Goal: Task Accomplishment & Management: Complete application form

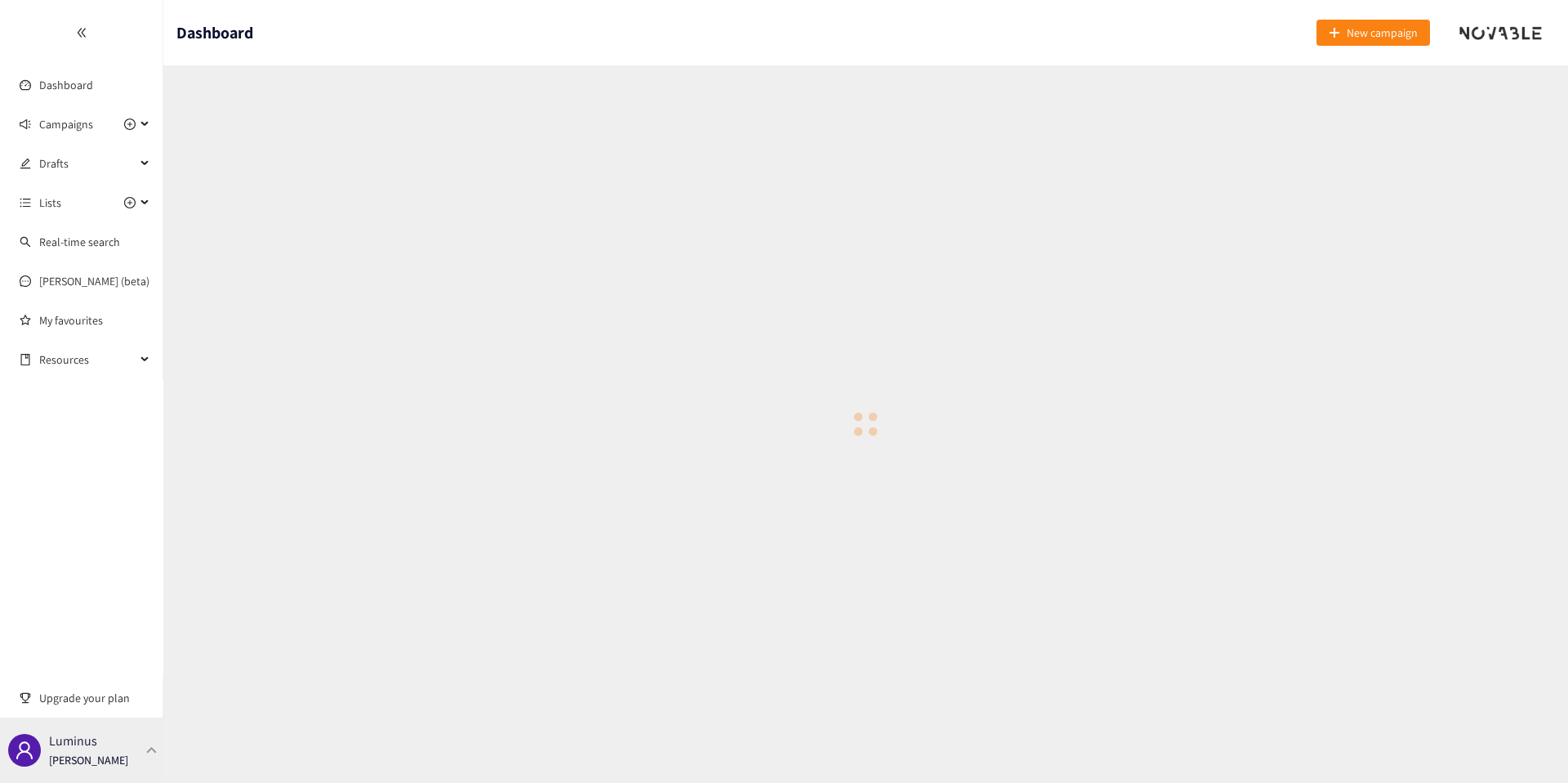
click at [111, 741] on div "Luminus [PERSON_NAME]" at bounding box center [89, 750] width 79 height 24
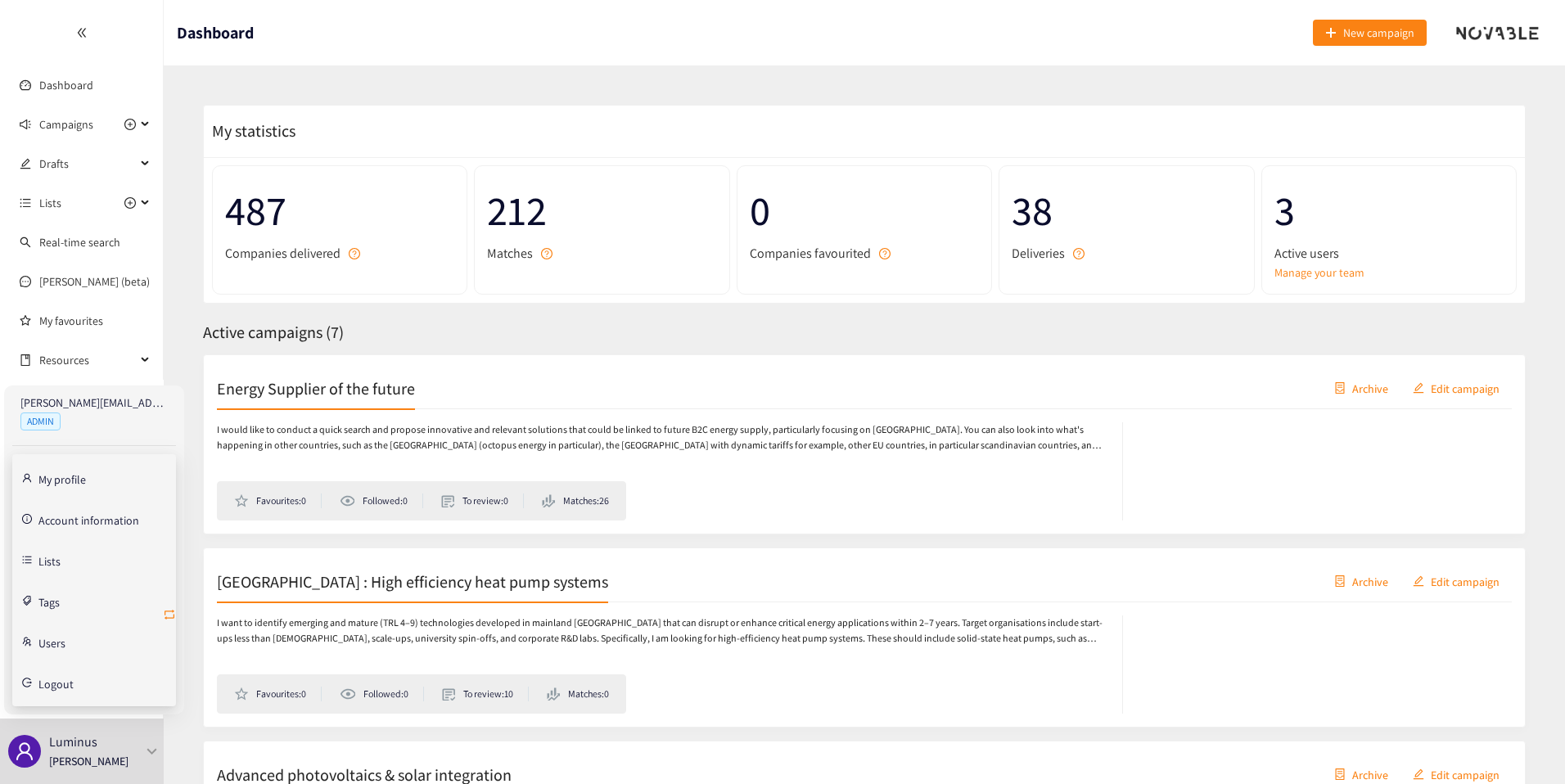
click at [170, 614] on icon "retweet" at bounding box center [170, 614] width 13 height 13
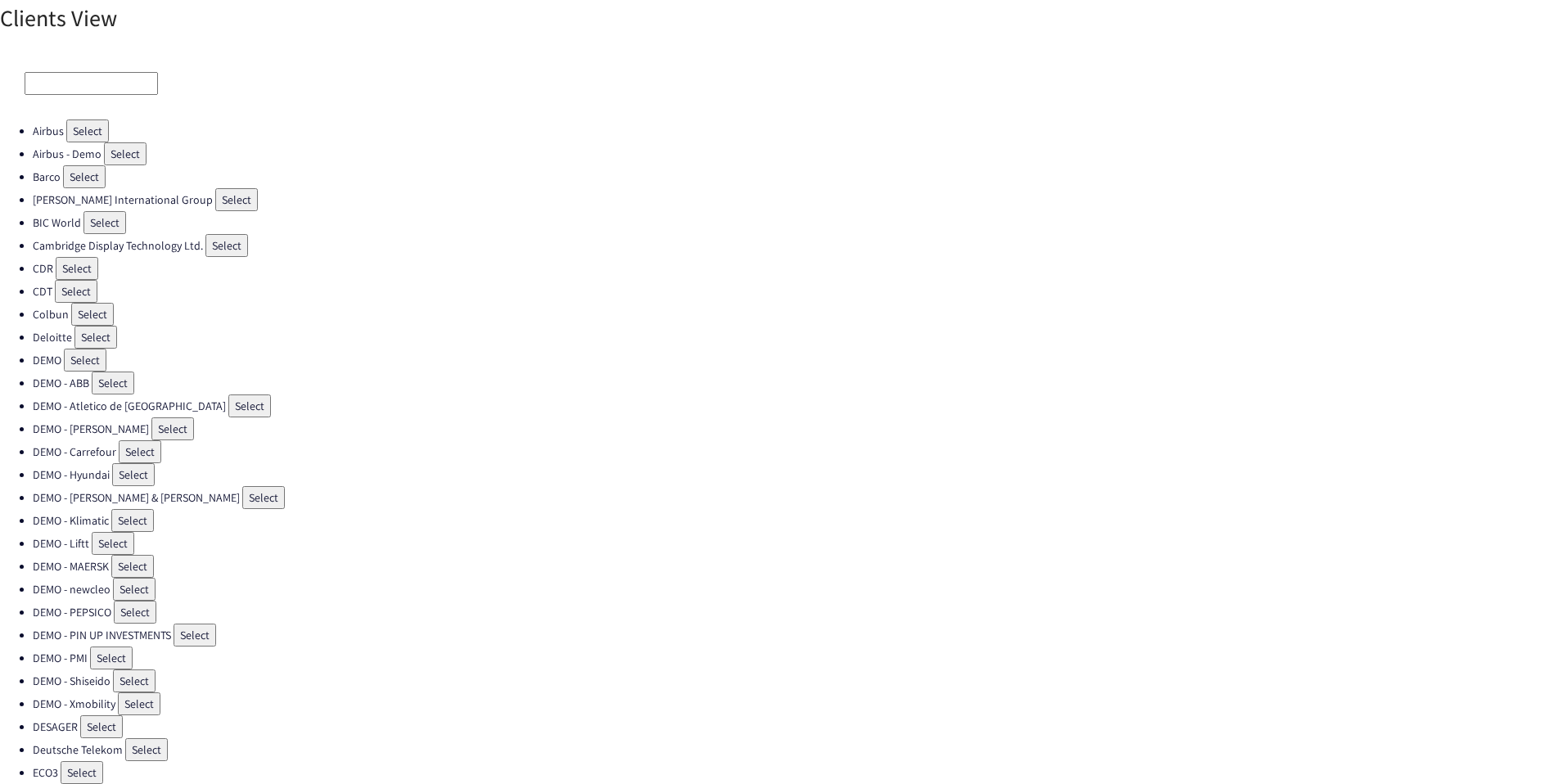
click at [93, 94] on input at bounding box center [91, 83] width 133 height 23
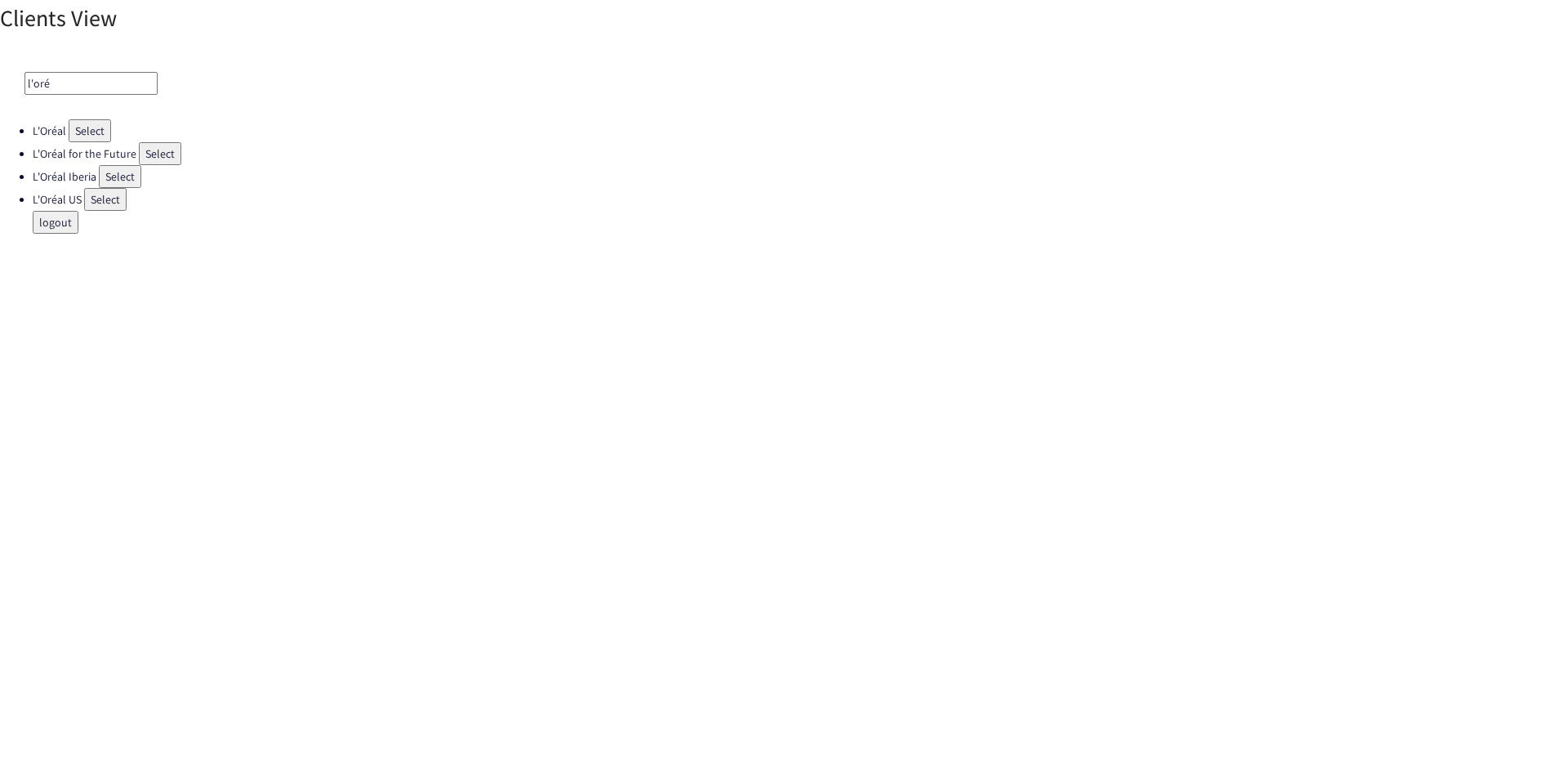
type input "l'oré"
click at [85, 135] on button "Select" at bounding box center [89, 131] width 42 height 23
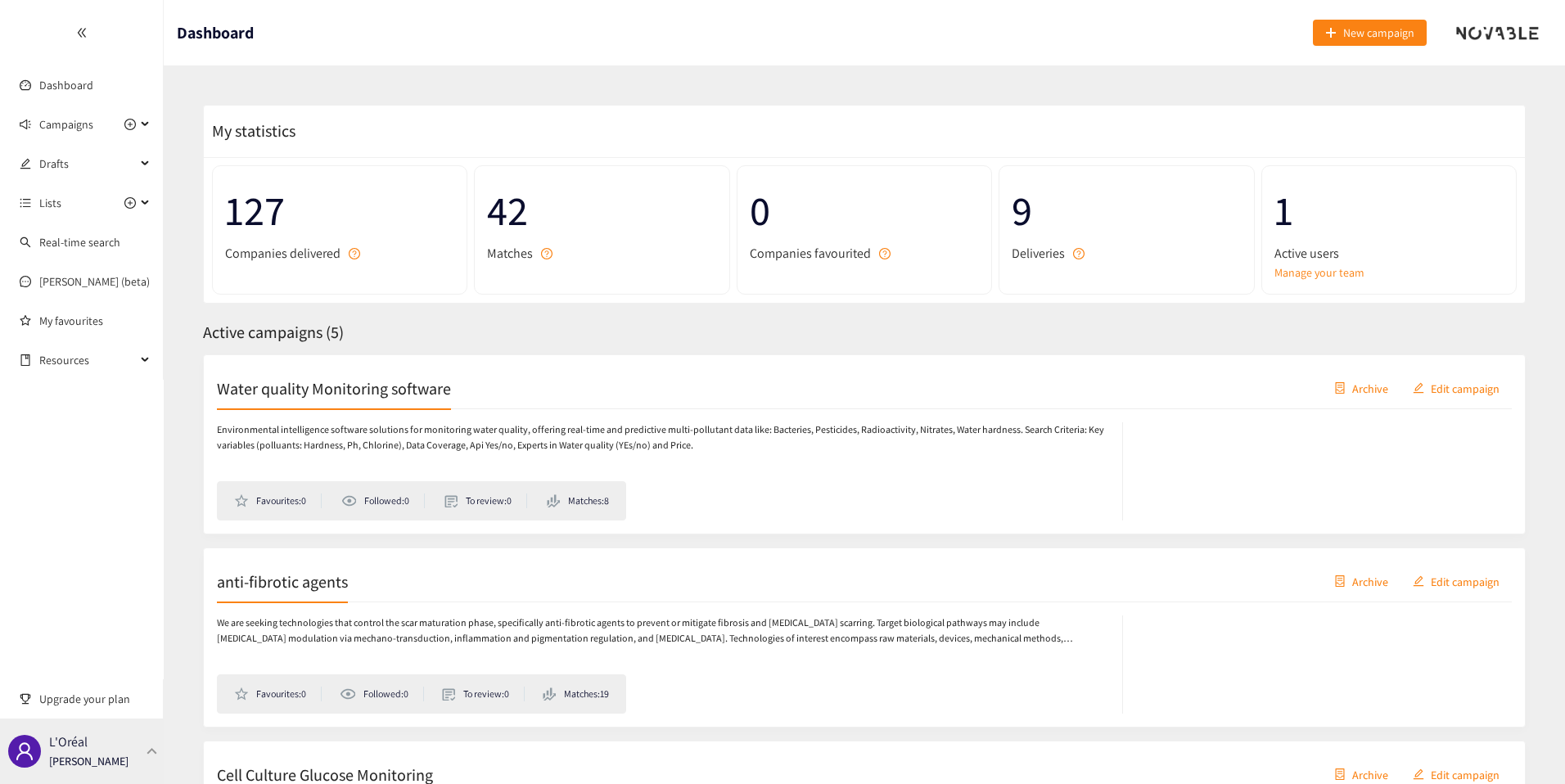
click at [108, 758] on p "[PERSON_NAME]" at bounding box center [89, 760] width 79 height 18
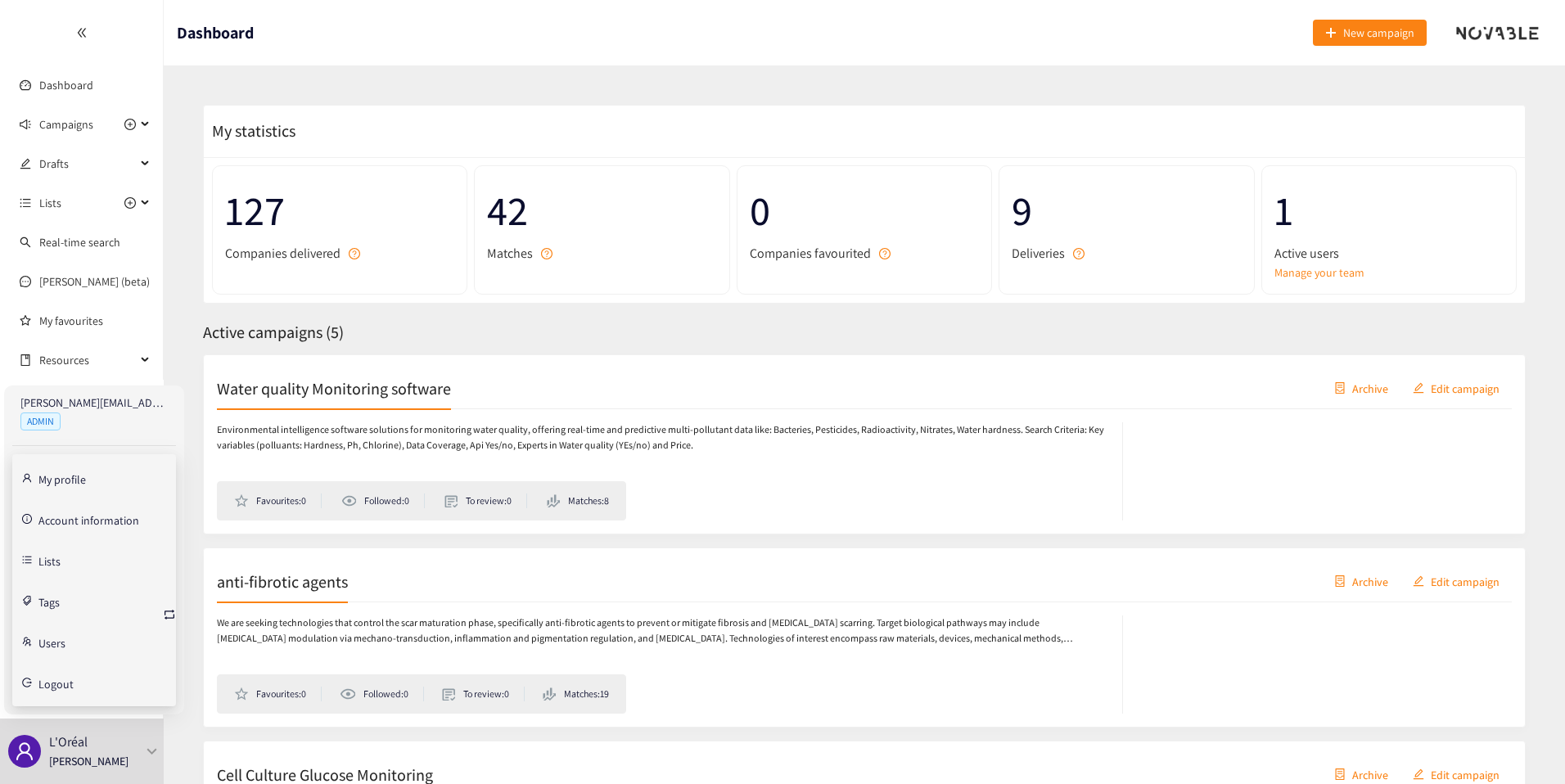
click at [75, 526] on link "Account information" at bounding box center [89, 519] width 101 height 15
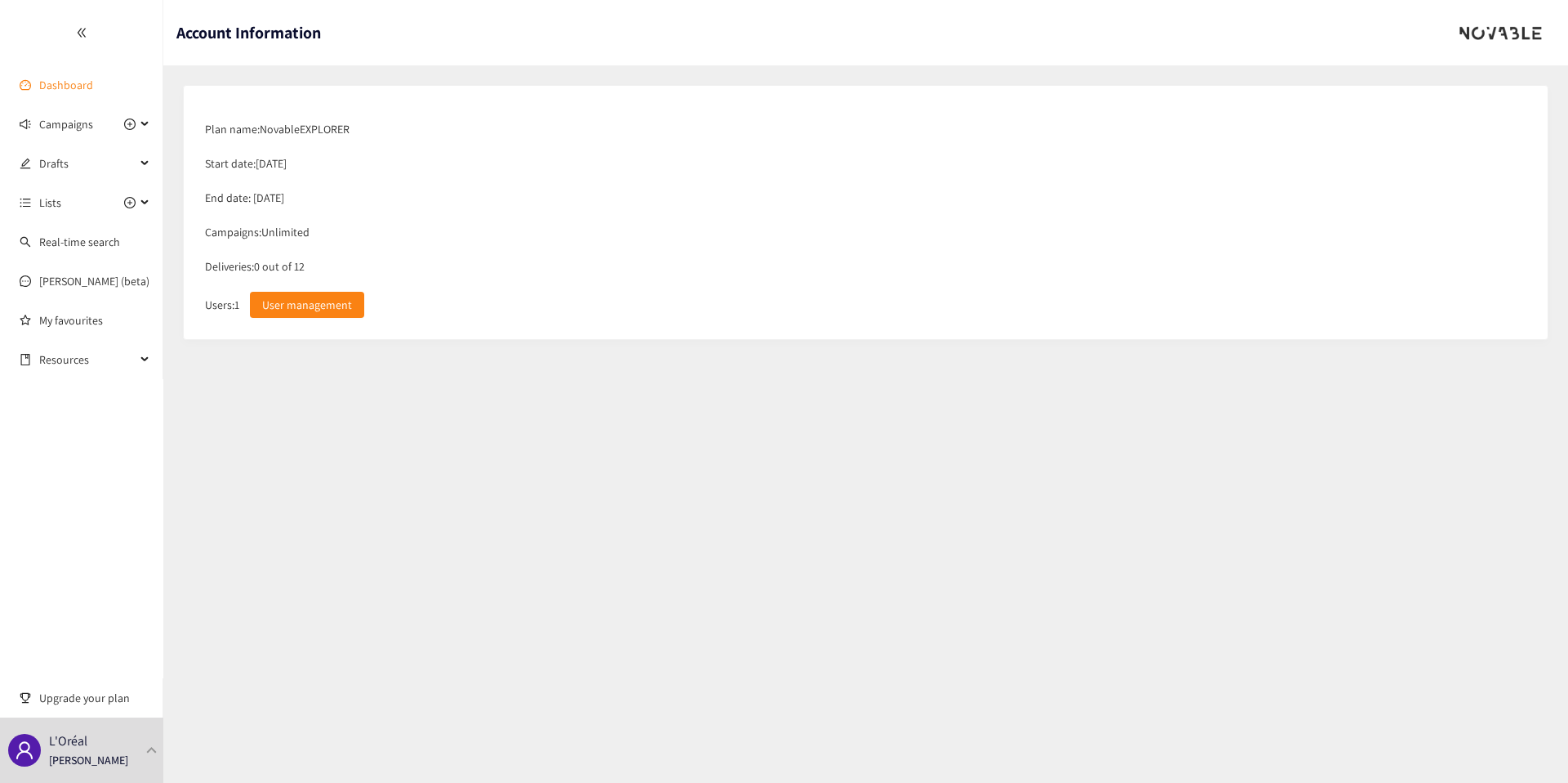
click at [87, 78] on link "Dashboard" at bounding box center [66, 85] width 54 height 15
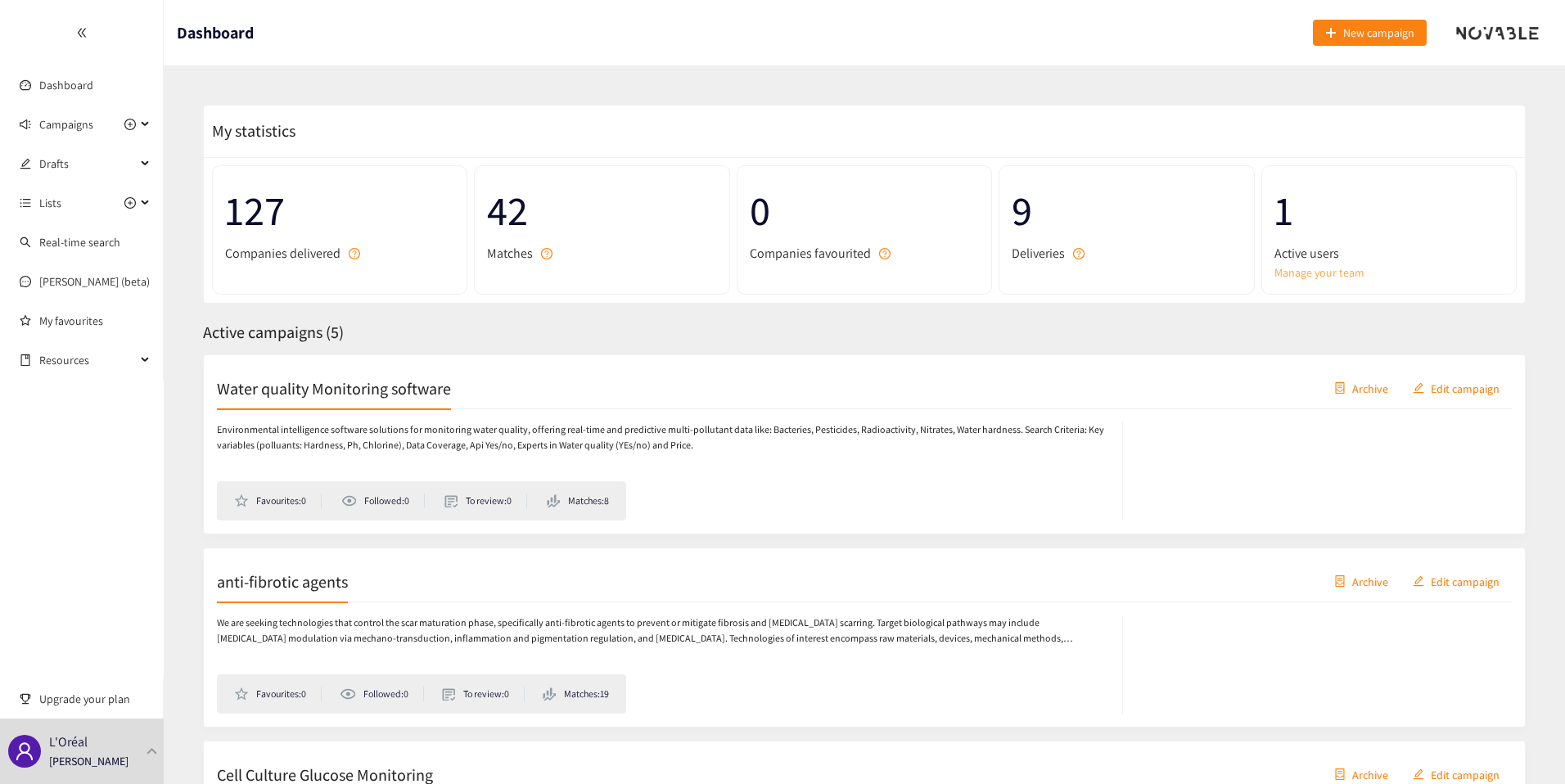
click at [1310, 265] on link "Manage your team" at bounding box center [1388, 272] width 229 height 18
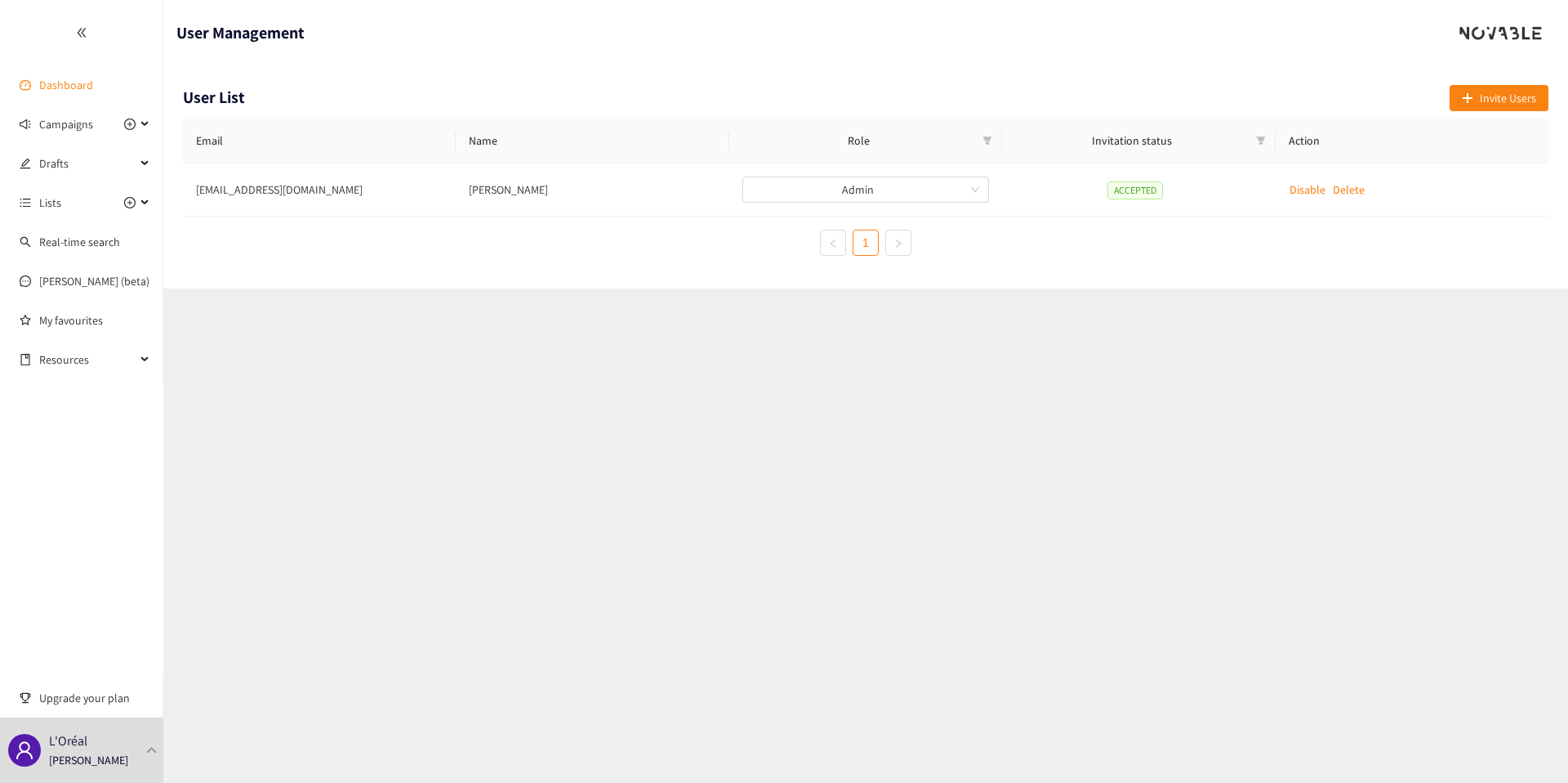
click at [62, 89] on link "Dashboard" at bounding box center [66, 85] width 54 height 15
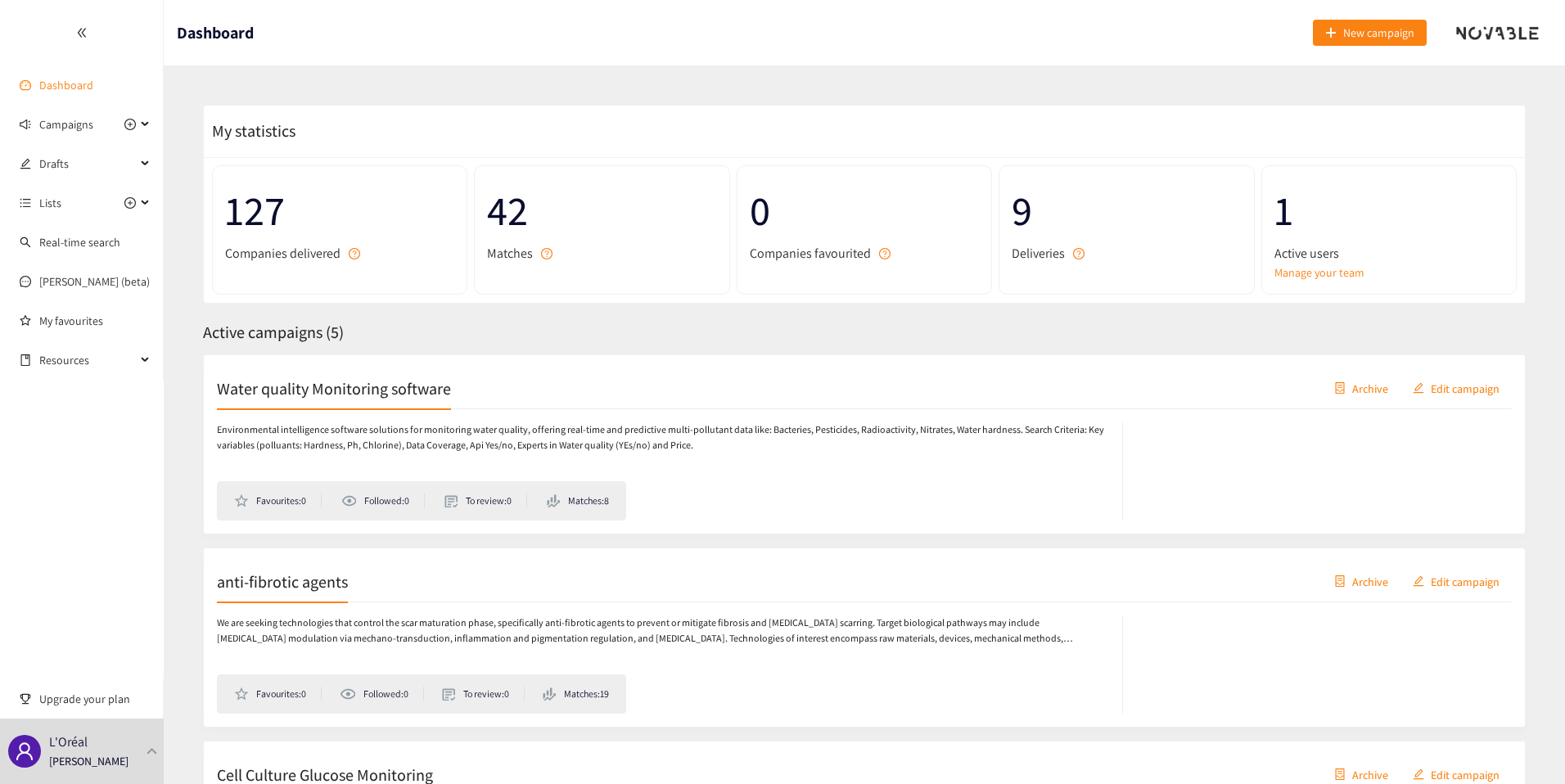
click at [64, 92] on link "Dashboard" at bounding box center [66, 85] width 54 height 15
click at [63, 119] on span "Campaigns" at bounding box center [66, 124] width 54 height 33
click at [64, 160] on link "Water quality Monitoring software" at bounding box center [122, 164] width 165 height 15
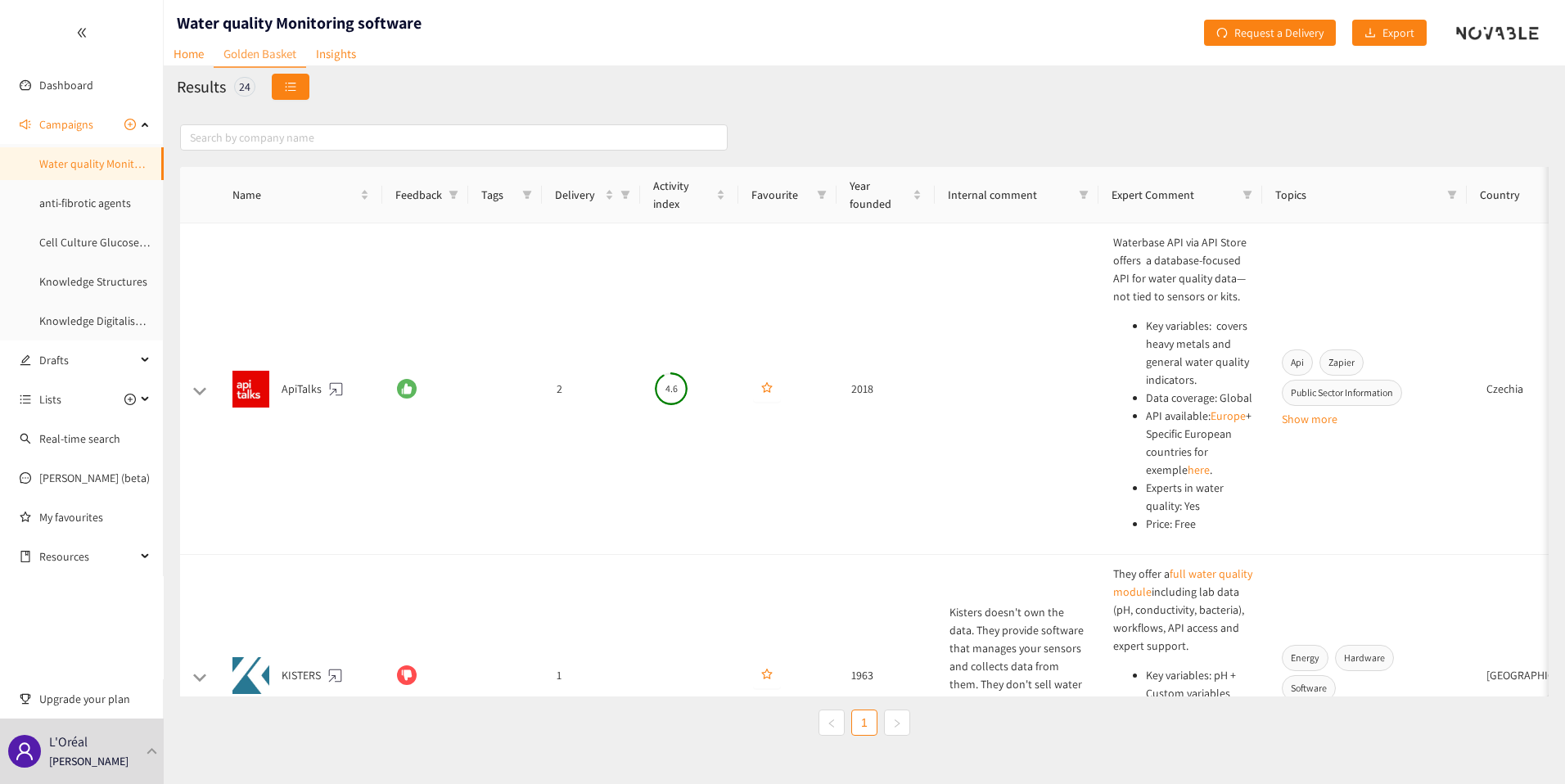
click at [297, 92] on button "button" at bounding box center [291, 87] width 38 height 26
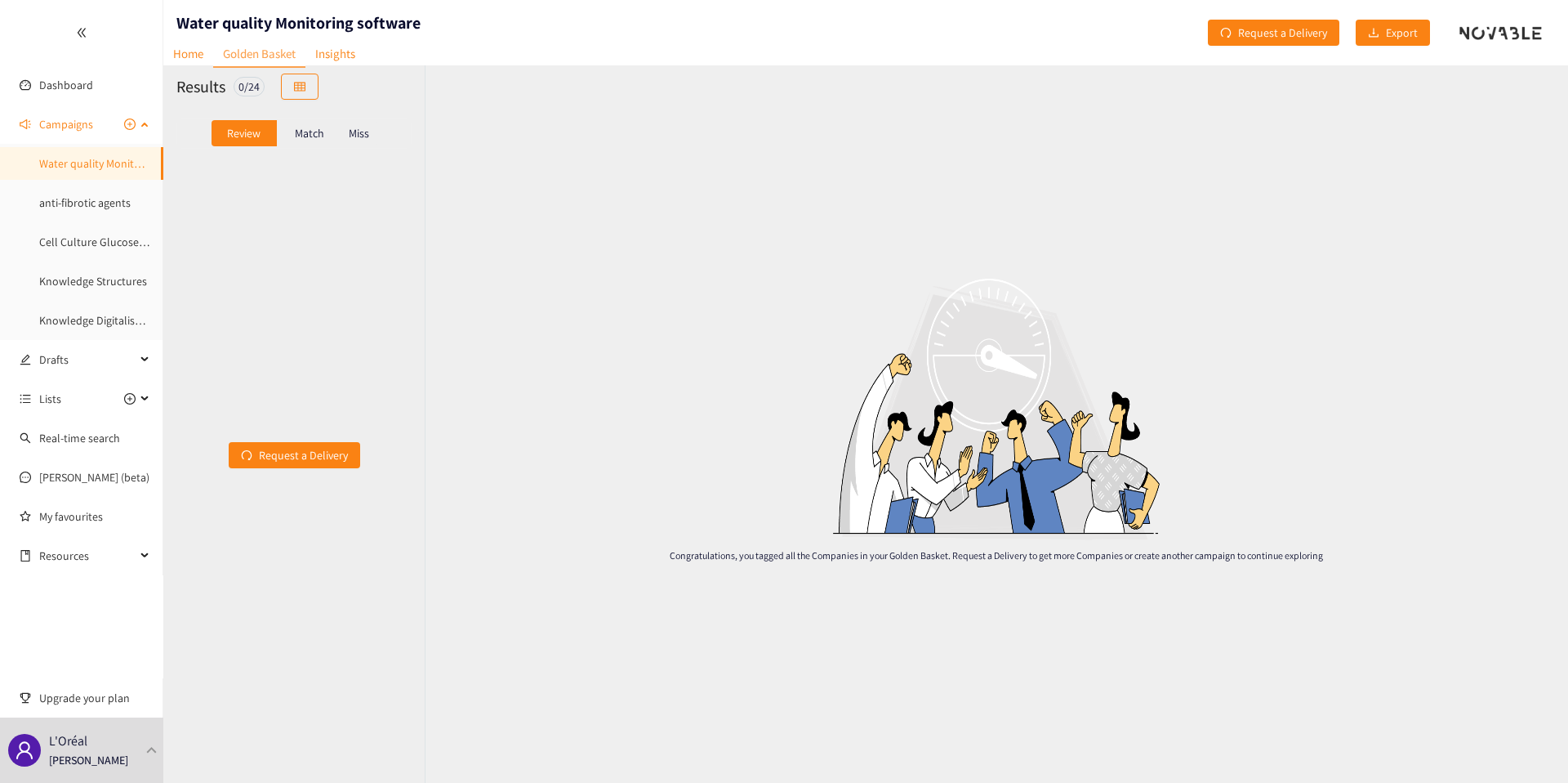
click at [80, 124] on span "Campaigns" at bounding box center [66, 123] width 54 height 33
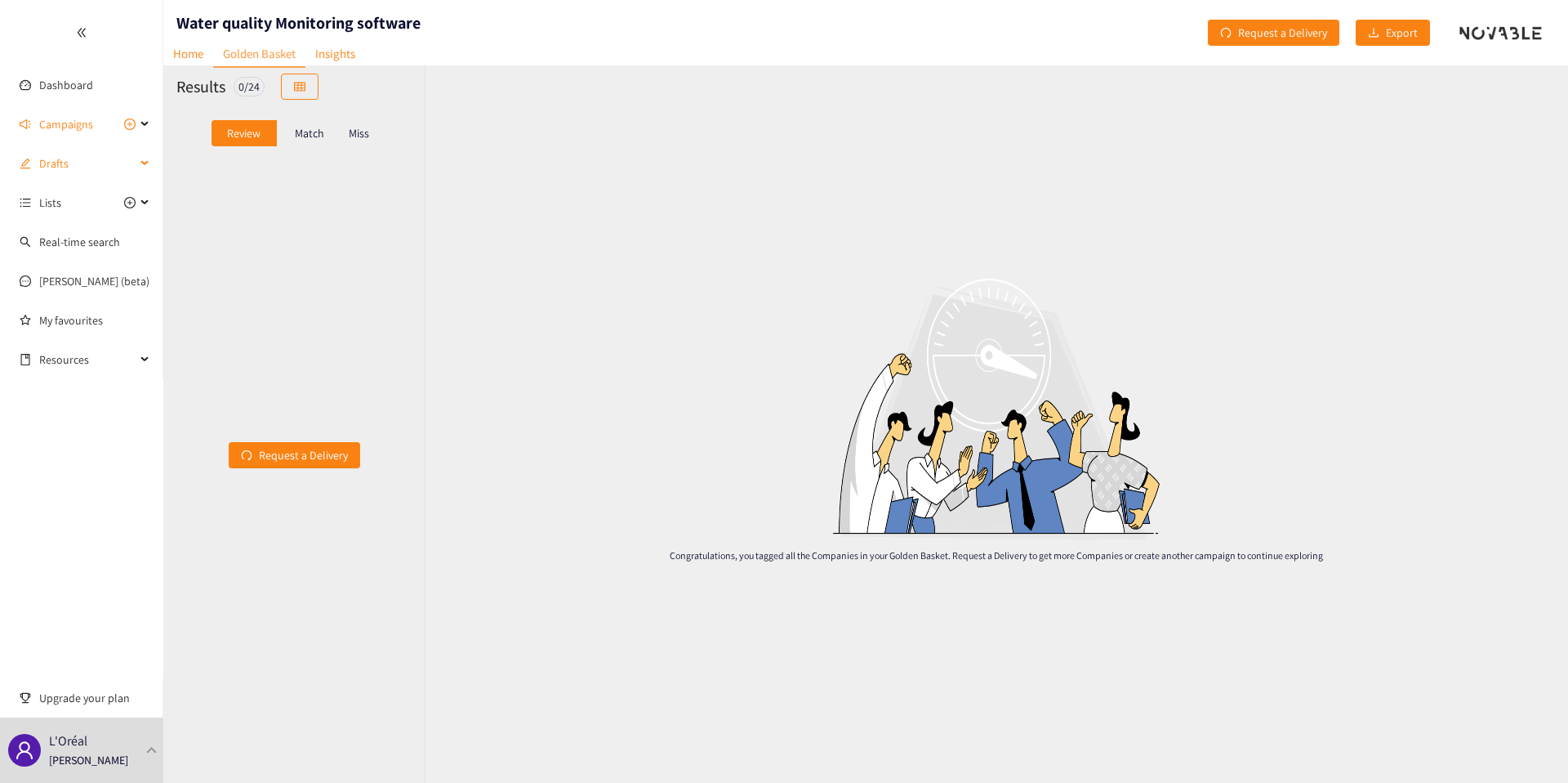
click at [65, 167] on span "Drafts" at bounding box center [88, 163] width 96 height 33
click at [62, 210] on link "Campaign Title" at bounding box center [75, 203] width 73 height 15
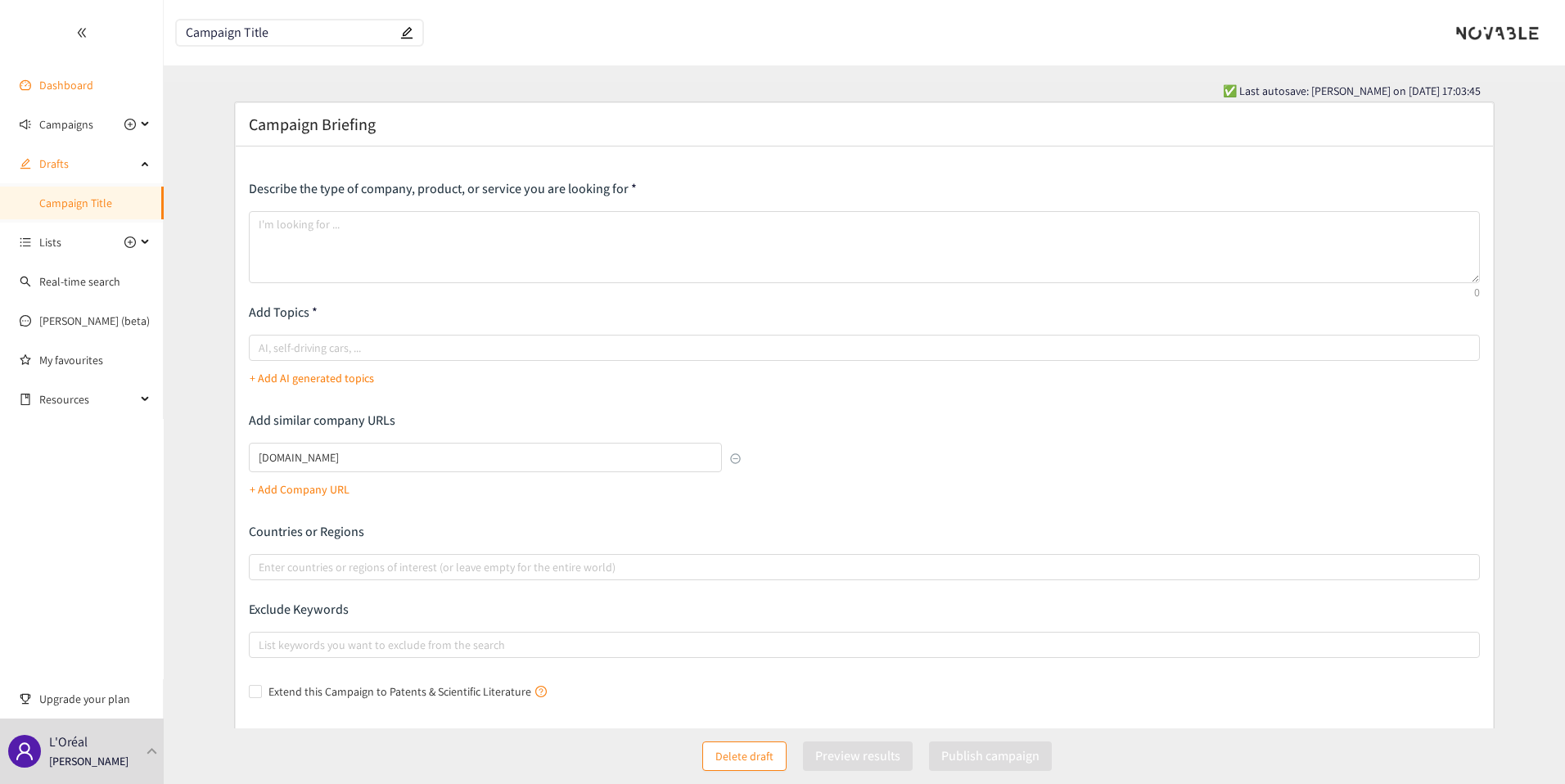
click at [40, 92] on link "Dashboard" at bounding box center [66, 85] width 54 height 15
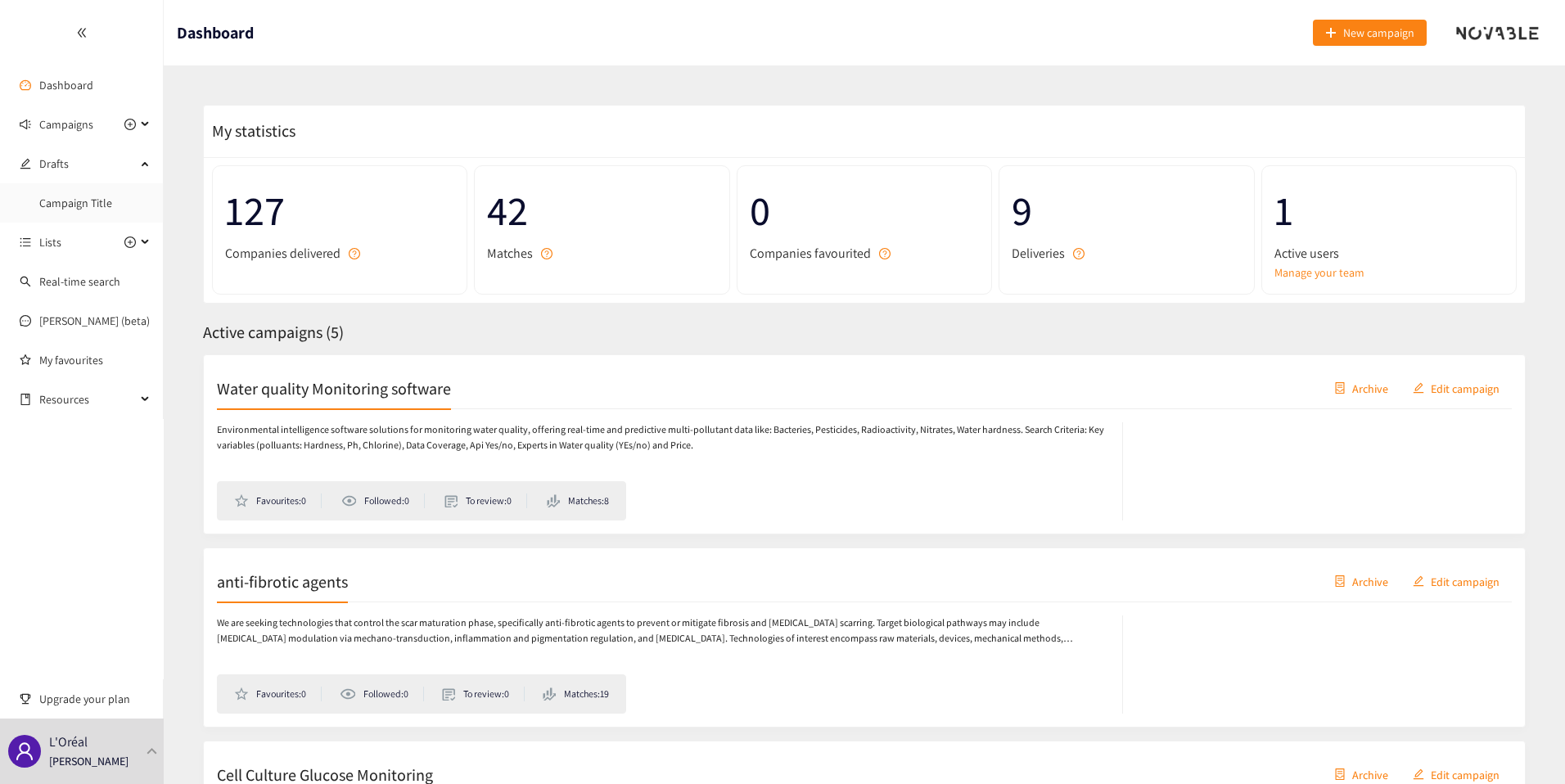
click at [458, 403] on div "Water quality Monitoring software Archive Edit campaign" at bounding box center [865, 388] width 1295 height 41
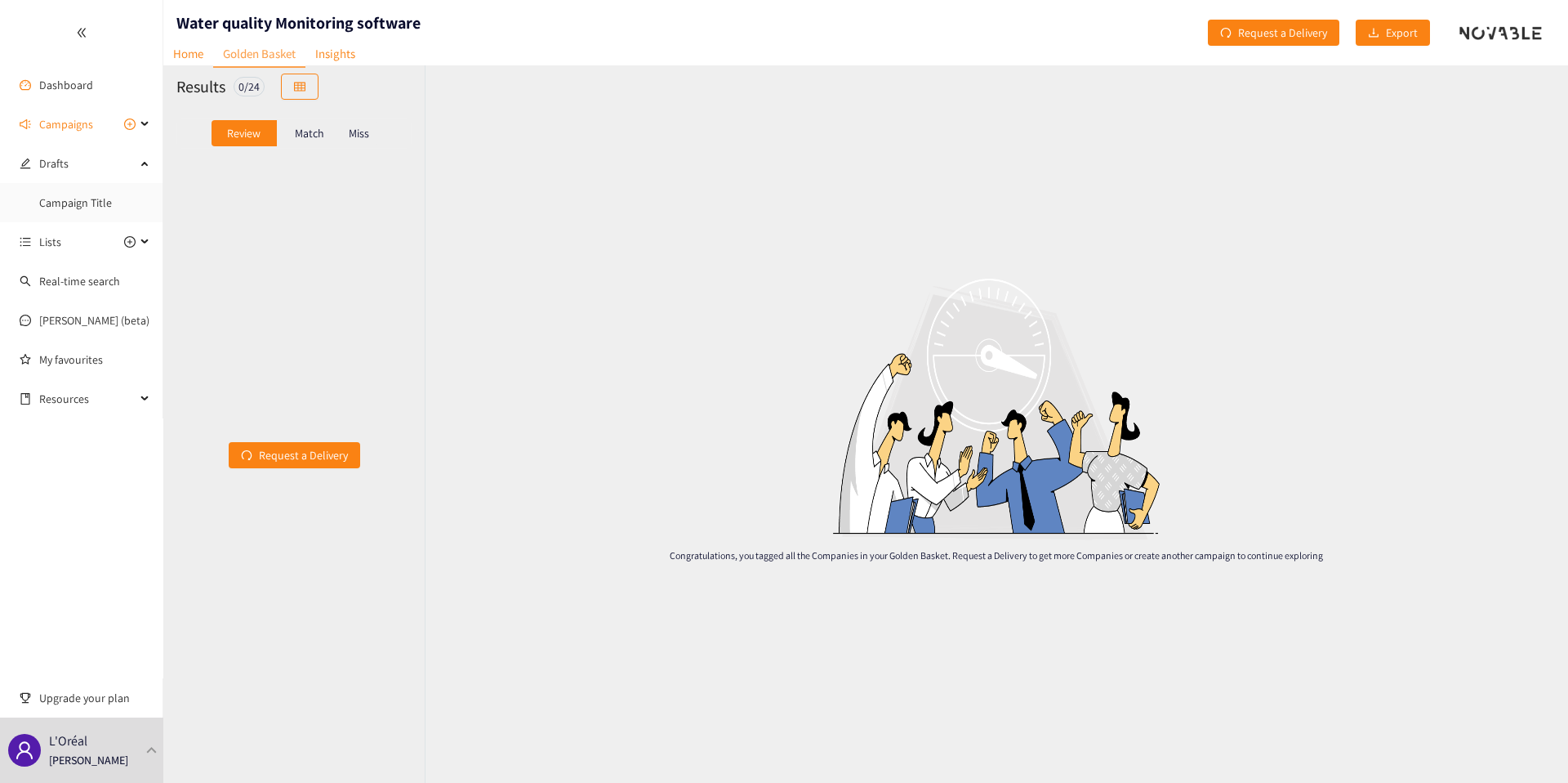
click at [295, 138] on p "Match" at bounding box center [309, 133] width 29 height 13
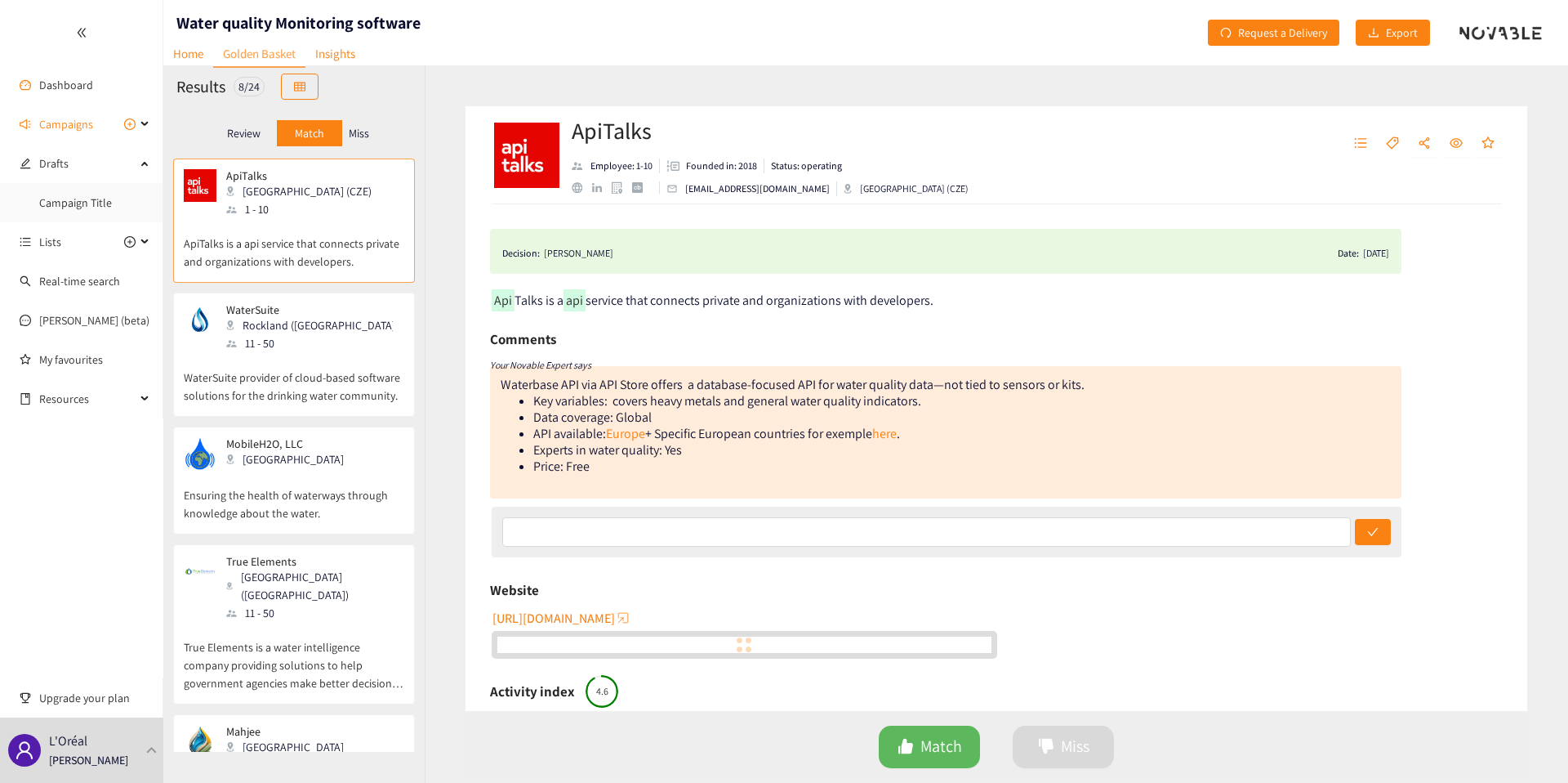
click at [373, 138] on div "Miss" at bounding box center [359, 134] width 34 height 26
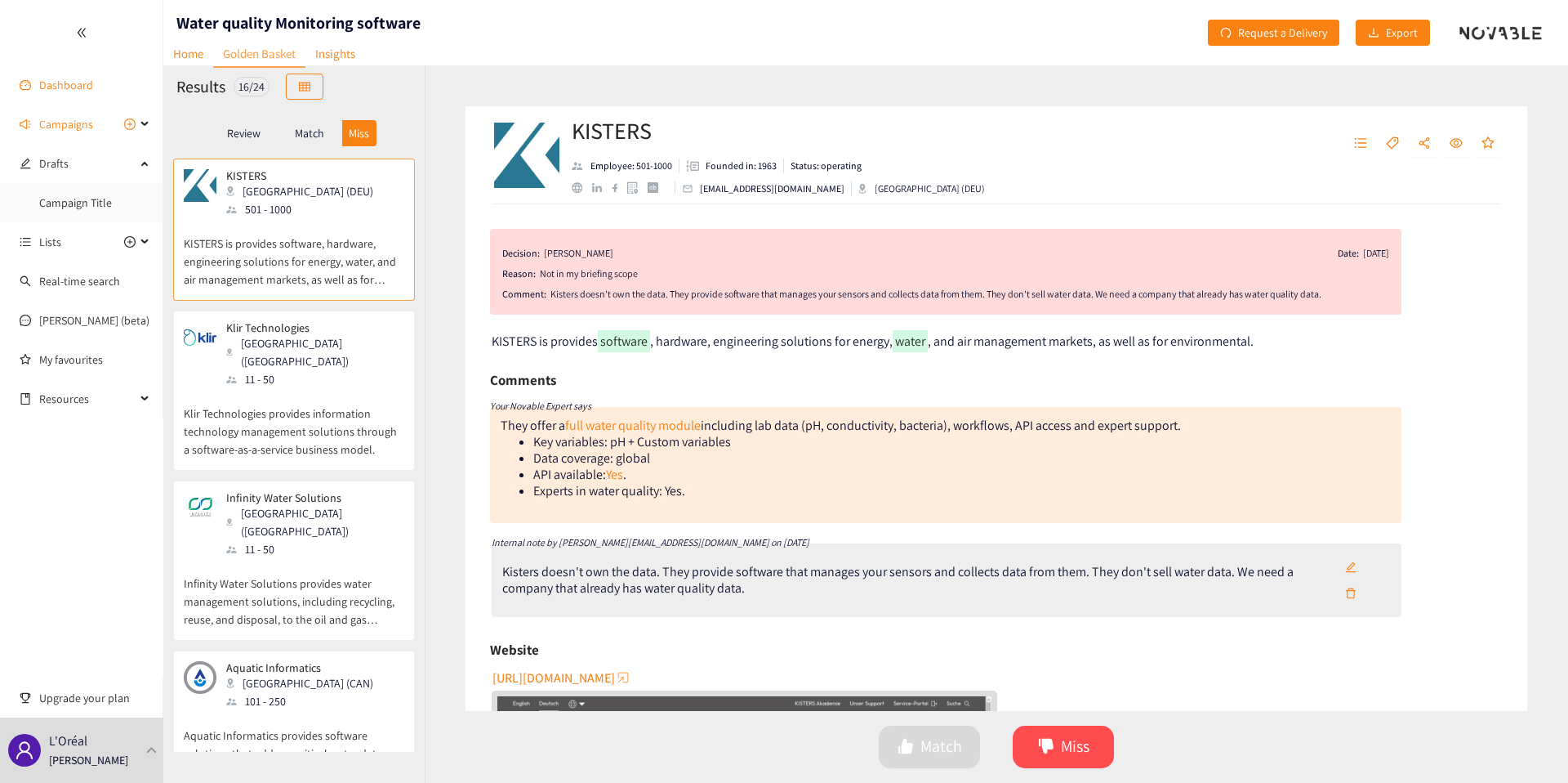
click at [70, 90] on link "Dashboard" at bounding box center [66, 85] width 54 height 15
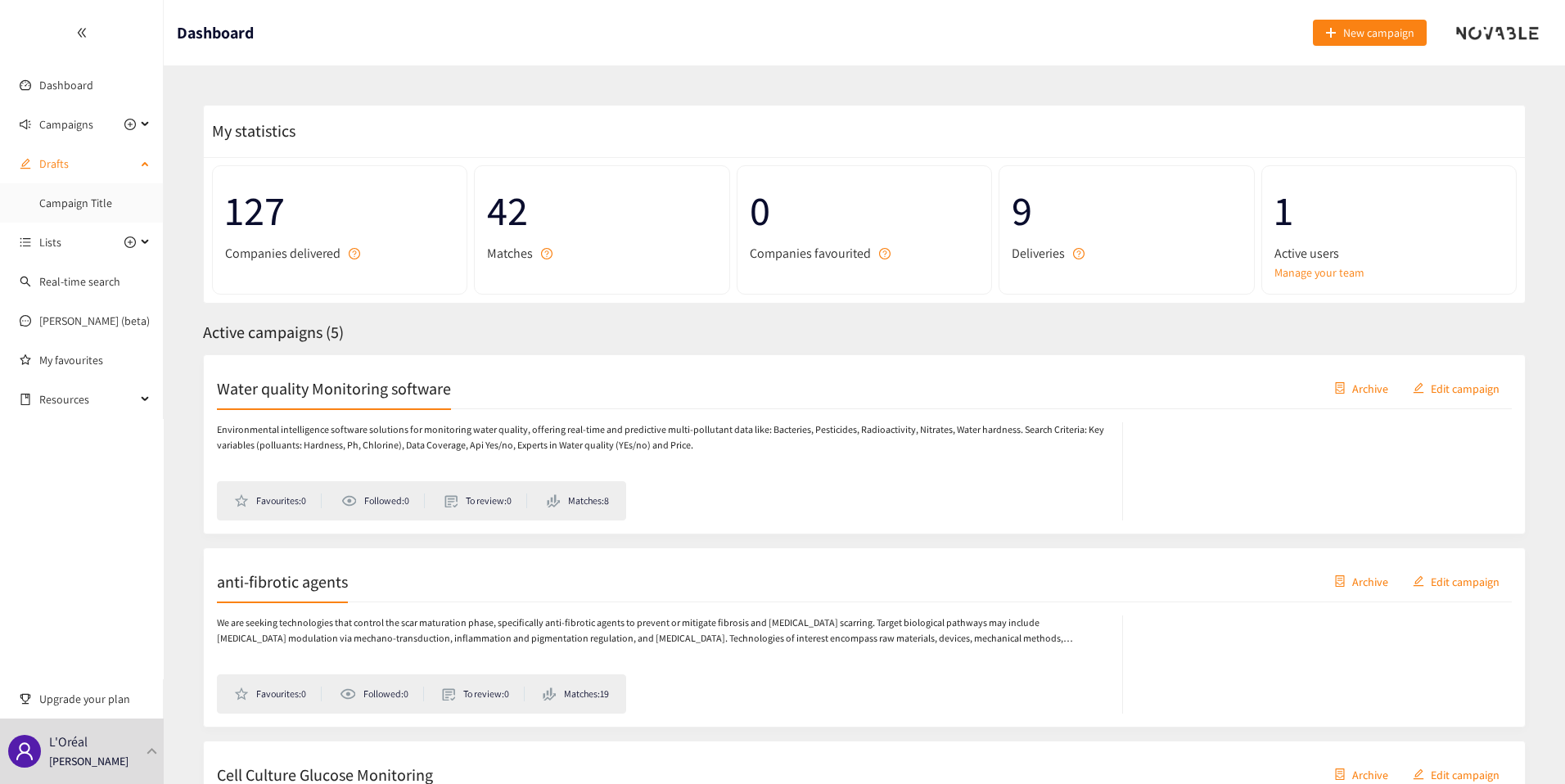
click at [66, 169] on span "Drafts" at bounding box center [88, 163] width 96 height 33
click at [354, 579] on div "anti-fibrotic agents Archive Edit campaign" at bounding box center [865, 581] width 1295 height 41
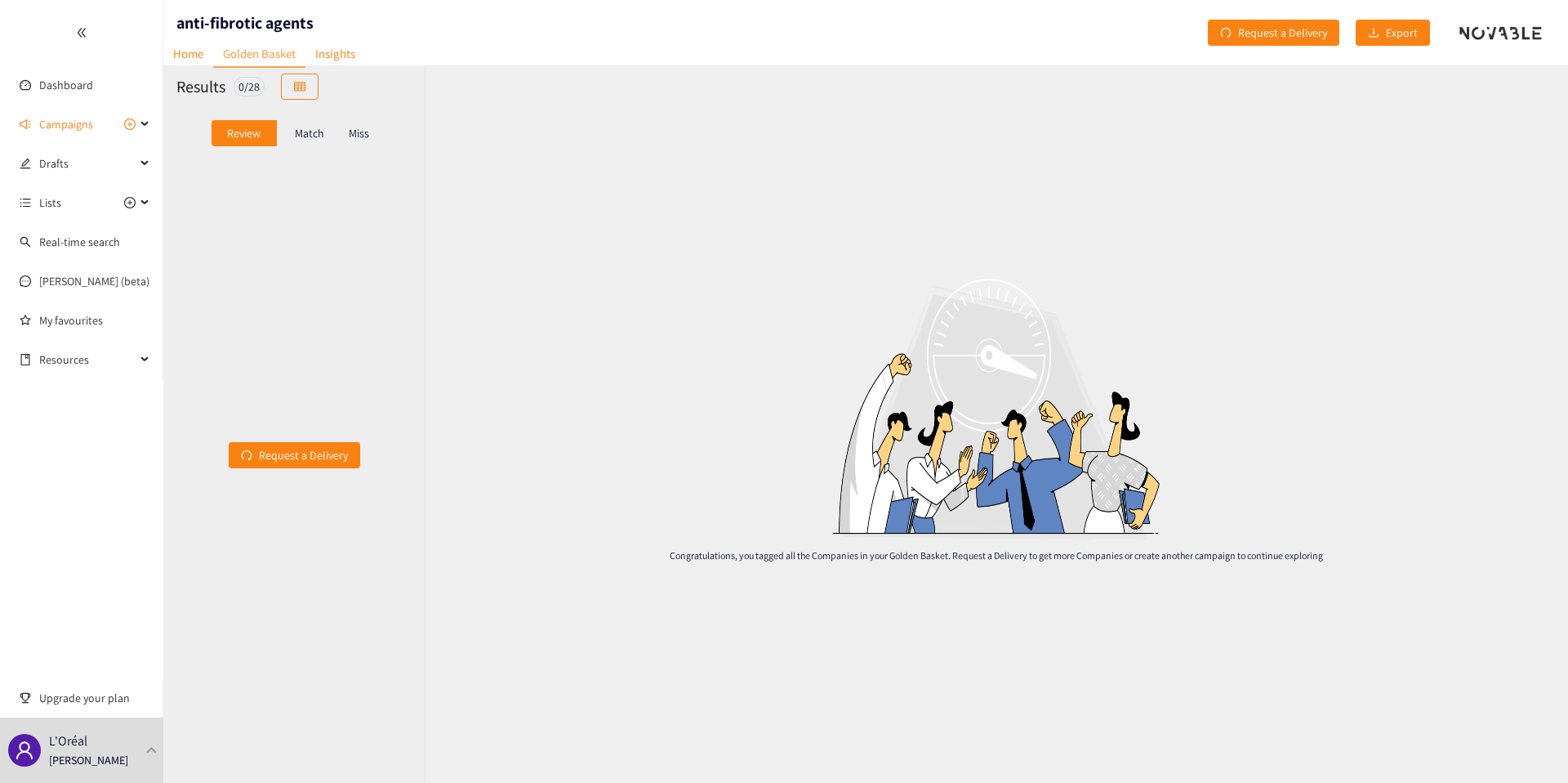
click at [315, 142] on div "Match" at bounding box center [309, 134] width 65 height 26
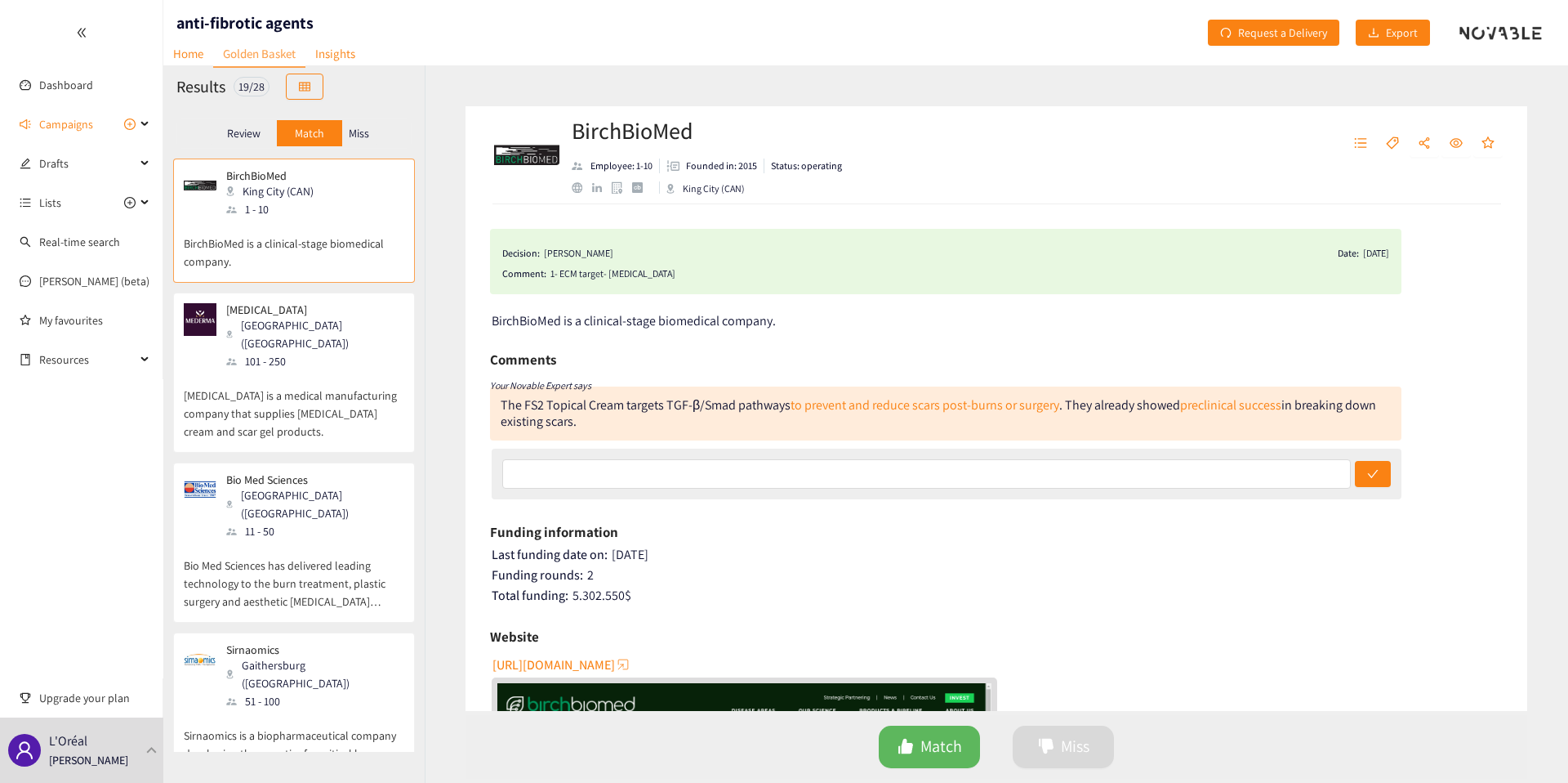
click at [330, 370] on p "[MEDICAL_DATA] is a medical manufacturing company that supplies [MEDICAL_DATA] …" at bounding box center [294, 405] width 220 height 71
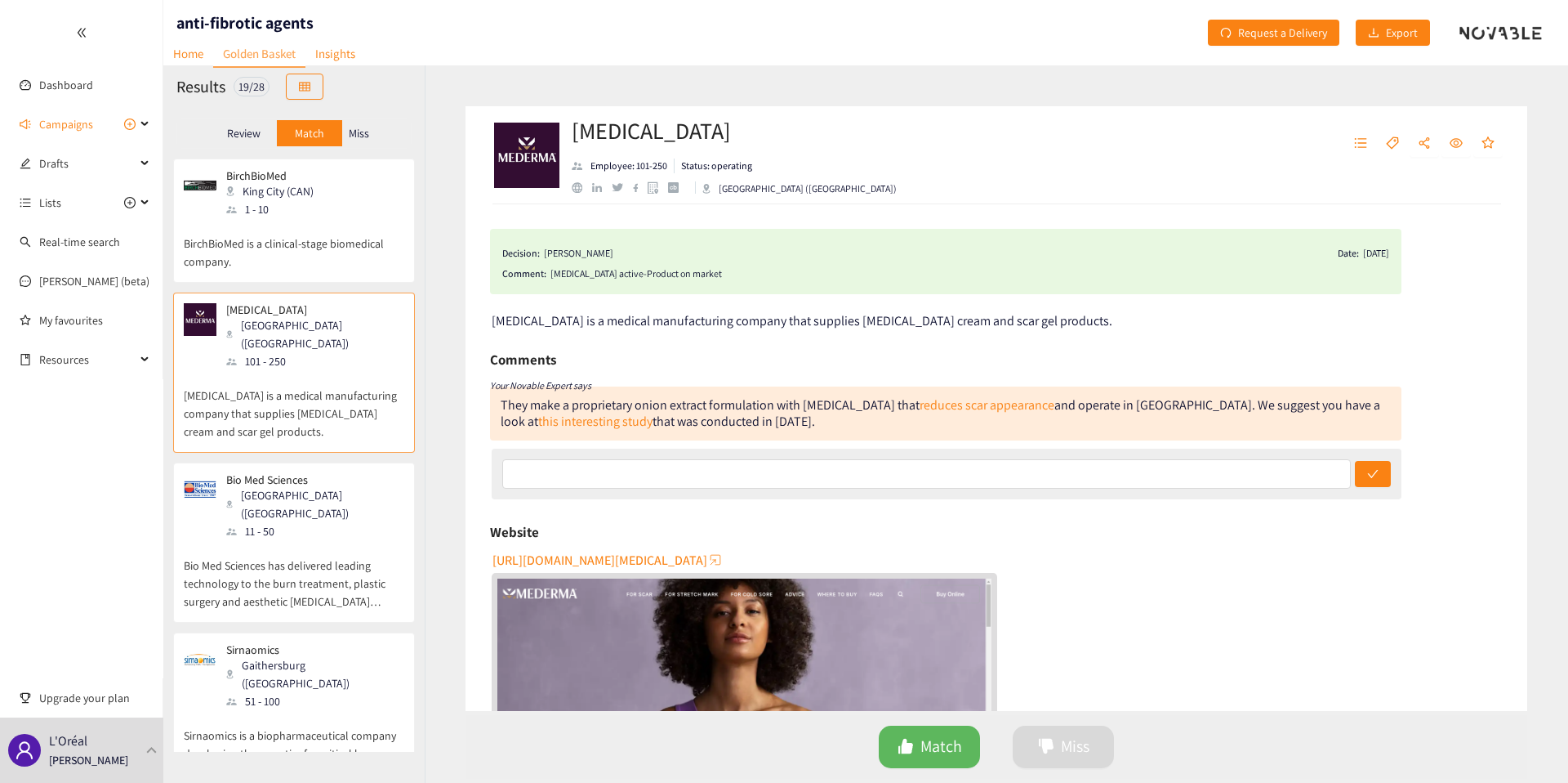
click at [323, 241] on p "BirchBioMed is a clinical-stage biomedical company." at bounding box center [294, 245] width 220 height 53
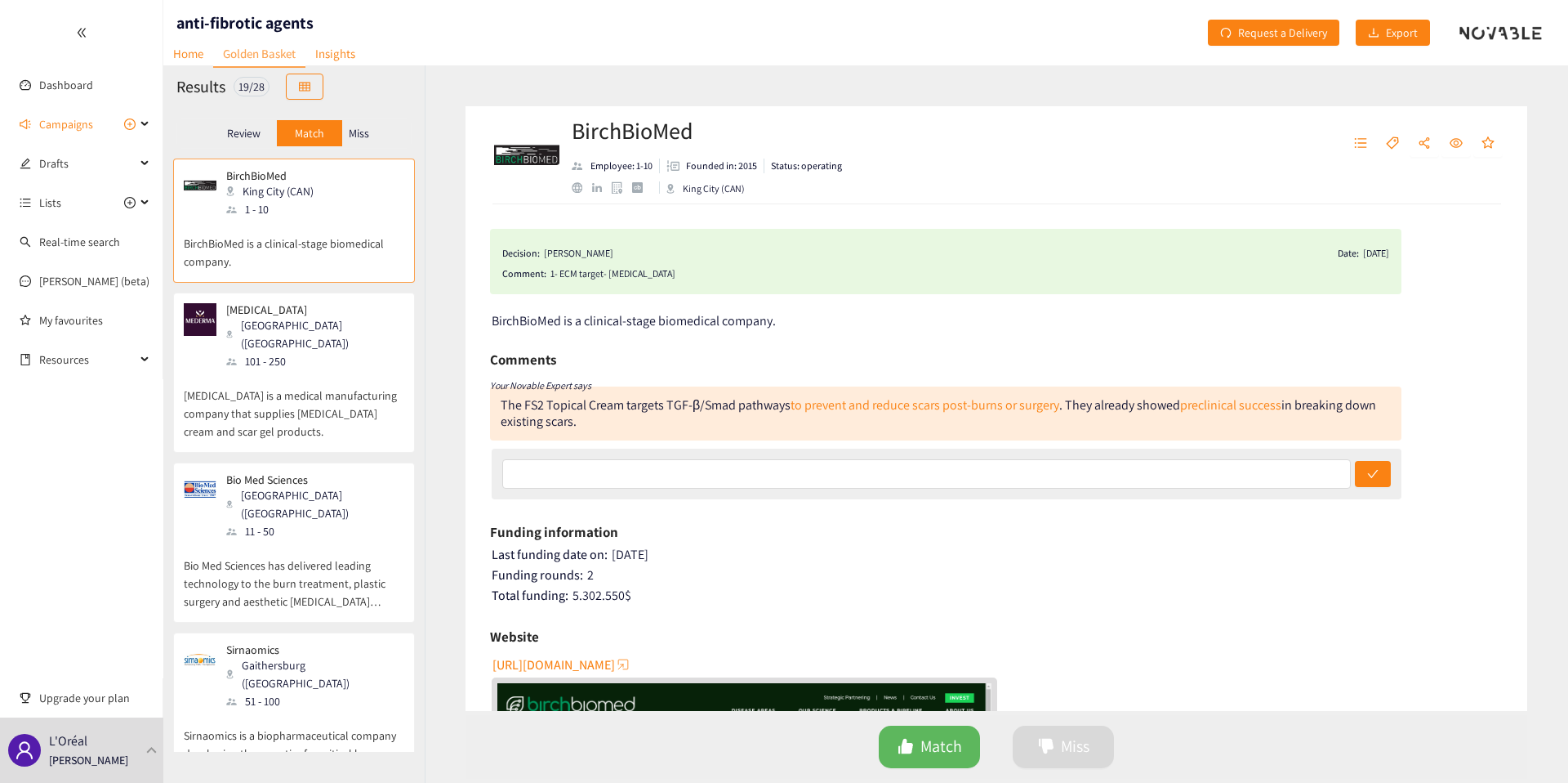
click at [353, 121] on div "Miss" at bounding box center [359, 134] width 34 height 26
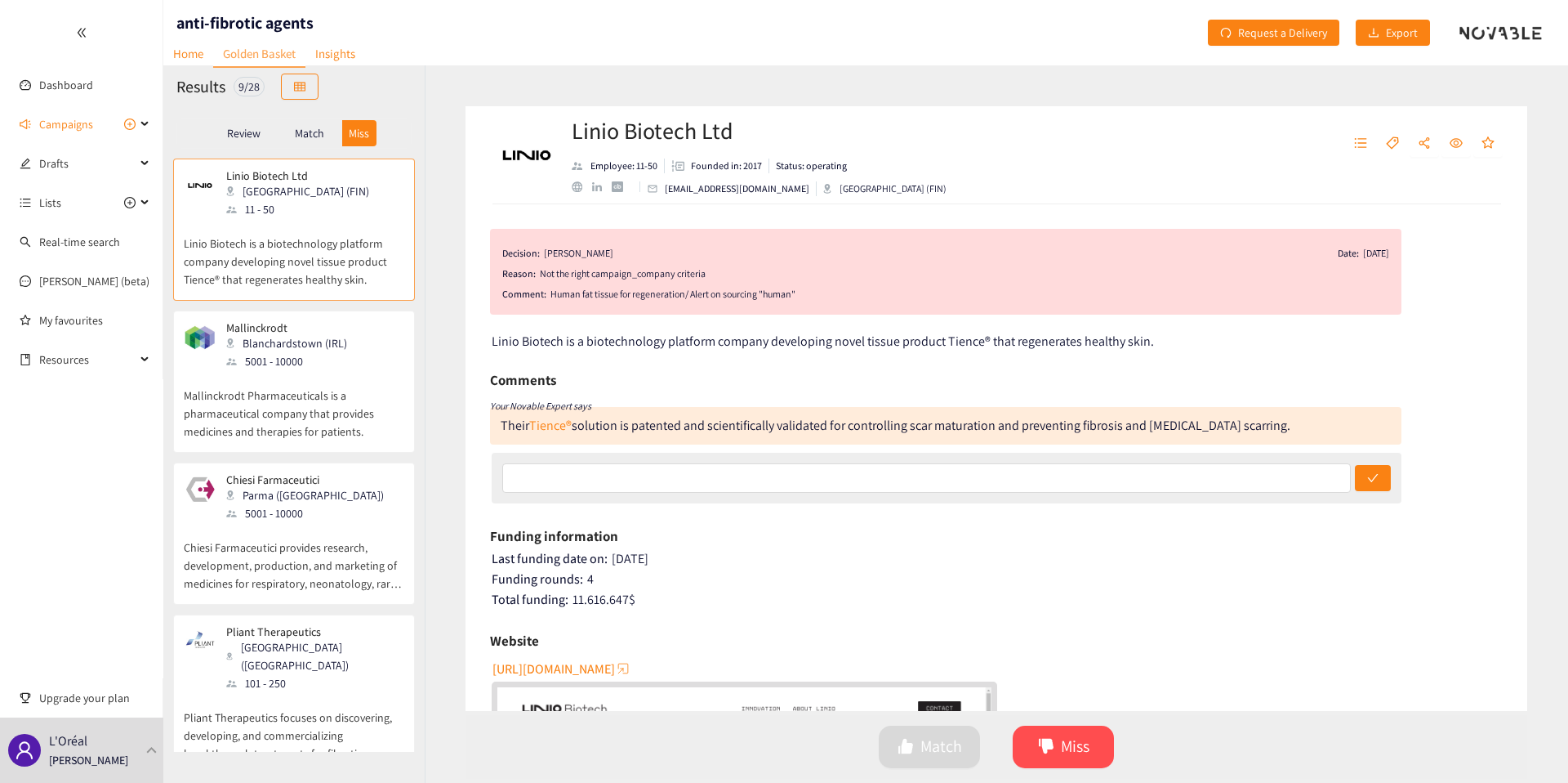
click at [315, 376] on p "Mallinckrodt Pharmaceuticals is a pharmaceutical company that provides medicine…" at bounding box center [294, 405] width 220 height 71
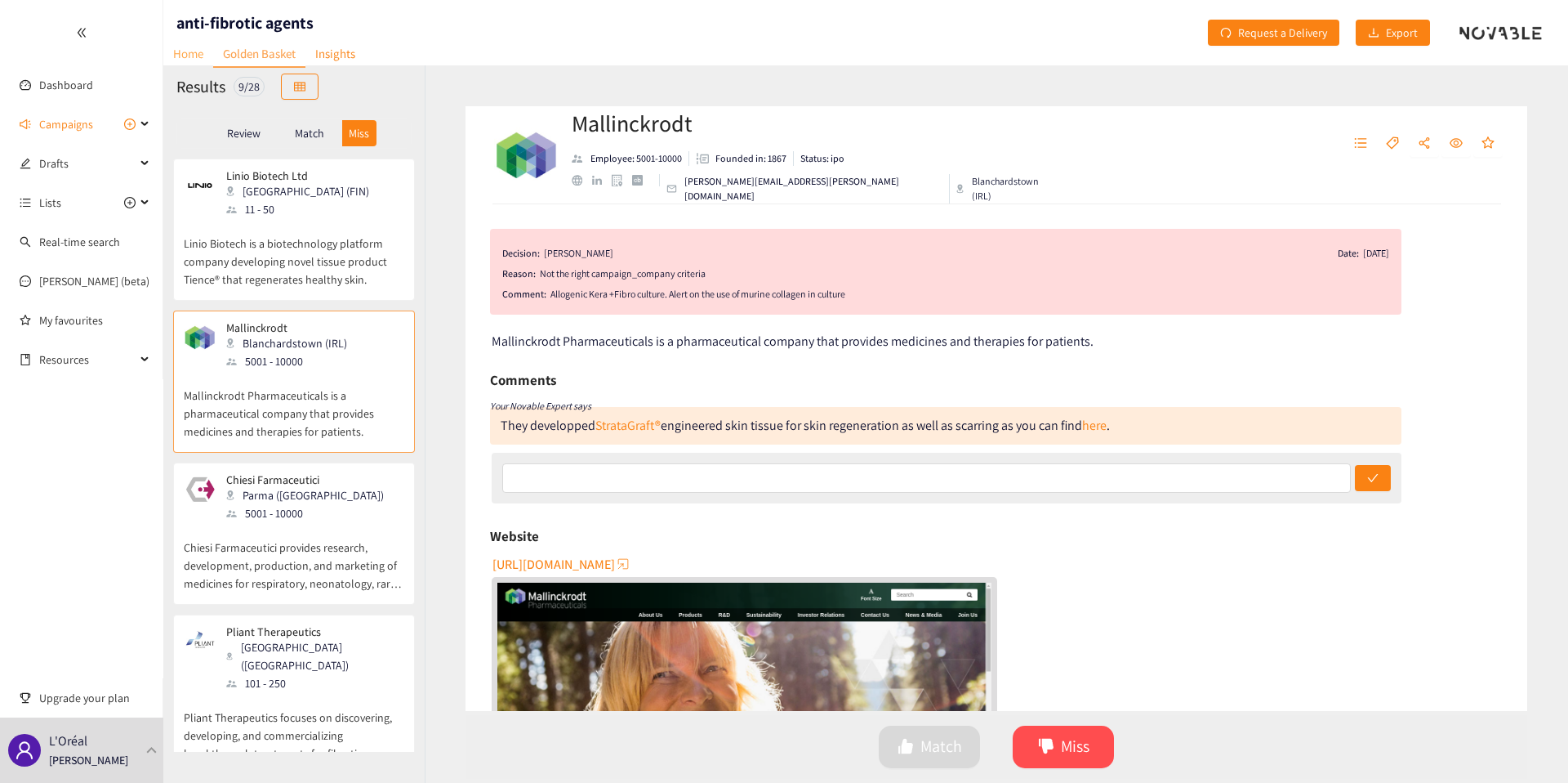
click at [208, 56] on link "Home" at bounding box center [187, 53] width 50 height 25
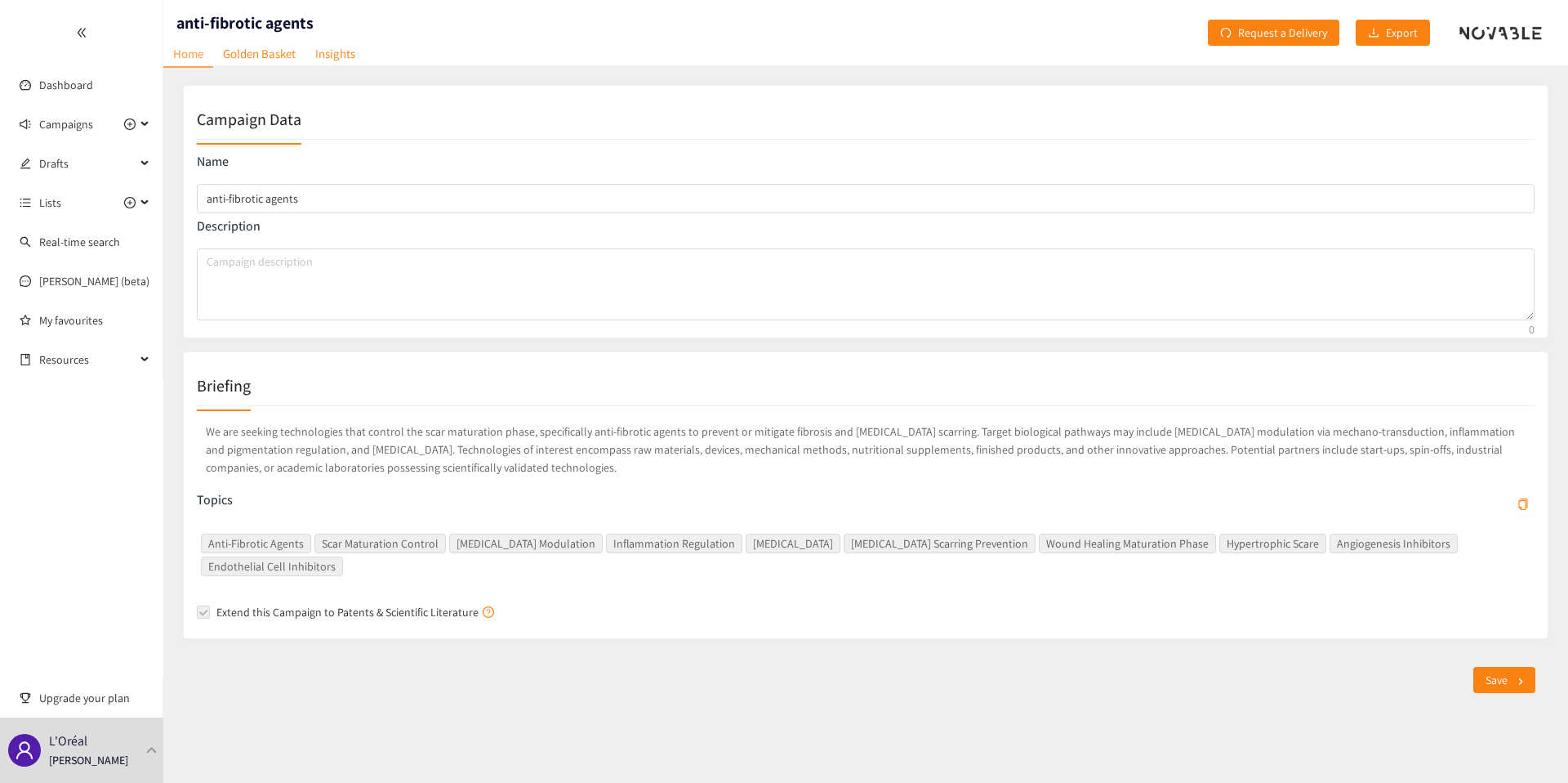
click at [489, 441] on p "We are seeking technologies that control the scar maturation phase, specificall…" at bounding box center [865, 449] width 1338 height 60
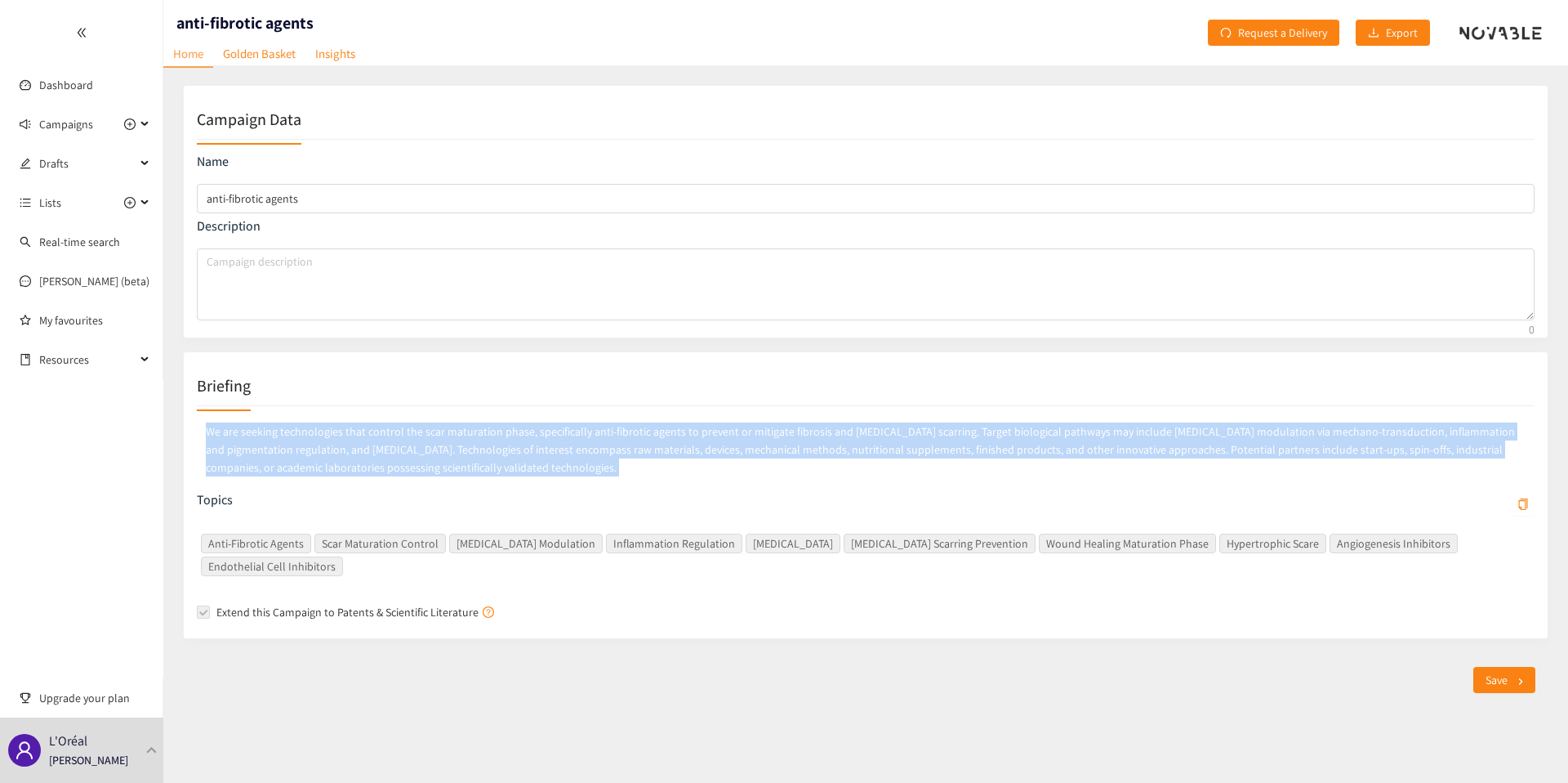
click at [489, 441] on p "We are seeking technologies that control the scar maturation phase, specificall…" at bounding box center [865, 449] width 1338 height 60
click at [483, 449] on p "We are seeking technologies that control the scar maturation phase, specificall…" at bounding box center [865, 449] width 1338 height 60
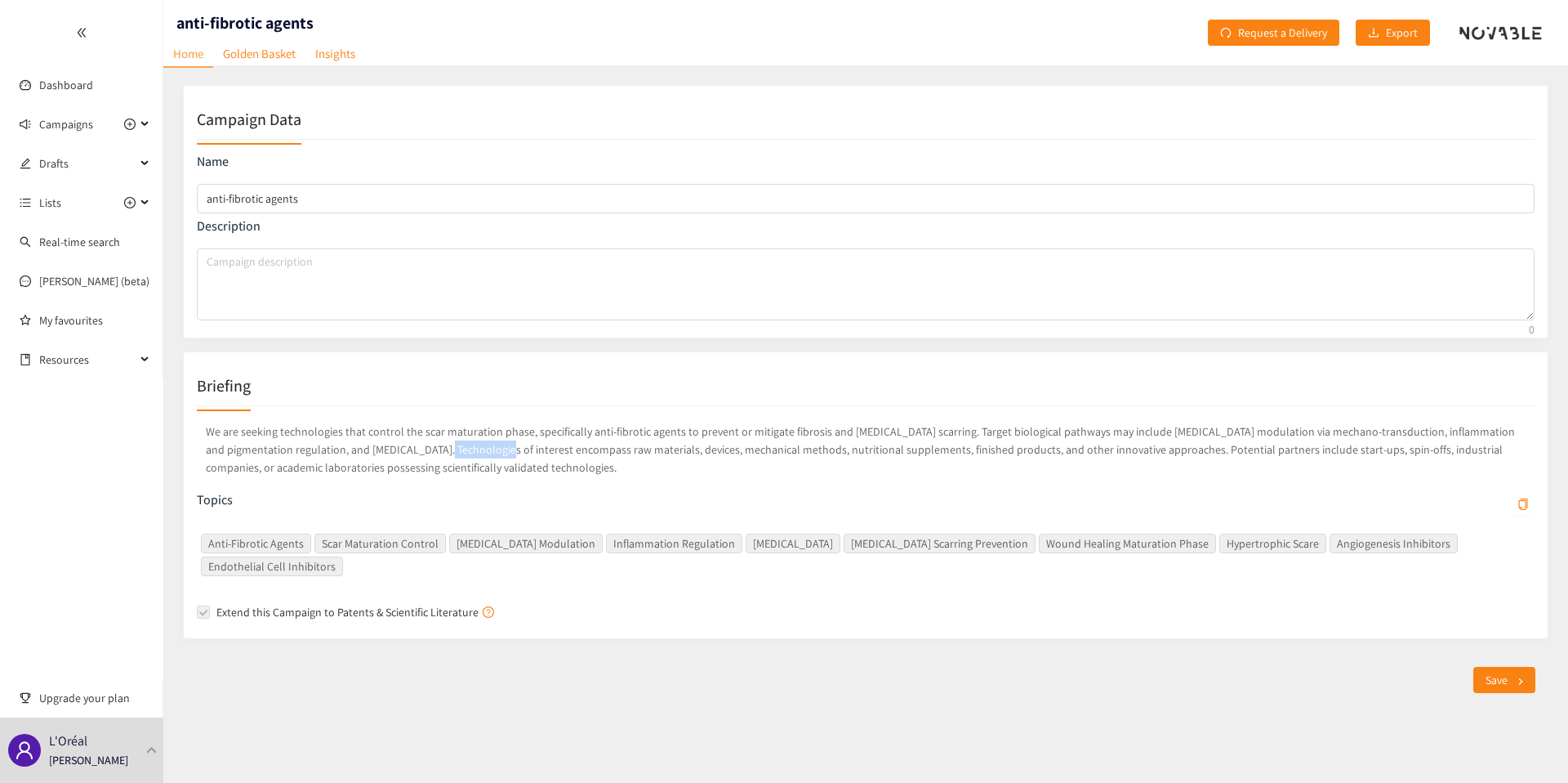
click at [483, 449] on p "We are seeking technologies that control the scar maturation phase, specificall…" at bounding box center [865, 449] width 1338 height 60
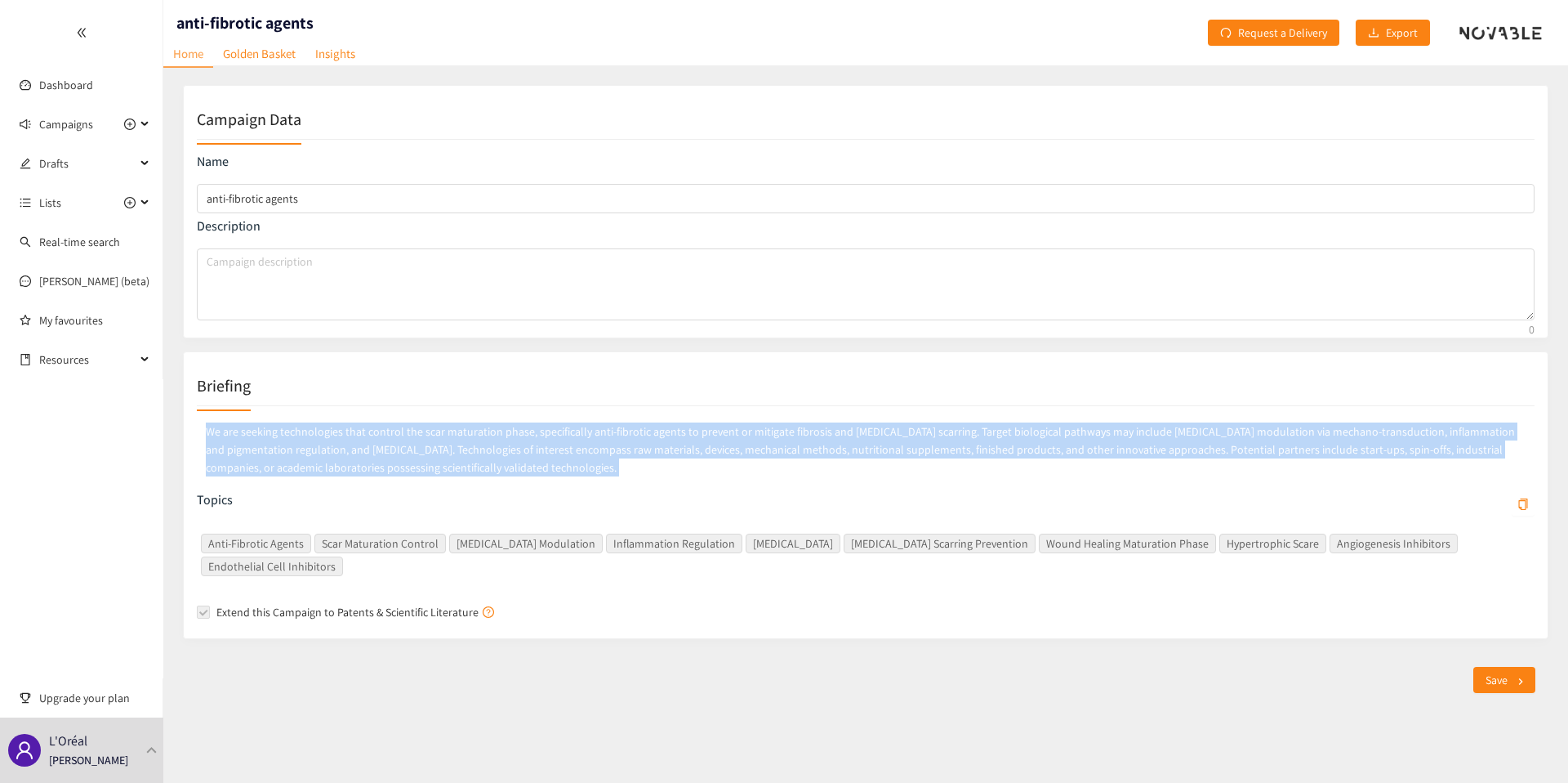
click at [483, 449] on p "We are seeking technologies that control the scar maturation phase, specificall…" at bounding box center [865, 449] width 1338 height 60
click at [459, 449] on p "We are seeking technologies that control the scar maturation phase, specificall…" at bounding box center [865, 449] width 1338 height 60
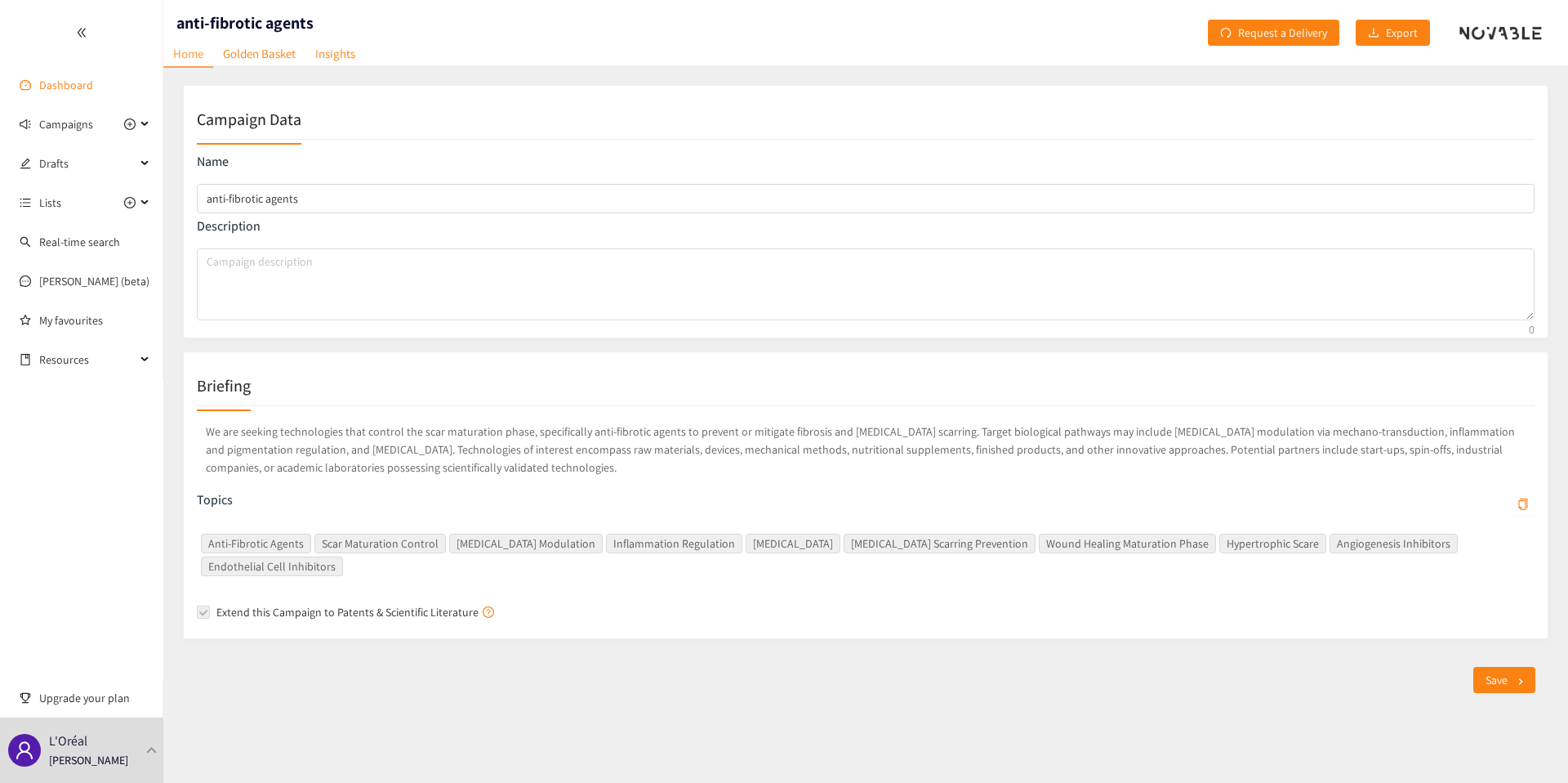
click at [71, 83] on link "Dashboard" at bounding box center [66, 85] width 54 height 15
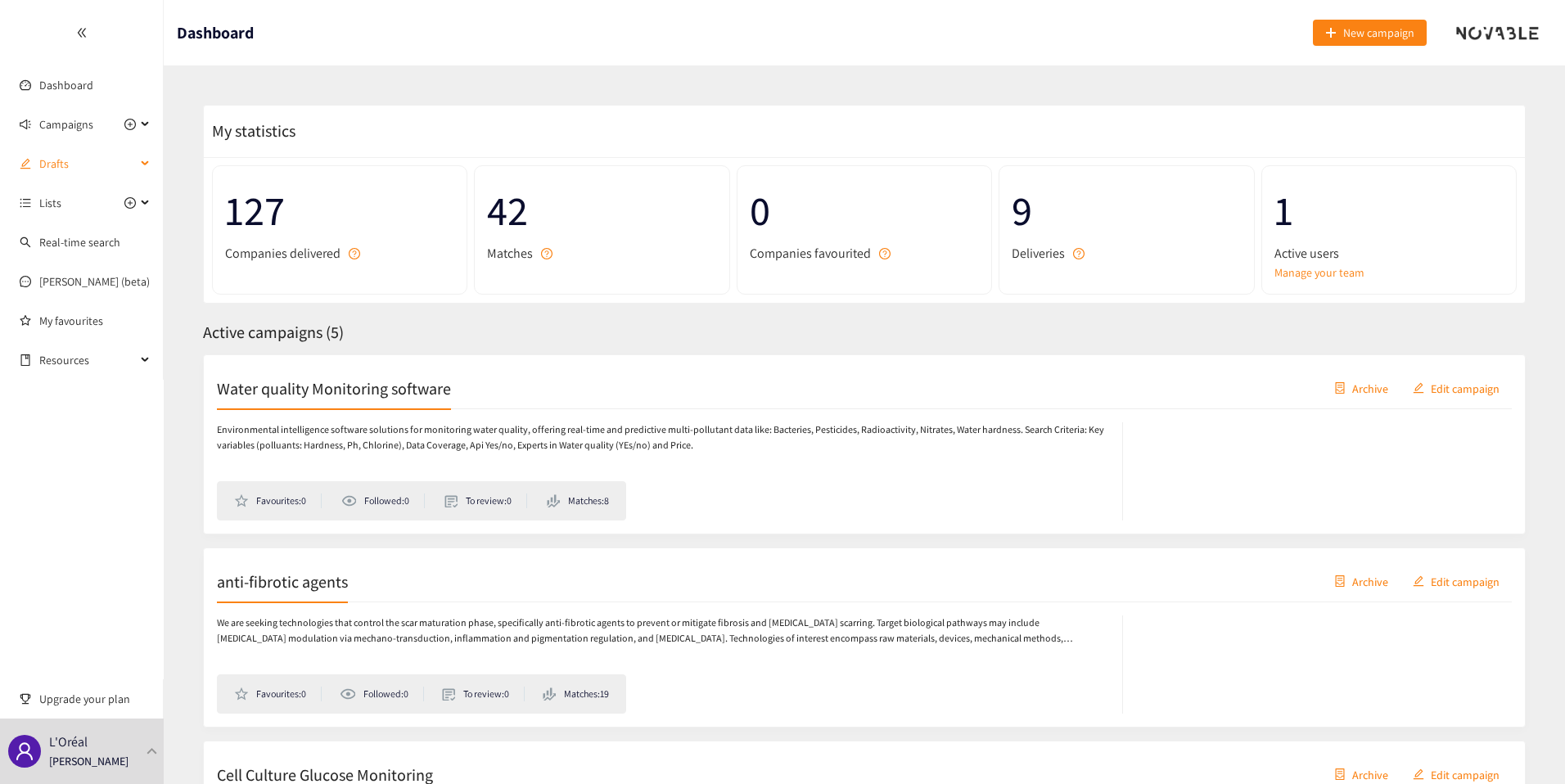
click at [71, 158] on span "Drafts" at bounding box center [88, 163] width 96 height 33
click at [1289, 275] on link "Manage your team" at bounding box center [1388, 272] width 229 height 18
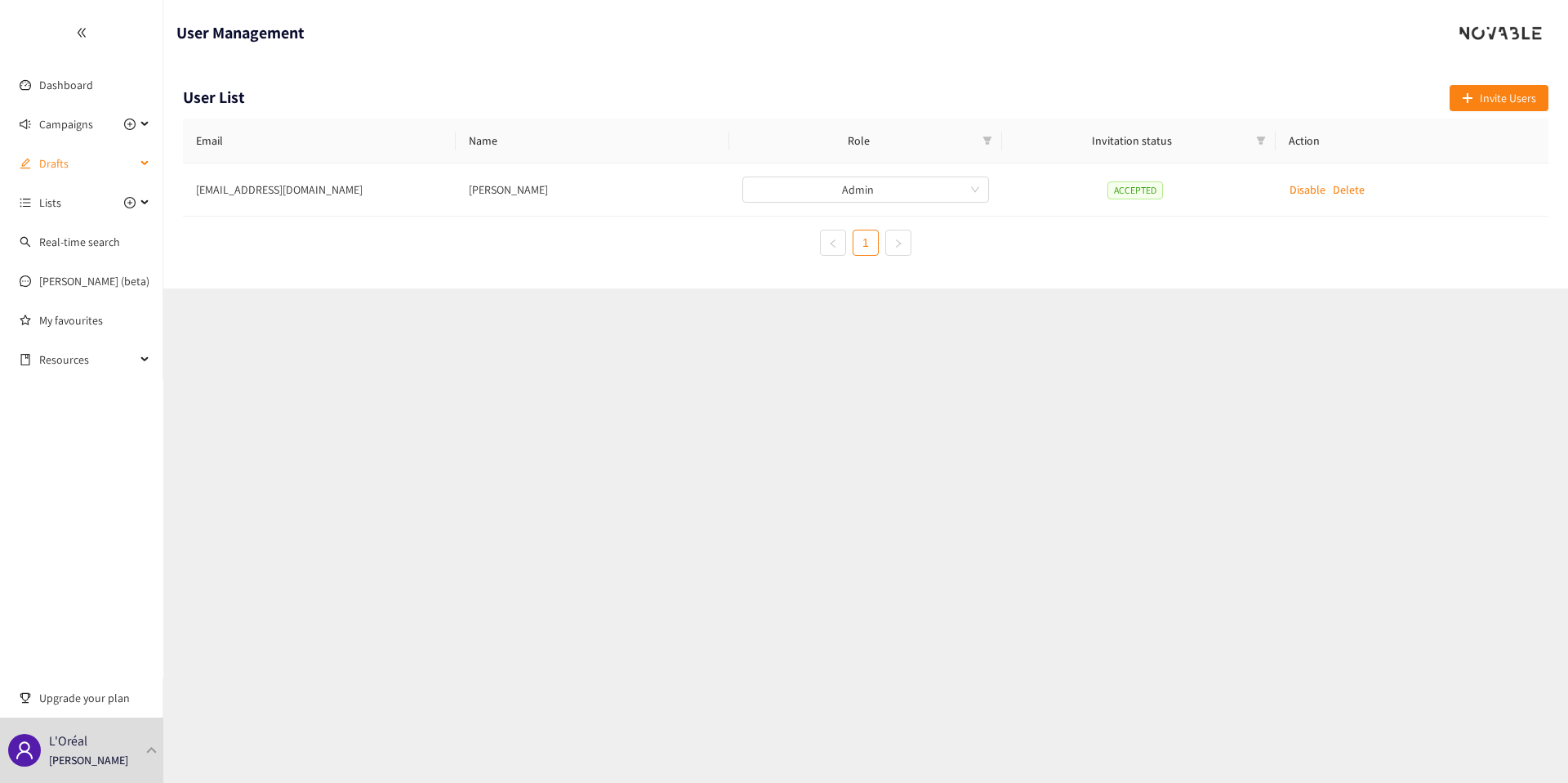
click at [48, 179] on span "Drafts" at bounding box center [88, 163] width 96 height 33
click at [92, 204] on link "Campaign Title" at bounding box center [75, 203] width 73 height 15
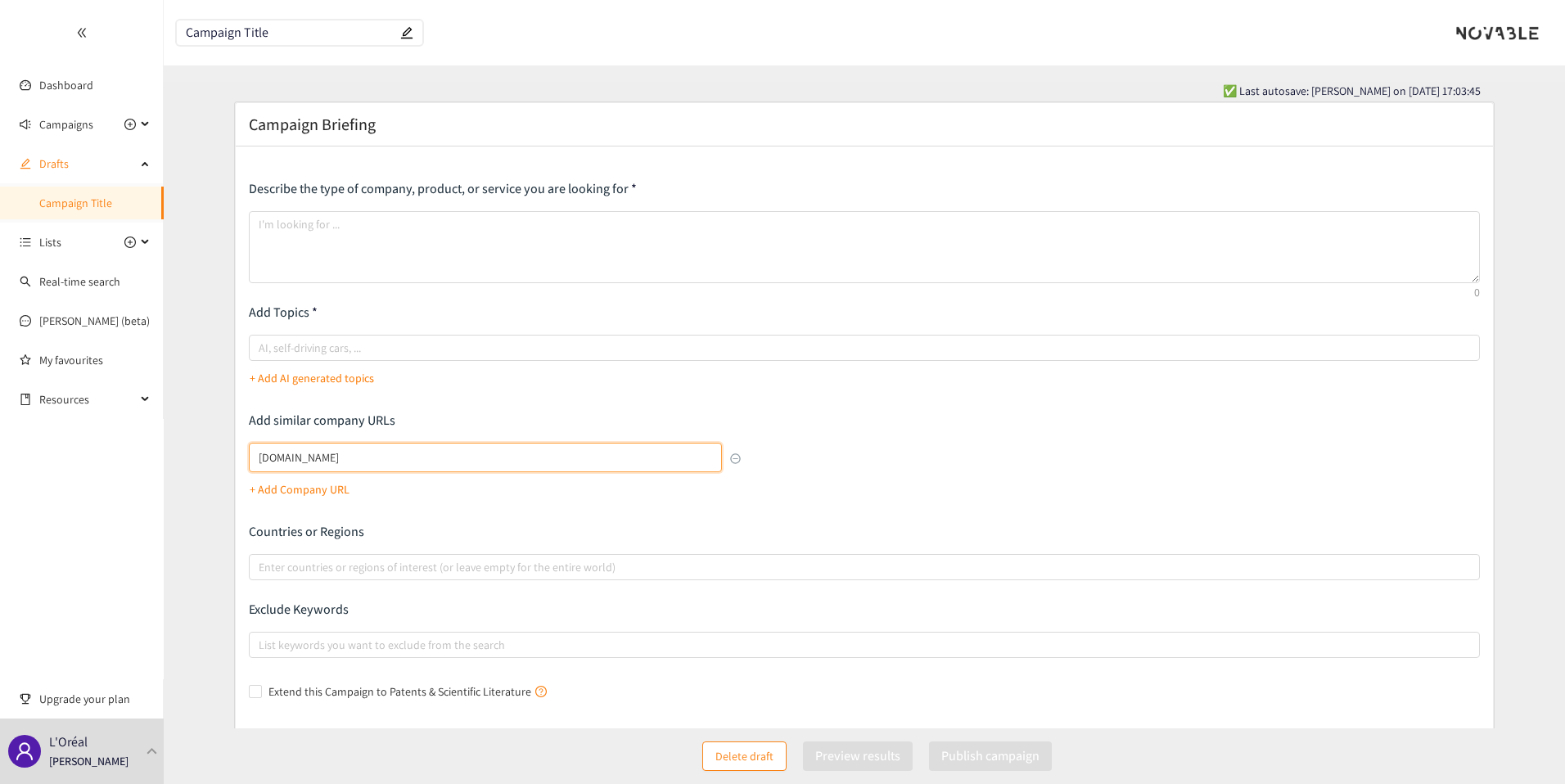
click at [385, 459] on input "[DOMAIN_NAME]" at bounding box center [486, 457] width 474 height 29
paste input "[URL][DOMAIN_NAME]"
type input "[URL][DOMAIN_NAME]"
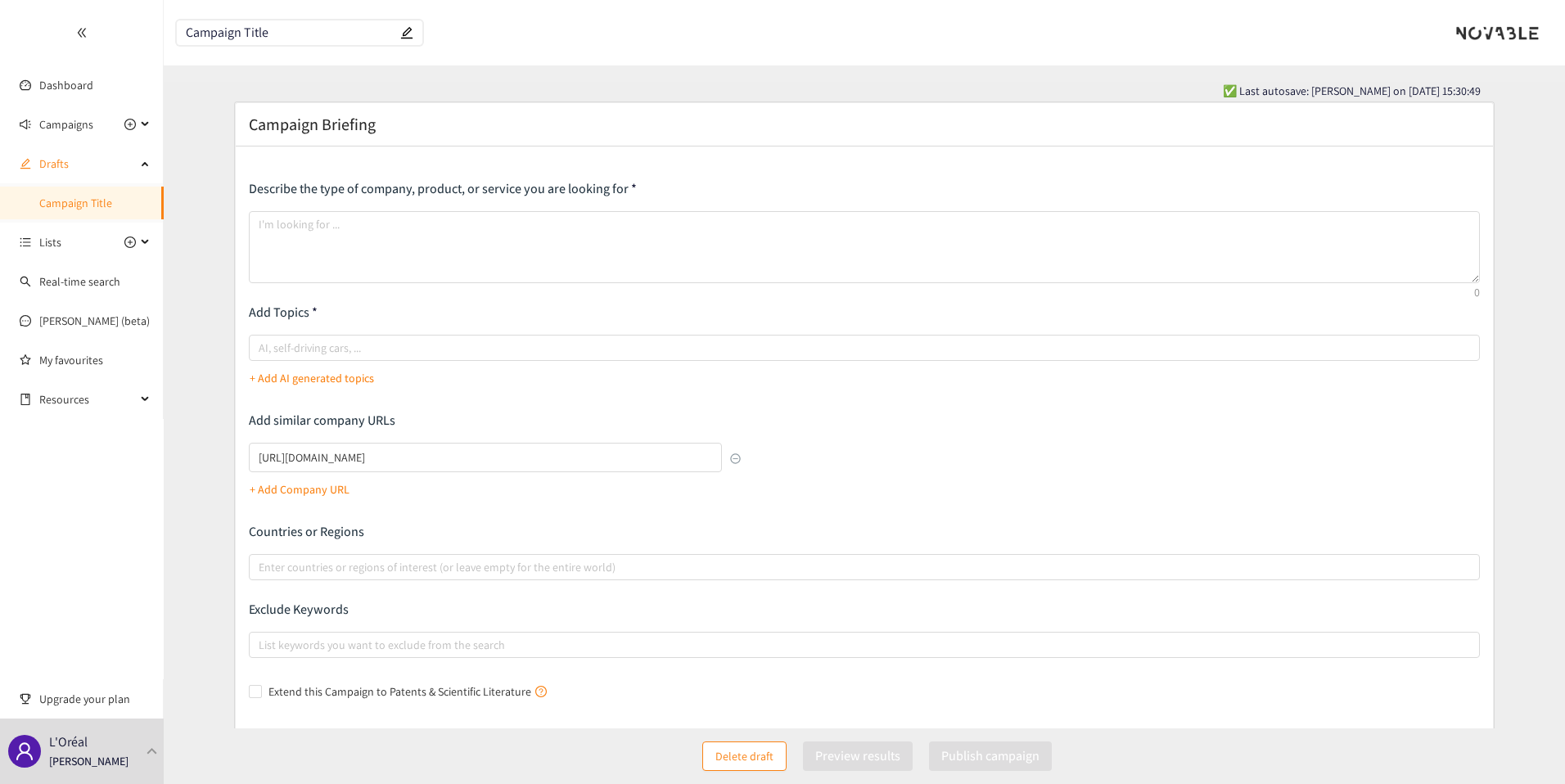
click at [430, 406] on div "Describe the type of company, product, or service you are looking for Add Topic…" at bounding box center [865, 442] width 1232 height 525
click at [265, 31] on input "Campaign Title" at bounding box center [292, 33] width 211 height 14
click at [213, 30] on input "Competitive Benchmark C" at bounding box center [292, 33] width 211 height 14
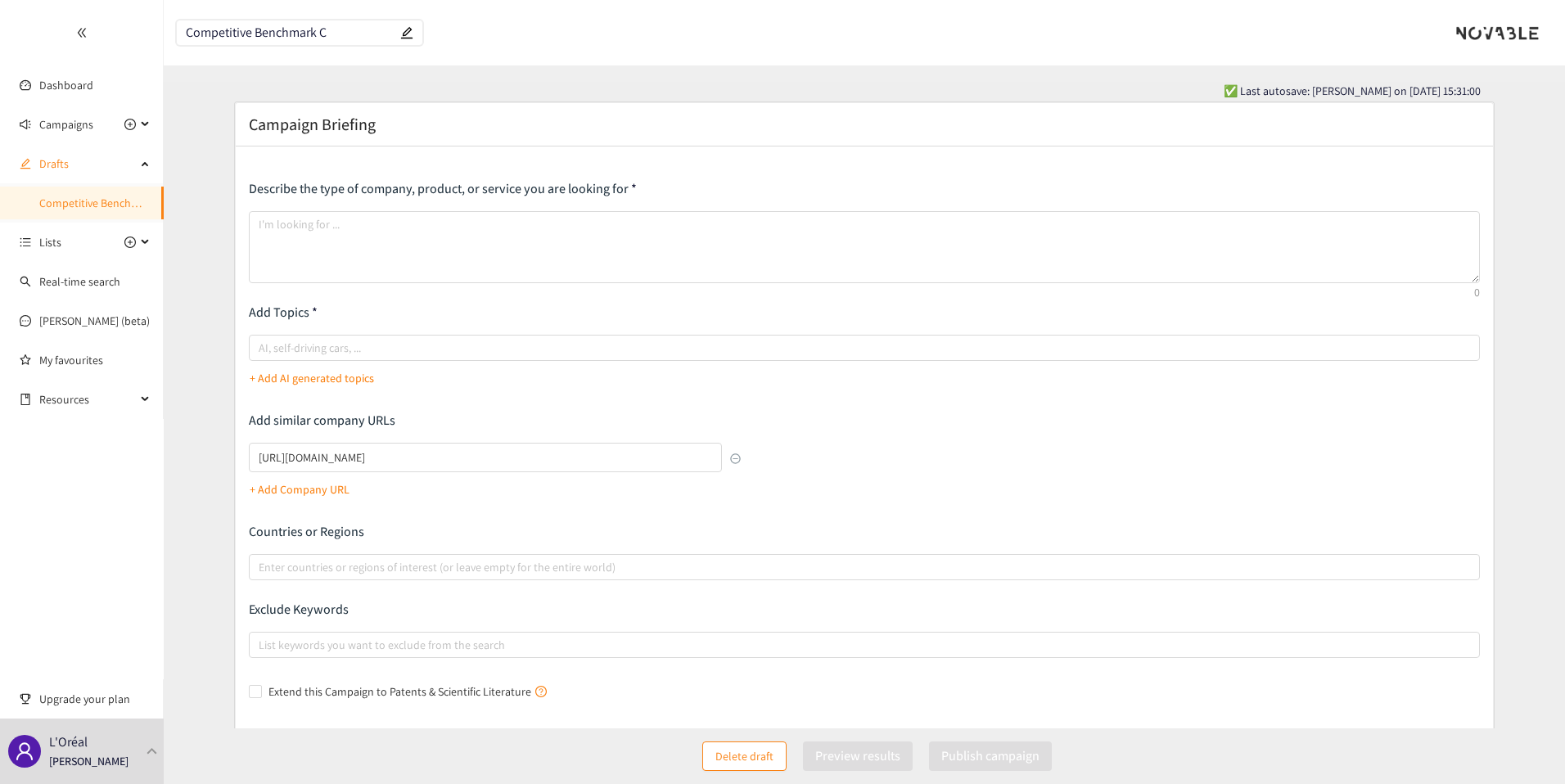
click at [213, 30] on input "Competitive Benchmark C" at bounding box center [292, 33] width 211 height 14
click at [309, 31] on input "Benchmark C" at bounding box center [292, 33] width 211 height 14
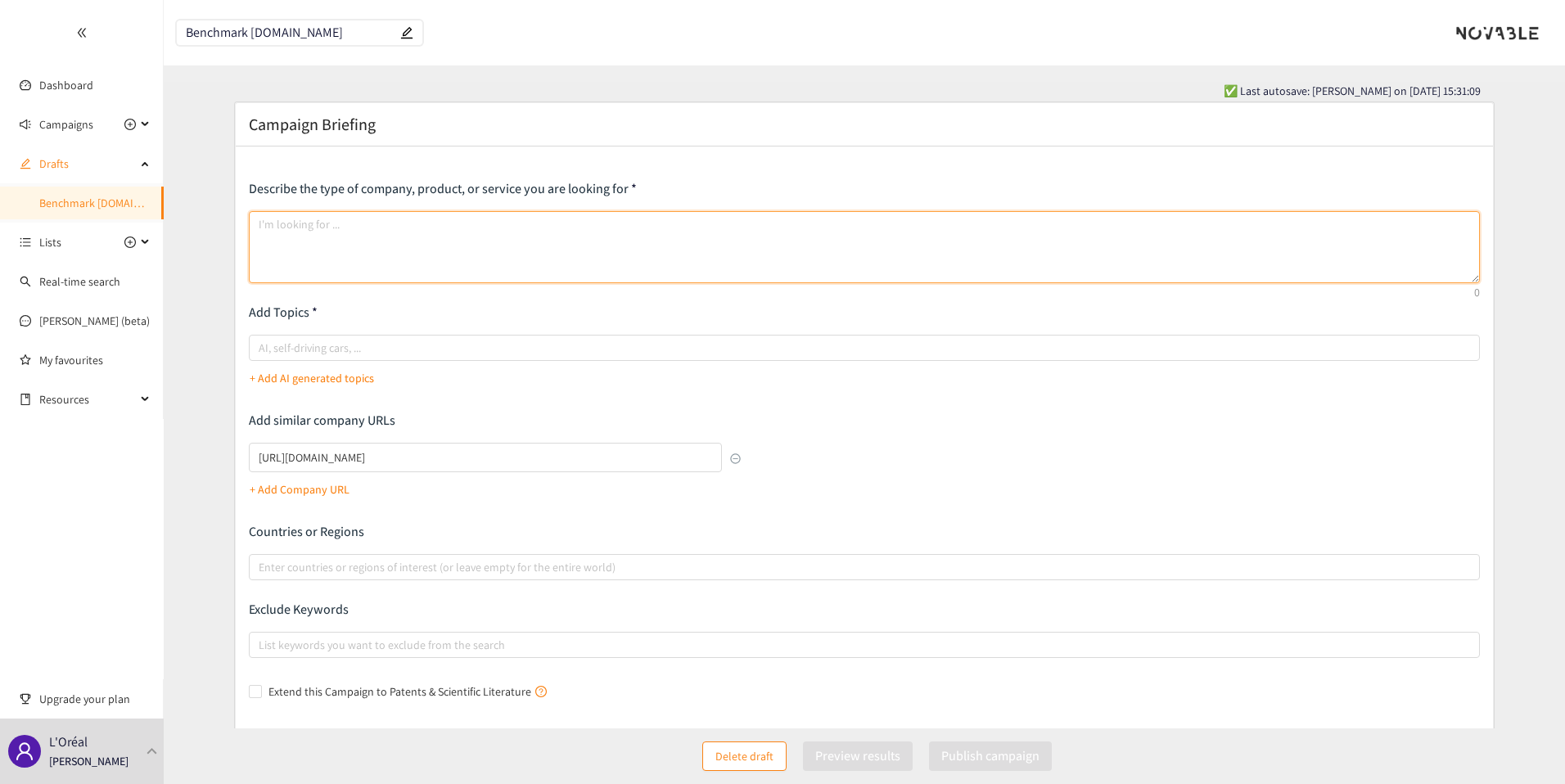
click at [365, 252] on textarea at bounding box center [865, 247] width 1232 height 72
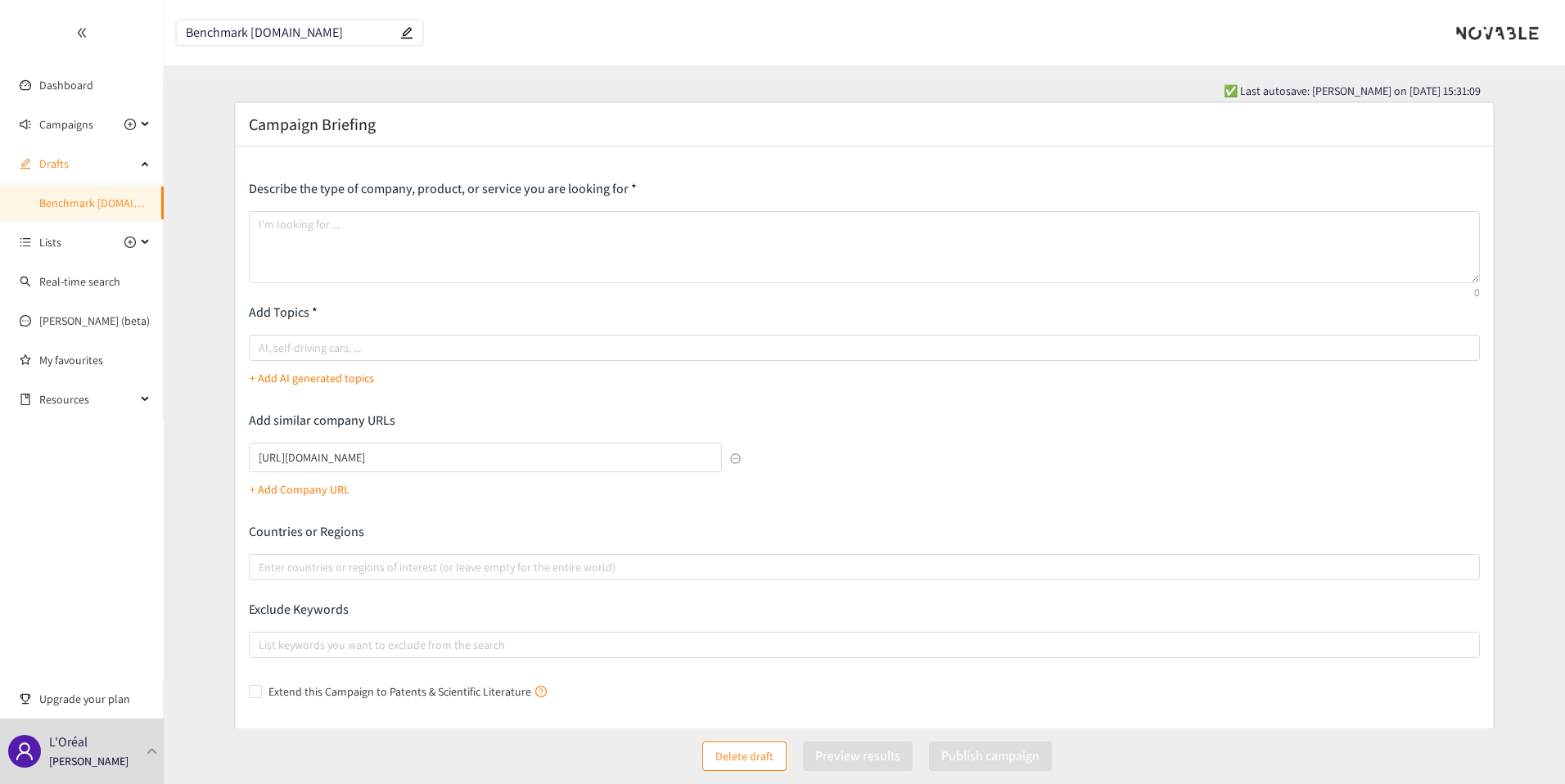
click at [194, 30] on input "Benchmark [DOMAIN_NAME]" at bounding box center [292, 33] width 211 height 14
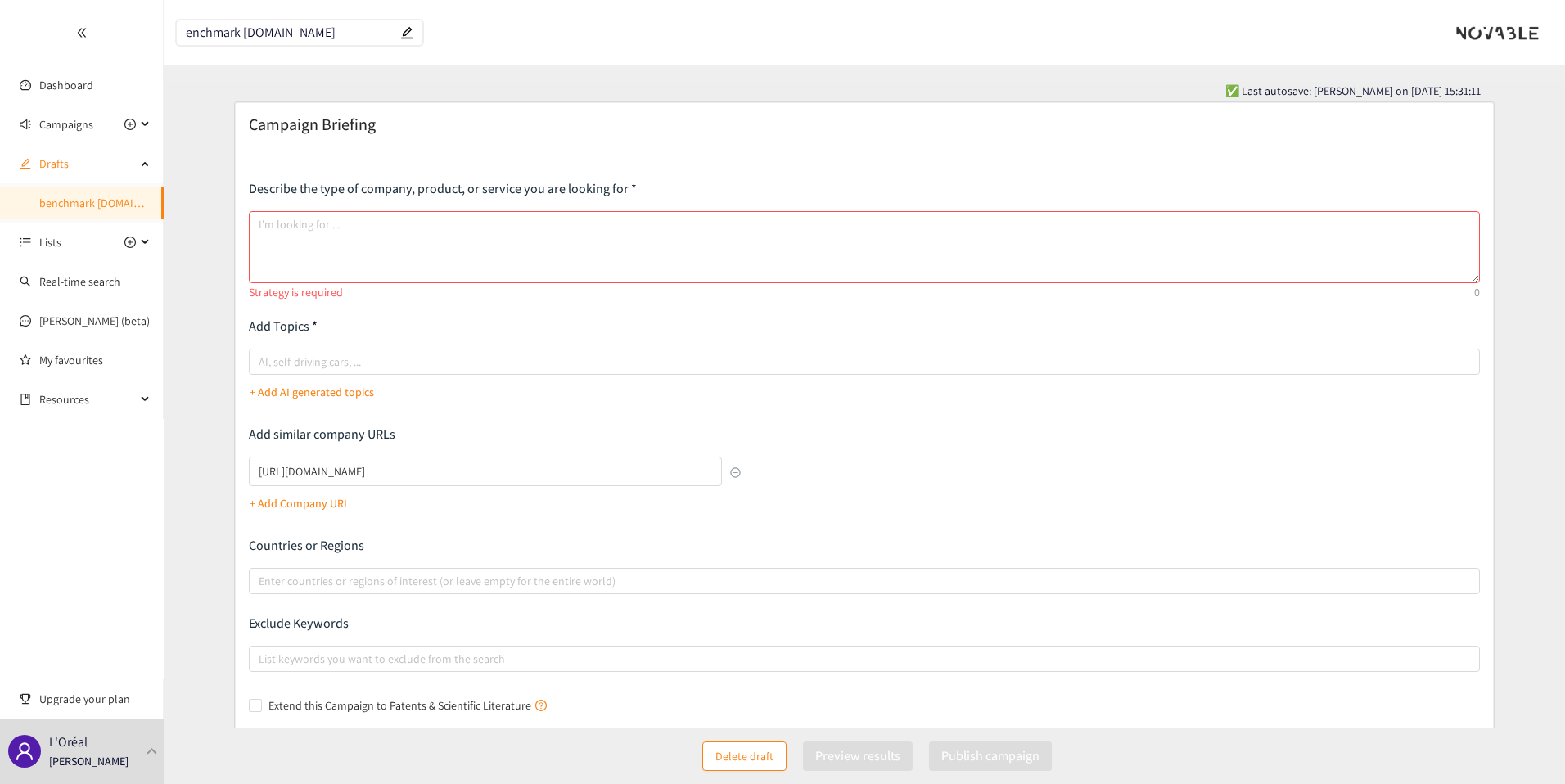
type input "Benchmark [DOMAIN_NAME]"
click at [343, 221] on textarea at bounding box center [865, 247] width 1232 height 72
click at [101, 118] on span "Campaigns" at bounding box center [88, 124] width 96 height 33
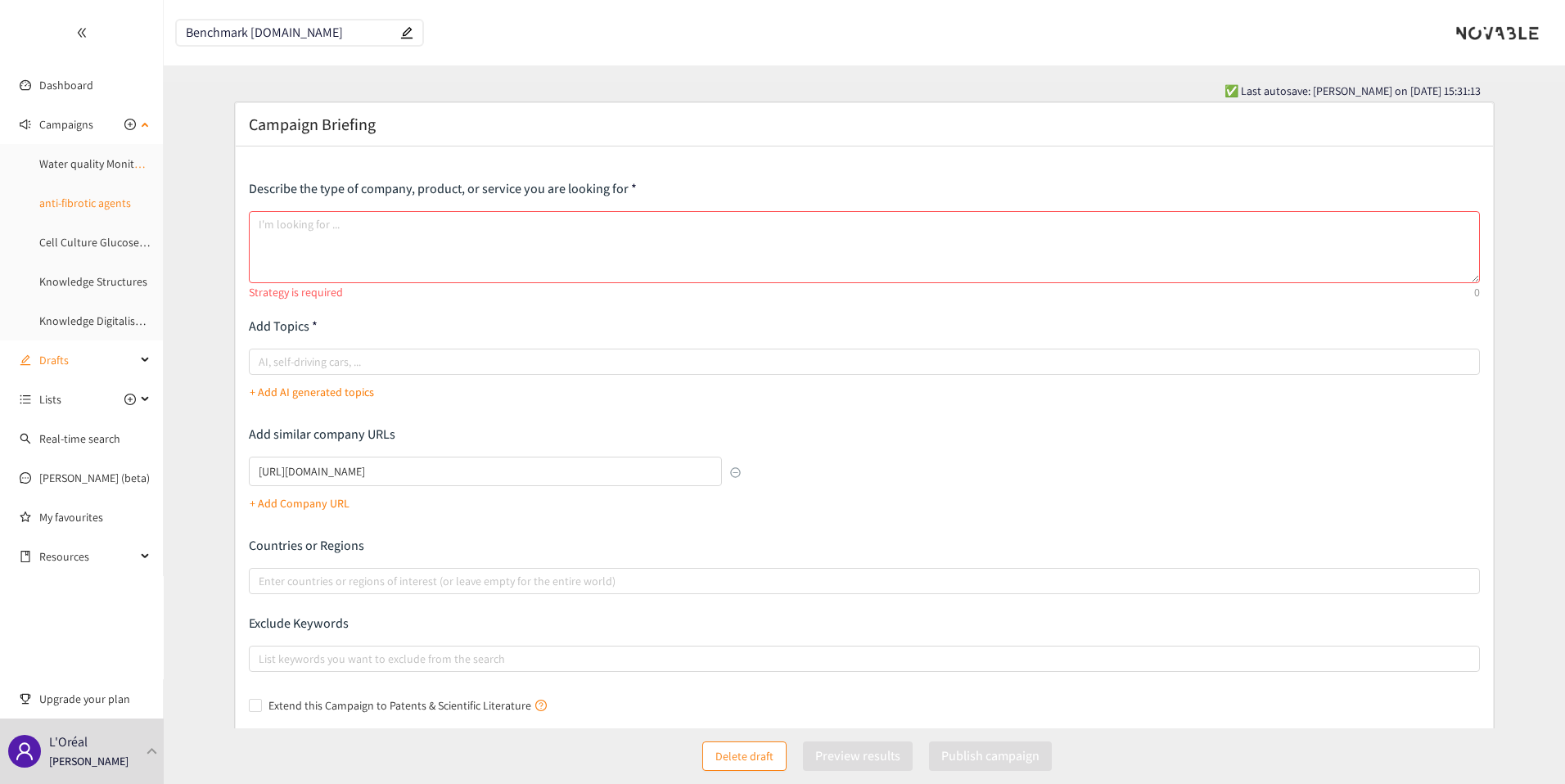
click at [83, 198] on link "anti-fibrotic agents" at bounding box center [85, 203] width 92 height 15
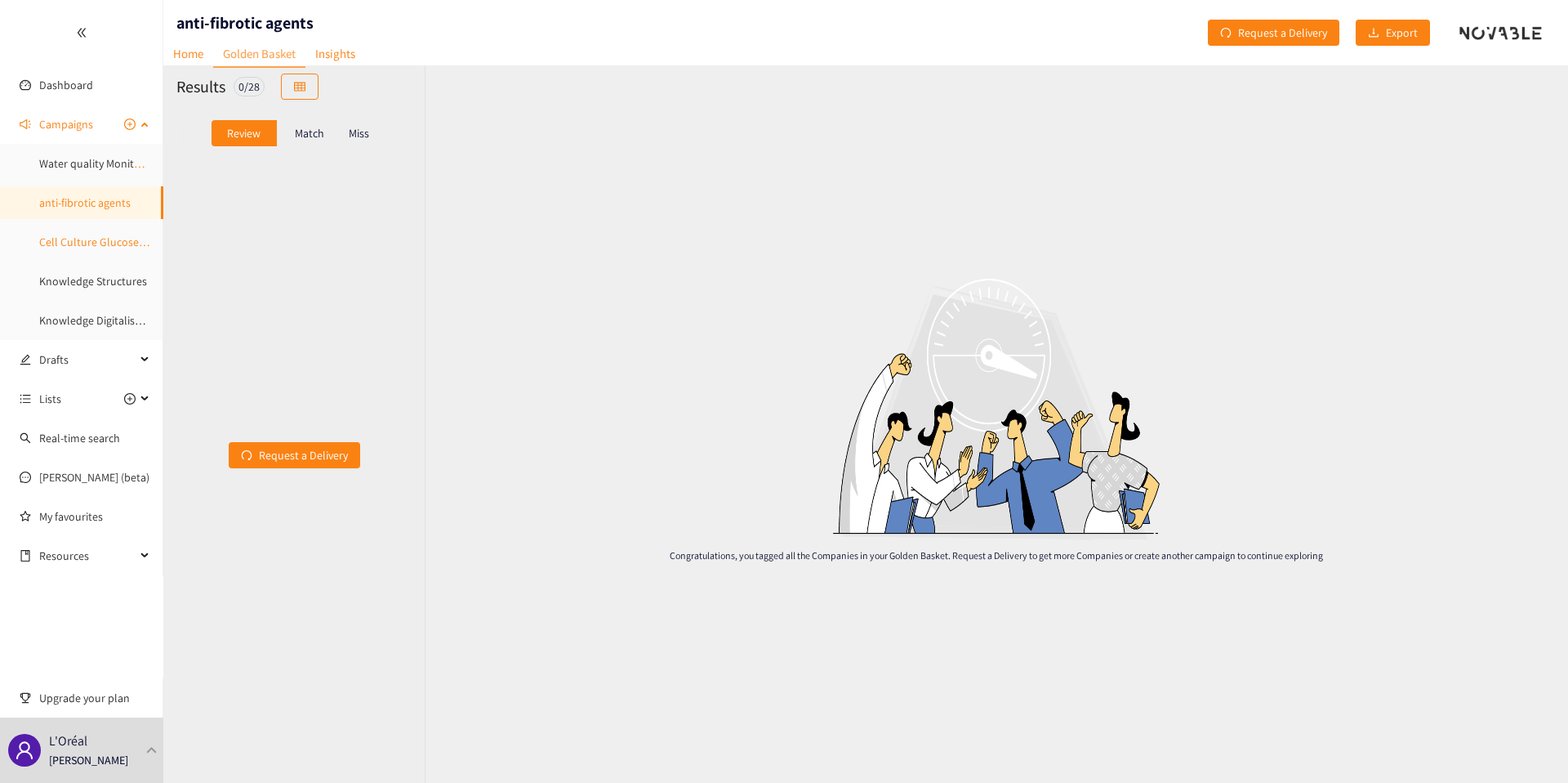
click at [89, 237] on link "Cell Culture Glucose Monitoring" at bounding box center [117, 242] width 155 height 15
click at [105, 199] on link "anti-fibrotic agents" at bounding box center [85, 203] width 91 height 15
click at [205, 51] on link "Home" at bounding box center [187, 53] width 50 height 25
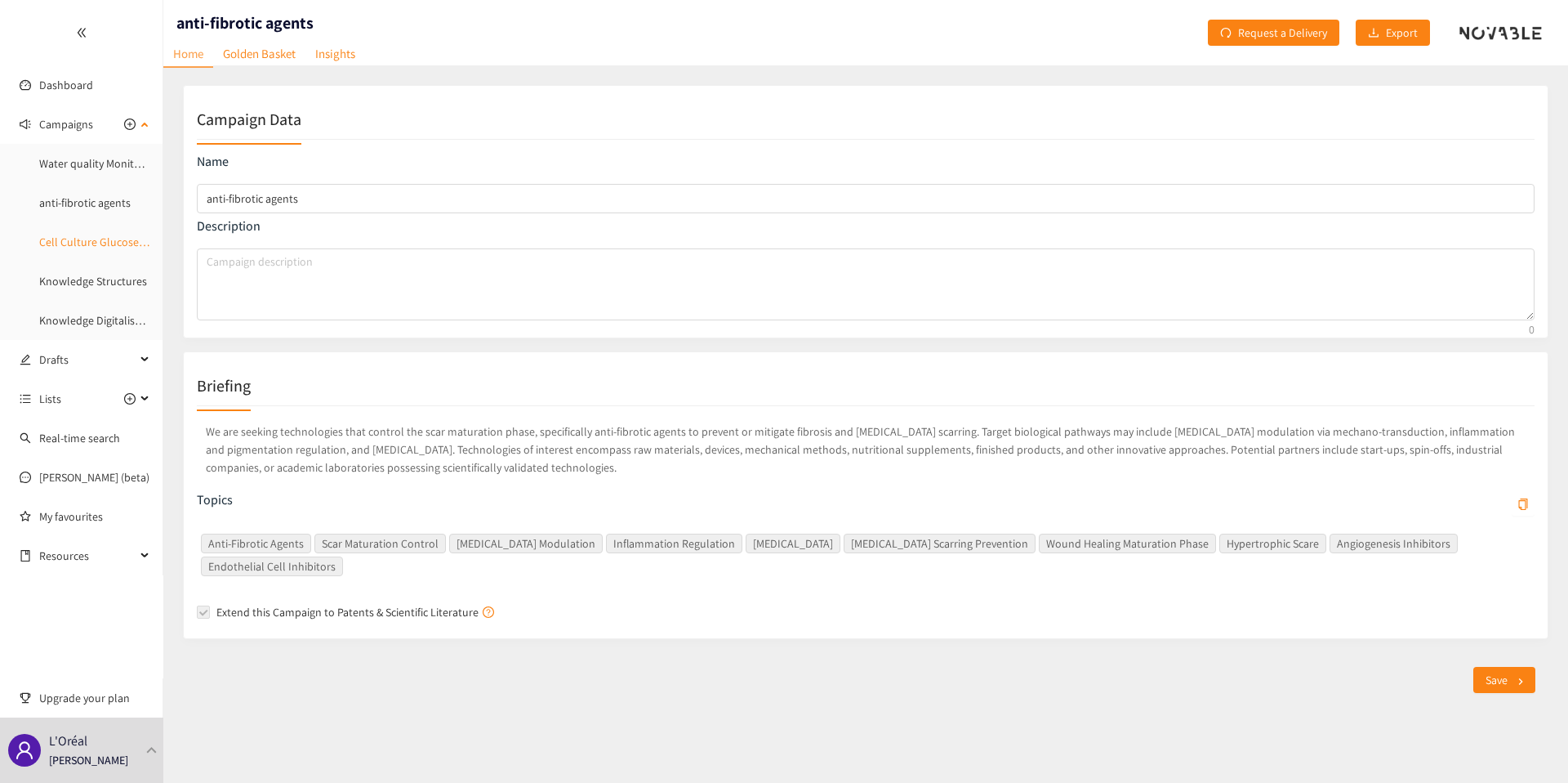
click at [110, 235] on link "Cell Culture Glucose Monitoring" at bounding box center [117, 242] width 155 height 15
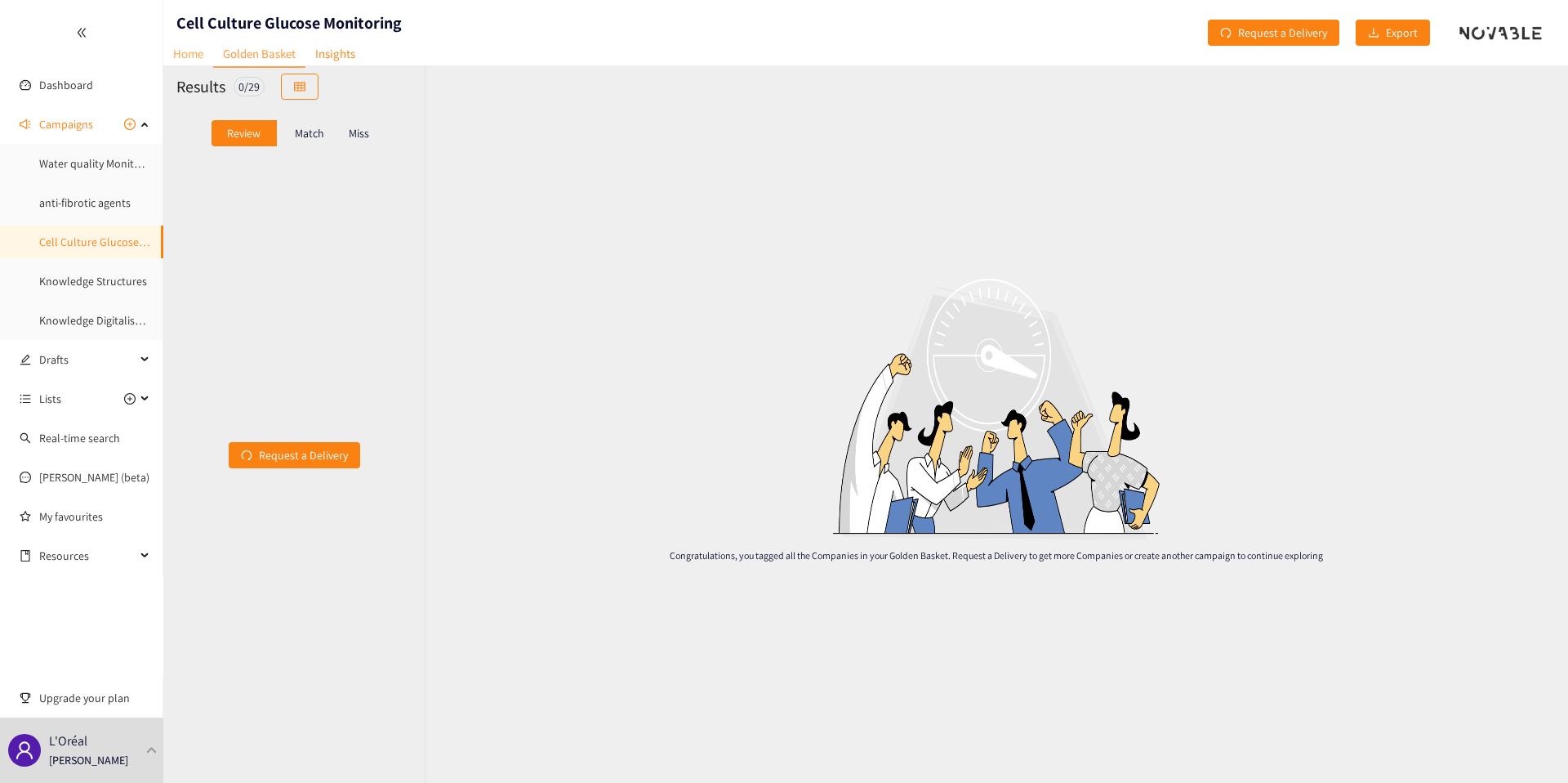
click at [191, 56] on link "Home" at bounding box center [187, 53] width 50 height 25
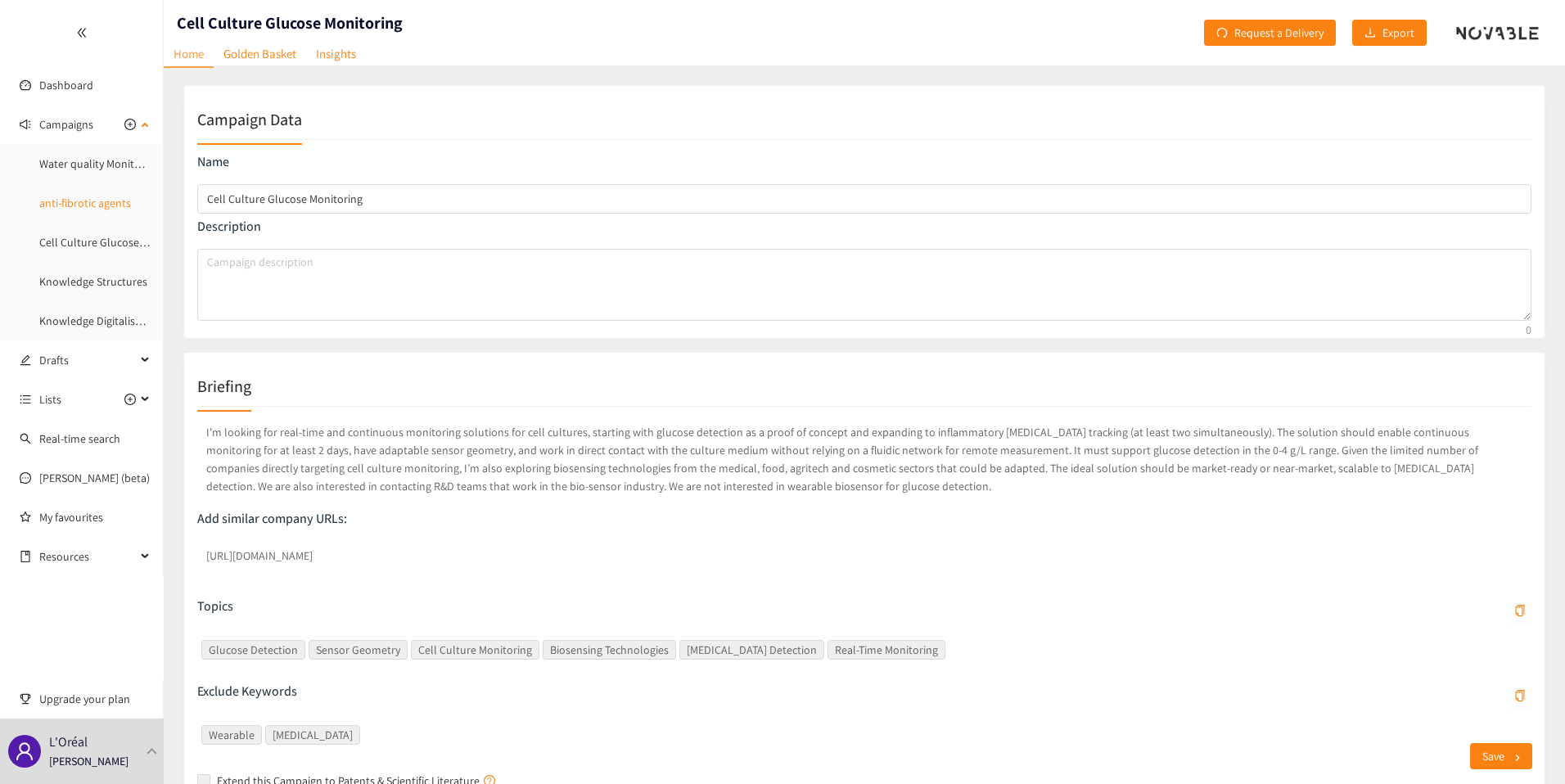
click at [78, 195] on link "anti-fibrotic agents" at bounding box center [85, 203] width 92 height 15
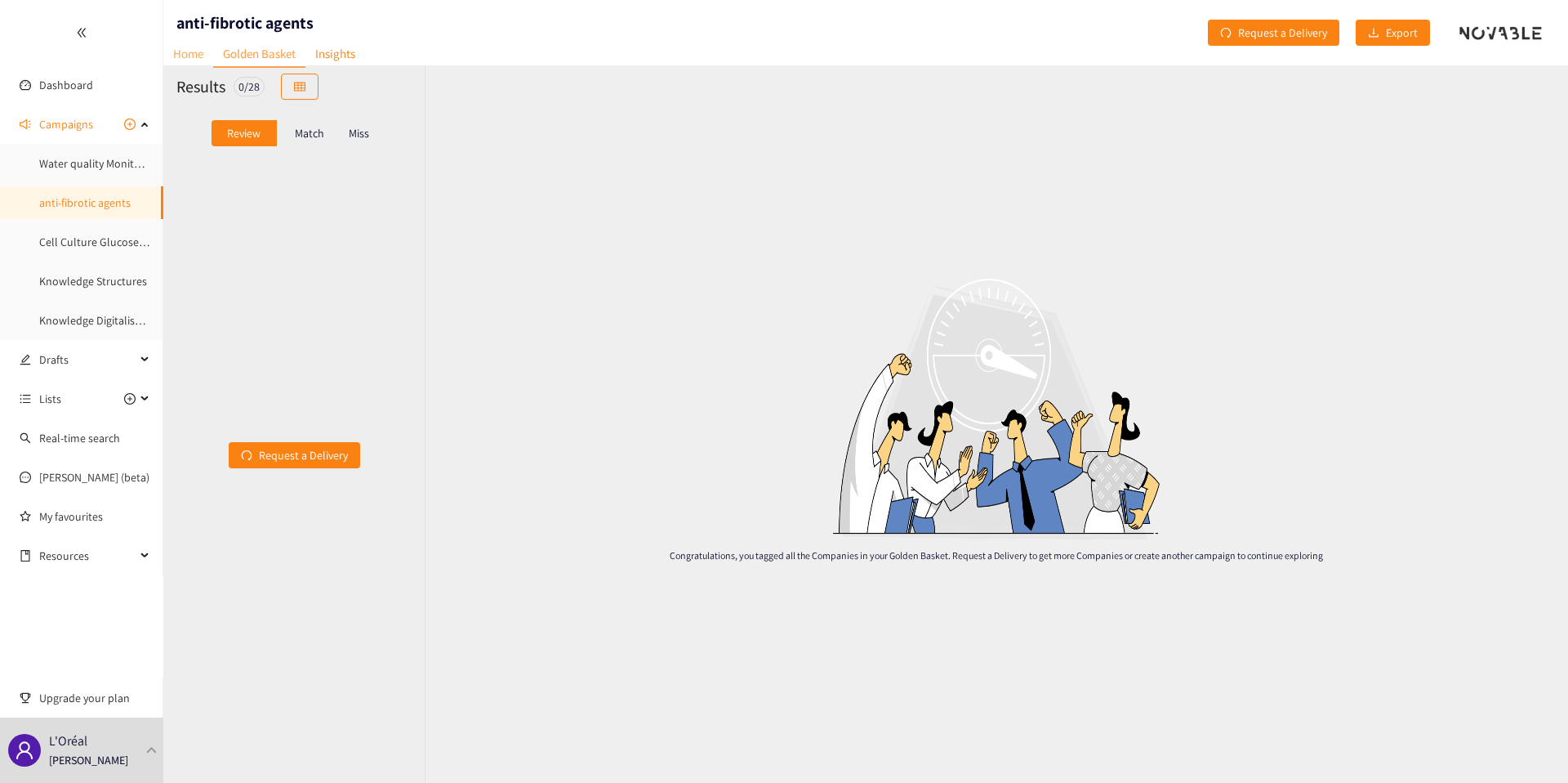
click at [195, 62] on link "Home" at bounding box center [187, 53] width 50 height 25
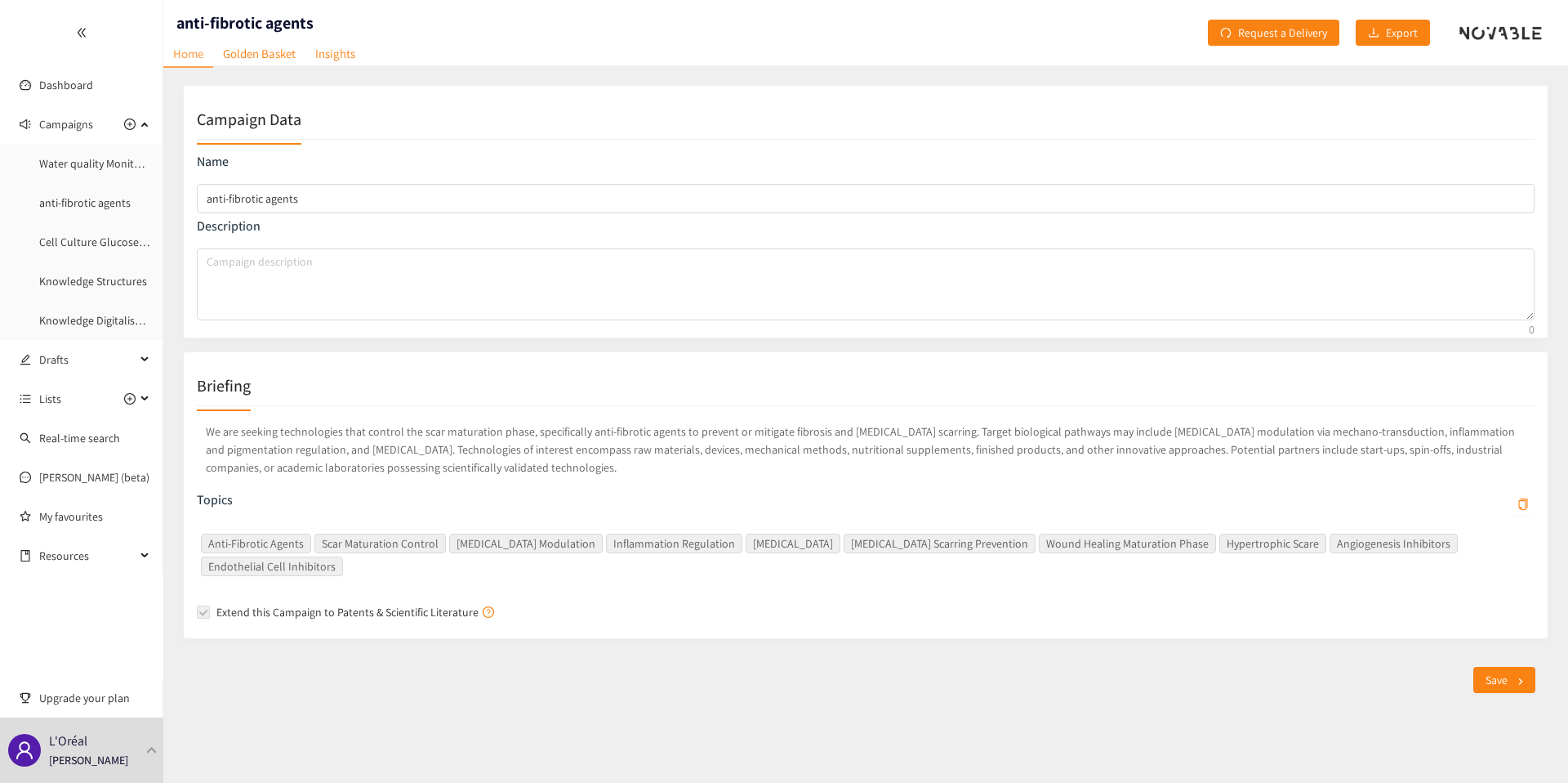
click at [353, 448] on p "We are seeking technologies that control the scar maturation phase, specificall…" at bounding box center [865, 449] width 1338 height 60
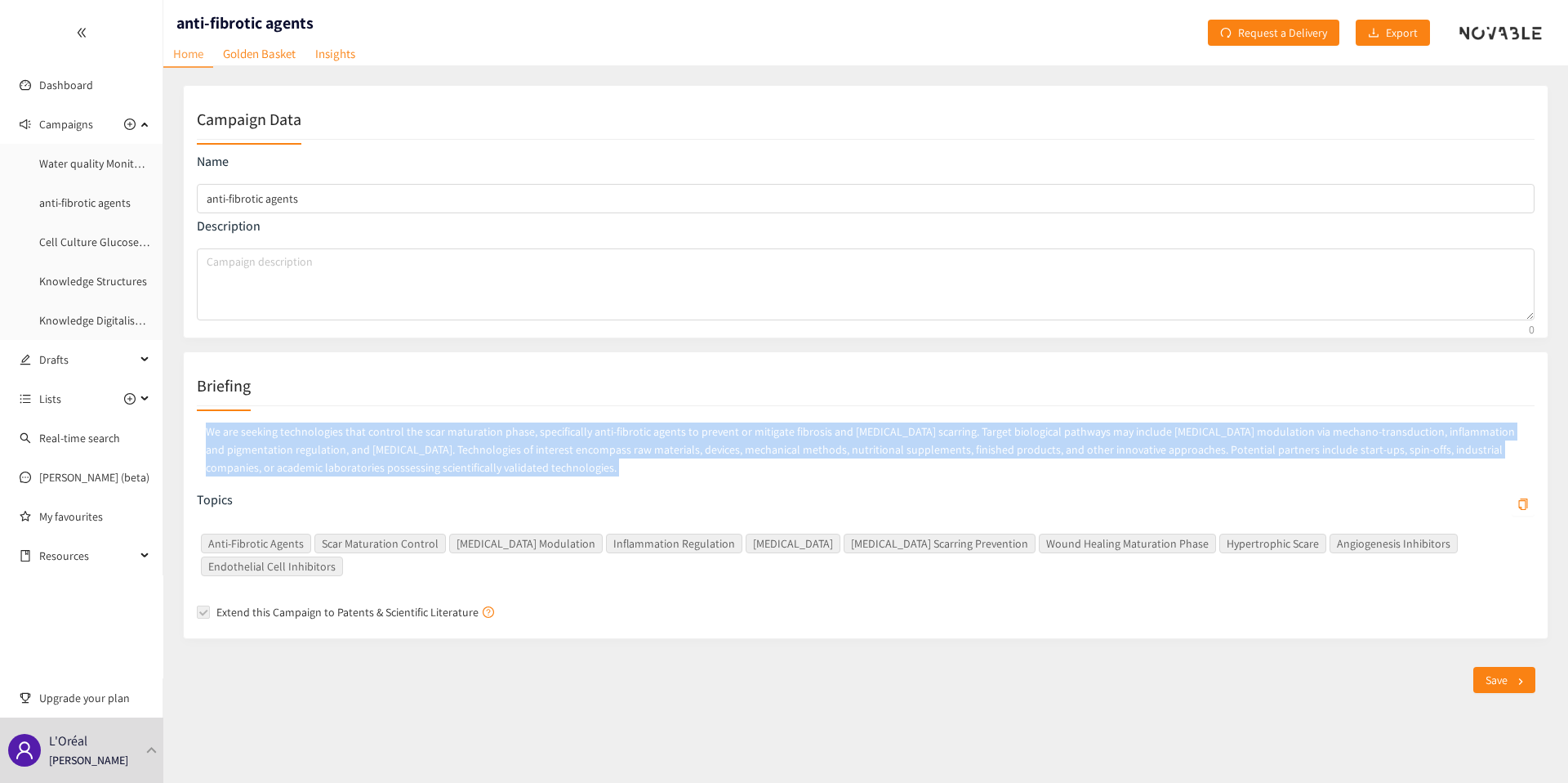
click at [353, 448] on p "We are seeking technologies that control the scar maturation phase, specificall…" at bounding box center [865, 449] width 1338 height 60
copy p "We are seeking technologies that control the scar maturation phase, specificall…"
click at [77, 248] on link "Cell Culture Glucose Monitoring" at bounding box center [117, 242] width 155 height 15
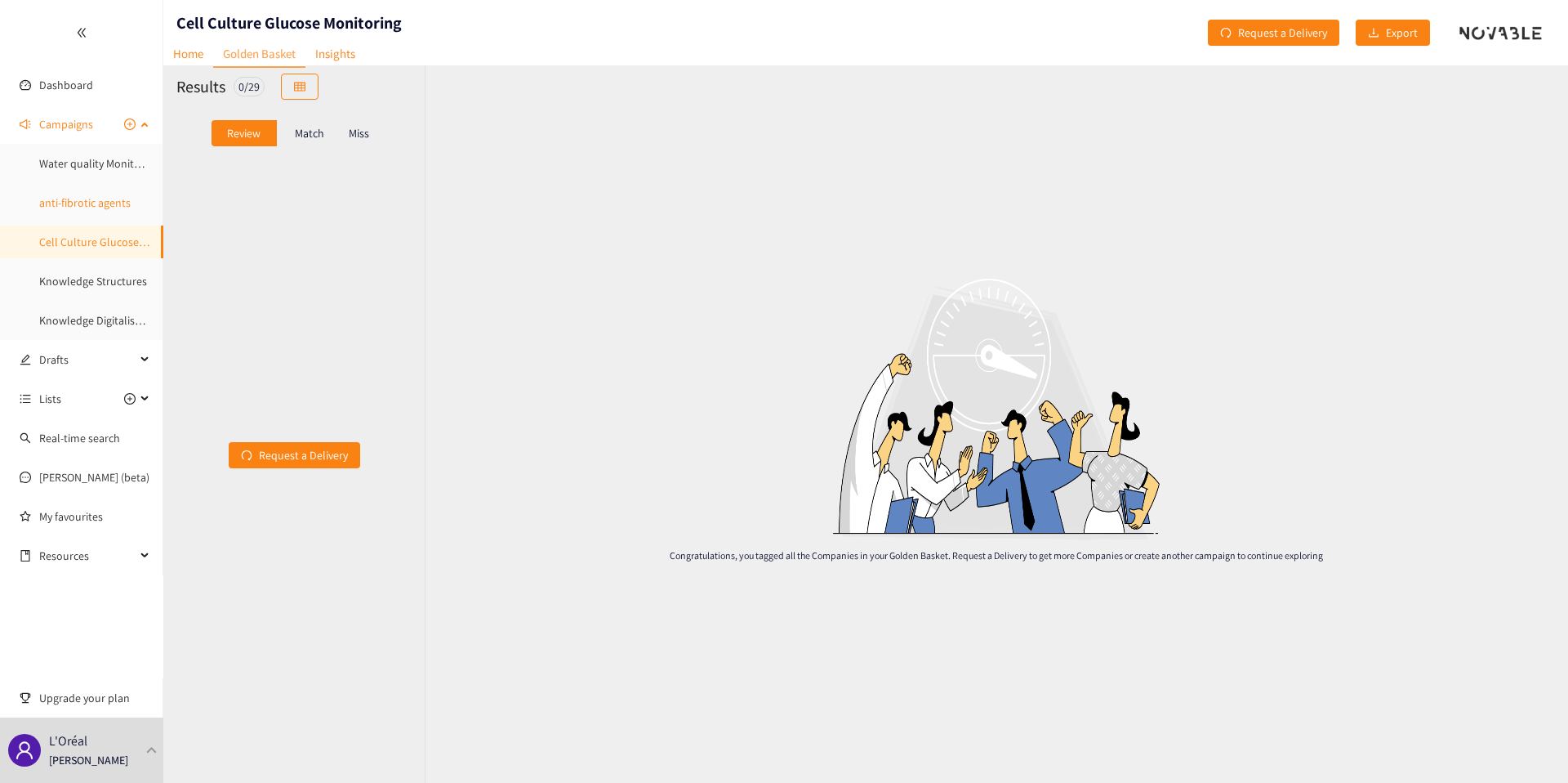
click at [106, 205] on link "anti-fibrotic agents" at bounding box center [85, 203] width 91 height 15
click at [206, 56] on link "Home" at bounding box center [187, 53] width 50 height 25
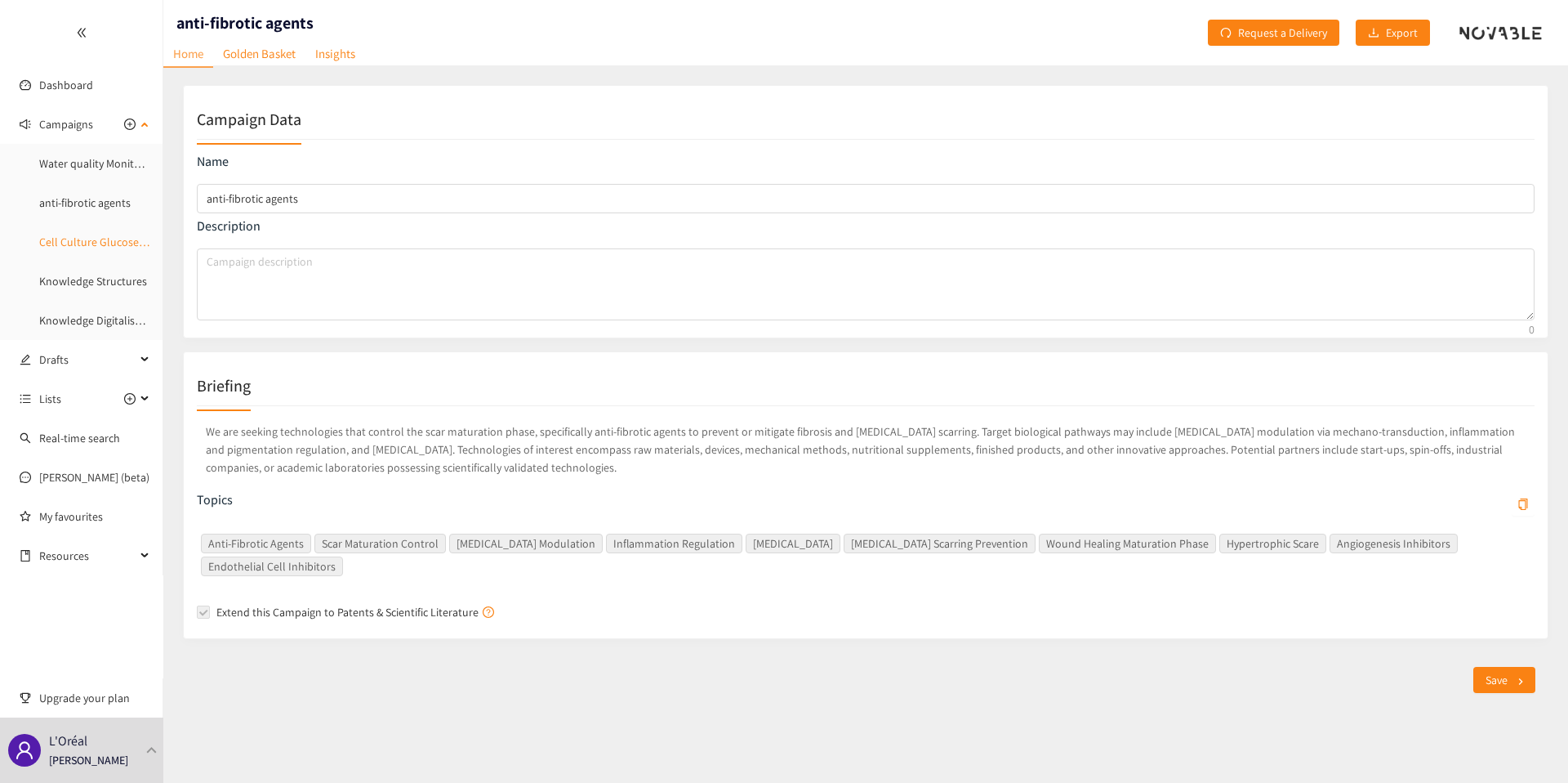
click at [92, 237] on link "Cell Culture Glucose Monitoring" at bounding box center [117, 242] width 155 height 15
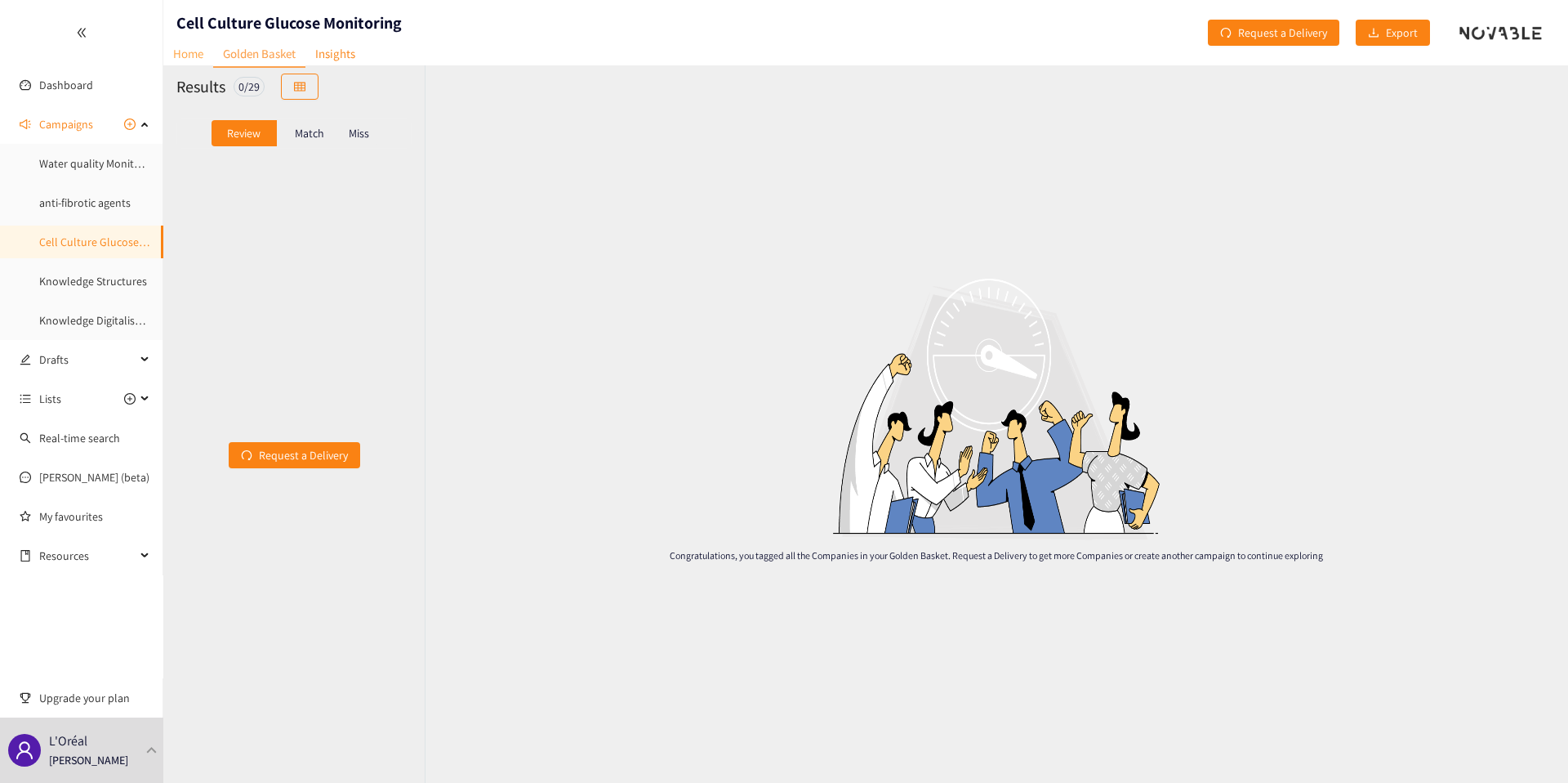
click at [184, 54] on link "Home" at bounding box center [187, 53] width 50 height 25
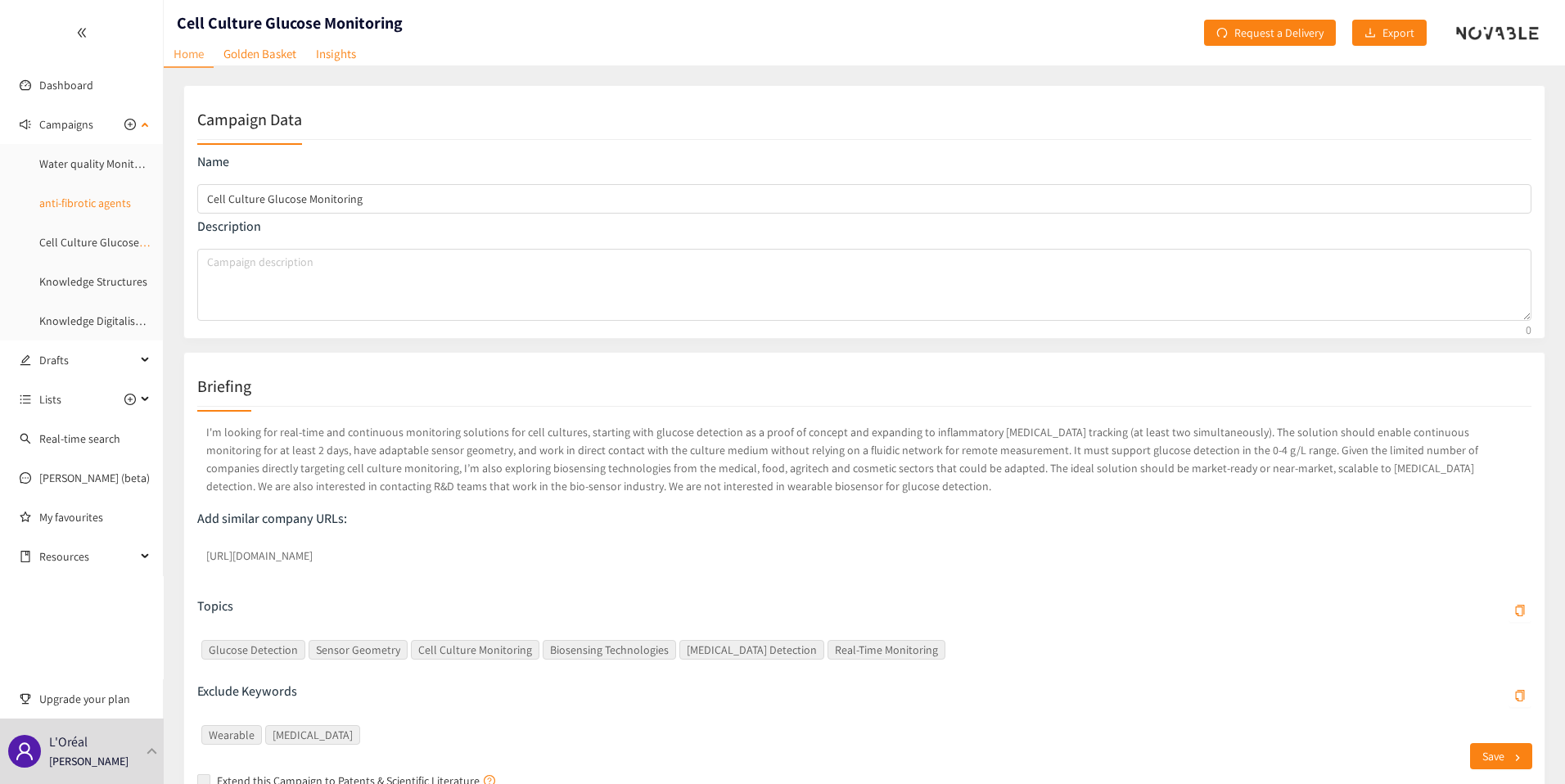
click at [95, 206] on link "anti-fibrotic agents" at bounding box center [85, 203] width 92 height 15
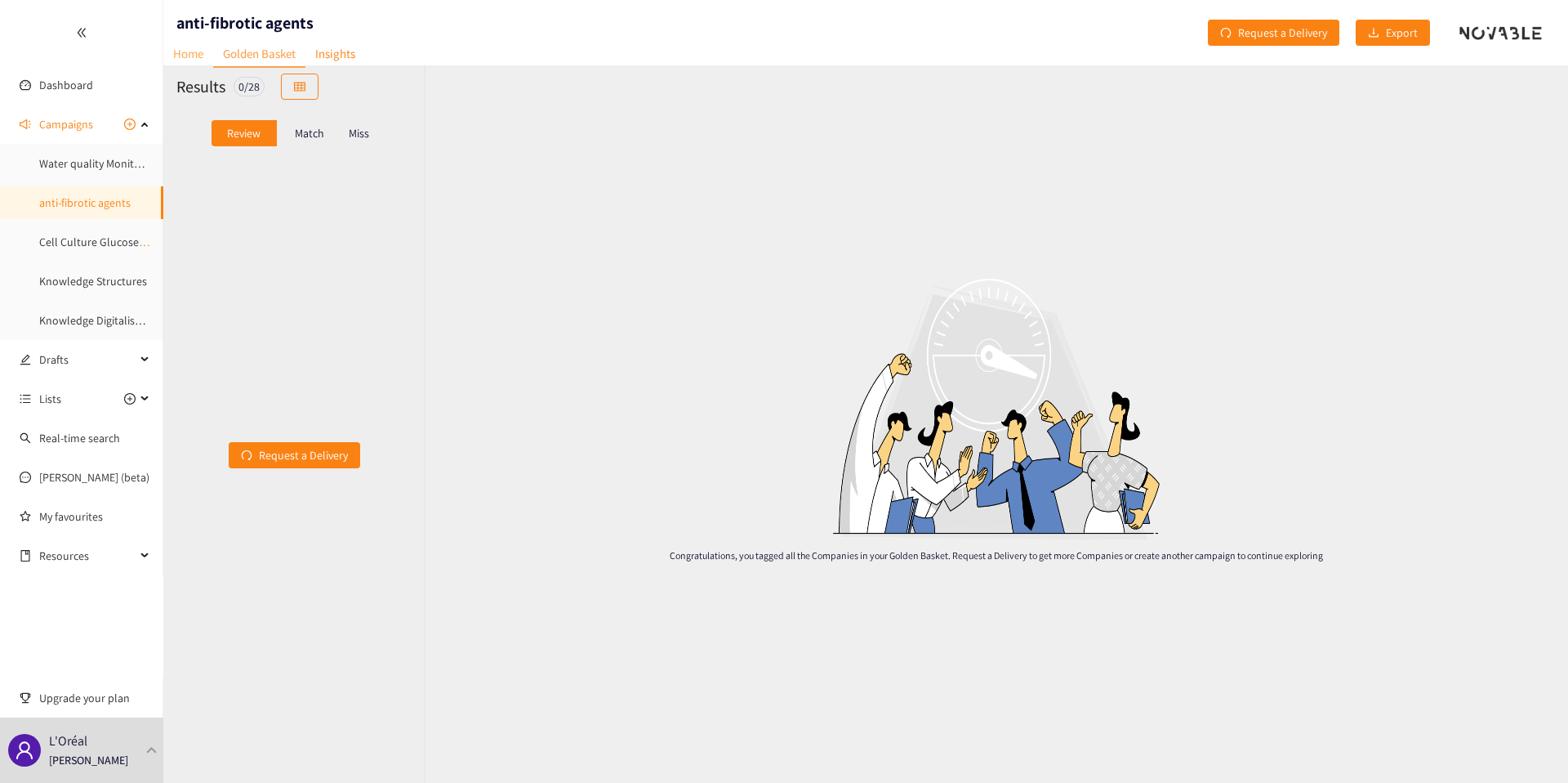
click at [184, 58] on link "Home" at bounding box center [187, 53] width 50 height 25
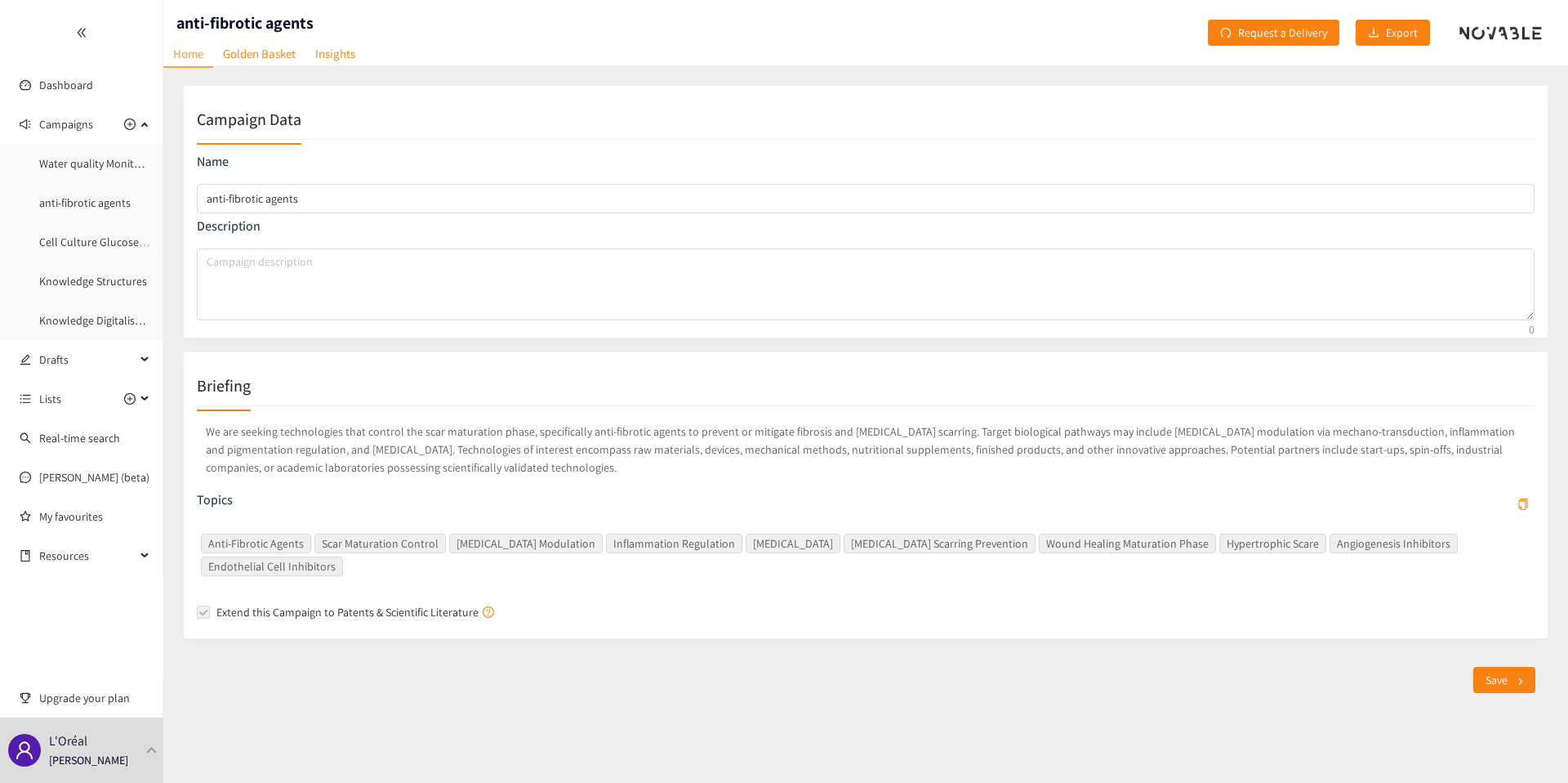
click at [311, 406] on div "We are seeking technologies that control the scar maturation phase, specificall…" at bounding box center [865, 515] width 1338 height 219
click at [311, 447] on p "We are seeking technologies that control the scar maturation phase, specificall…" at bounding box center [865, 449] width 1338 height 60
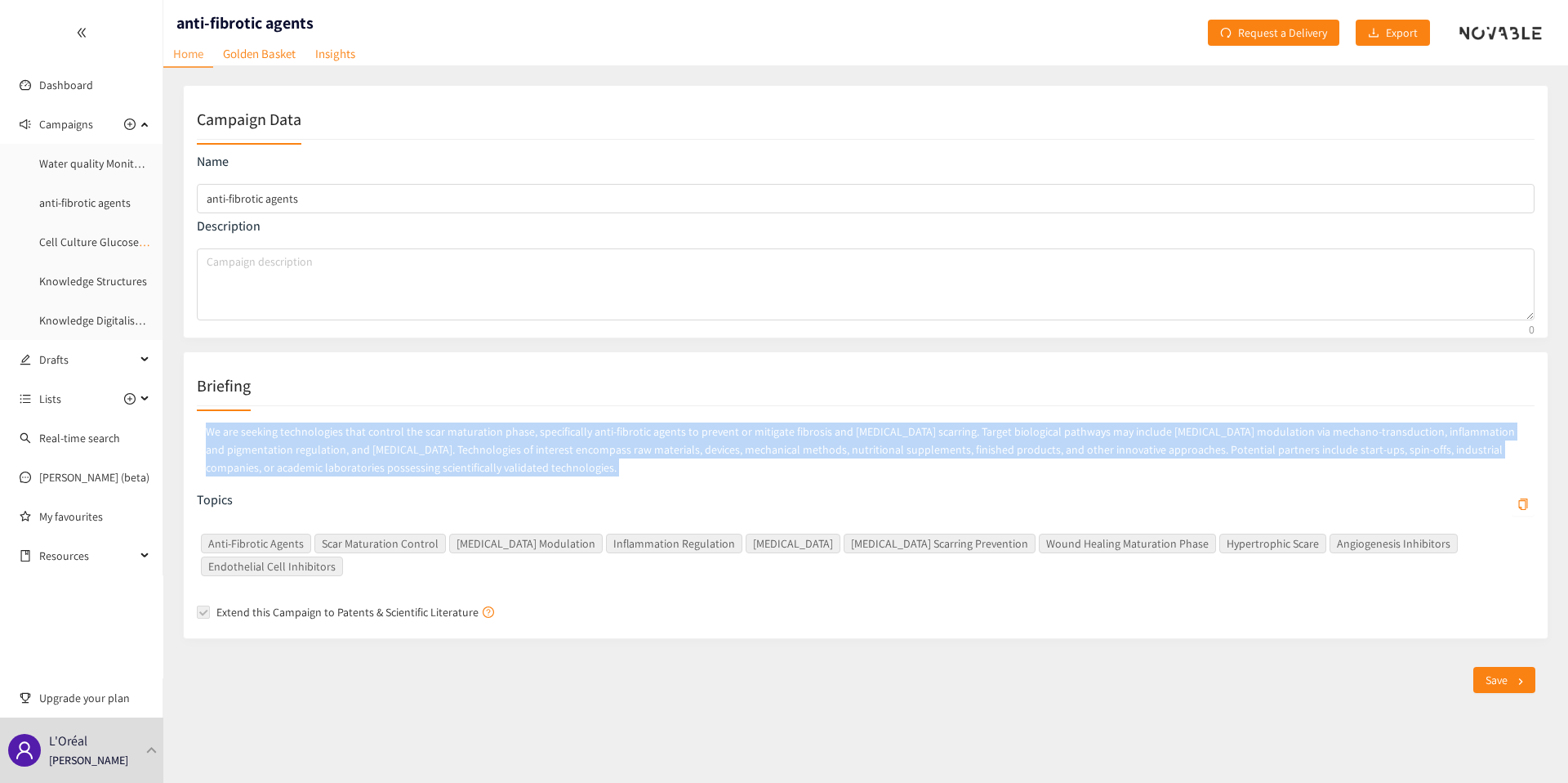
click at [311, 447] on p "We are seeking technologies that control the scar maturation phase, specificall…" at bounding box center [865, 449] width 1338 height 60
copy p "We are seeking technologies that control the scar maturation phase, specificall…"
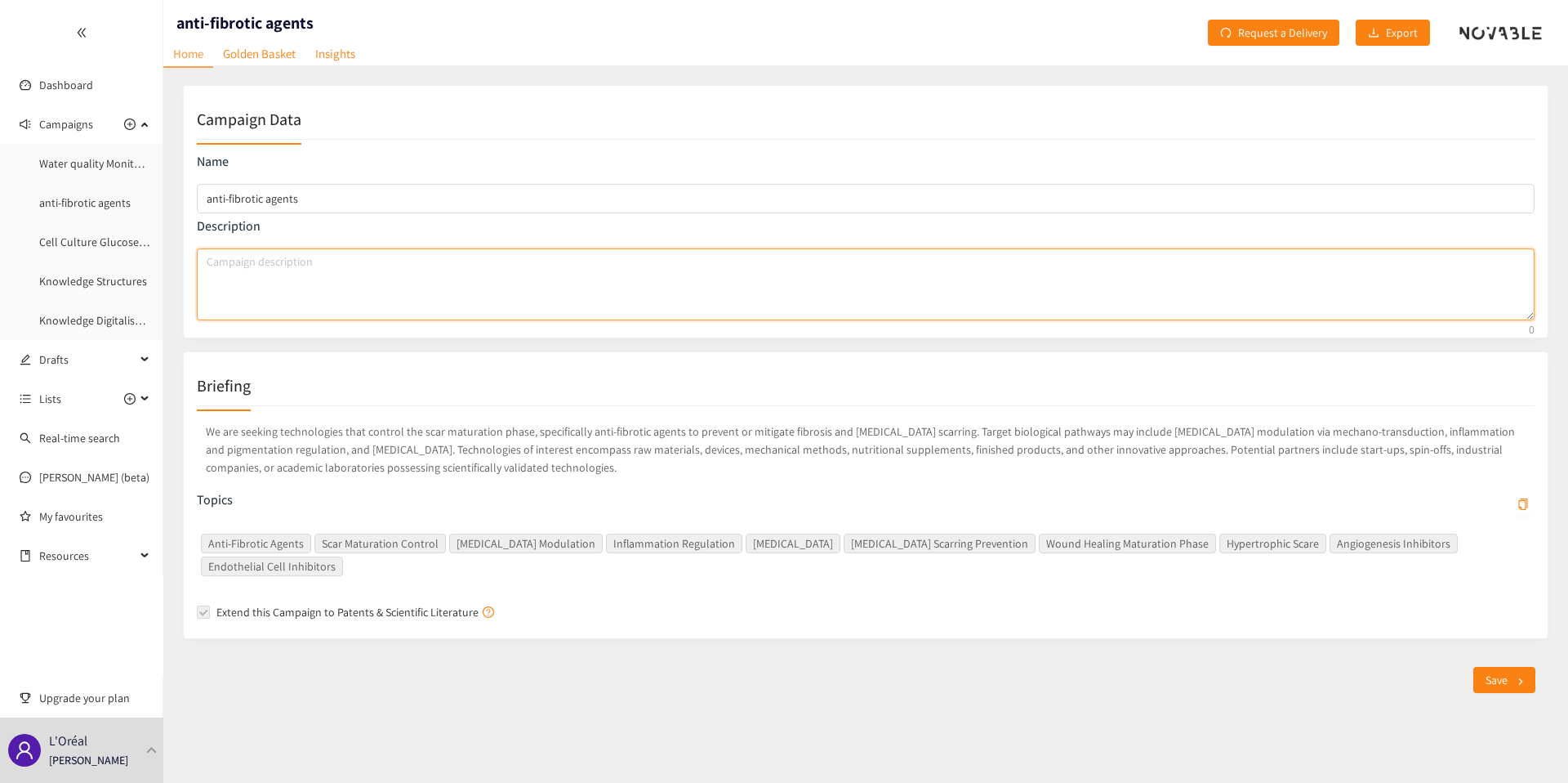
click at [469, 303] on textarea "campaign description" at bounding box center [865, 285] width 1338 height 72
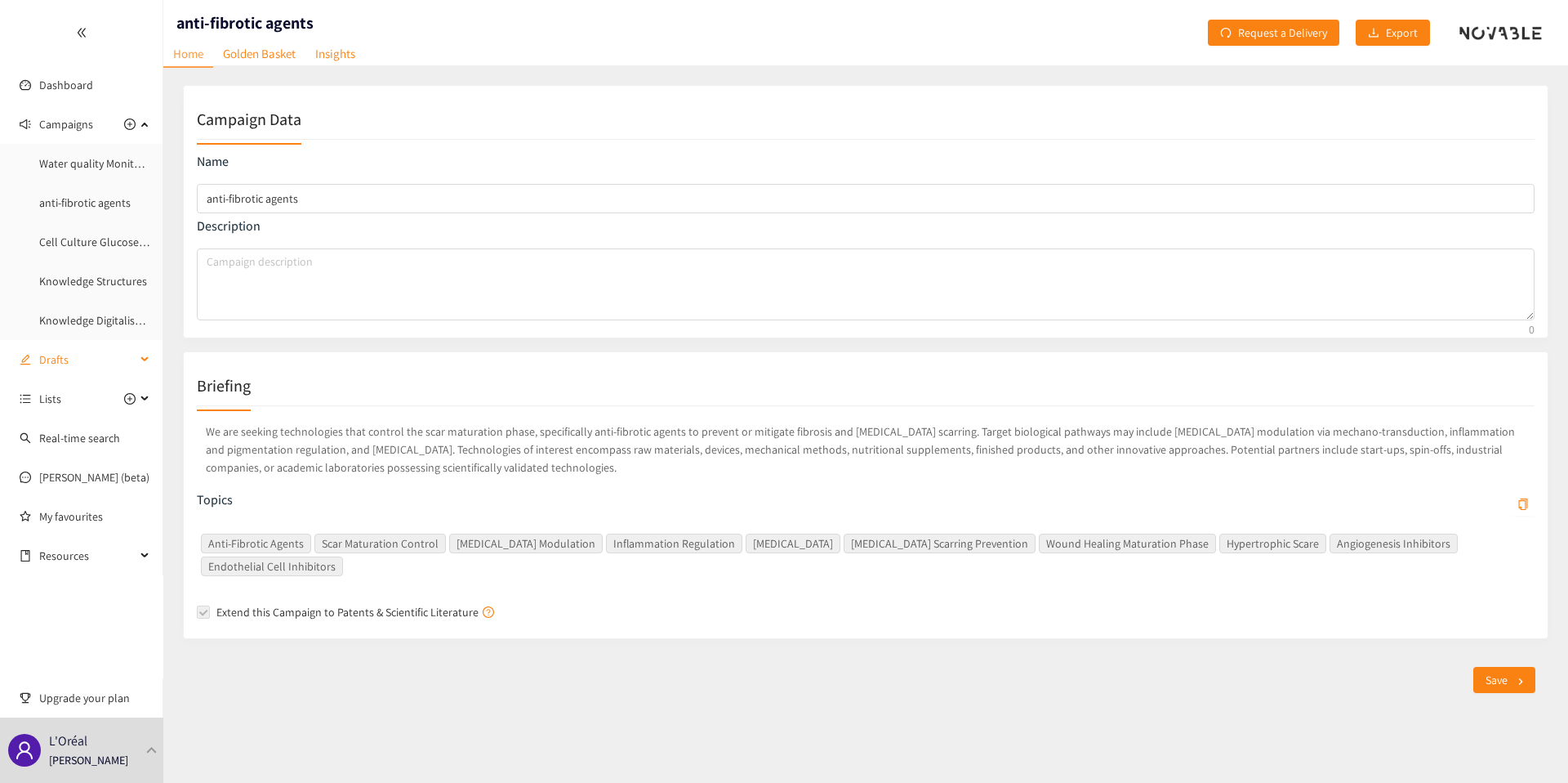
click at [65, 355] on span "Drafts" at bounding box center [88, 359] width 96 height 33
click at [89, 208] on link "Benchmark [DOMAIN_NAME]" at bounding box center [108, 203] width 138 height 15
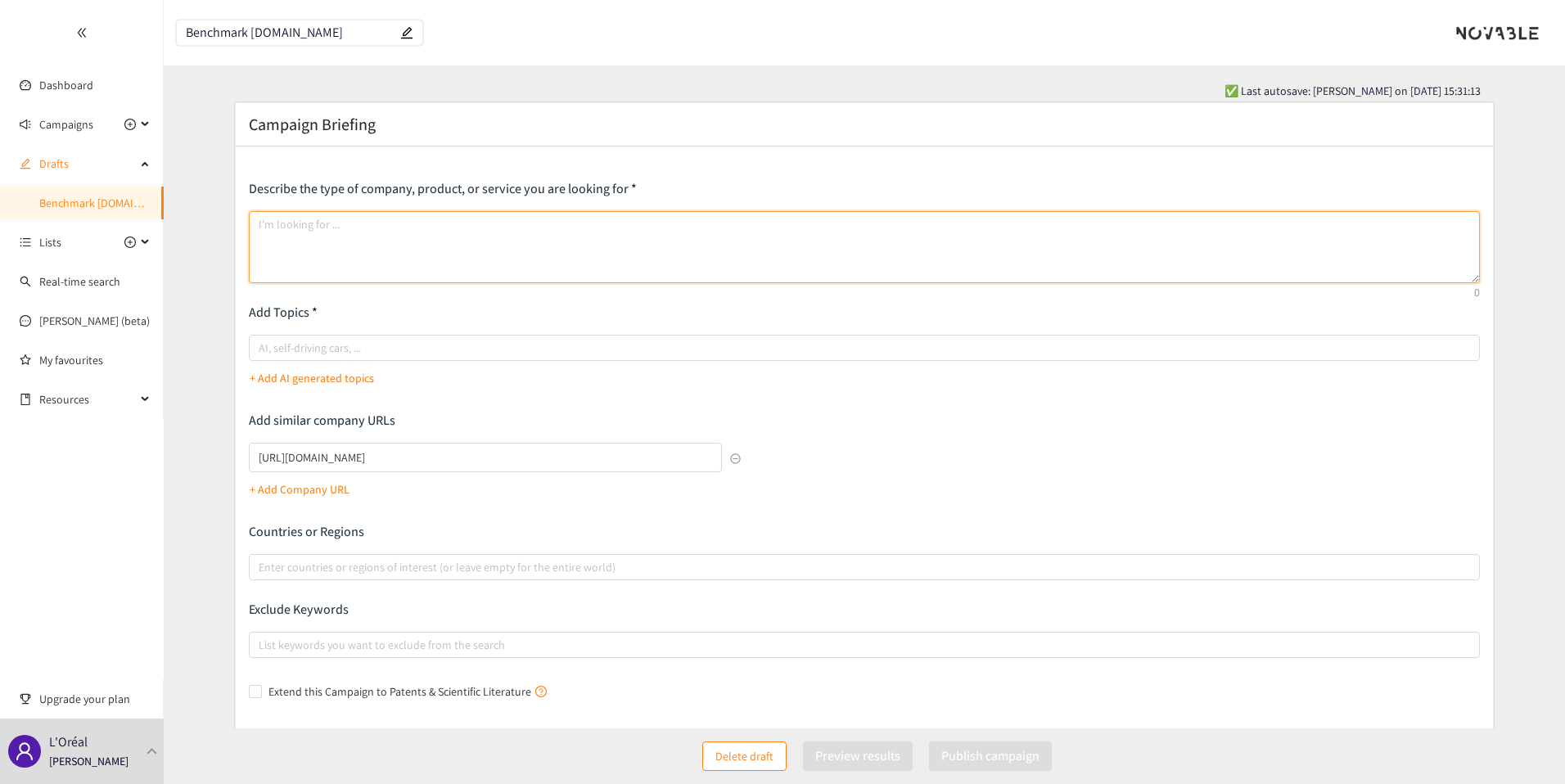
click at [320, 226] on textarea at bounding box center [865, 247] width 1232 height 72
paste textarea "I am looking for companies, patents, publications, or proof-of-concepts that en…"
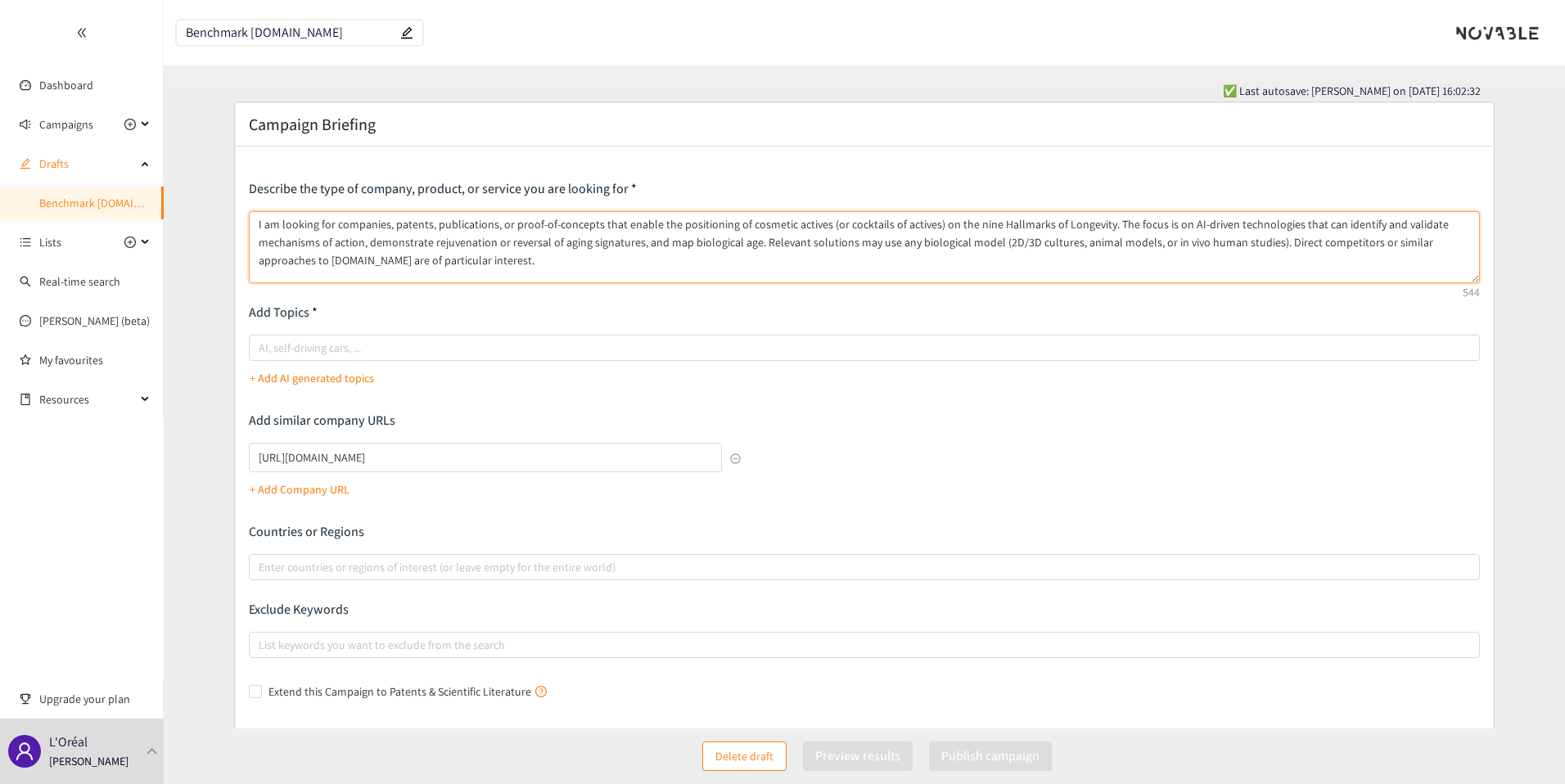
click at [353, 224] on textarea "I am looking for companies, patents, publications, or proof-of-concepts that en…" at bounding box center [865, 247] width 1232 height 72
drag, startPoint x: 353, startPoint y: 224, endPoint x: 481, endPoint y: 226, distance: 128.0
click at [481, 226] on textarea "I am looking for companies, patents, publications, or proof-of-concepts that en…" at bounding box center [865, 247] width 1232 height 72
drag, startPoint x: 481, startPoint y: 226, endPoint x: 404, endPoint y: 222, distance: 77.1
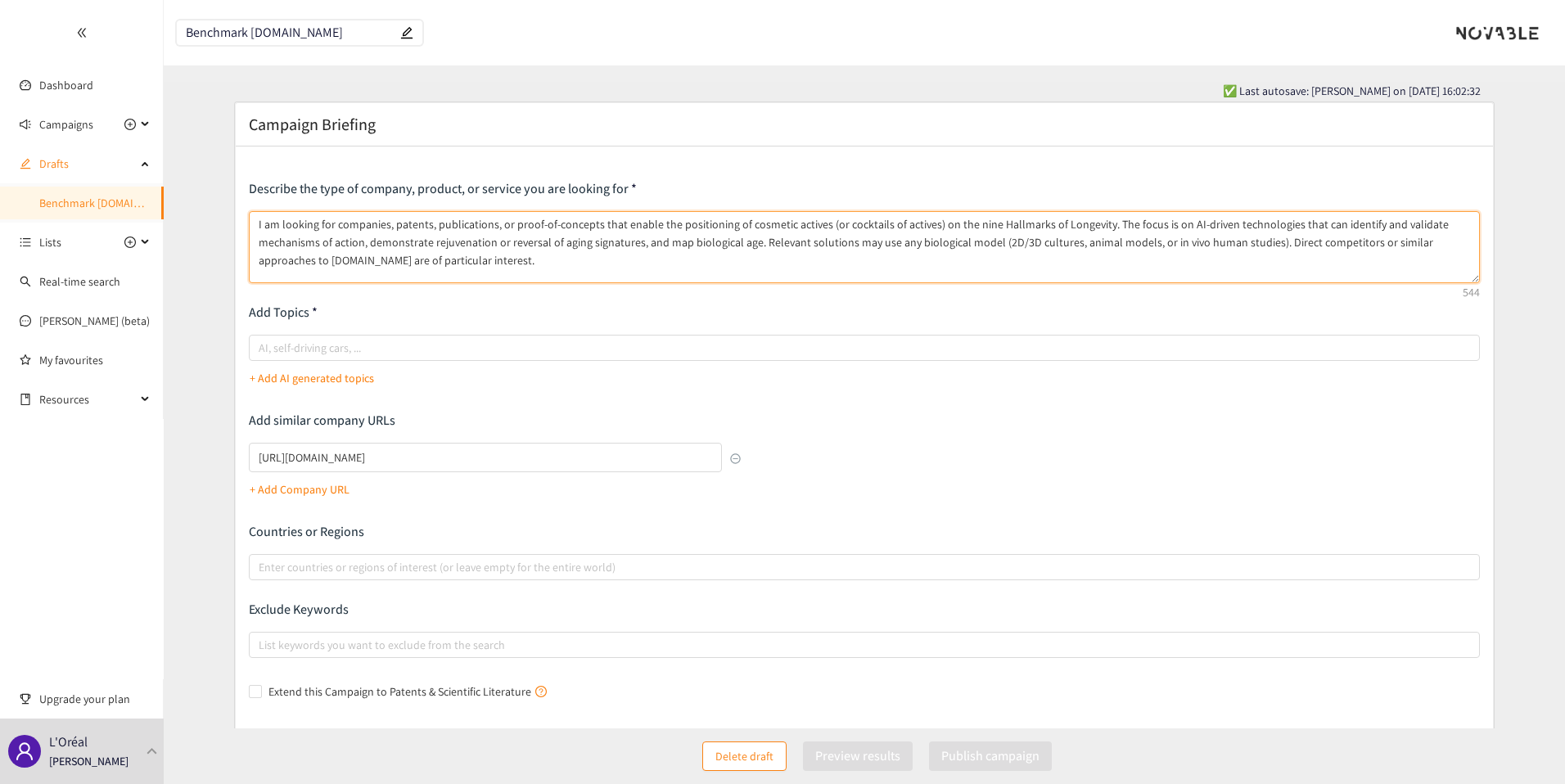
click at [404, 222] on textarea "I am looking for companies, patents, publications, or proof-of-concepts that en…" at bounding box center [865, 247] width 1232 height 72
click at [357, 220] on textarea "I am looking for companies, patents, publications, or proof-of-concepts that en…" at bounding box center [865, 247] width 1232 height 72
drag, startPoint x: 357, startPoint y: 220, endPoint x: 564, endPoint y: 225, distance: 207.1
click at [564, 225] on textarea "I am looking for companies, patents, publications, or proof-of-concepts that en…" at bounding box center [865, 247] width 1232 height 72
click at [365, 225] on textarea "I am looking for solutions that enable the positioning of cosmetic actives (or …" at bounding box center [865, 247] width 1232 height 72
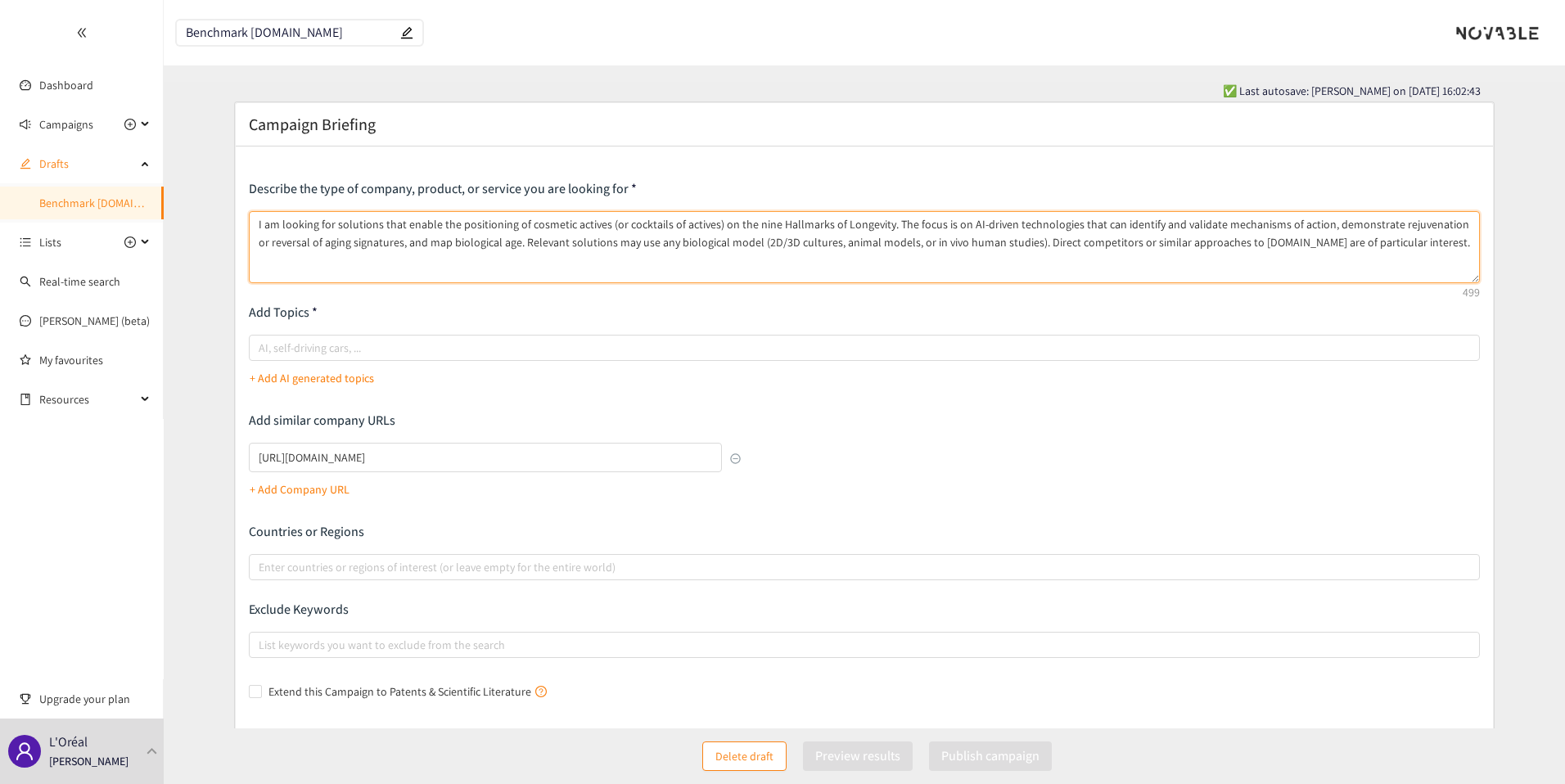
click at [365, 225] on textarea "I am looking for solutions that enable the positioning of cosmetic actives (or …" at bounding box center [865, 247] width 1232 height 72
drag, startPoint x: 954, startPoint y: 264, endPoint x: 1269, endPoint y: 245, distance: 315.6
click at [1269, 245] on textarea "I am looking for direct competitors of [DOMAIN_NAME] but in particular solution…" at bounding box center [865, 247] width 1232 height 72
click at [823, 225] on textarea "I am looking for direct competitors of [DOMAIN_NAME] but in particular solution…" at bounding box center [865, 247] width 1232 height 72
click at [833, 226] on textarea "I am looking for direct competitors of [DOMAIN_NAME] but in particular solution…" at bounding box center [865, 247] width 1232 height 72
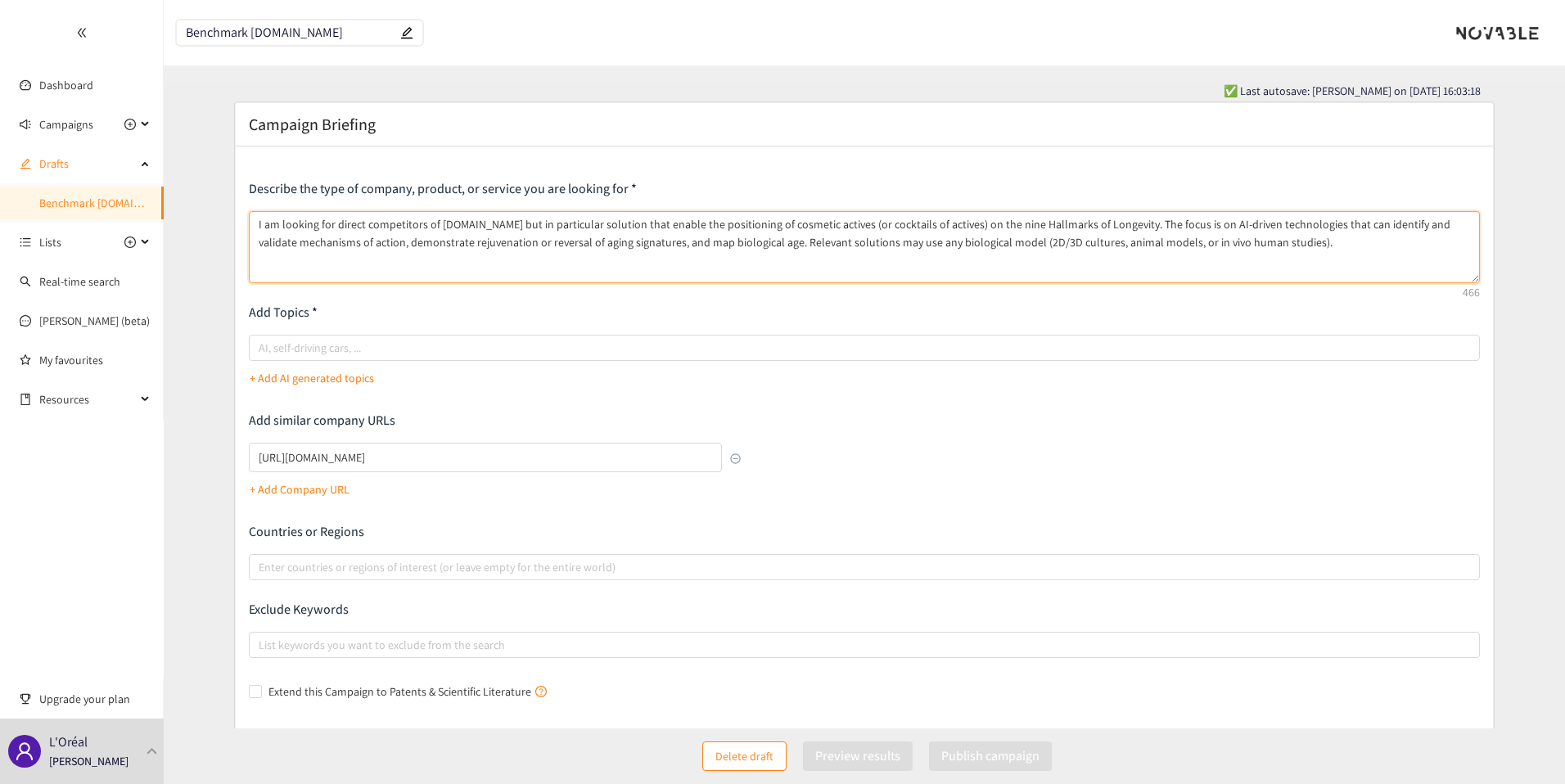
drag, startPoint x: 833, startPoint y: 226, endPoint x: 866, endPoint y: 226, distance: 33.0
click at [866, 226] on textarea "I am looking for direct competitors of [DOMAIN_NAME] but in particular solution…" at bounding box center [865, 247] width 1232 height 72
drag, startPoint x: 866, startPoint y: 226, endPoint x: 903, endPoint y: 225, distance: 37.0
click at [903, 225] on textarea "I am looking for direct competitors of [DOMAIN_NAME] but in particular solution…" at bounding box center [865, 247] width 1232 height 72
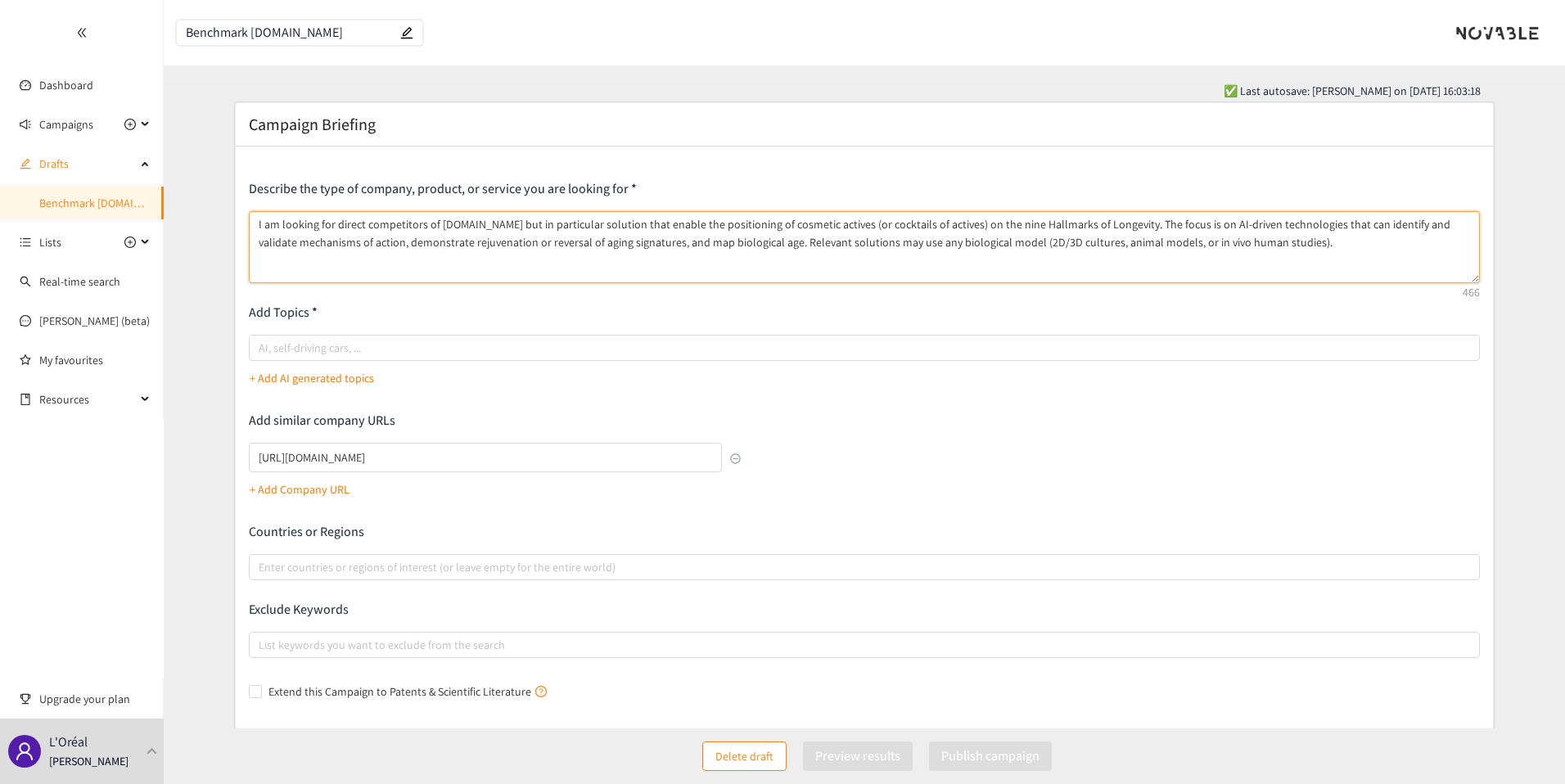
paste textarea "or bioactive ingredient"
click at [840, 226] on textarea "I am looking for direct competitors of [DOMAIN_NAME] but in particular solution…" at bounding box center [865, 247] width 1232 height 72
click at [997, 228] on textarea "I am looking for direct competitors of [DOMAIN_NAME] but in particular solution…" at bounding box center [865, 247] width 1232 height 72
click at [755, 250] on textarea "I am looking for direct competitors of [DOMAIN_NAME] but in particular solution…" at bounding box center [865, 247] width 1232 height 72
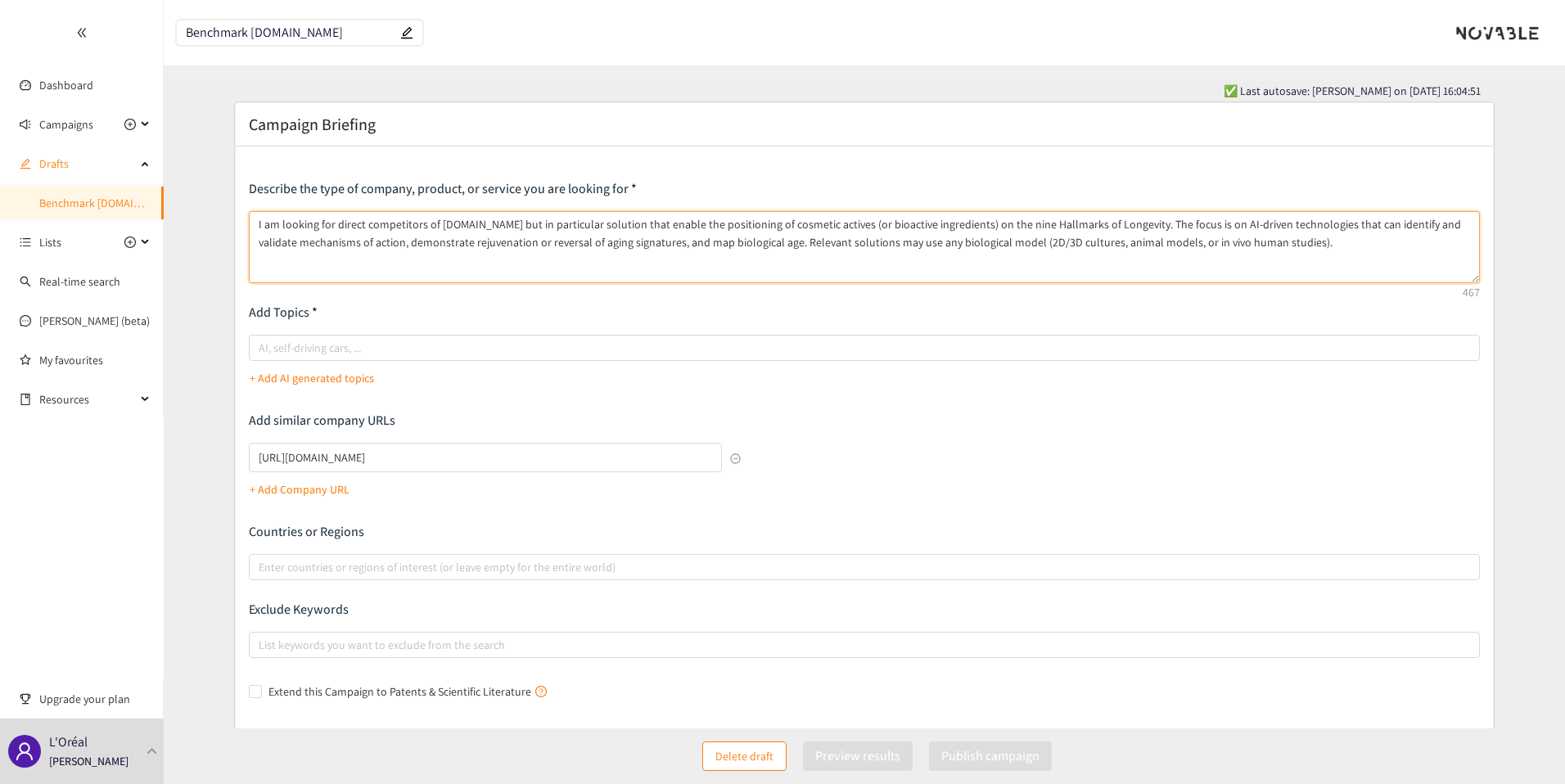
paste textarea "The ideal solution must demonstrate the ability to reverse cellular aging by re…"
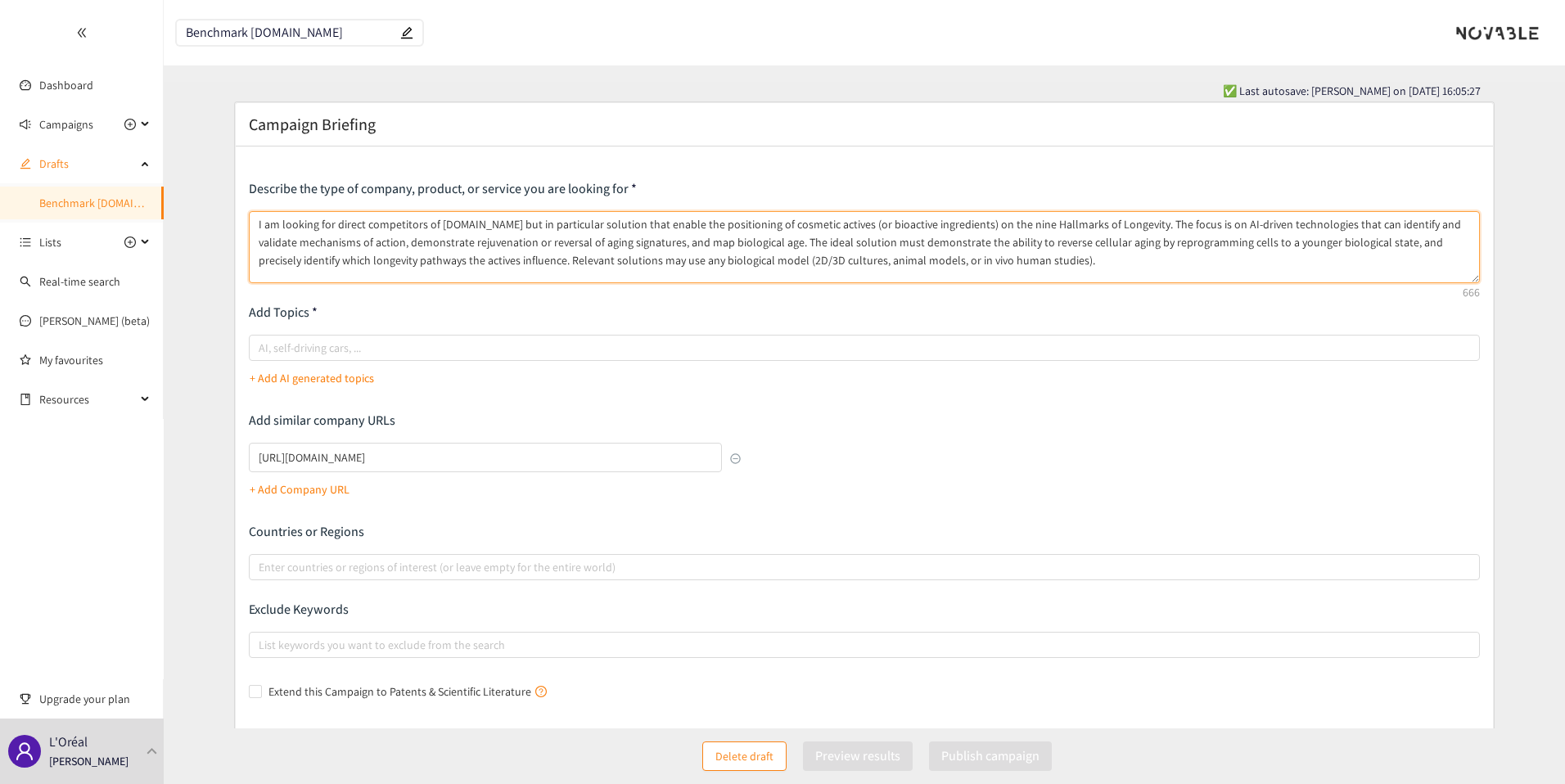
drag, startPoint x: 1033, startPoint y: 267, endPoint x: 487, endPoint y: 262, distance: 546.0
click at [487, 262] on textarea "I am looking for direct competitors of [DOMAIN_NAME] but in particular solution…" at bounding box center [865, 247] width 1232 height 72
paste textarea "Technologies should integrate advanced cell culture models (2D/3D, animal, or i…"
click at [639, 261] on textarea "I am looking for direct competitors of [DOMAIN_NAME] but in particular solution…" at bounding box center [865, 247] width 1232 height 72
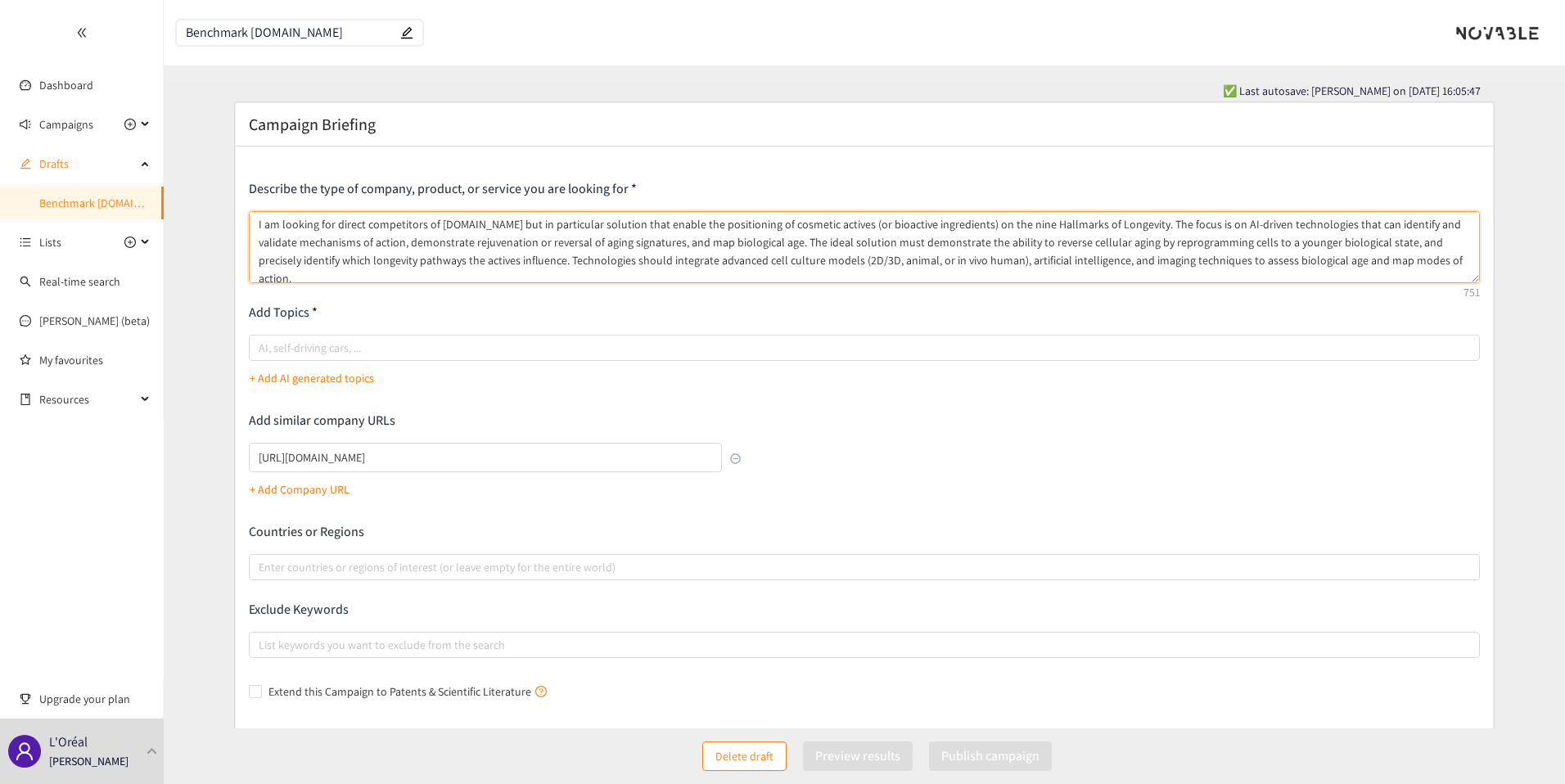
click at [639, 261] on textarea "I am looking for direct competitors of [DOMAIN_NAME] but in particular solution…" at bounding box center [865, 247] width 1232 height 72
click at [732, 264] on textarea "I am looking for direct competitors of [DOMAIN_NAME] but in particular solution…" at bounding box center [865, 247] width 1232 height 72
click at [962, 251] on textarea "I am looking for direct competitors of [DOMAIN_NAME] but in particular solution…" at bounding box center [865, 247] width 1232 height 72
click at [951, 257] on textarea "I am looking for direct competitors of [DOMAIN_NAME] but in particular solution…" at bounding box center [865, 247] width 1232 height 72
drag, startPoint x: 951, startPoint y: 257, endPoint x: 990, endPoint y: 258, distance: 39.0
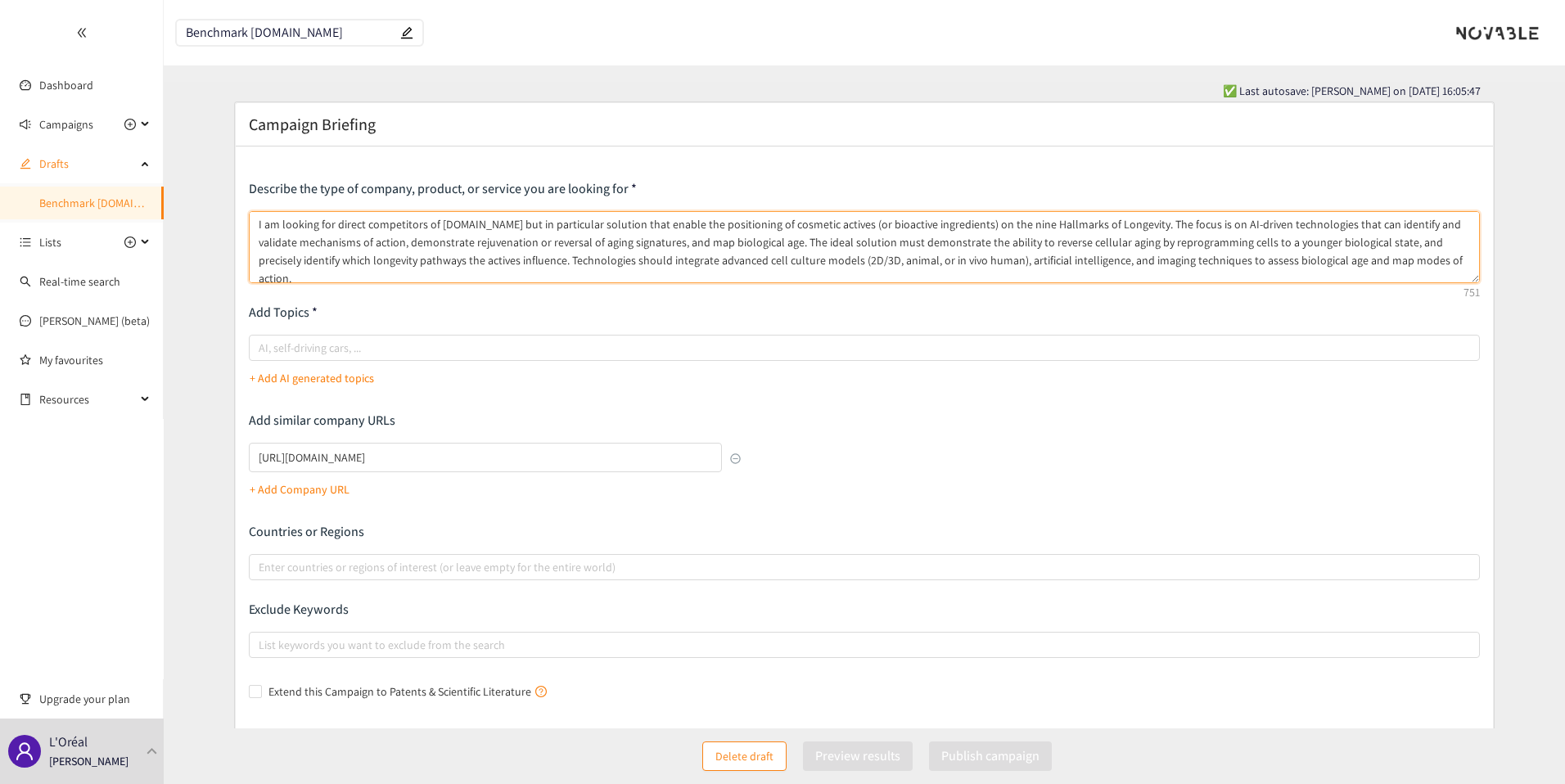
click at [990, 258] on textarea "I am looking for direct competitors of [DOMAIN_NAME] but in particular solution…" at bounding box center [865, 247] width 1232 height 72
click at [1021, 279] on textarea "I am looking for direct competitors of [DOMAIN_NAME] but in particular solution…" at bounding box center [865, 247] width 1232 height 72
click at [1019, 267] on textarea "I am looking for direct competitors of [DOMAIN_NAME] but in particular solution…" at bounding box center [865, 247] width 1232 height 72
click at [1068, 267] on textarea "I am looking for direct competitors of [DOMAIN_NAME] but in particular solution…" at bounding box center [865, 247] width 1232 height 72
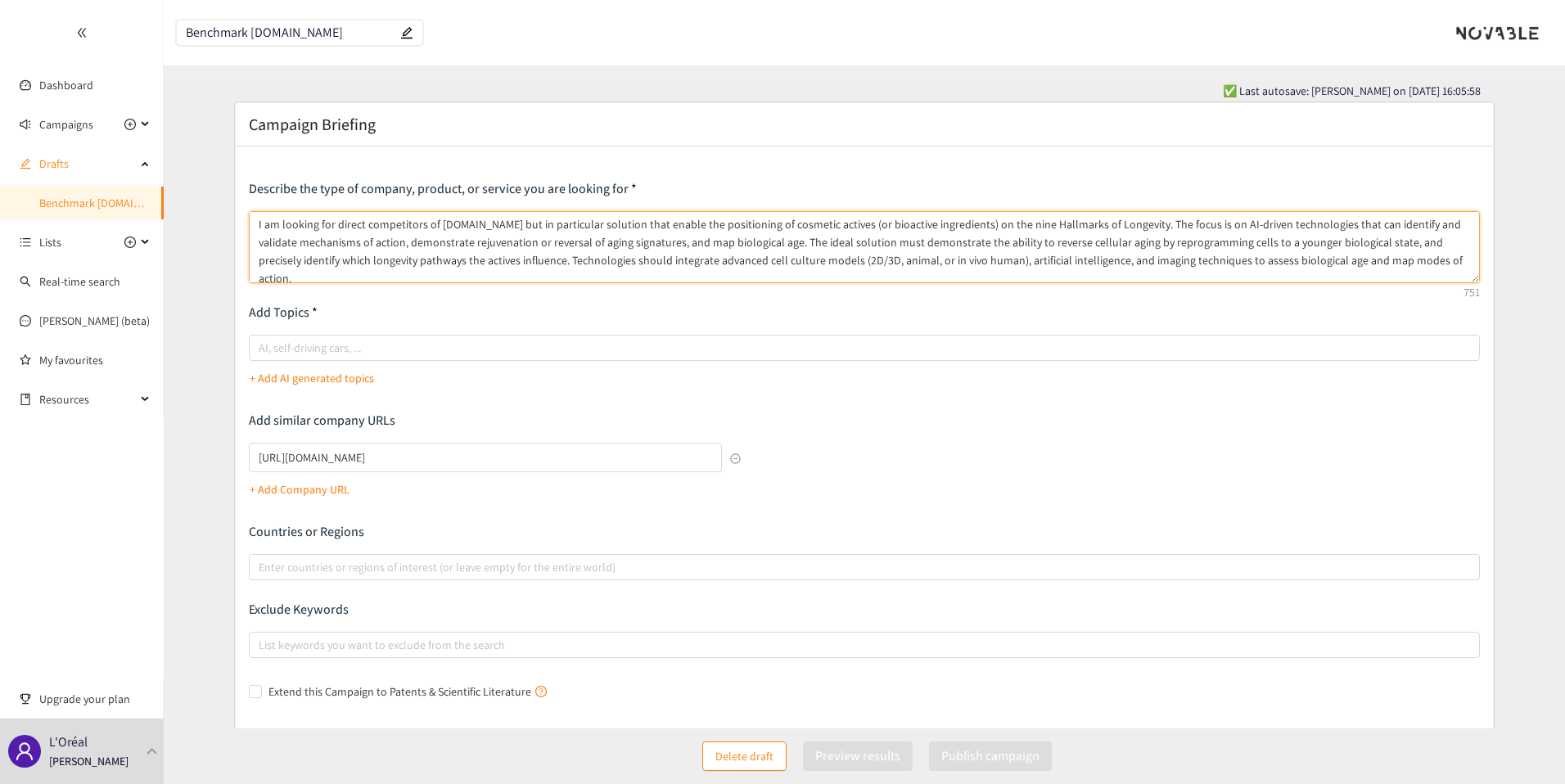
click at [1068, 267] on textarea "I am looking for direct competitors of [DOMAIN_NAME] but in particular solution…" at bounding box center [865, 247] width 1232 height 72
type textarea "I am looking for direct competitors of [DOMAIN_NAME] but in particular solution…"
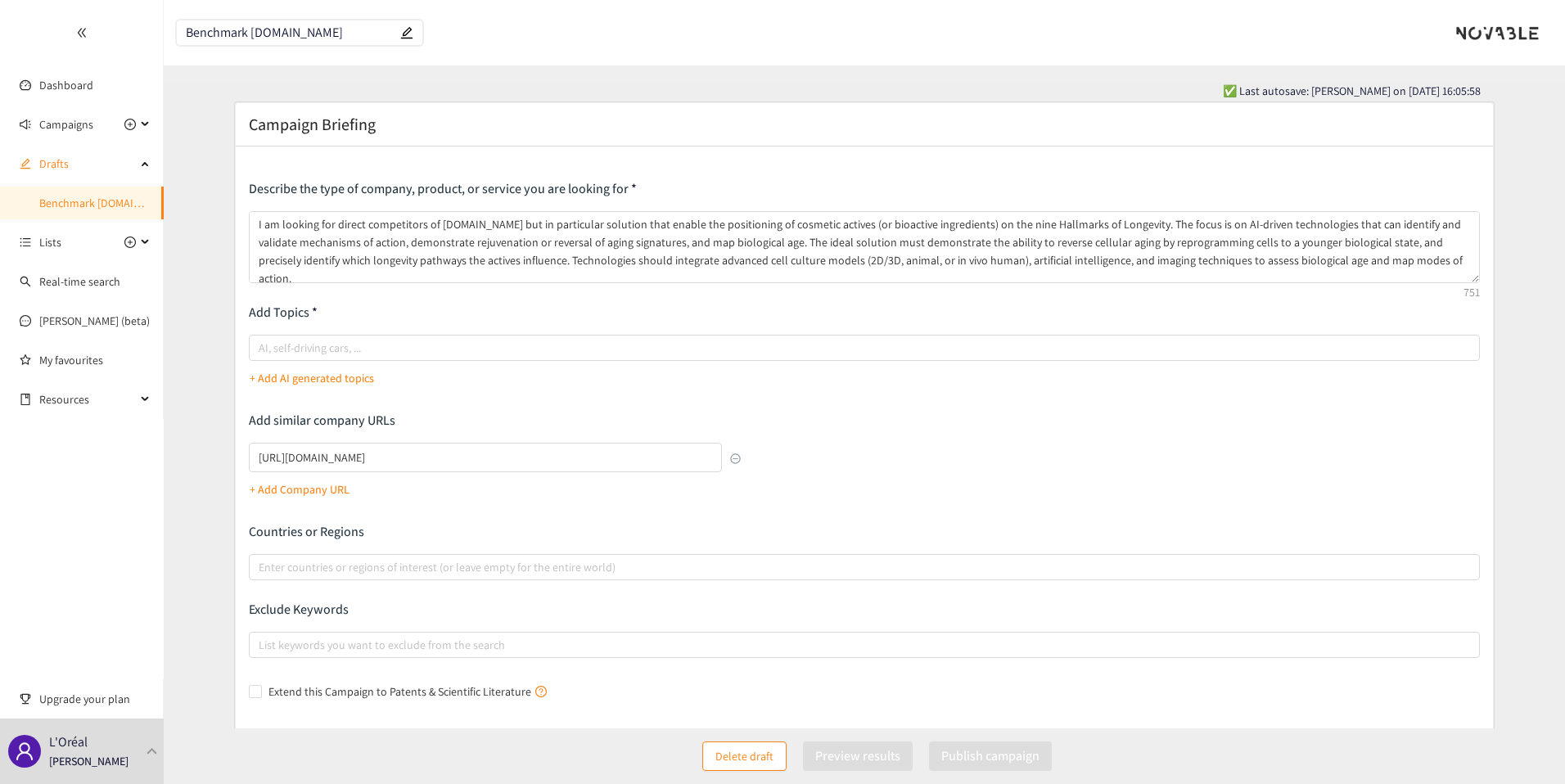
click at [1300, 290] on div "Describe the type of company, product, or service you are looking for I am look…" at bounding box center [865, 442] width 1232 height 525
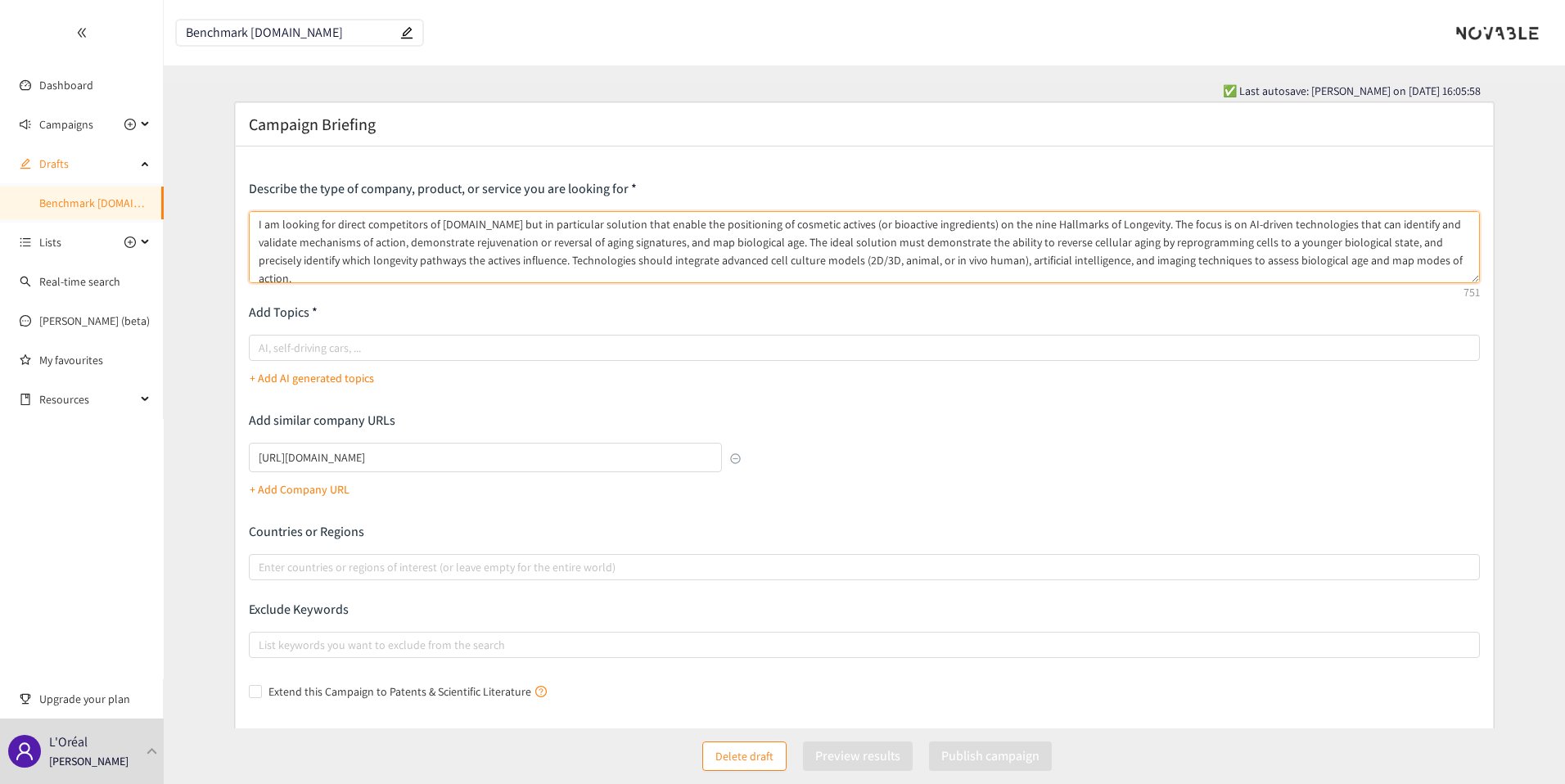
click at [1411, 274] on textarea "I am looking for direct competitors of [DOMAIN_NAME] but in particular solution…" at bounding box center [865, 247] width 1232 height 72
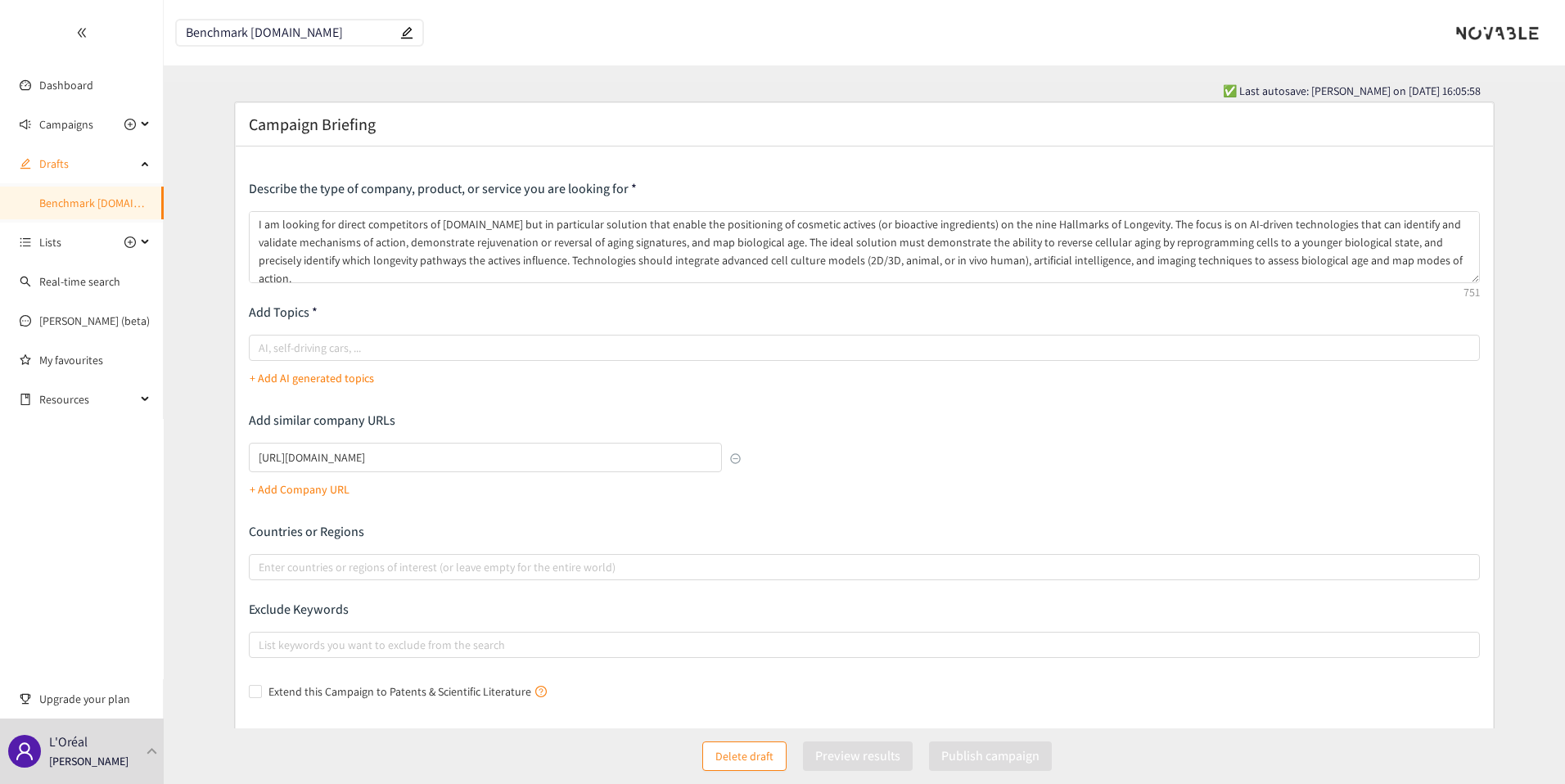
click at [331, 370] on p "+ Add AI generated topics" at bounding box center [312, 377] width 125 height 18
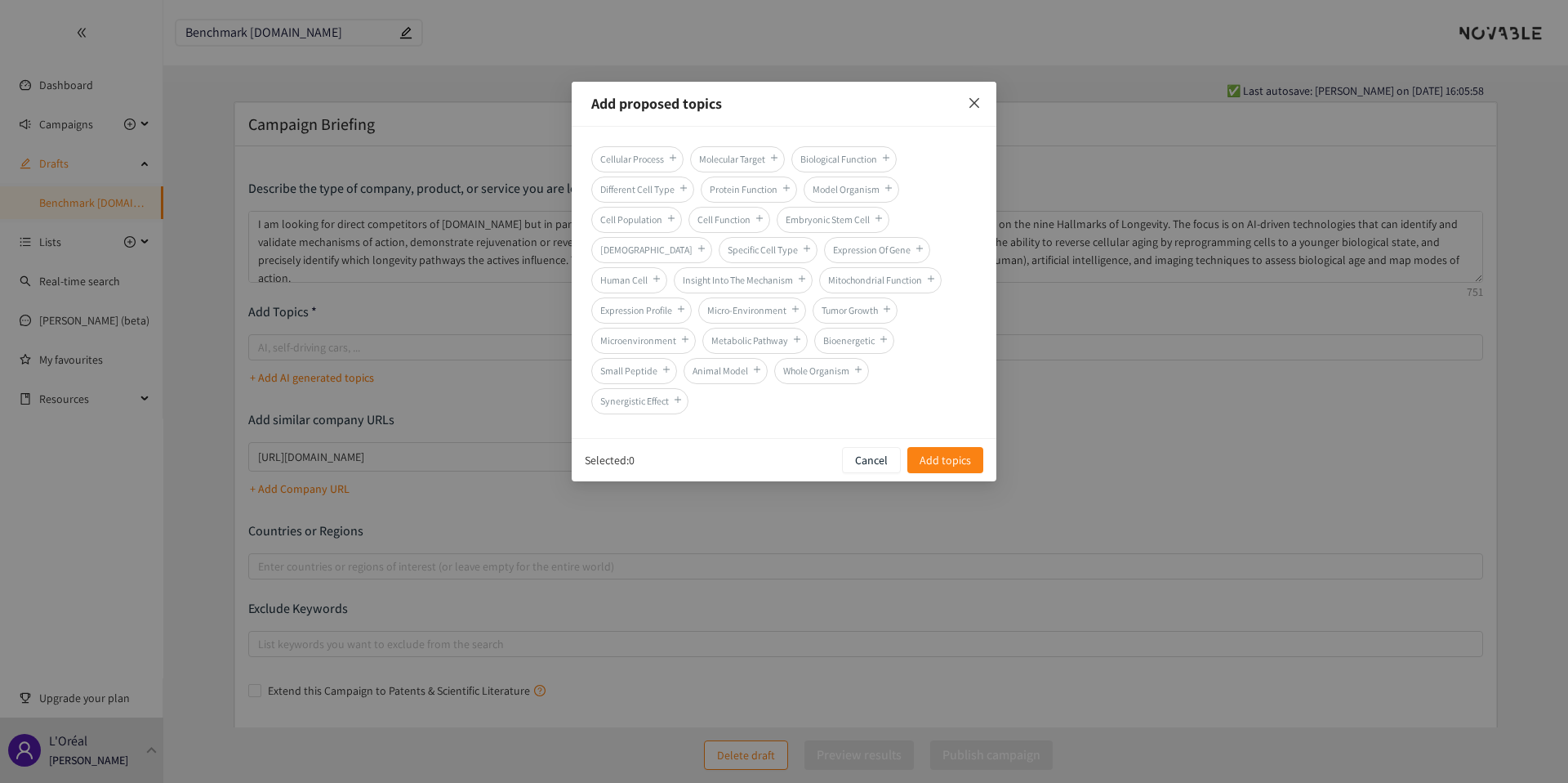
click at [976, 108] on icon "close" at bounding box center [975, 103] width 13 height 13
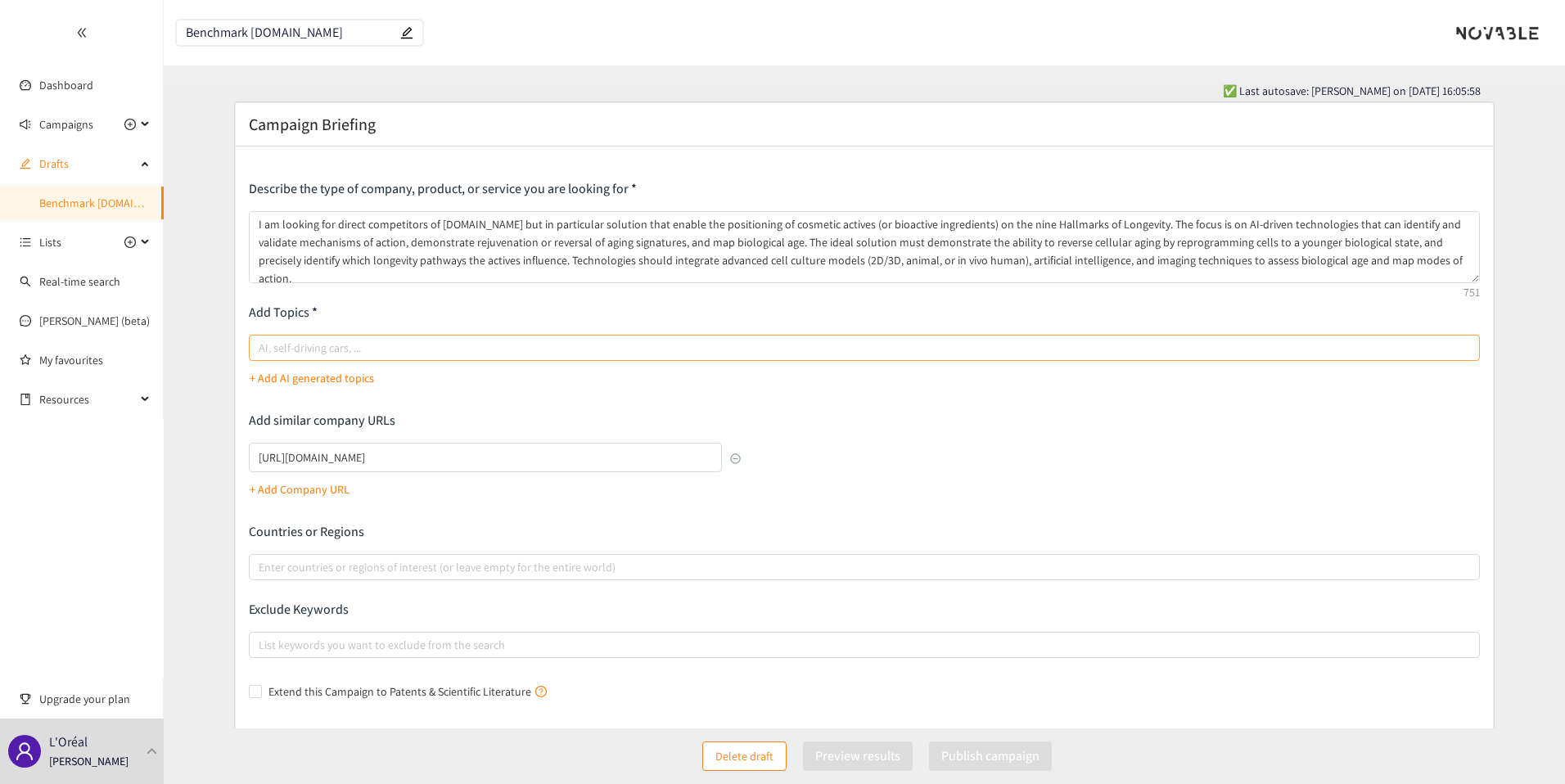
click at [388, 348] on div at bounding box center [856, 347] width 1207 height 20
click at [262, 348] on input "AI, self-driving cars, ..." at bounding box center [260, 347] width 3 height 20
paste input "Longevity hallmarks"
type input "Longevity hallmarks"
paste input "Cellular rejuvenation"
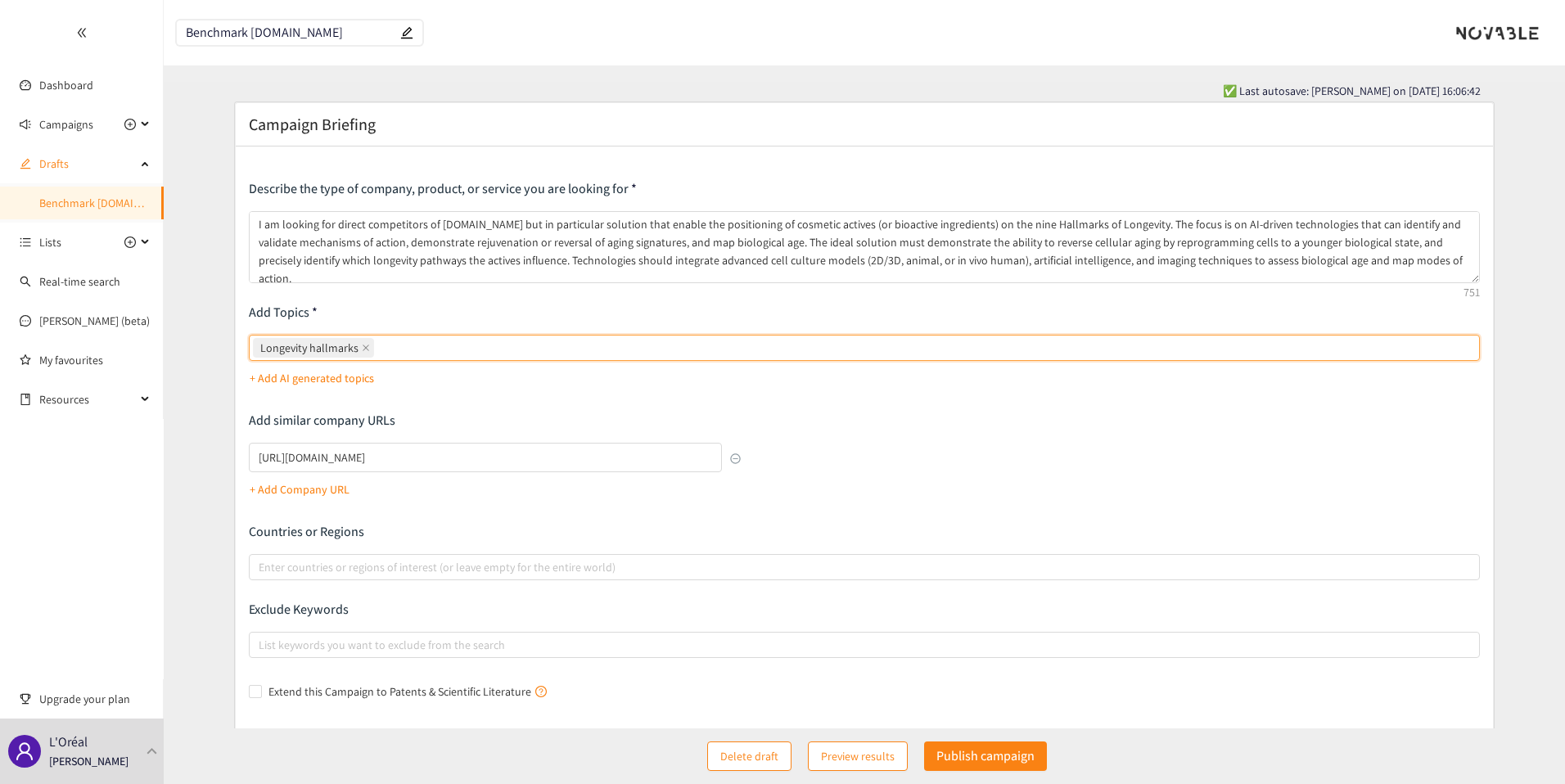
type input "Cellular rejuvenation"
paste input "Biological age"
type input "Biological age"
paste input "Cell reprogramming"
type input "Cell reprogramming"
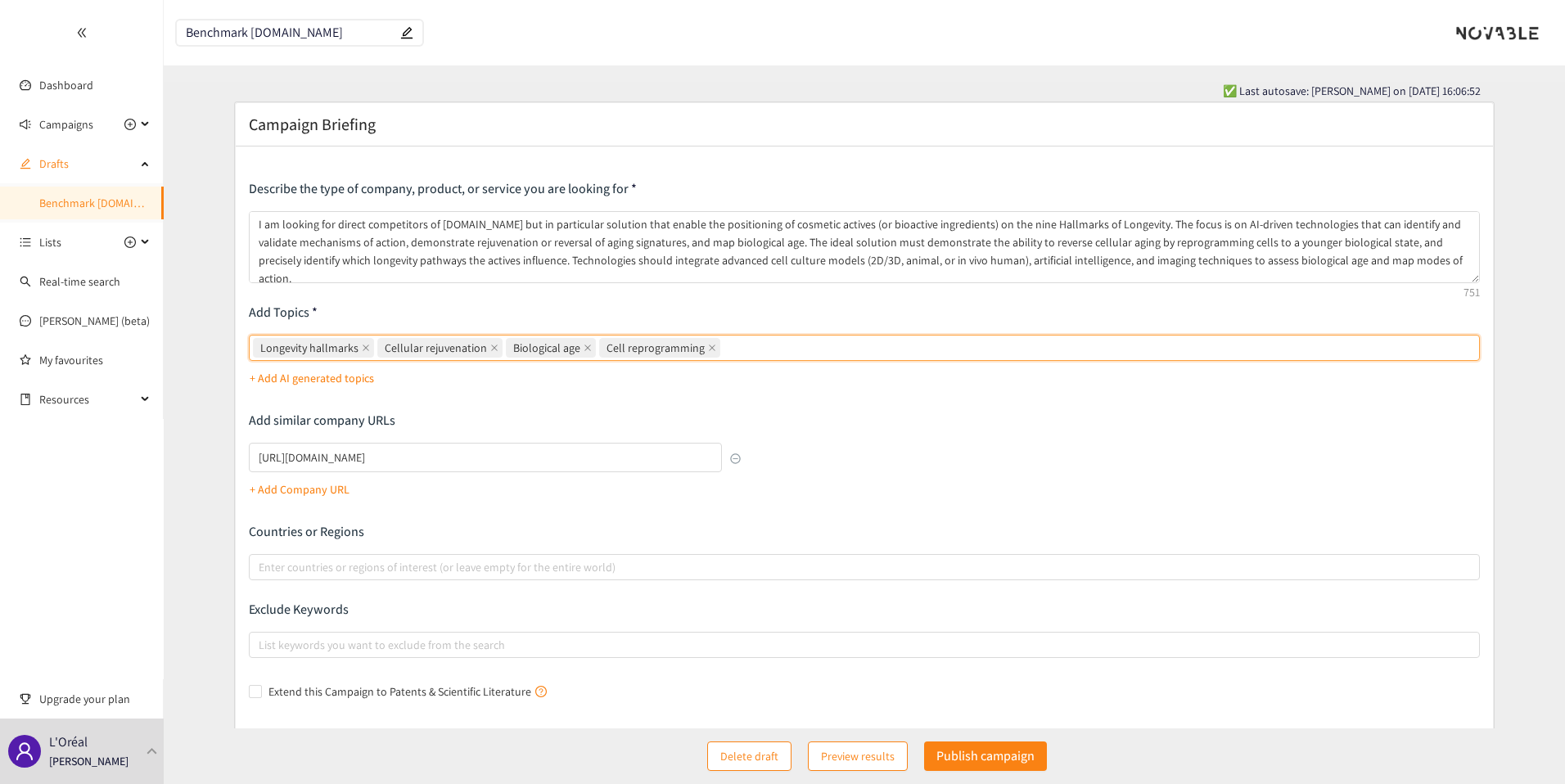
paste input "Cosmetic actives"
type input "Cosmetic actives"
paste input "Bioactive screening"
type input "Bioactive screening"
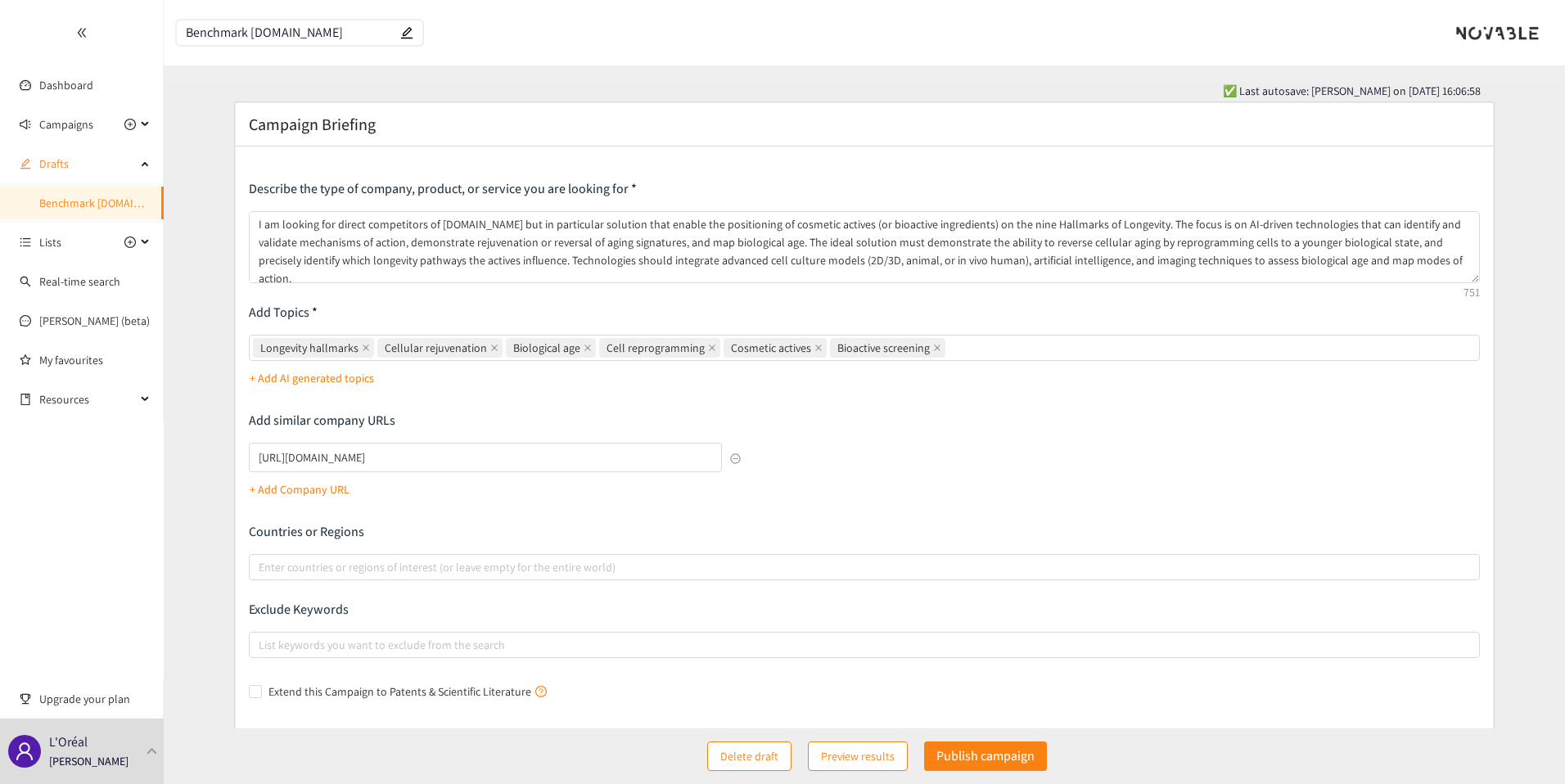
click at [291, 371] on p "+ Add AI generated topics" at bounding box center [312, 377] width 125 height 18
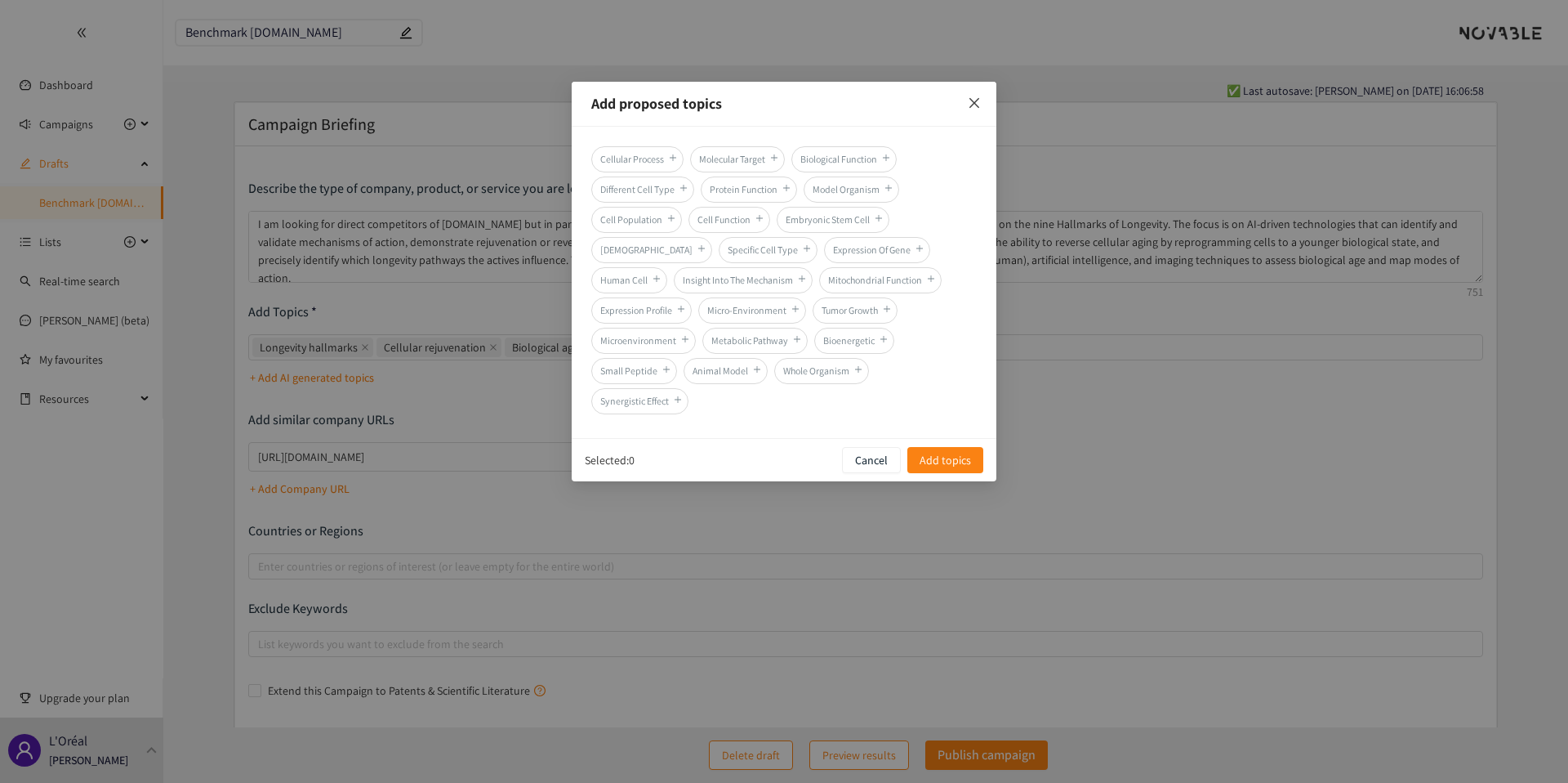
click at [970, 117] on span "Close" at bounding box center [974, 104] width 44 height 44
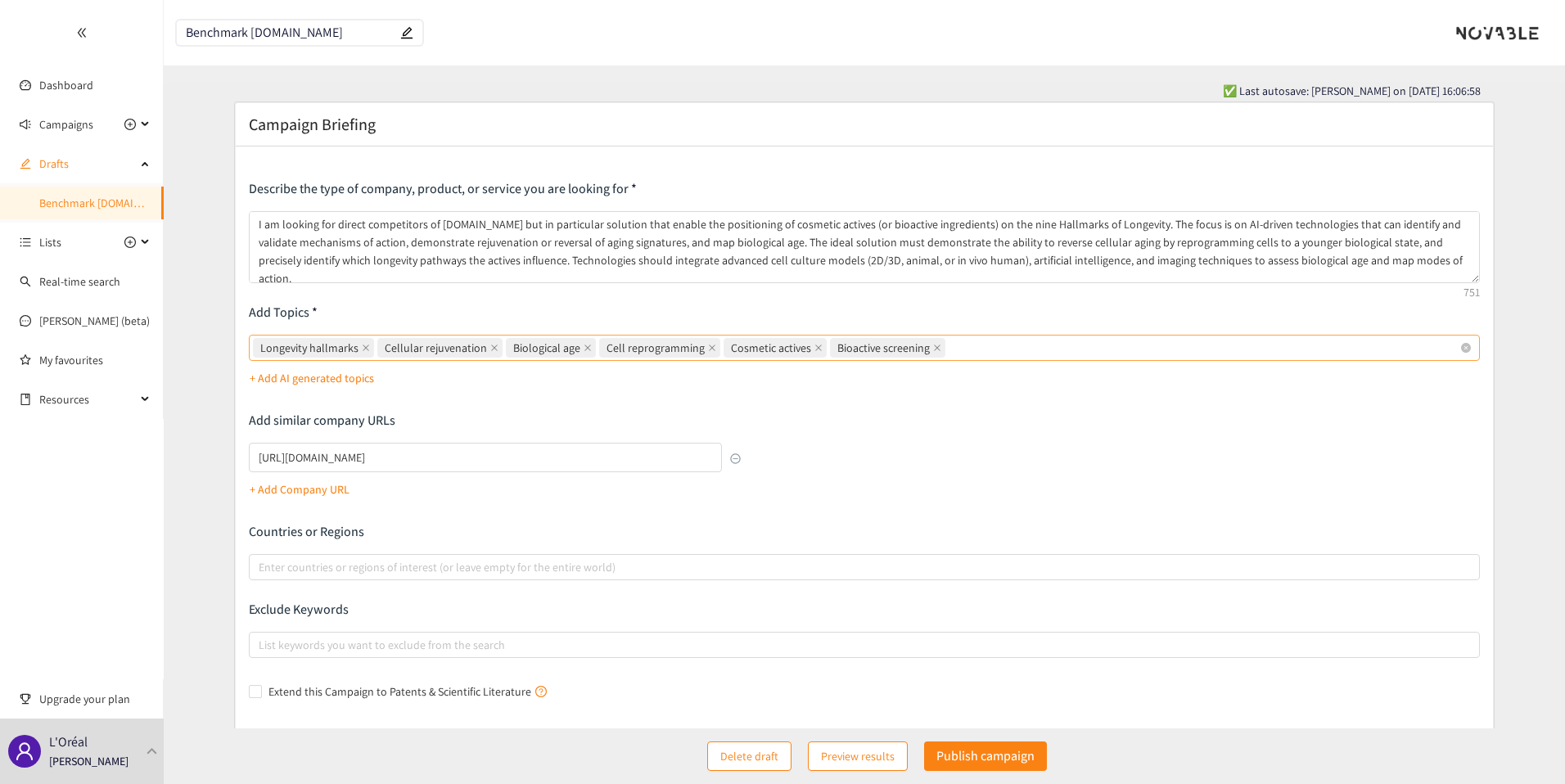
click at [1041, 352] on div "Longevity hallmarks Cellular rejuvenation Biological age Cell reprogramming Cos…" at bounding box center [856, 347] width 1207 height 23
click at [952, 352] on input "Longevity hallmarks Cellular rejuvenation Biological age Cell reprogramming Cos…" at bounding box center [950, 347] width 3 height 20
paste input "AI biology"
type input "AI biology"
paste input "Rejuvenation genome"
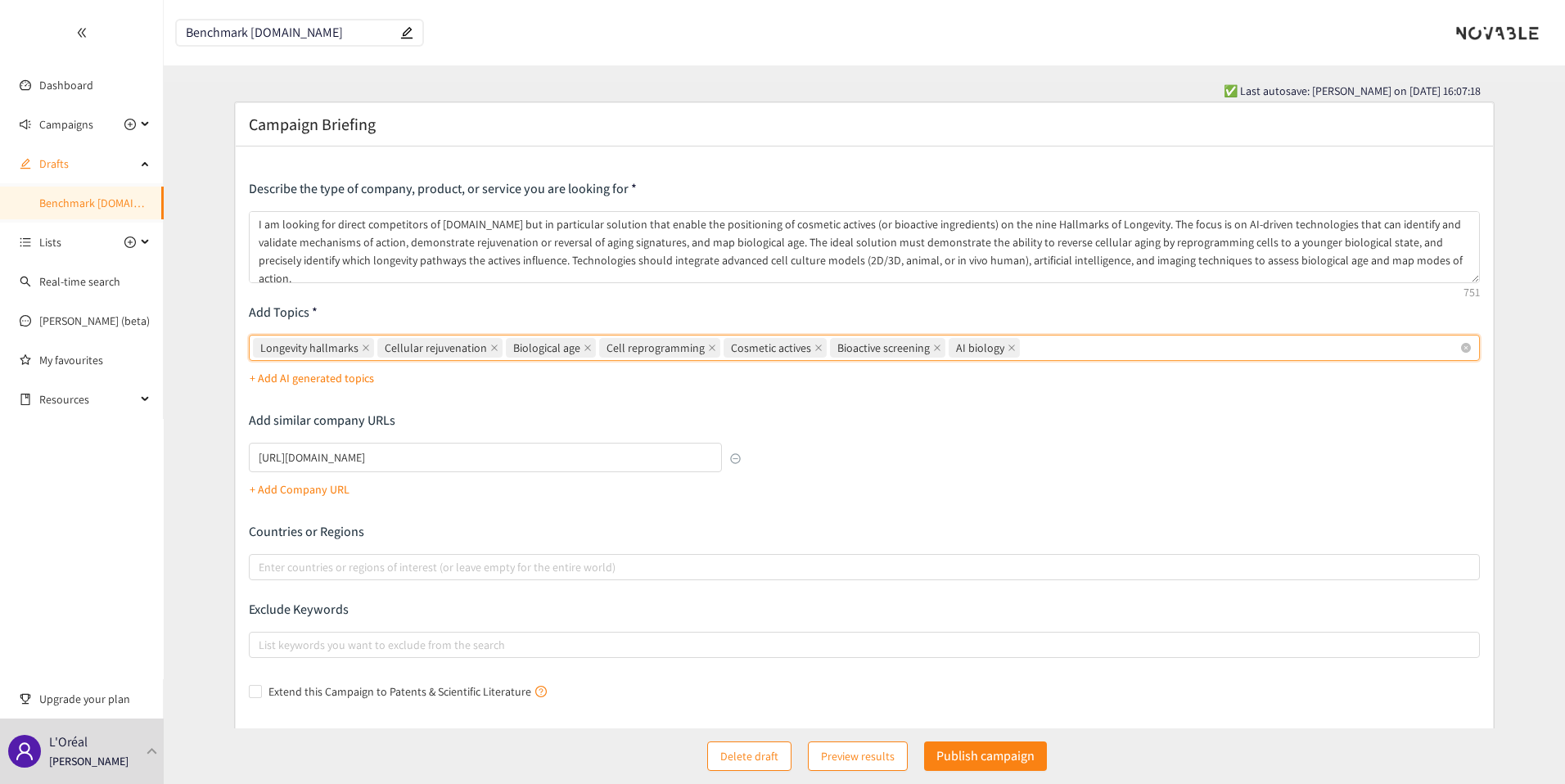
type input "Rejuvenation genome"
click at [387, 565] on div at bounding box center [856, 567] width 1207 height 20
click at [262, 565] on input "Enter countries or regions of interest (or leave empty for the entire world)" at bounding box center [260, 567] width 3 height 20
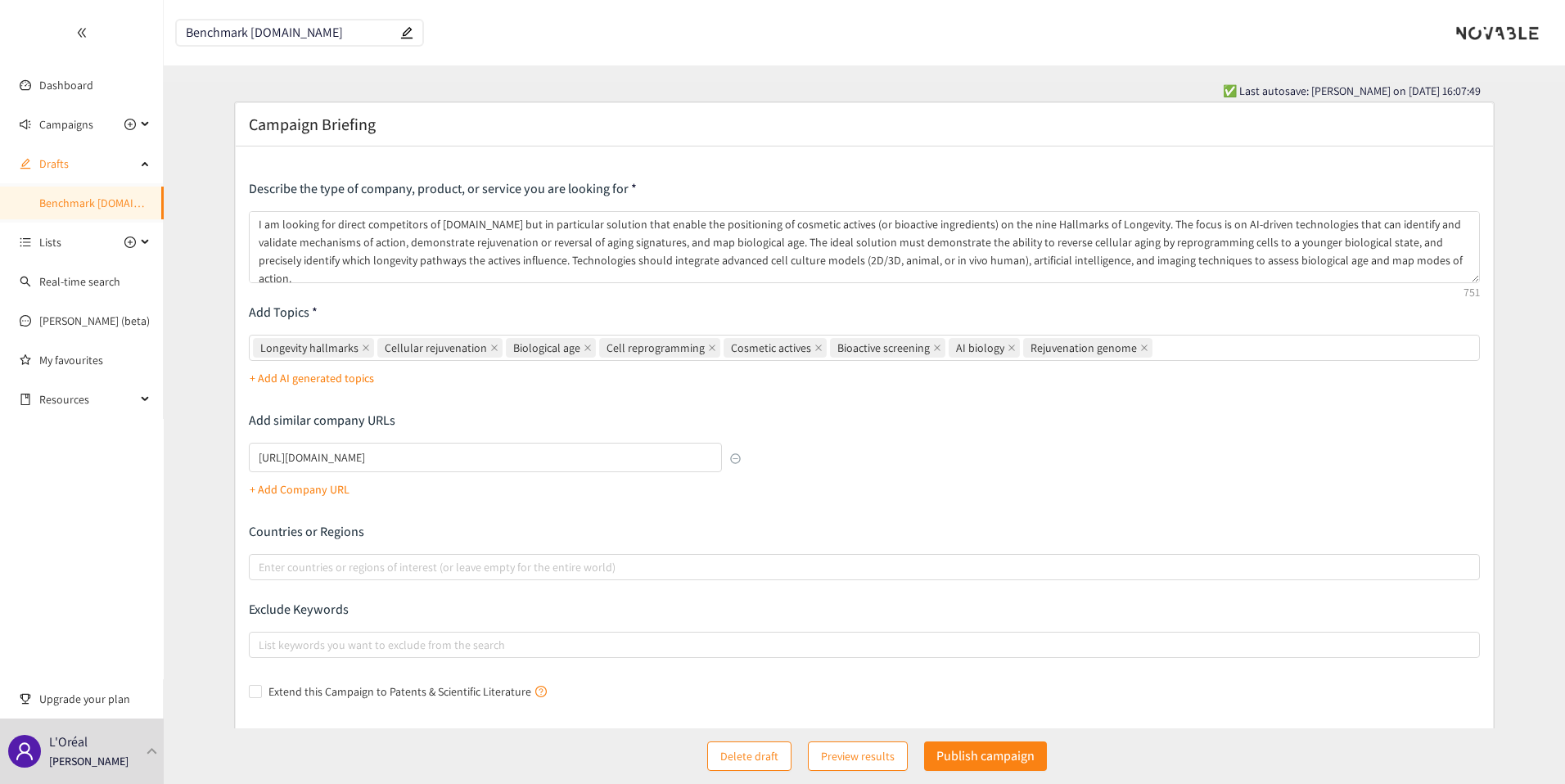
click at [316, 517] on div "Describe the type of company, product, or service you are looking for I am look…" at bounding box center [865, 442] width 1232 height 525
click at [258, 688] on input "Extend this Campaign to Patents & Scientific Literature" at bounding box center [255, 691] width 11 height 11
checkbox input "true"
click at [1473, 276] on textarea "I am looking for direct competitors of [DOMAIN_NAME] but in particular solution…" at bounding box center [865, 247] width 1232 height 72
click at [1484, 282] on div "Describe the type of company, product, or service you are looking for I am look…" at bounding box center [865, 442] width 1258 height 591
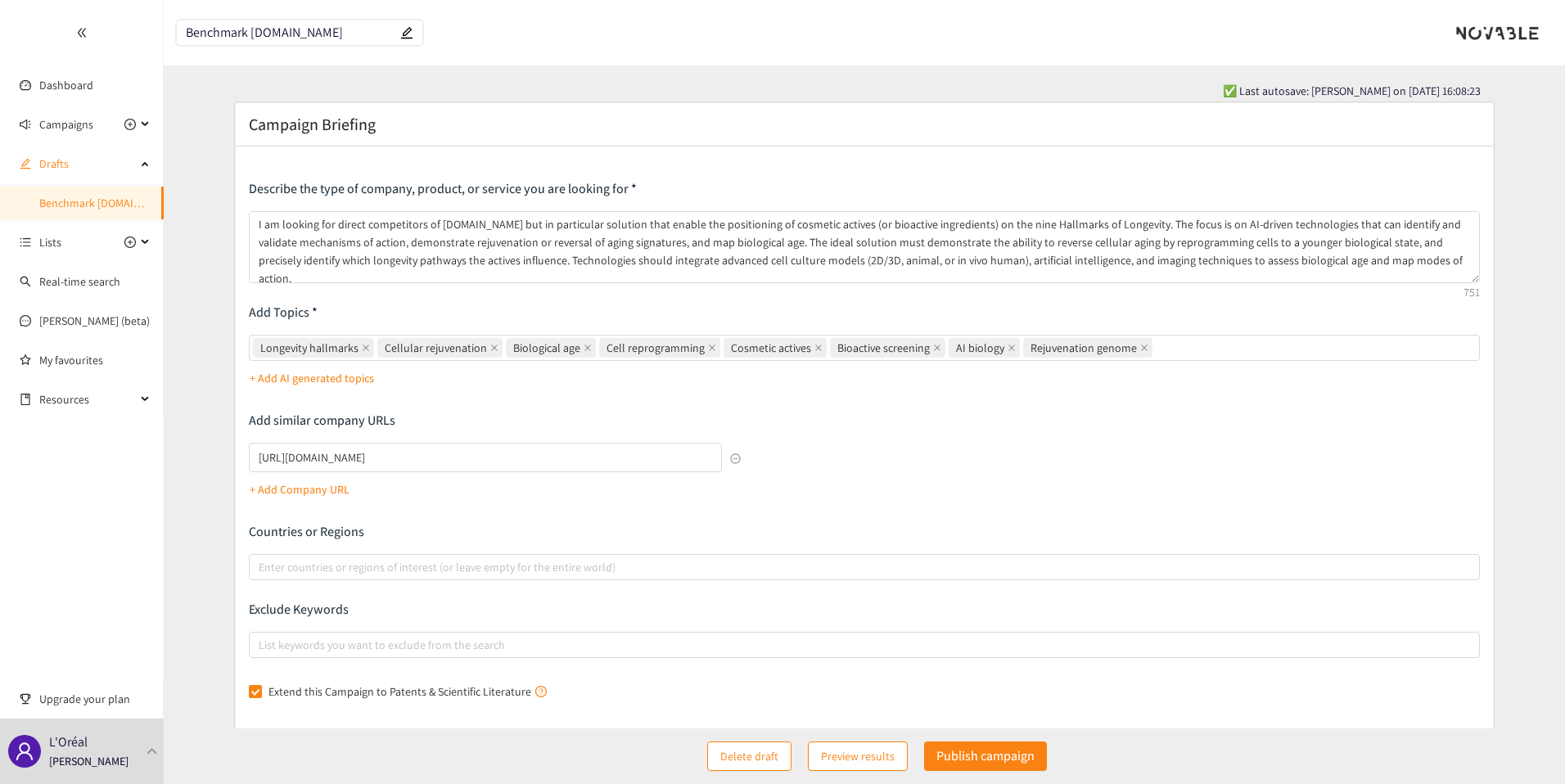
click at [244, 39] on input "Benchmark [DOMAIN_NAME]" at bounding box center [292, 33] width 211 height 14
paste input "Competitors to C"
type input "Competitors to [DOMAIN_NAME]"
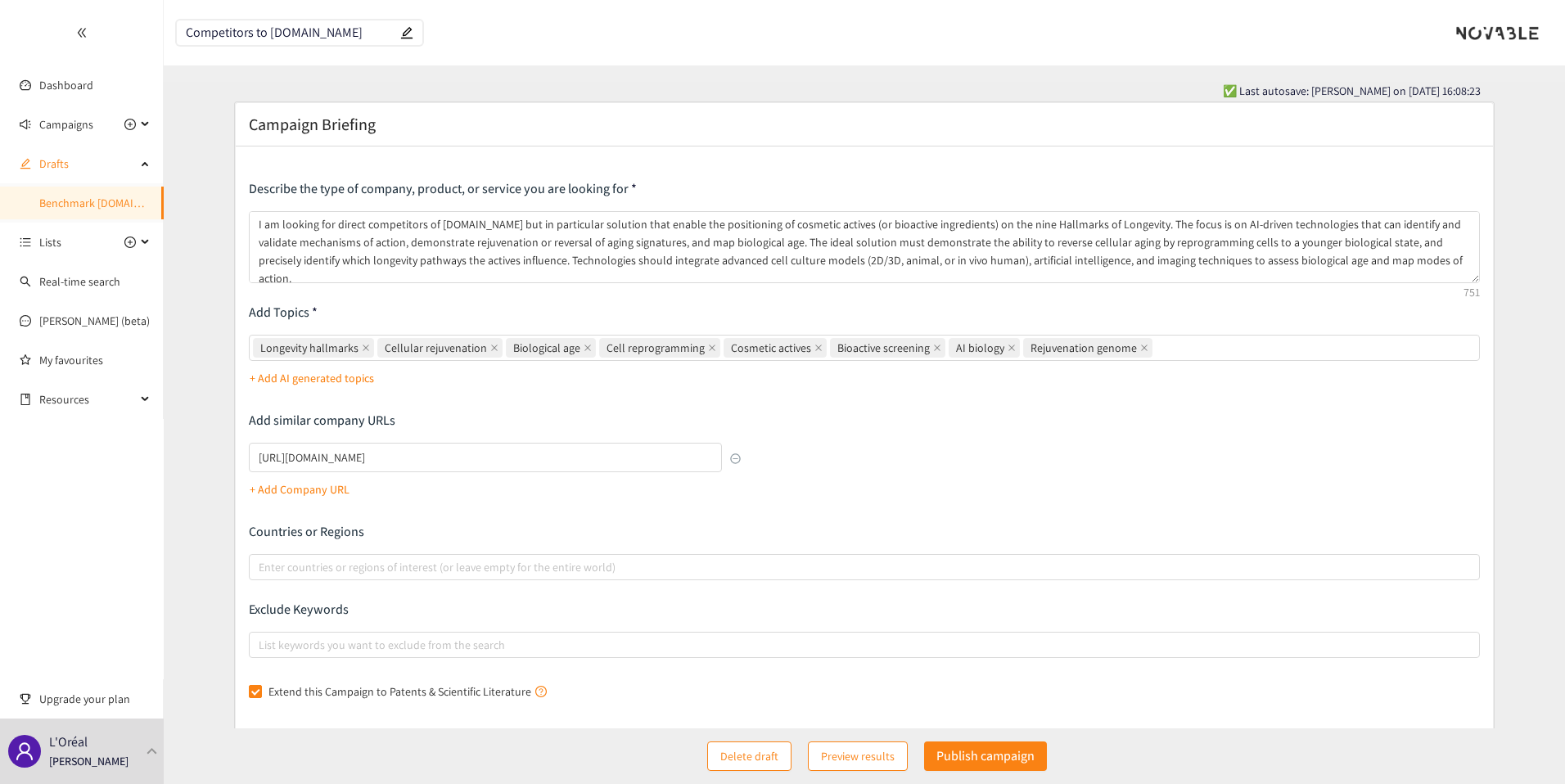
click at [289, 95] on div "✅ Last autosave: [PERSON_NAME] on [DATE] 16:08:23" at bounding box center [865, 91] width 1234 height 18
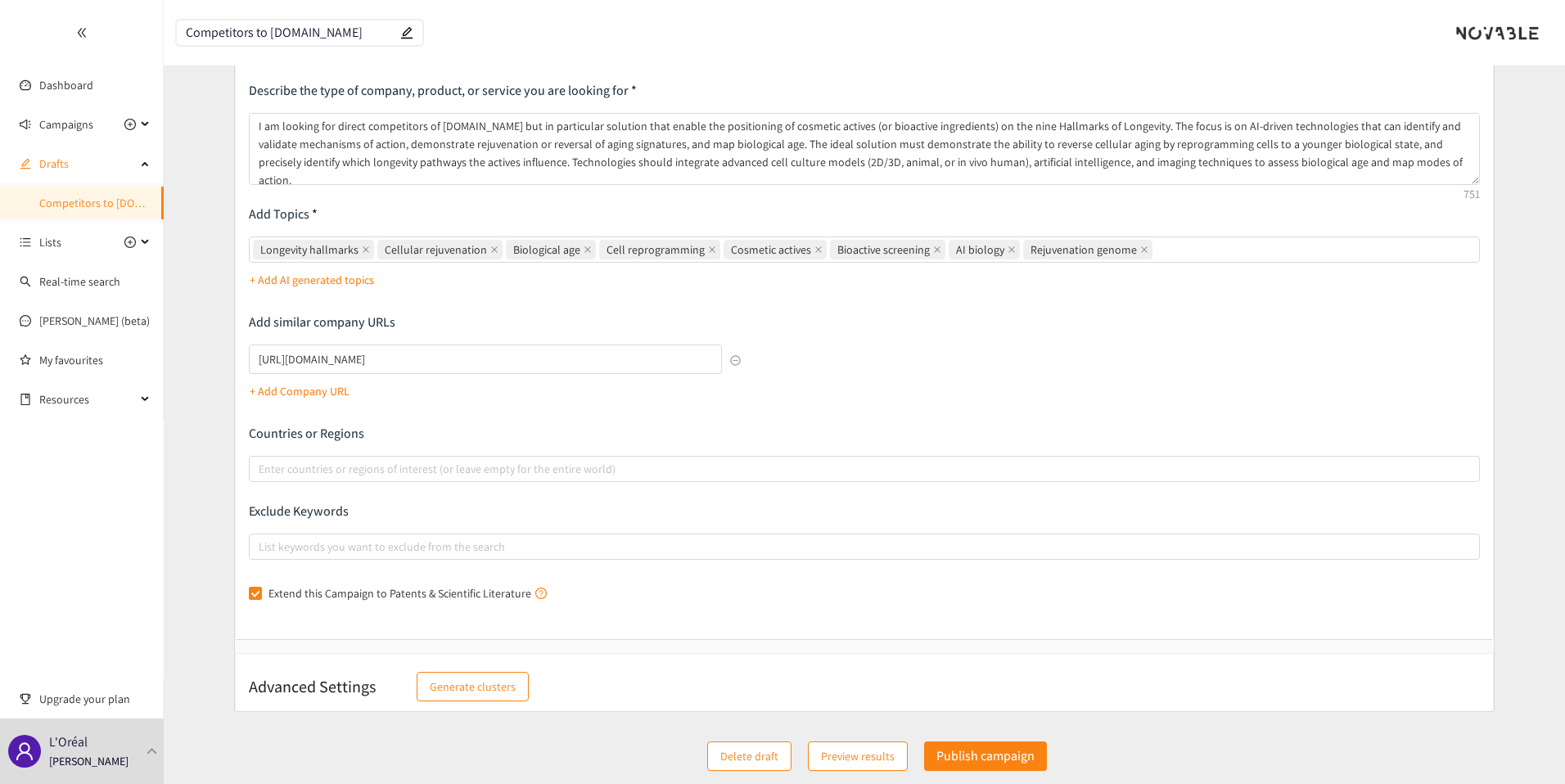
click at [847, 751] on span "Preview results" at bounding box center [858, 756] width 74 height 18
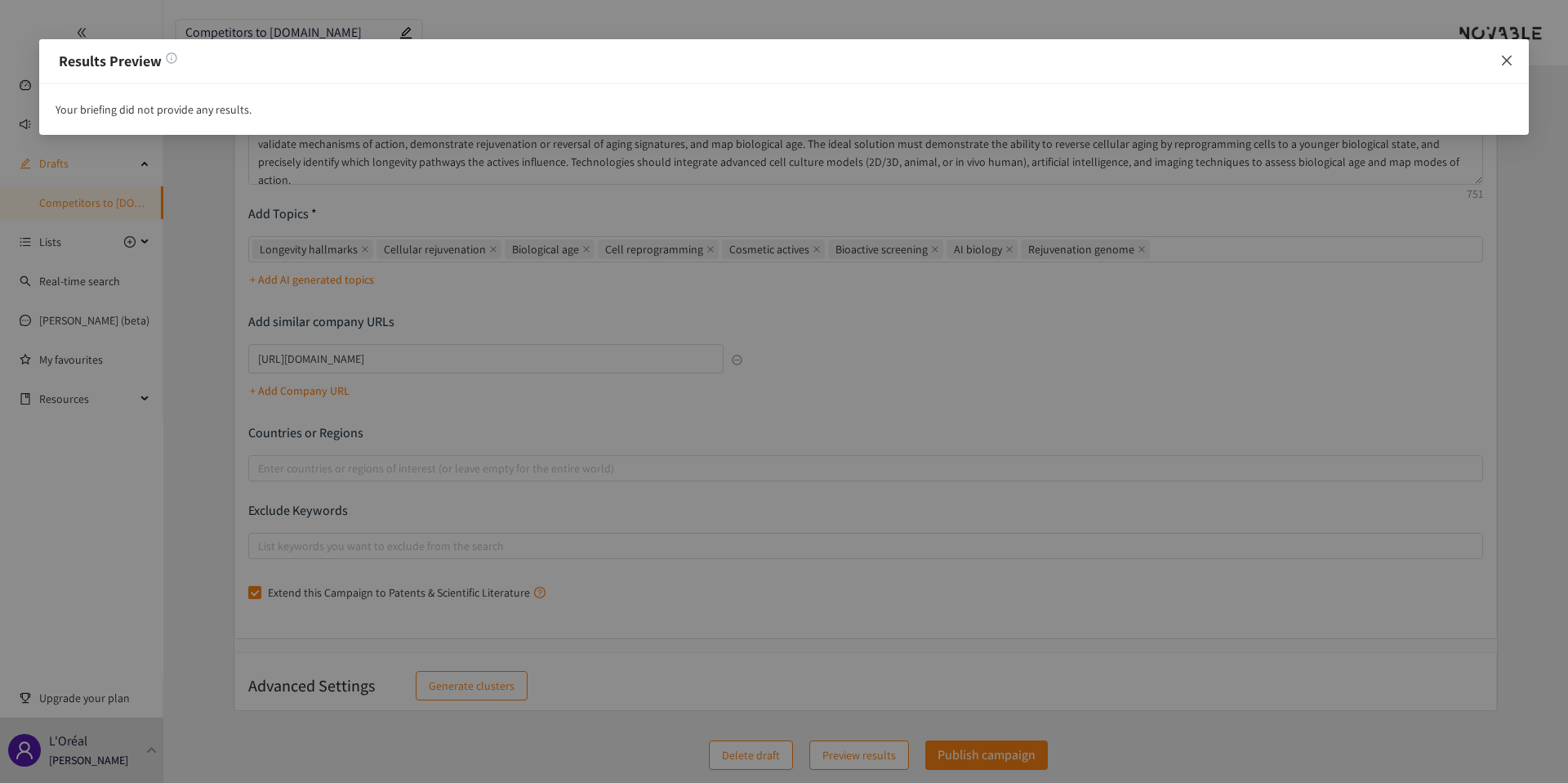
click at [1506, 71] on span "Close" at bounding box center [1507, 61] width 44 height 44
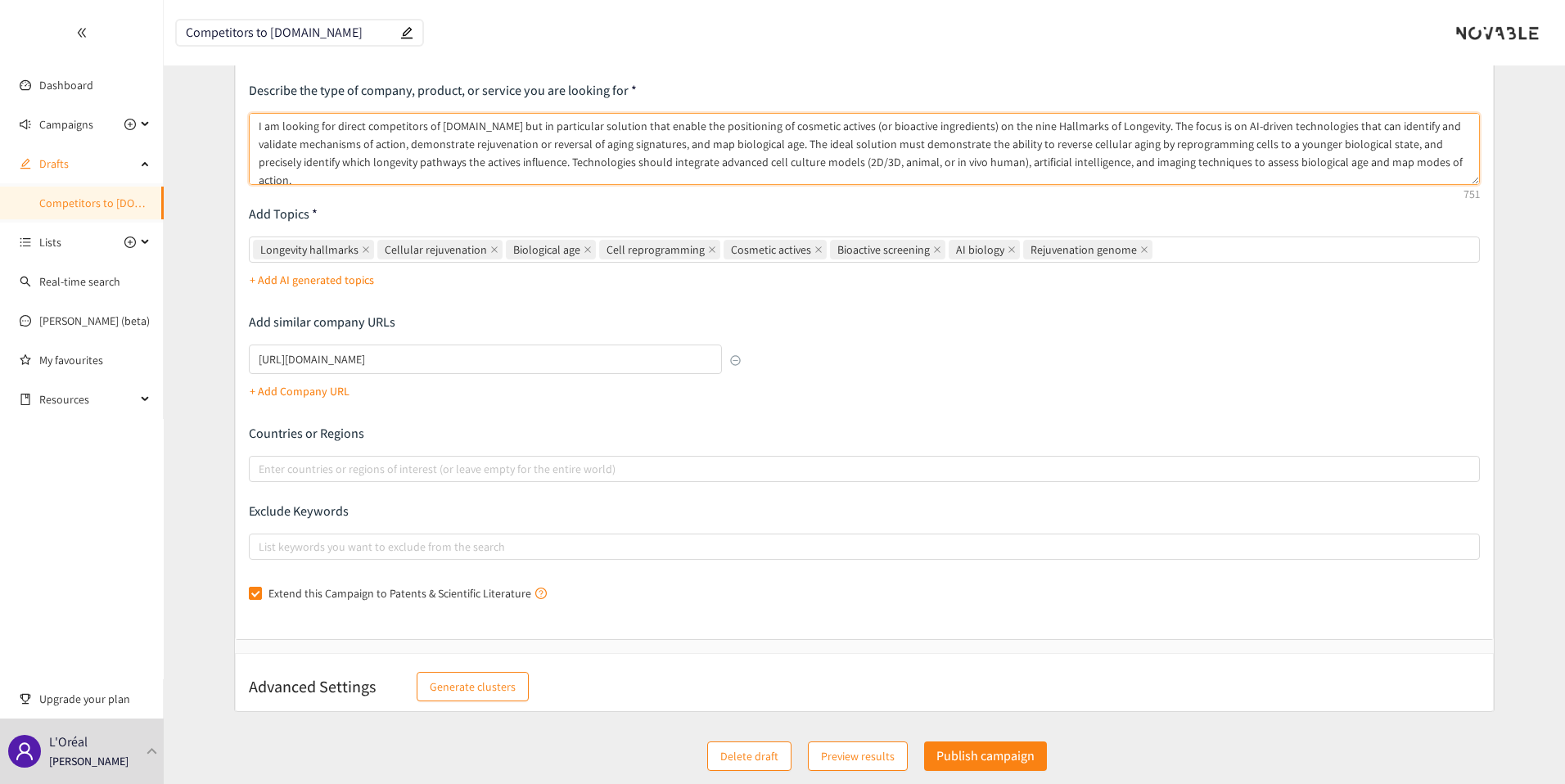
click at [707, 175] on textarea "I am looking for direct competitors of [DOMAIN_NAME] but in particular solution…" at bounding box center [865, 149] width 1232 height 72
click at [1381, 178] on textarea "I am looking for direct competitors of [DOMAIN_NAME] but in particular solution…" at bounding box center [865, 149] width 1232 height 72
click at [1417, 175] on textarea "I am looking for direct competitors of [DOMAIN_NAME] but in particular solution…" at bounding box center [865, 149] width 1232 height 72
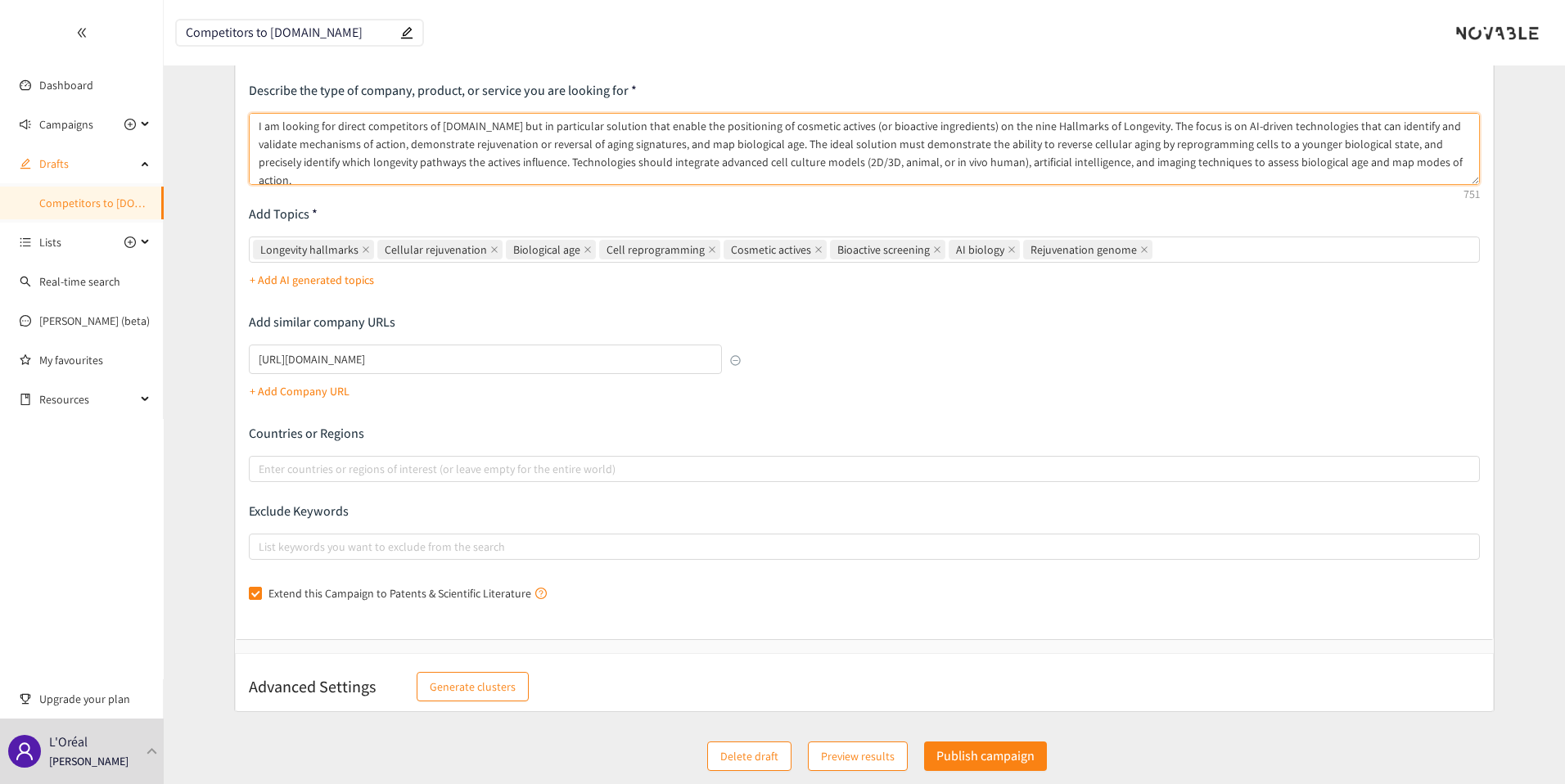
click at [484, 131] on textarea "I am looking for direct competitors of [DOMAIN_NAME] but in particular solution…" at bounding box center [865, 149] width 1232 height 72
click at [542, 123] on textarea "I am looking for direct competitors of [DOMAIN_NAME]. In particular solution th…" at bounding box center [865, 149] width 1232 height 72
click at [591, 135] on textarea "I am looking for direct competitors of [DOMAIN_NAME] and in particular solution…" at bounding box center [865, 149] width 1232 height 72
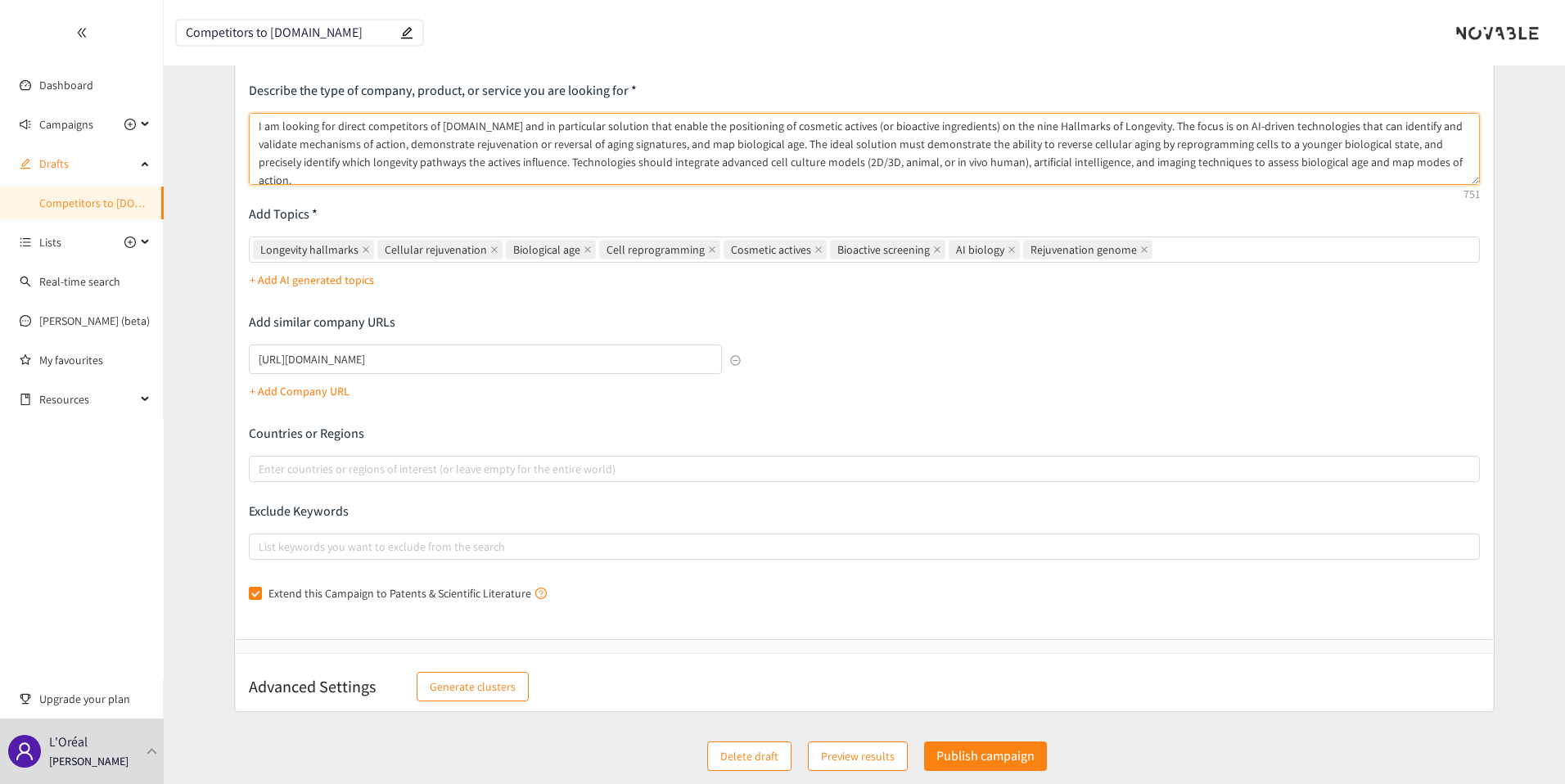
click at [591, 135] on textarea "I am looking for direct competitors of [DOMAIN_NAME] and in particular solution…" at bounding box center [865, 149] width 1232 height 72
click at [658, 135] on textarea "I am looking for direct competitors of [DOMAIN_NAME] and in particular solution…" at bounding box center [865, 149] width 1232 height 72
click at [448, 136] on textarea "I am looking for direct competitors of [DOMAIN_NAME] and in particular solution…" at bounding box center [865, 149] width 1232 height 72
drag, startPoint x: 448, startPoint y: 136, endPoint x: 617, endPoint y: 137, distance: 169.0
click at [618, 138] on textarea "I am looking for direct competitors of [DOMAIN_NAME] and in particular solution…" at bounding box center [865, 149] width 1232 height 72
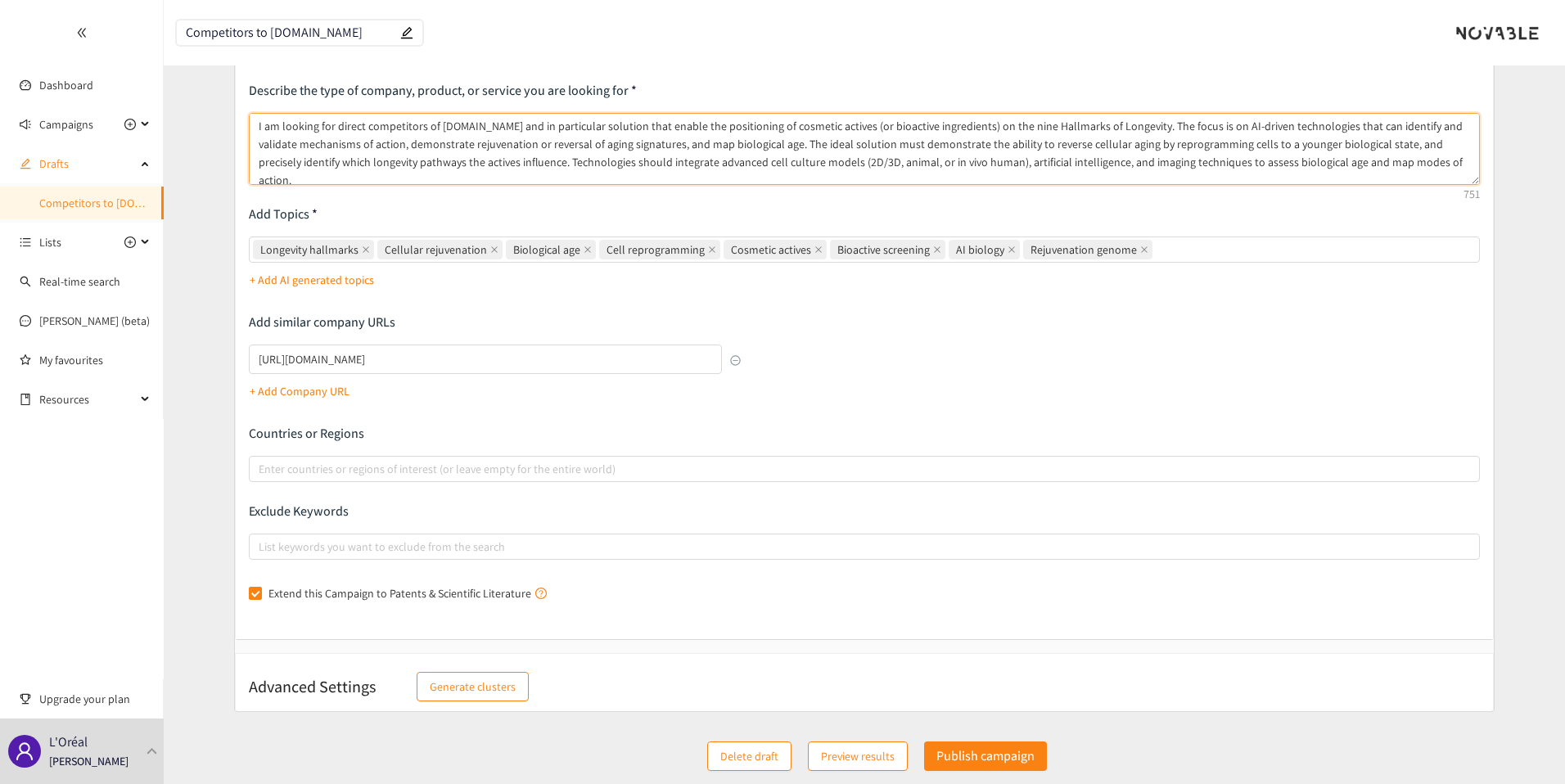
click at [664, 152] on textarea "I am looking for direct competitors of [DOMAIN_NAME] and in particular solution…" at bounding box center [865, 149] width 1232 height 72
drag, startPoint x: 664, startPoint y: 152, endPoint x: 755, endPoint y: 152, distance: 91.0
click at [755, 152] on textarea "I am looking for direct competitors of [DOMAIN_NAME] and in particular solution…" at bounding box center [865, 149] width 1232 height 72
click at [769, 151] on textarea "I am looking for direct competitors of [DOMAIN_NAME] and in particular solution…" at bounding box center [865, 149] width 1232 height 72
drag, startPoint x: 769, startPoint y: 151, endPoint x: 466, endPoint y: 160, distance: 303.1
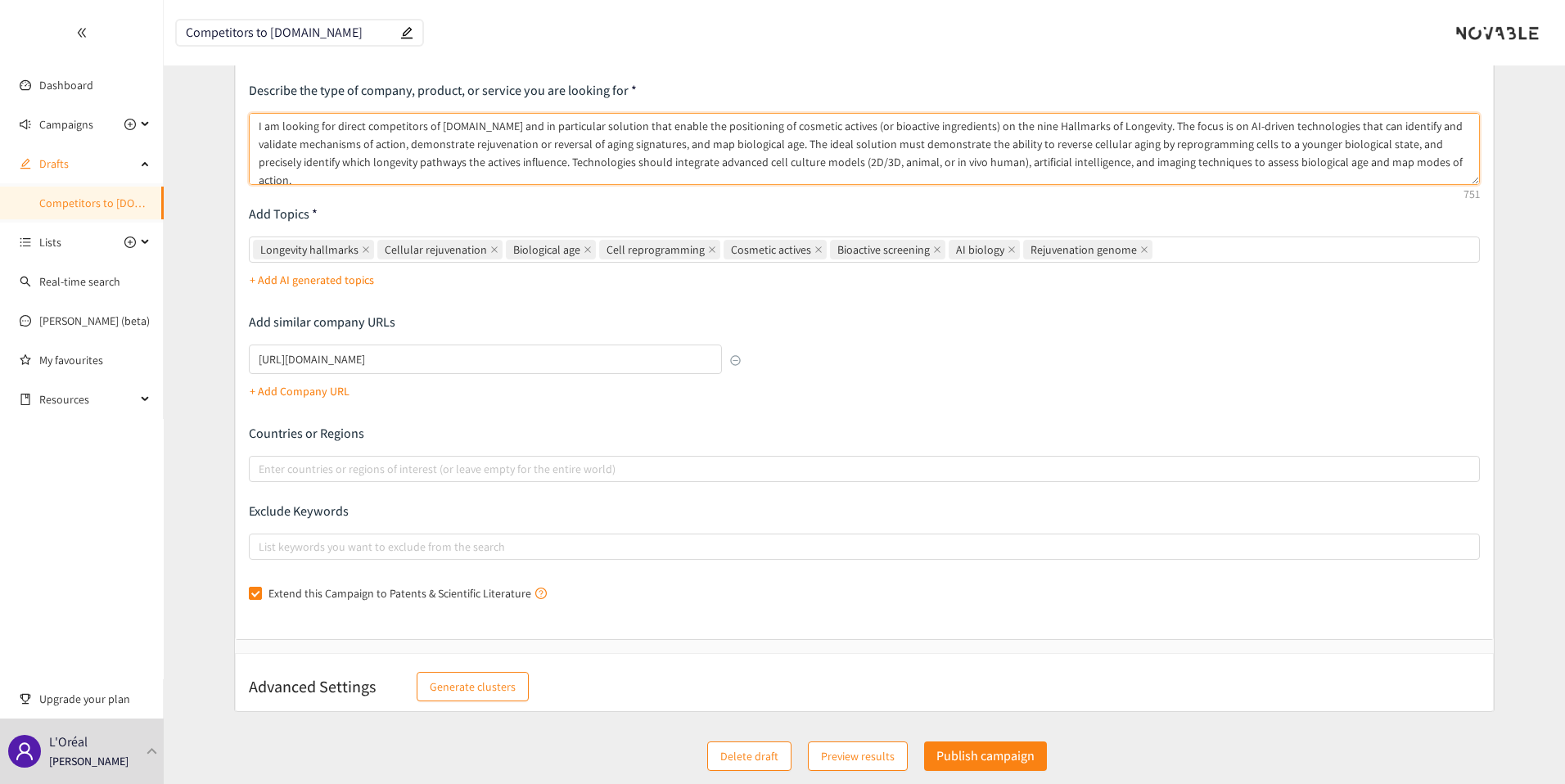
click at [466, 160] on textarea "I am looking for direct competitors of [DOMAIN_NAME] and in particular solution…" at bounding box center [865, 149] width 1232 height 72
click at [466, 161] on textarea "I am looking for direct competitors of [DOMAIN_NAME] and in particular solution…" at bounding box center [865, 149] width 1232 height 72
drag, startPoint x: 466, startPoint y: 161, endPoint x: 613, endPoint y: 160, distance: 147.0
click at [614, 161] on textarea "I am looking for direct competitors of [DOMAIN_NAME] and in particular solution…" at bounding box center [865, 149] width 1232 height 72
click at [613, 160] on textarea "I am looking for direct competitors of [DOMAIN_NAME] and in particular solution…" at bounding box center [865, 149] width 1232 height 72
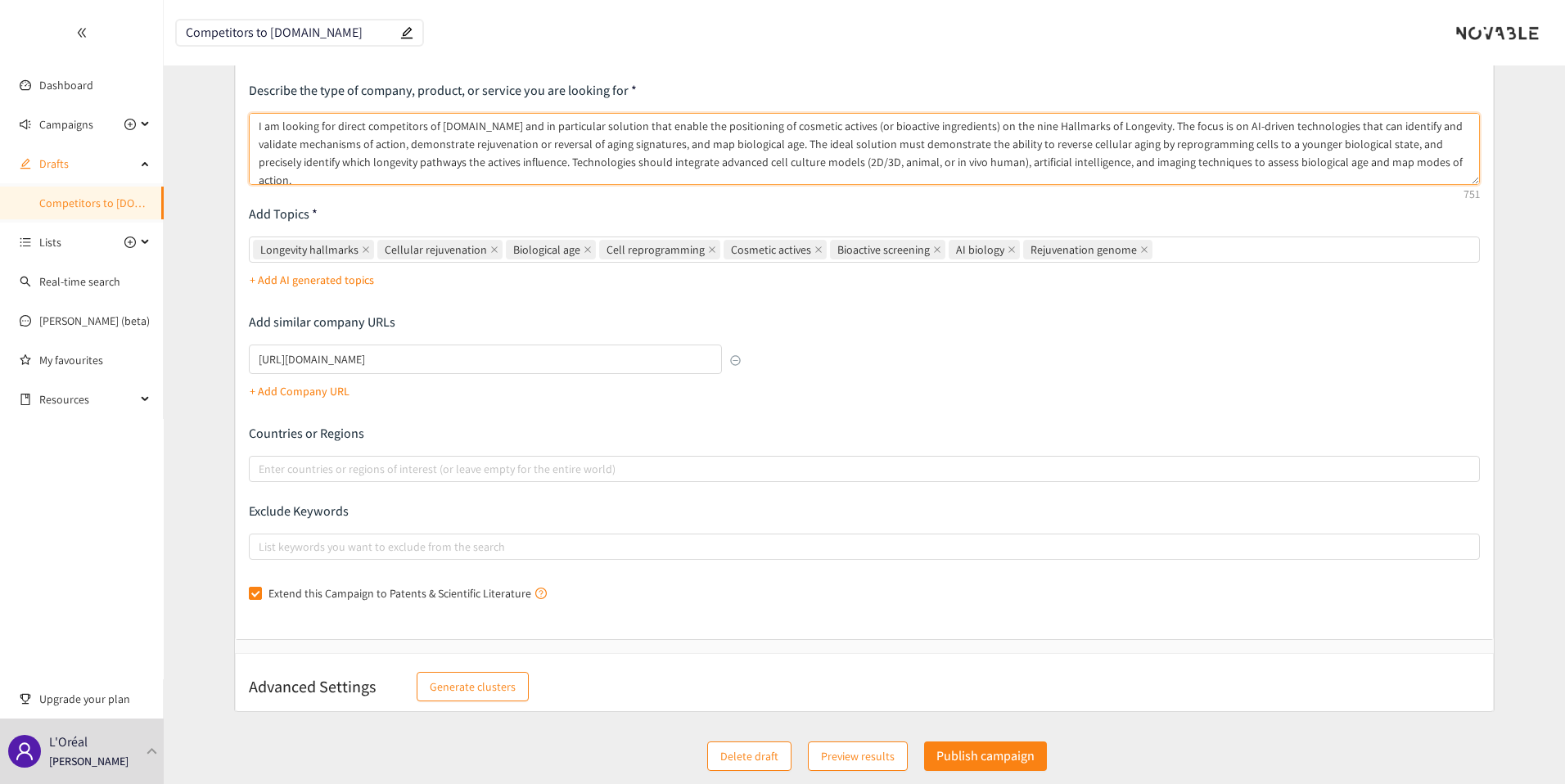
click at [613, 160] on textarea "I am looking for direct competitors of [DOMAIN_NAME] and in particular solution…" at bounding box center [865, 149] width 1232 height 72
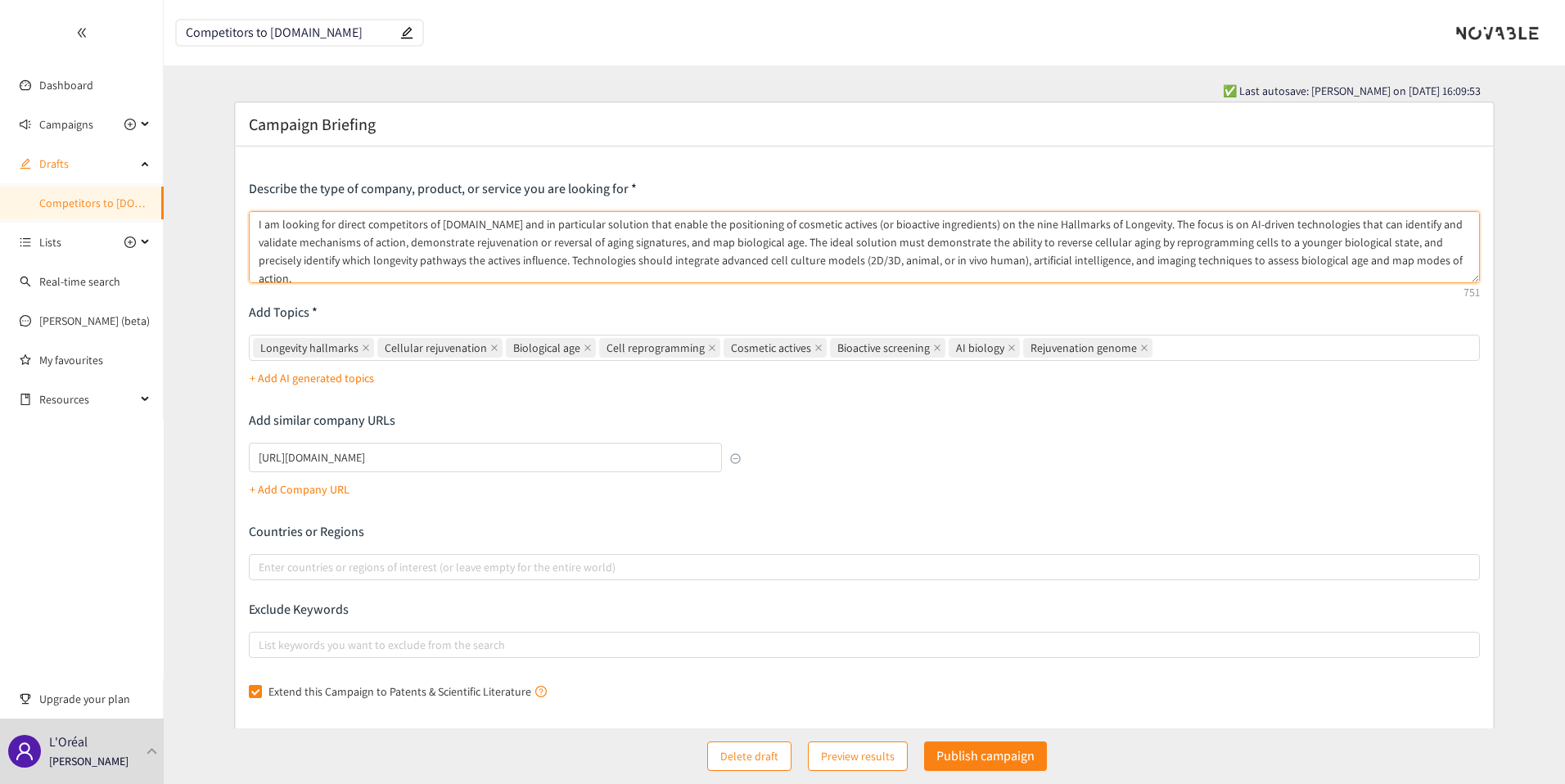
click at [362, 243] on textarea "I am looking for direct competitors of [DOMAIN_NAME] and in particular solution…" at bounding box center [865, 247] width 1232 height 72
type textarea "I am looking for direct competitors of [DOMAIN_NAME] and in particular solution…"
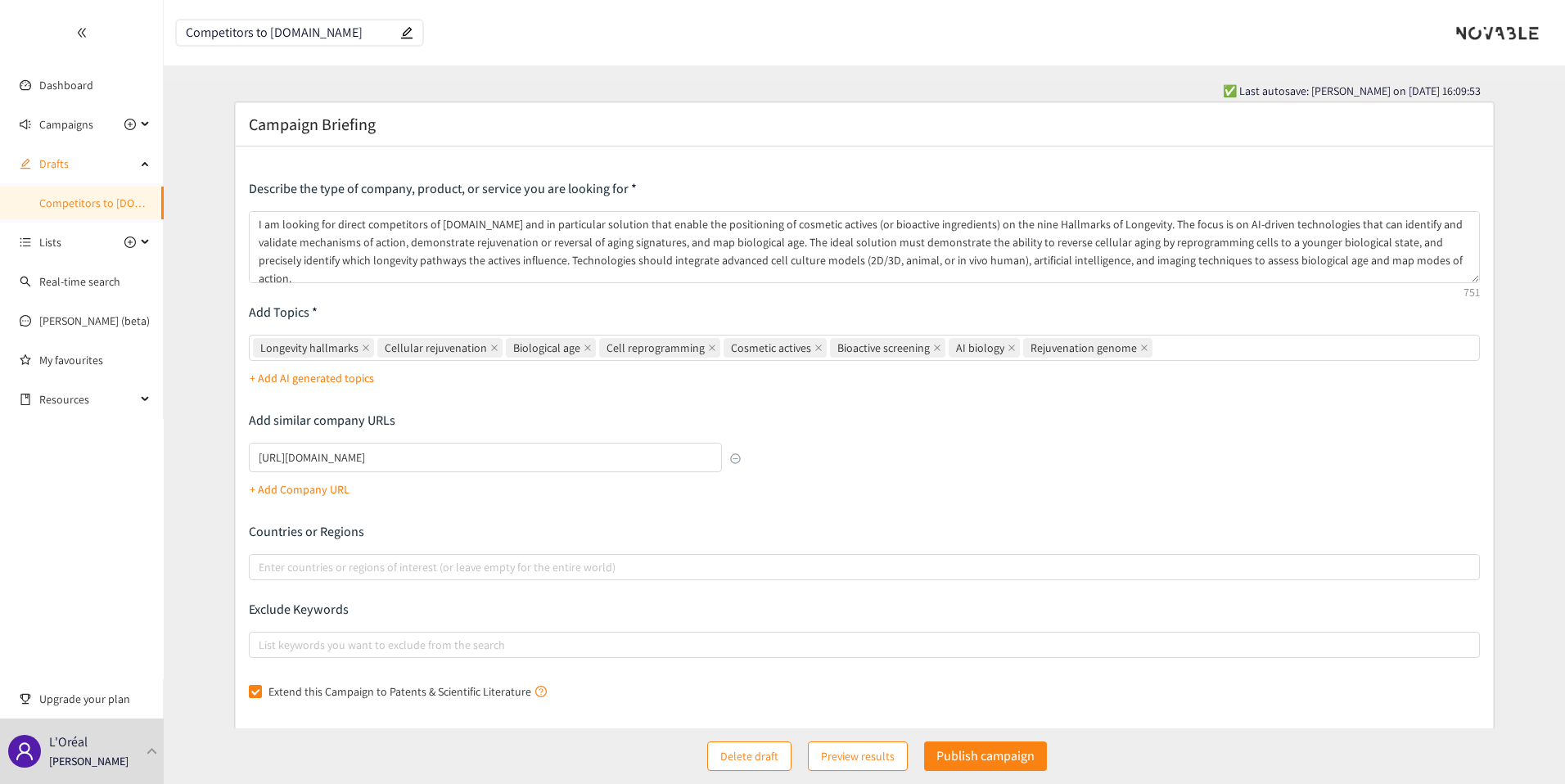
click at [411, 159] on div "Describe the type of company, product, or service you are looking for I am look…" at bounding box center [865, 442] width 1258 height 591
click at [69, 77] on link "Dashboard" at bounding box center [66, 85] width 54 height 15
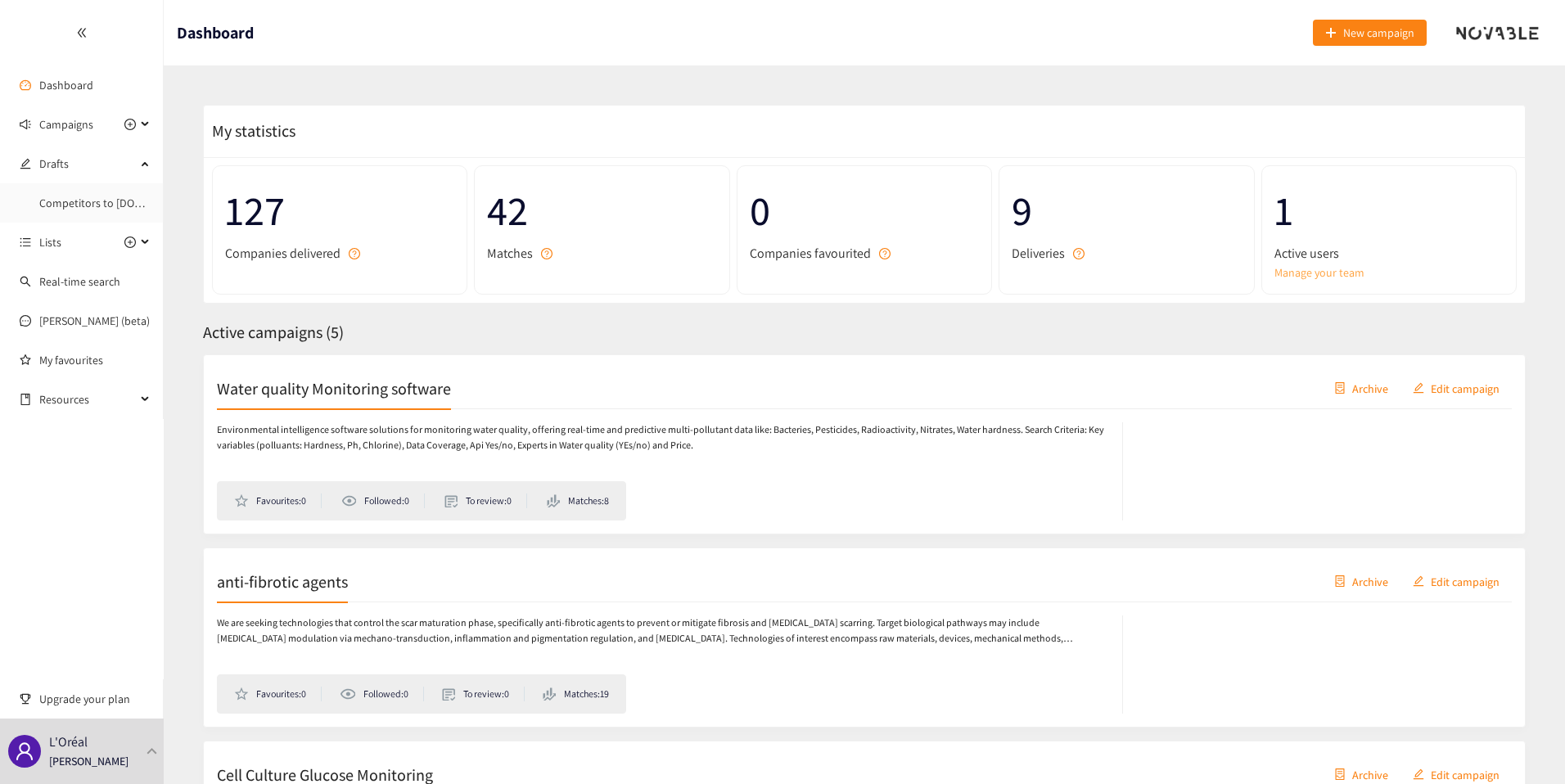
click at [1310, 267] on link "Manage your team" at bounding box center [1388, 272] width 229 height 18
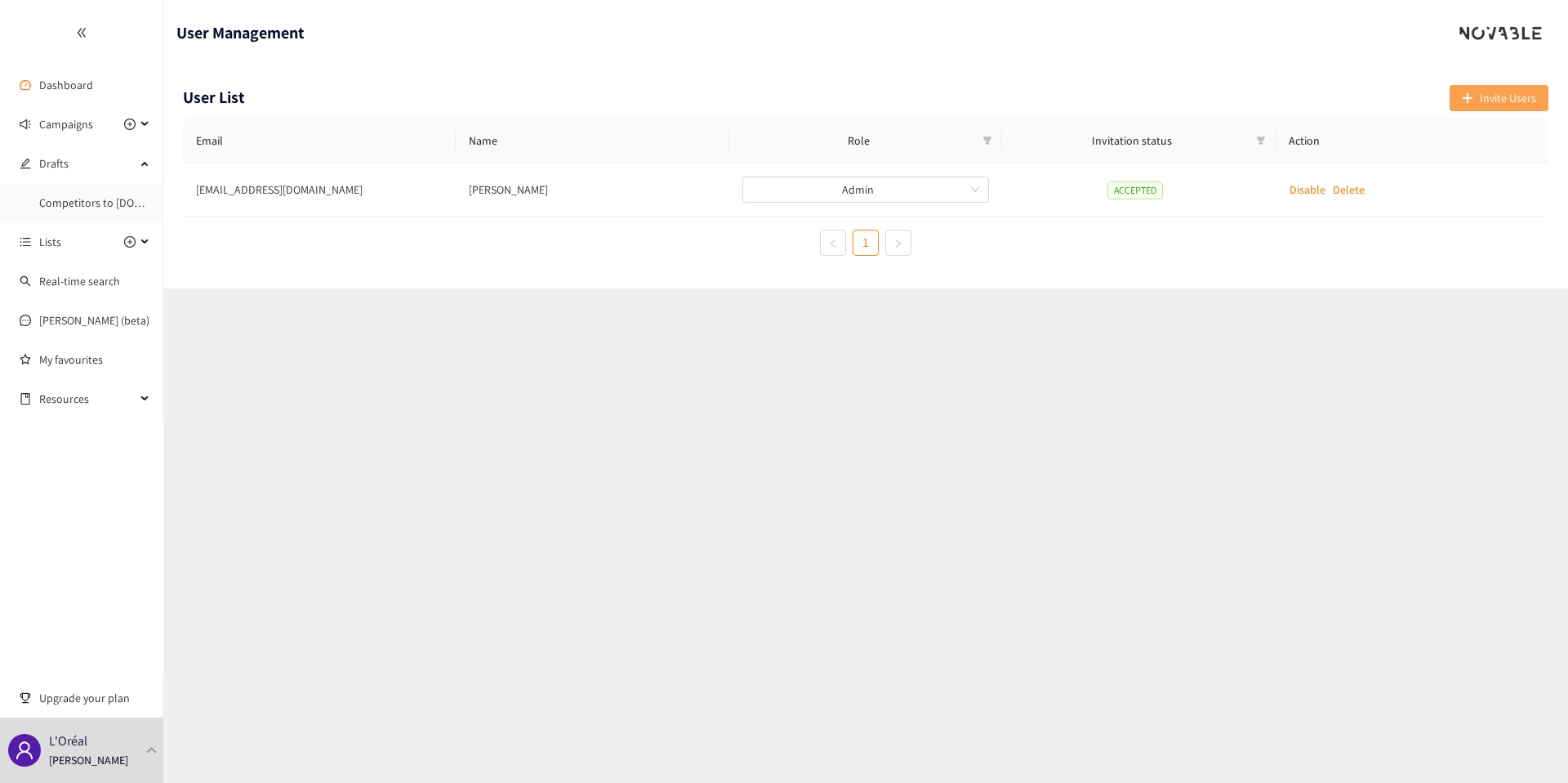
click at [1521, 103] on span "Invite Users" at bounding box center [1509, 98] width 57 height 18
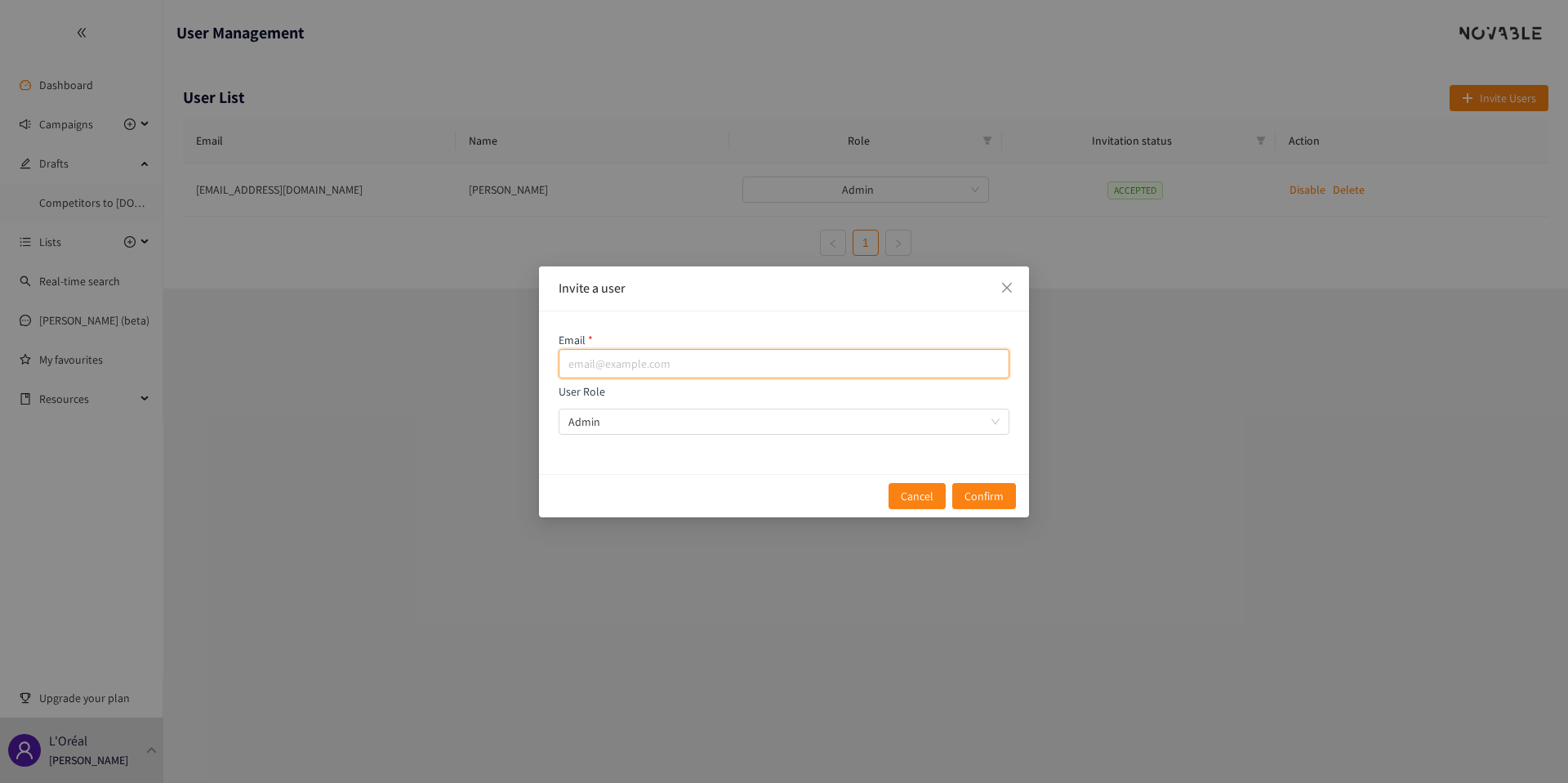
click at [641, 364] on input "email" at bounding box center [784, 363] width 451 height 29
paste input "[DOMAIN_NAME][EMAIL_ADDRESS][DOMAIN_NAME]"
click at [600, 427] on span "Admin" at bounding box center [784, 422] width 431 height 24
type input "[DOMAIN_NAME][EMAIL_ADDRESS][DOMAIN_NAME]"
click at [600, 427] on input "User Role Admin" at bounding box center [779, 422] width 420 height 24
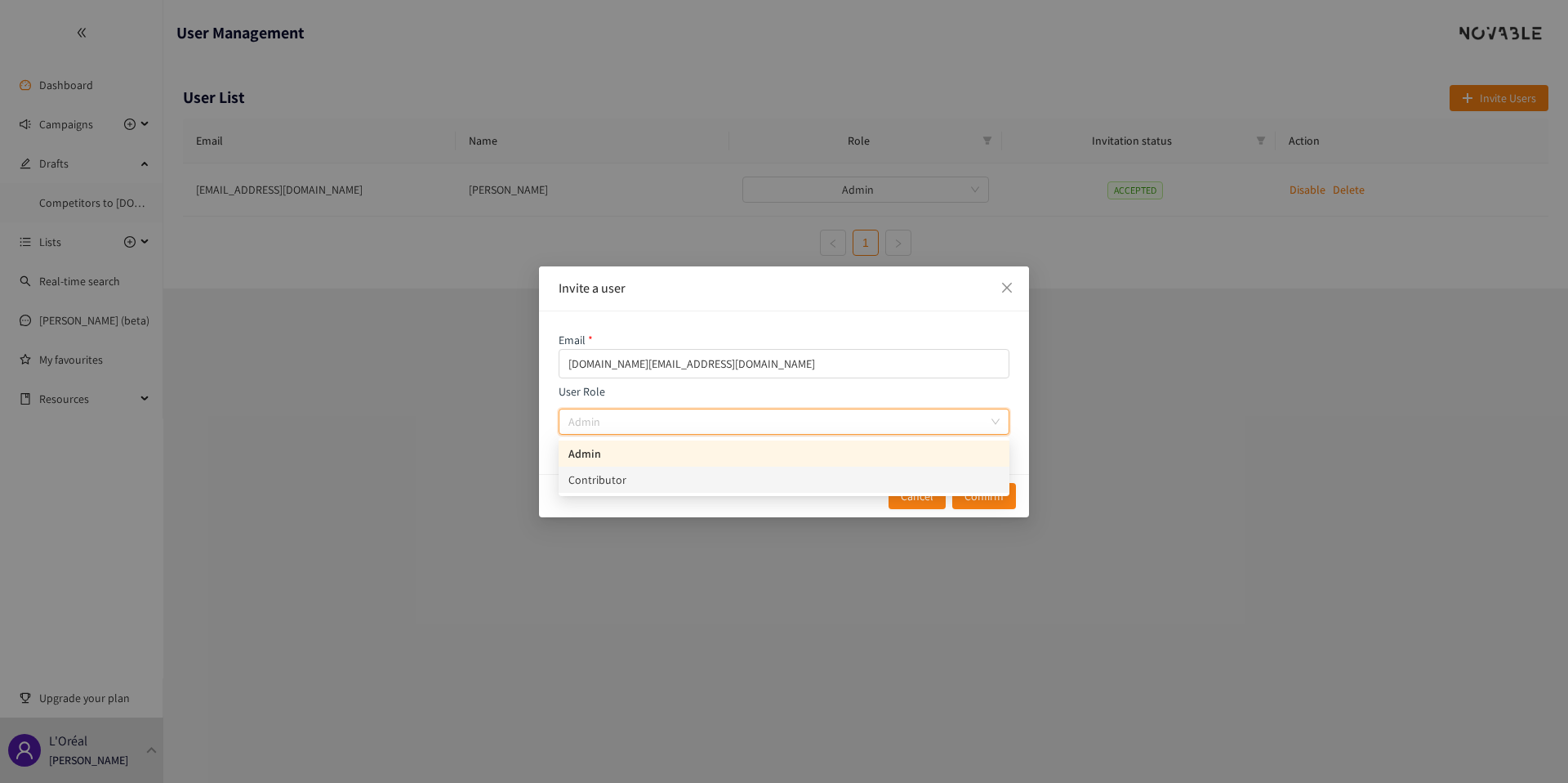
click at [600, 481] on div "Contributor" at bounding box center [784, 480] width 431 height 18
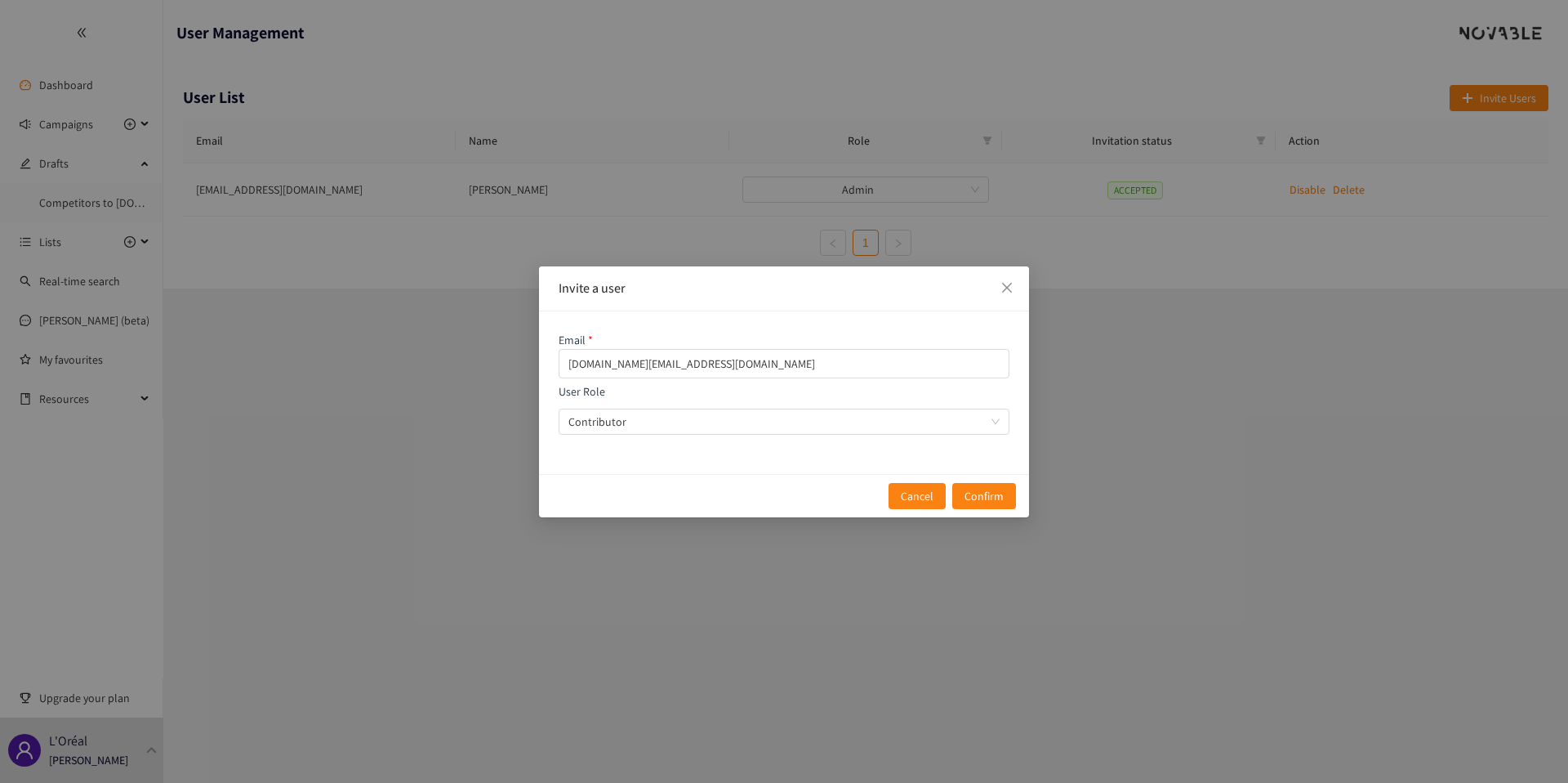
click at [679, 478] on div "Cancel Confirm" at bounding box center [784, 496] width 490 height 43
click at [663, 355] on input "[DOMAIN_NAME][EMAIL_ADDRESS][DOMAIN_NAME]" at bounding box center [784, 363] width 451 height 29
click at [752, 361] on input "[DOMAIN_NAME][EMAIL_ADDRESS][DOMAIN_NAME]" at bounding box center [784, 363] width 451 height 29
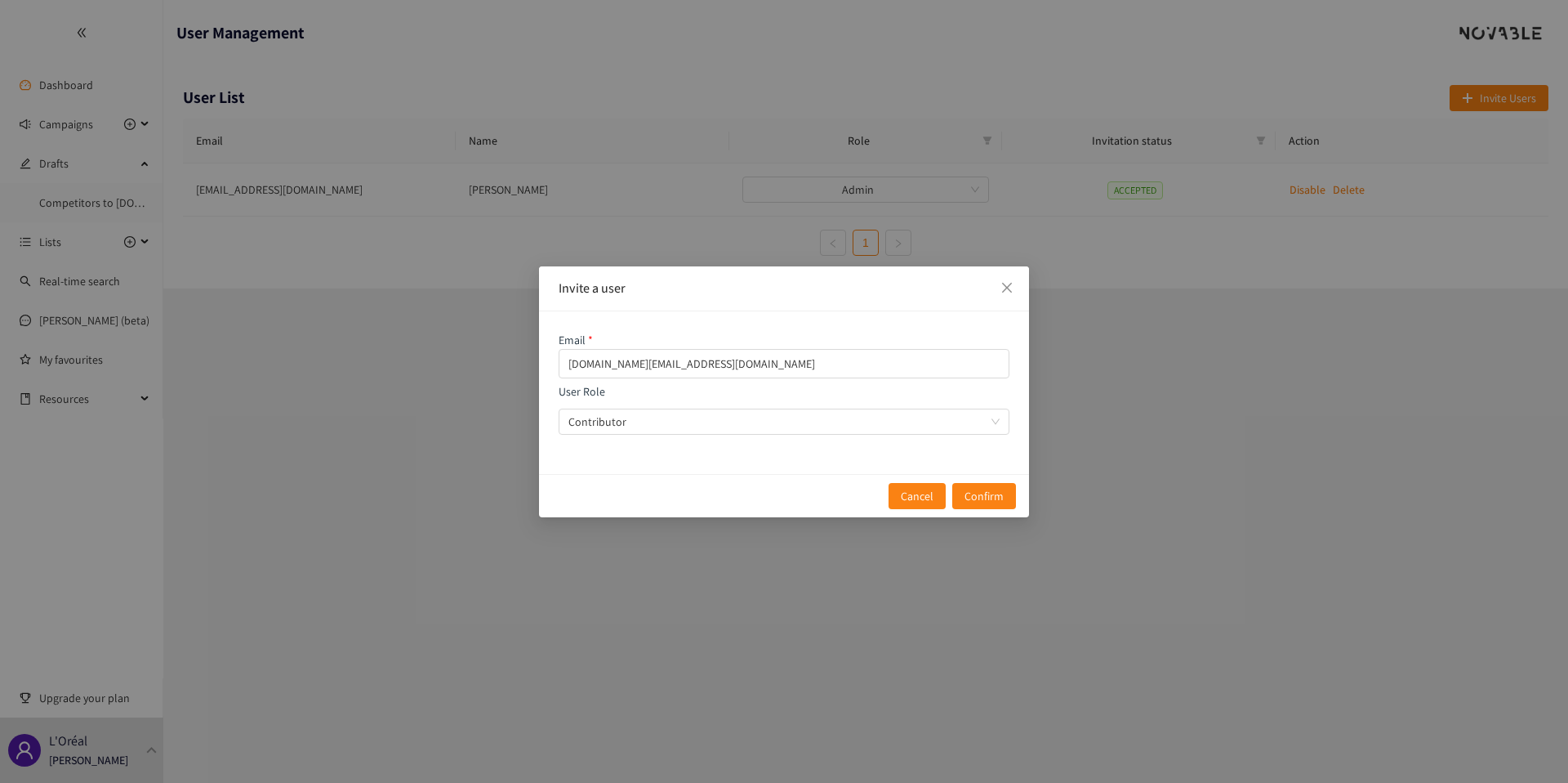
click at [766, 332] on div "Email [DOMAIN_NAME][EMAIL_ADDRESS][DOMAIN_NAME]" at bounding box center [784, 354] width 451 height 47
click at [999, 501] on span "Confirm" at bounding box center [984, 496] width 40 height 18
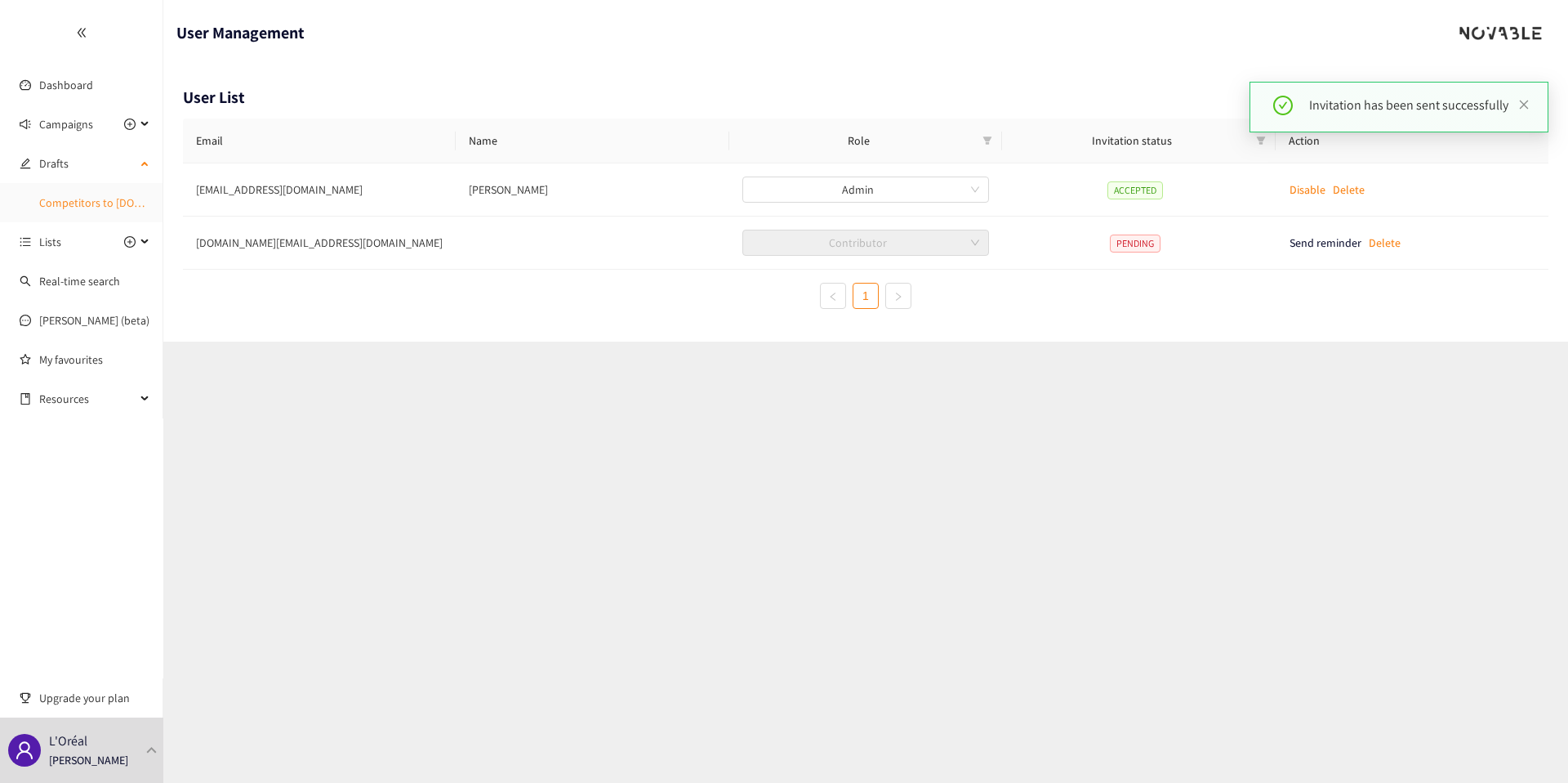
click at [83, 204] on link "Competitors to [DOMAIN_NAME]" at bounding box center [118, 203] width 157 height 15
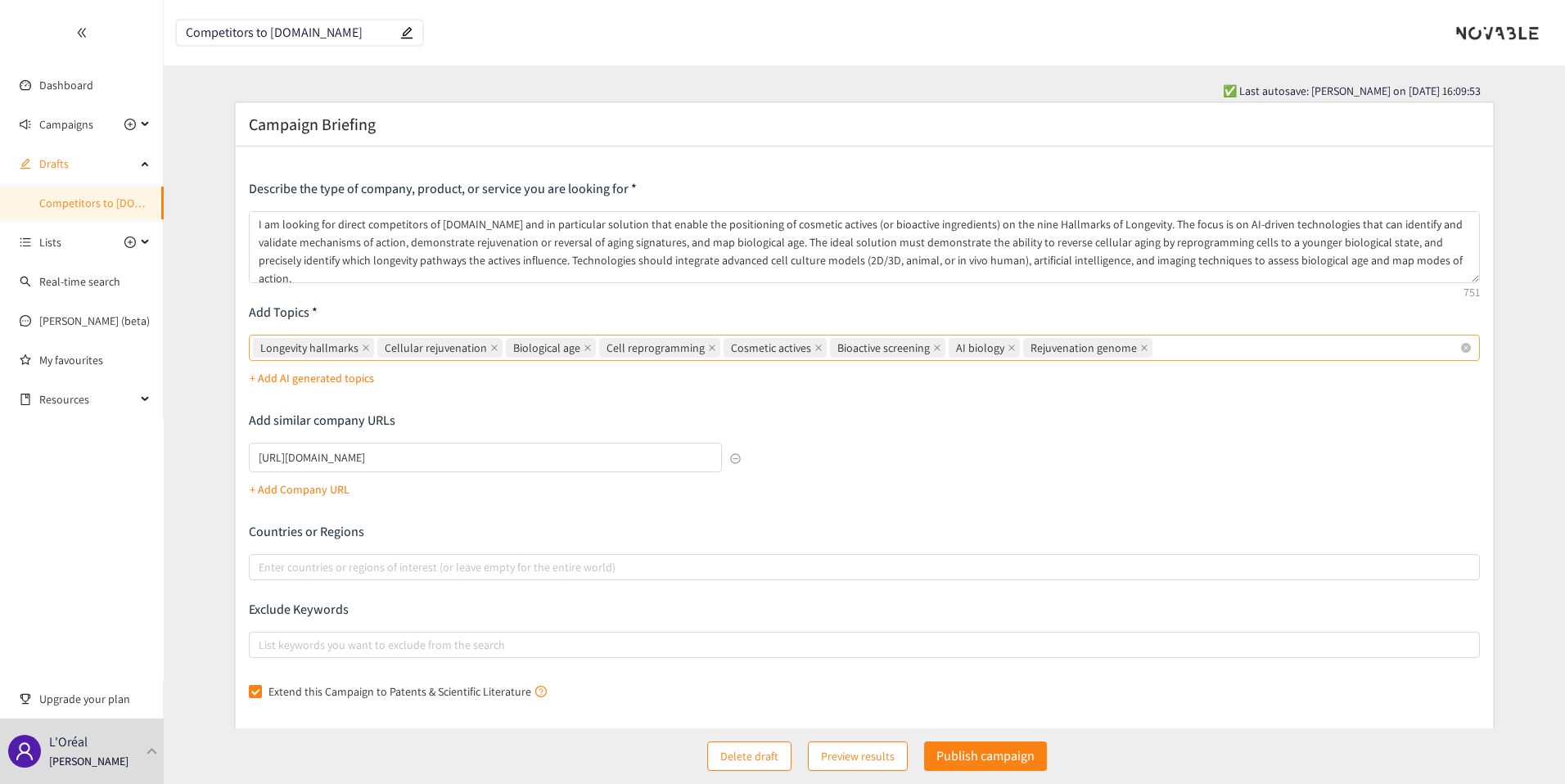
click at [1167, 348] on div "Longevity hallmarks Cellular rejuvenation Biological age Cell reprogramming Cos…" at bounding box center [856, 347] width 1207 height 23
click at [1159, 348] on input "Longevity hallmarks Cellular rejuvenation Biological age Cell reprogramming Cos…" at bounding box center [1157, 347] width 3 height 20
type input "Reverse cell ageing"
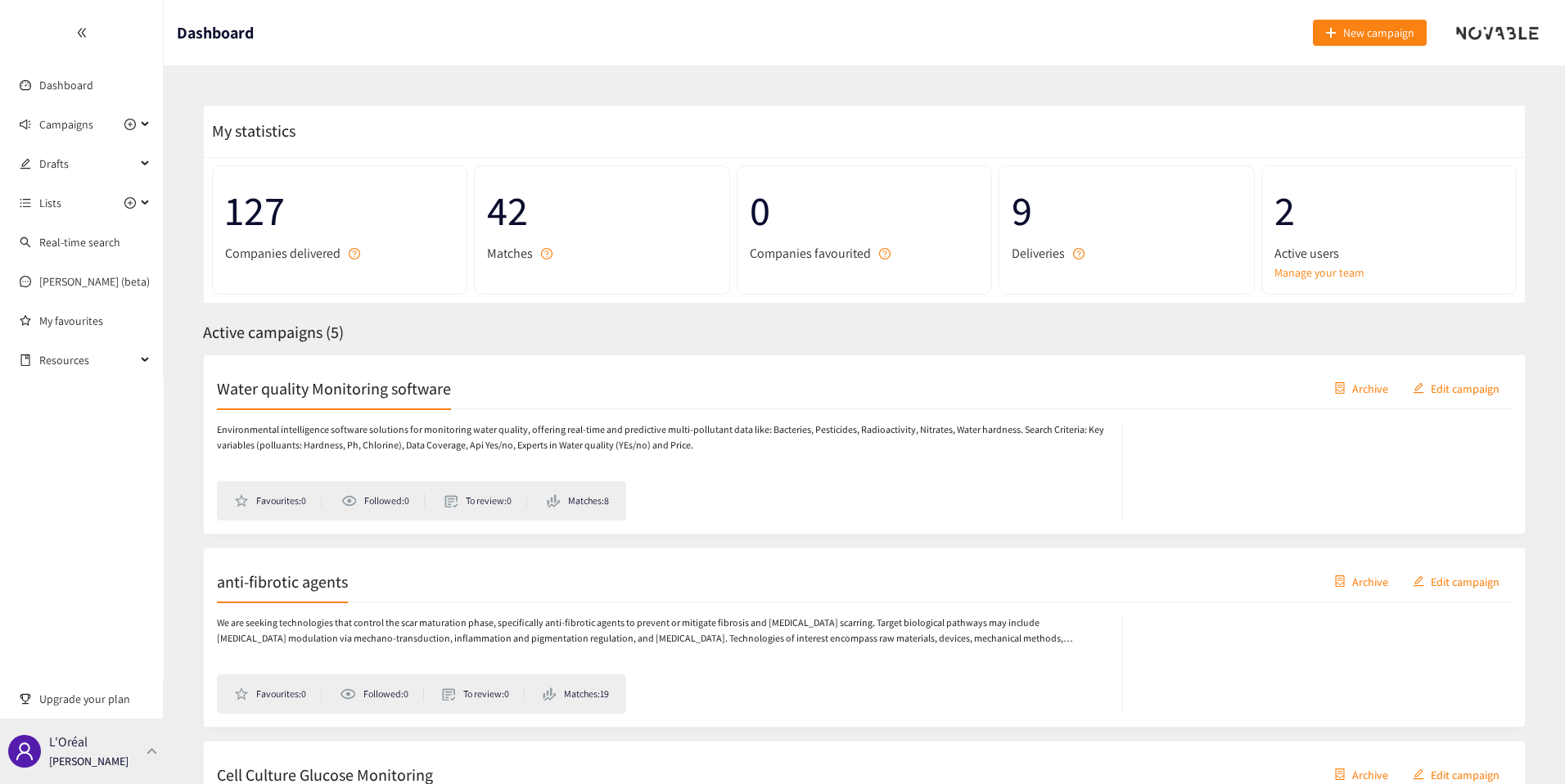
click at [95, 732] on div "L'Oréal Thibaut Jacobs" at bounding box center [81, 751] width 163 height 65
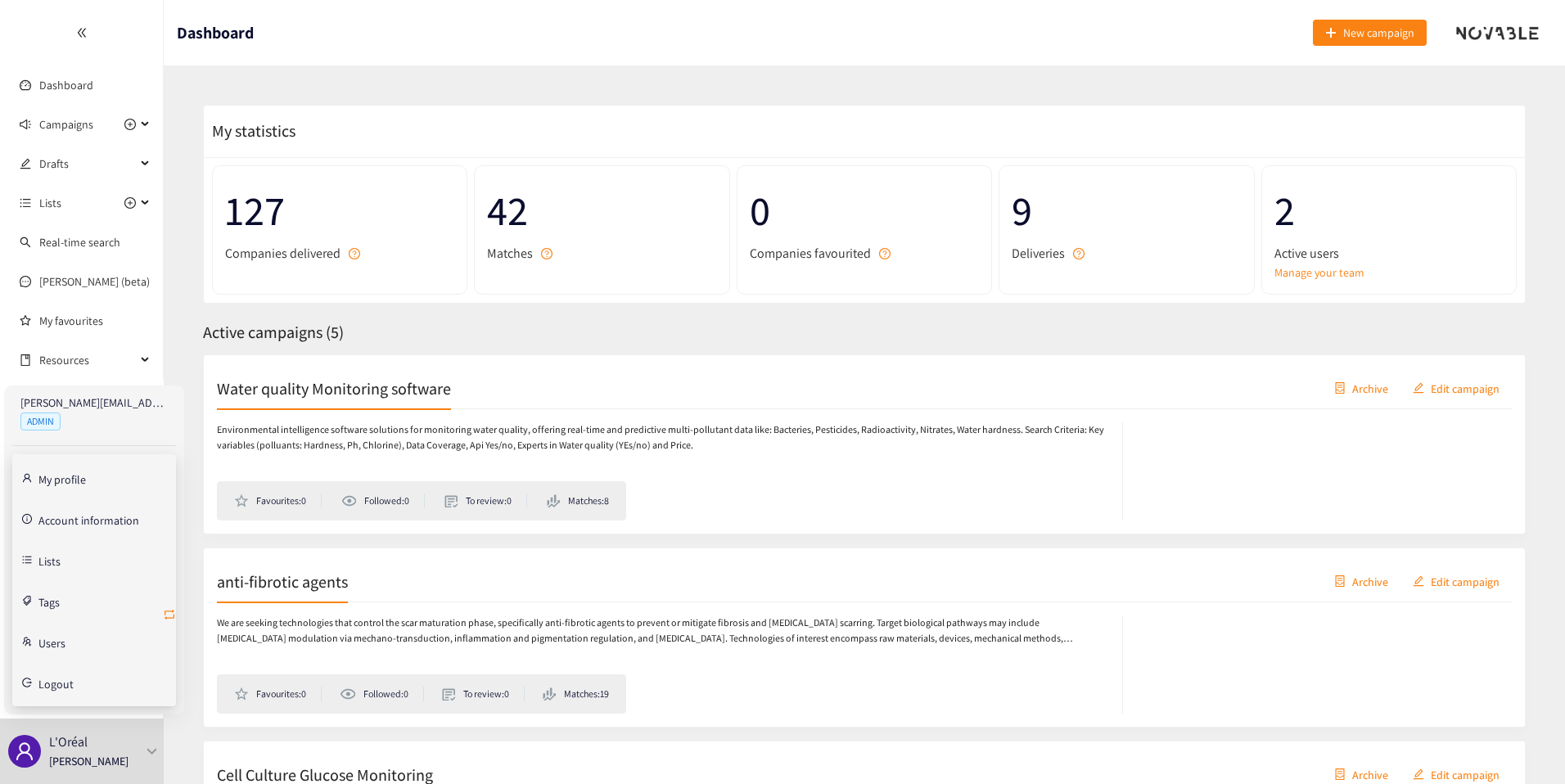
click at [170, 619] on icon "retweet" at bounding box center [170, 614] width 13 height 13
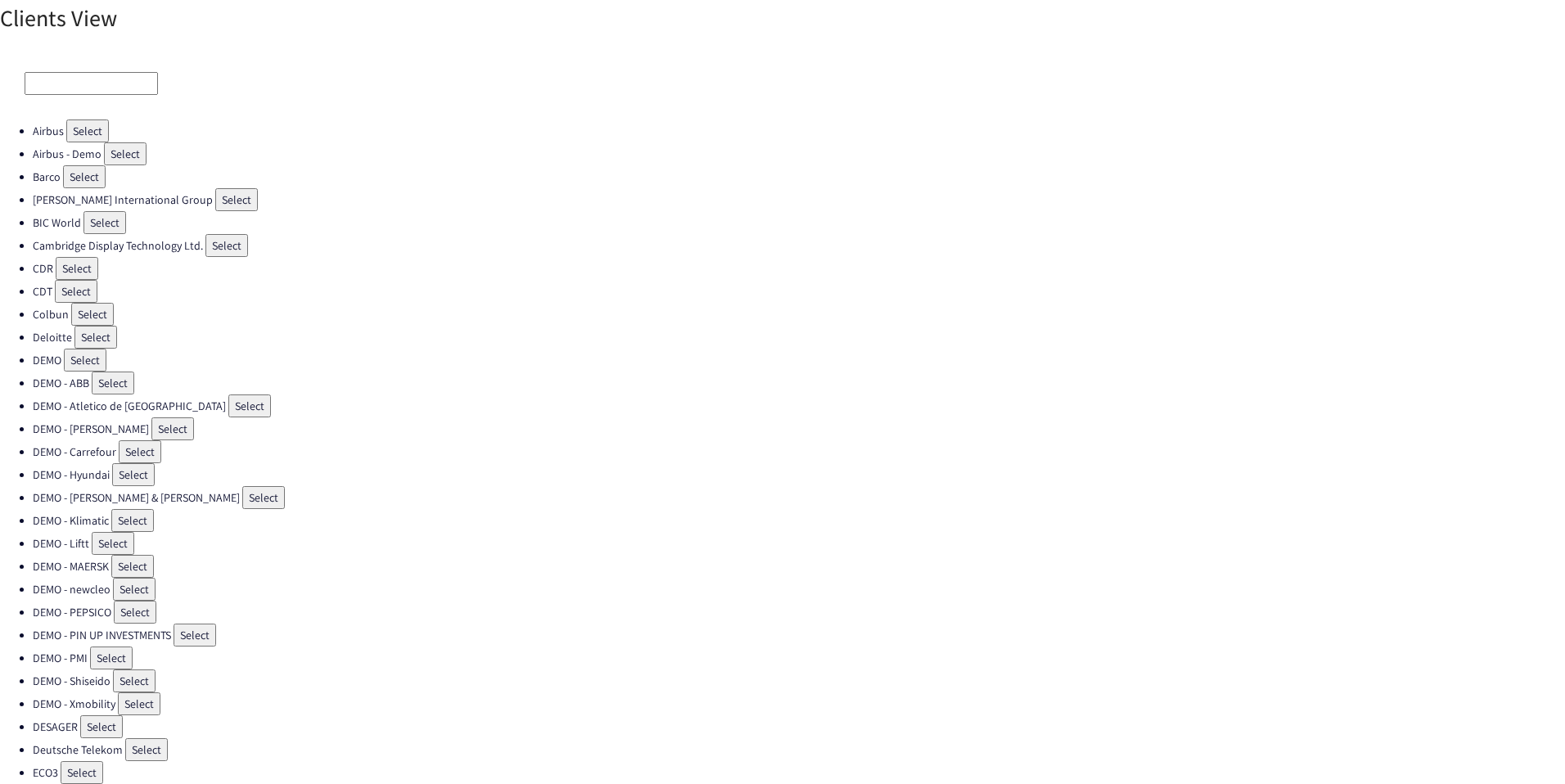
click at [126, 83] on input at bounding box center [91, 83] width 133 height 23
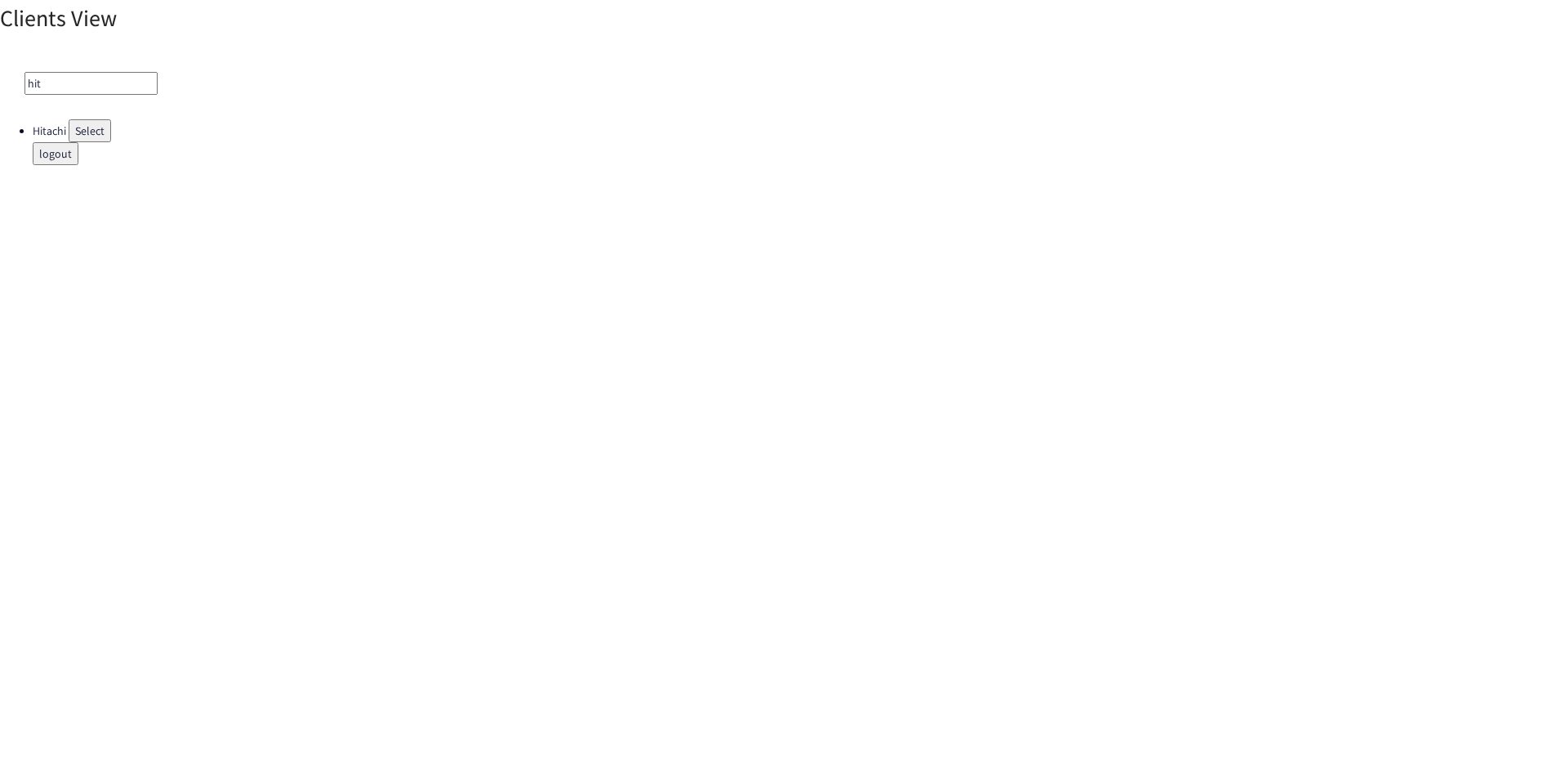
type input "hit"
click at [107, 131] on button "Select" at bounding box center [89, 131] width 42 height 23
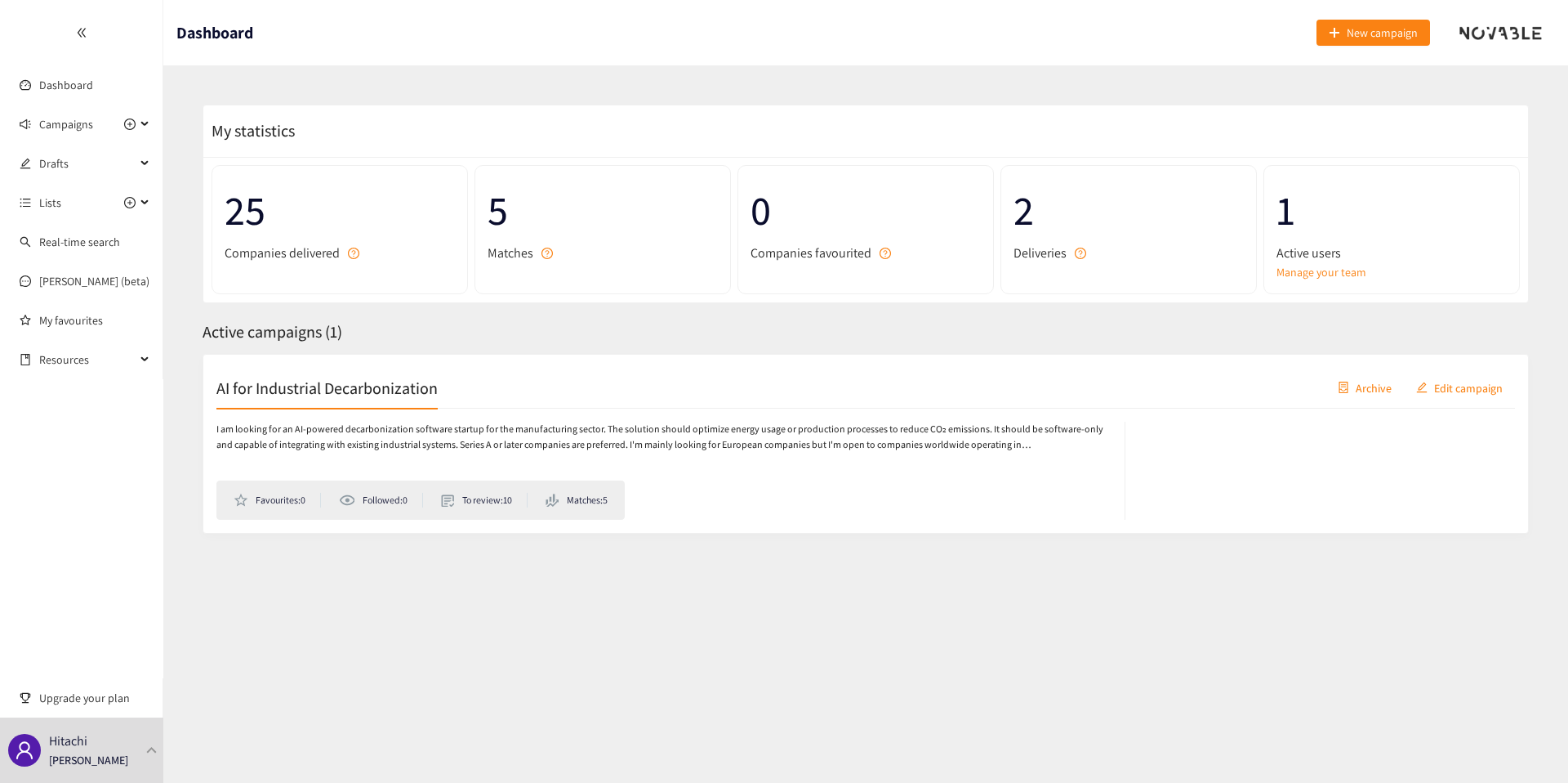
click at [362, 367] on div "AI for Industrial Decarbonization Archive Edit campaign I am looking for an AI-…" at bounding box center [865, 444] width 1327 height 180
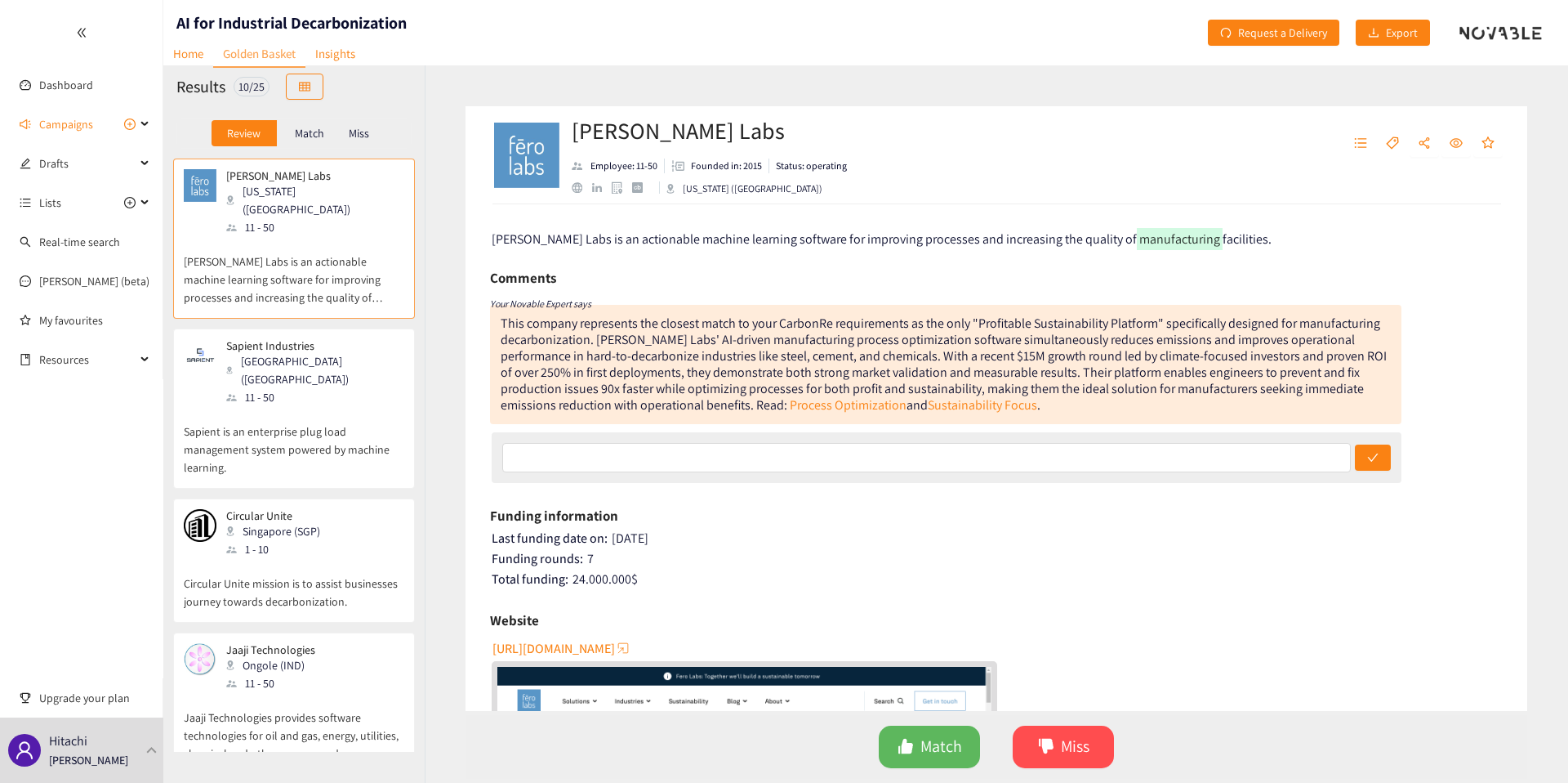
click at [318, 141] on div "Match" at bounding box center [309, 134] width 65 height 26
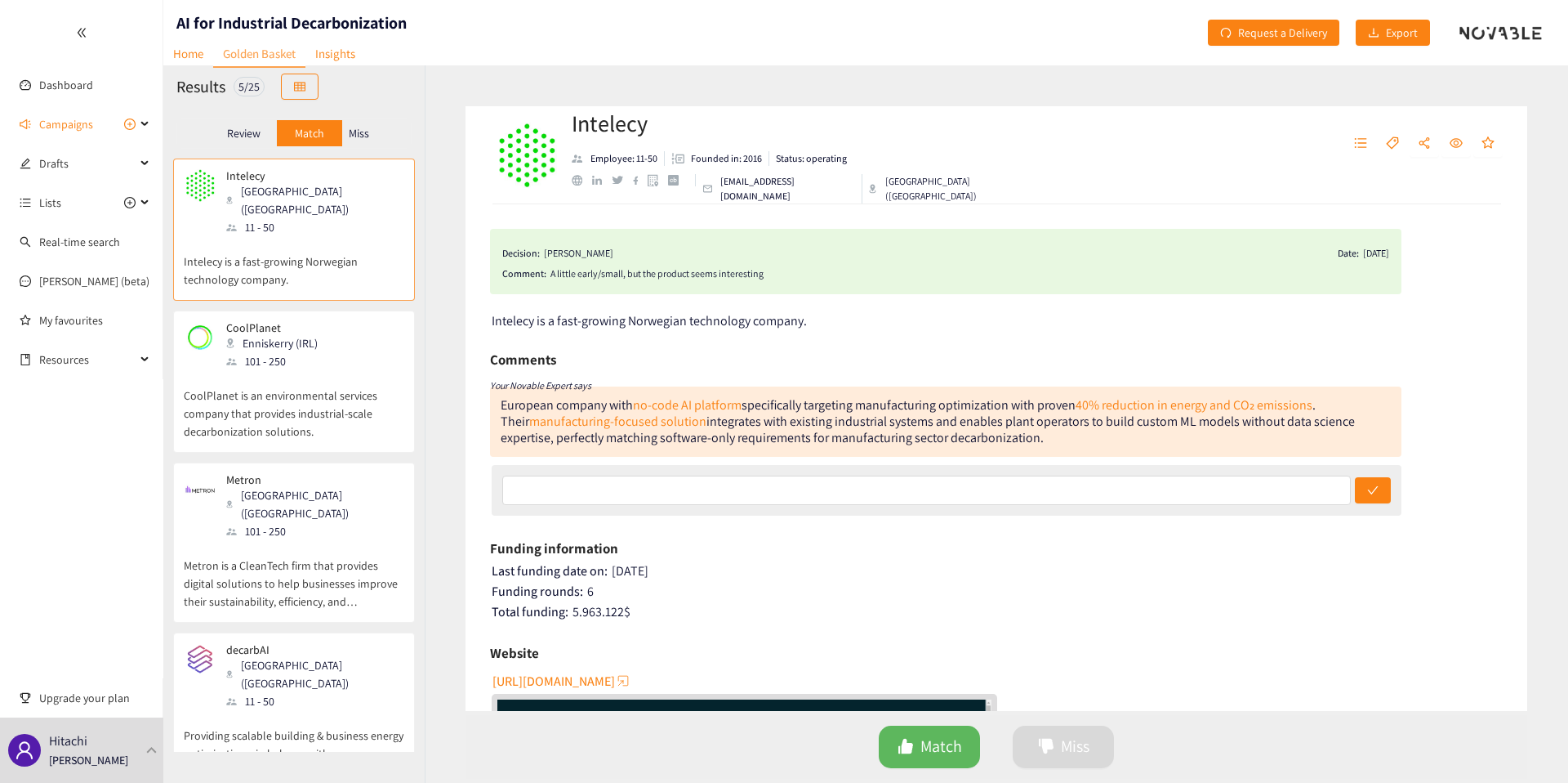
click at [361, 142] on div "Miss" at bounding box center [359, 134] width 34 height 26
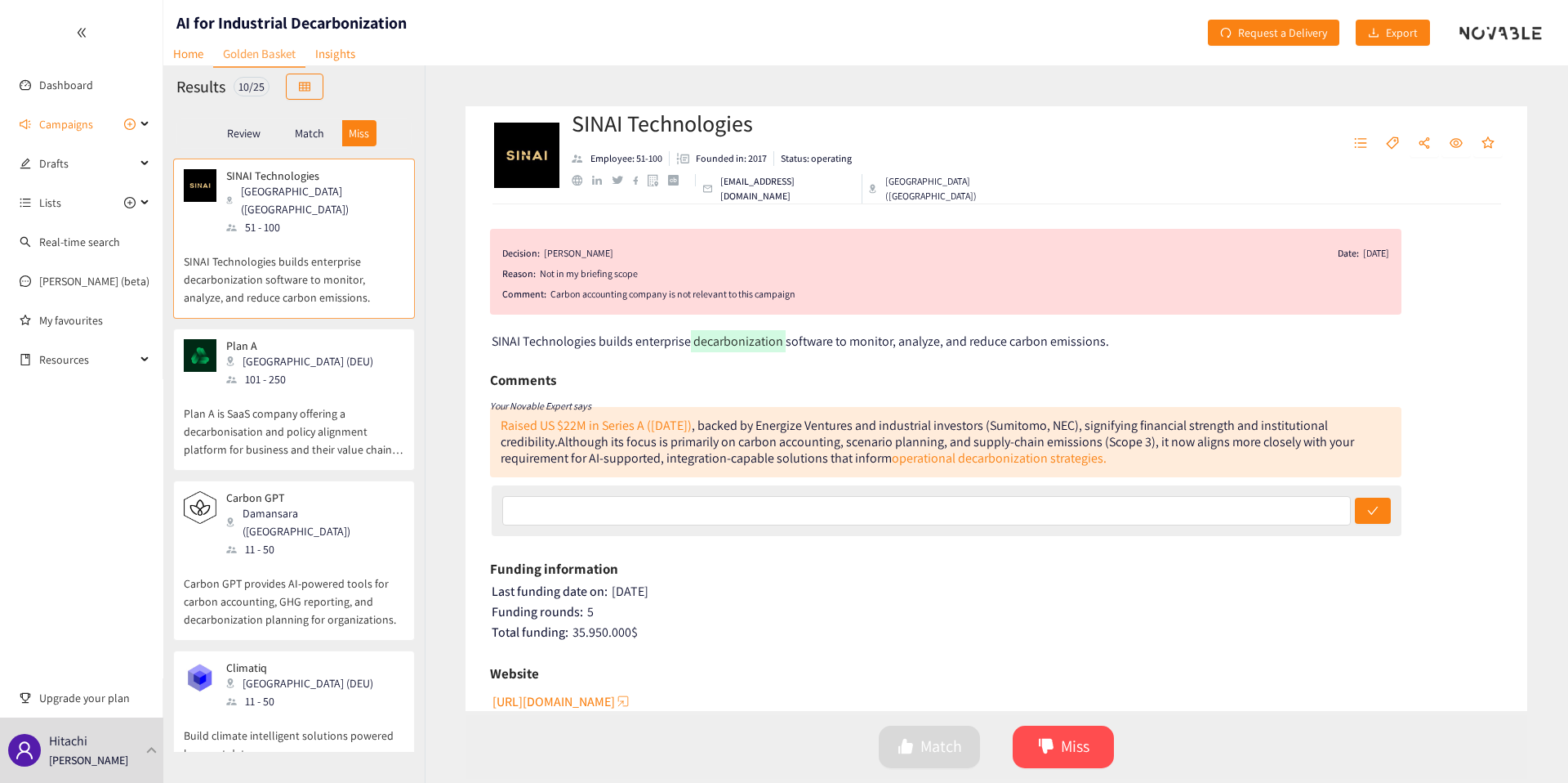
click at [299, 133] on p "Match" at bounding box center [309, 133] width 29 height 13
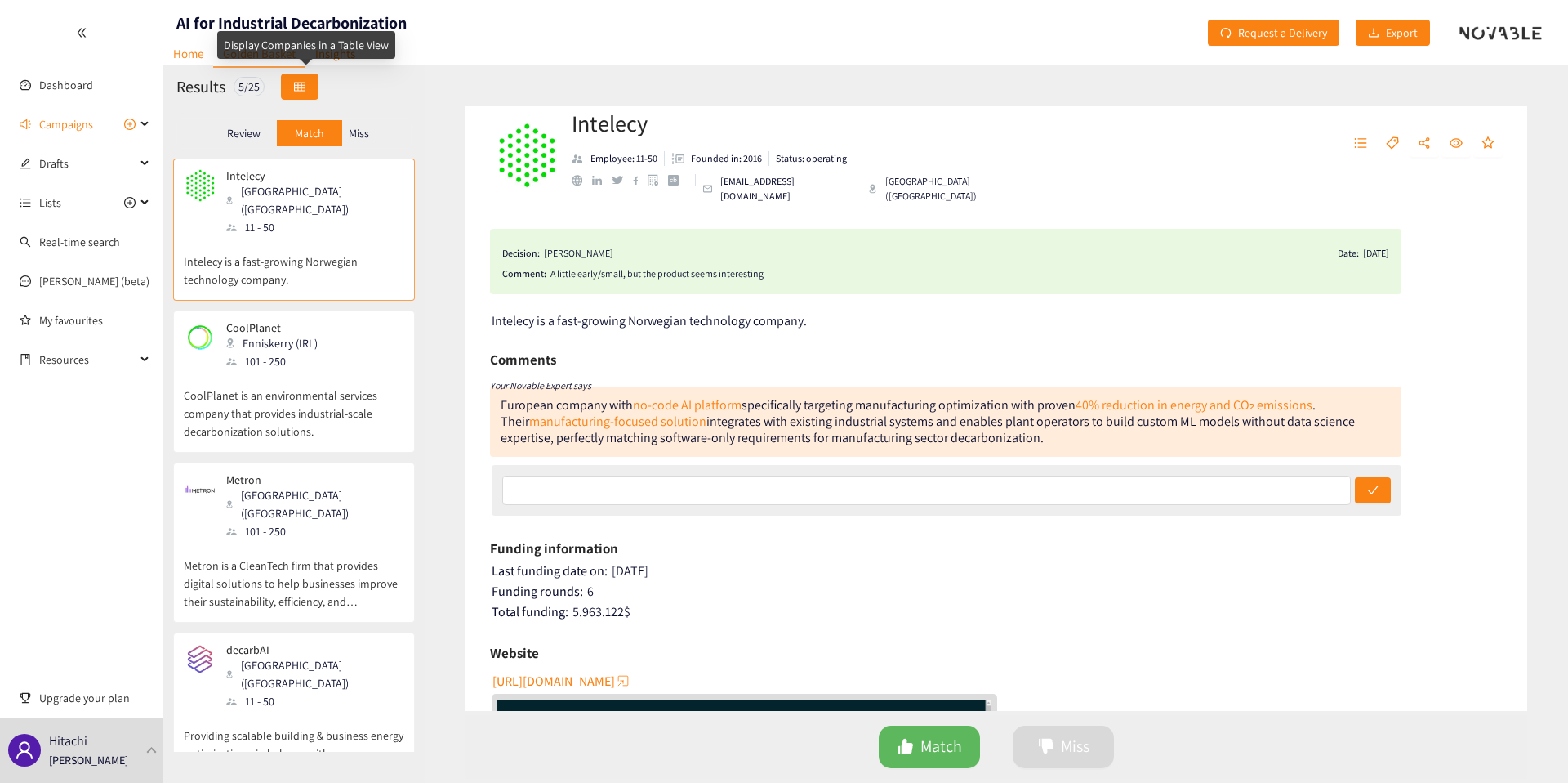
click at [311, 95] on button "button" at bounding box center [299, 87] width 38 height 26
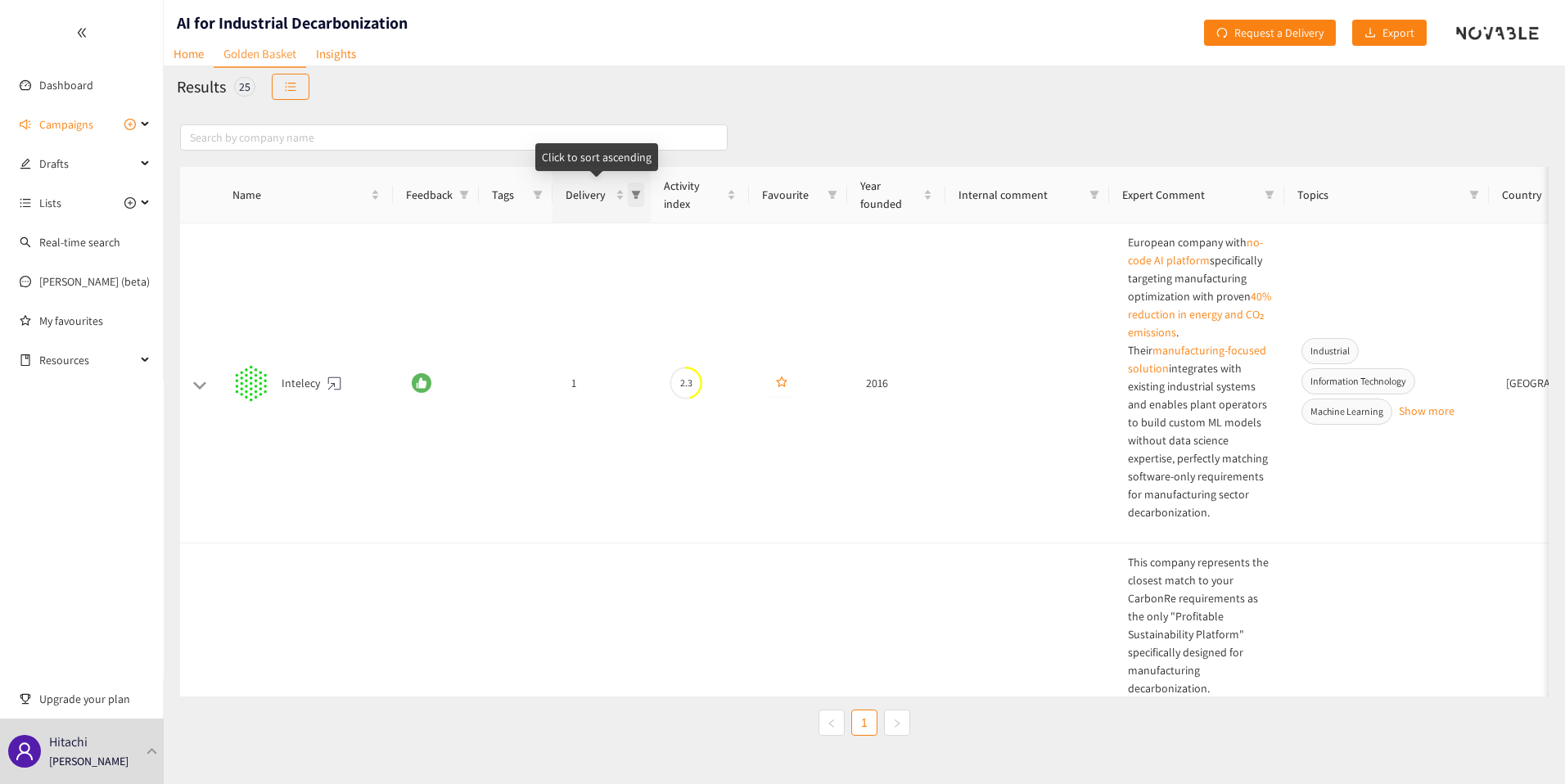
click at [637, 188] on span "Delivery" at bounding box center [635, 194] width 16 height 25
click at [496, 297] on input "checkbox" at bounding box center [498, 293] width 13 height 13
checkbox input "true"
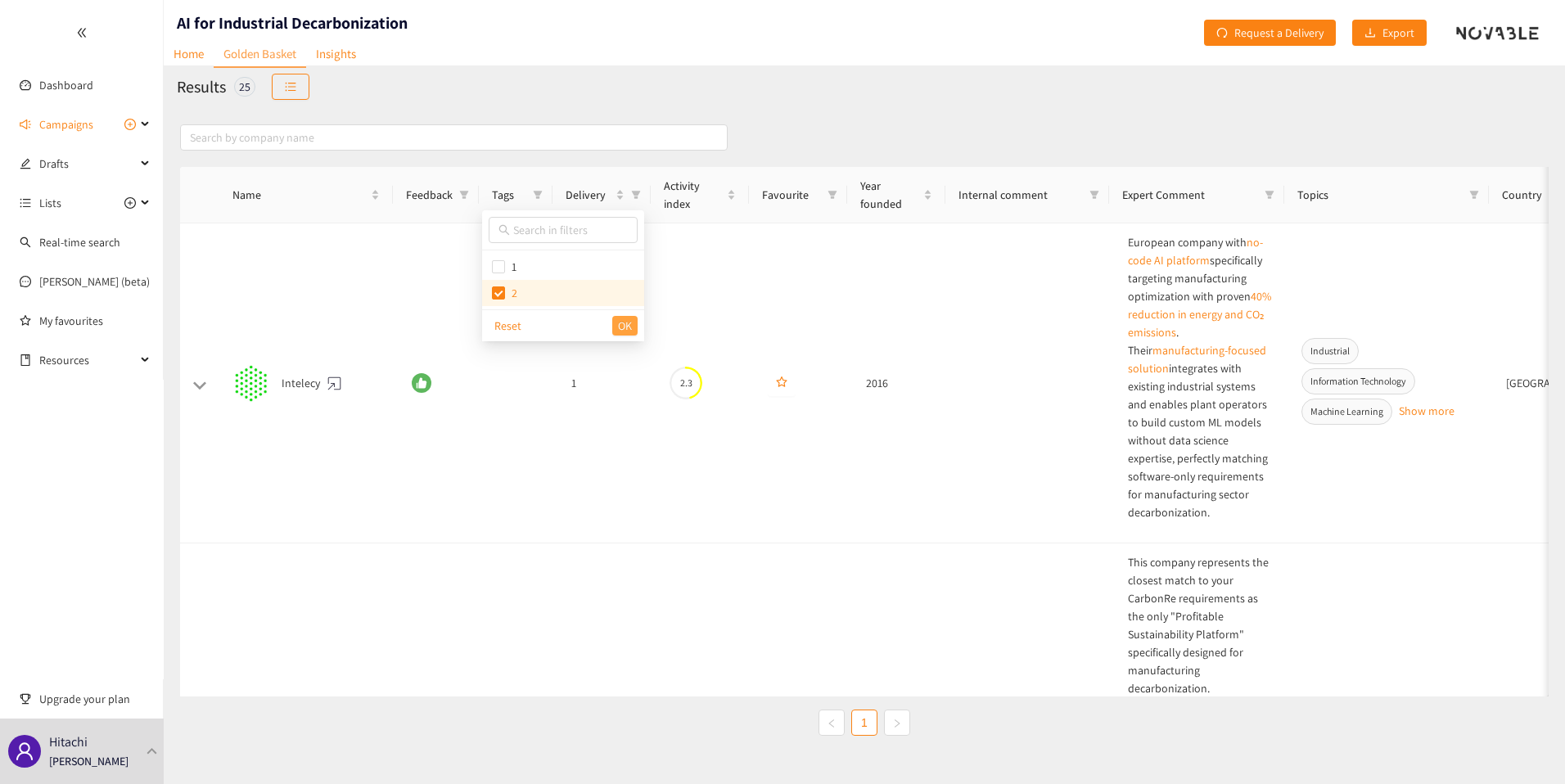
click at [620, 324] on span "OK" at bounding box center [625, 325] width 14 height 18
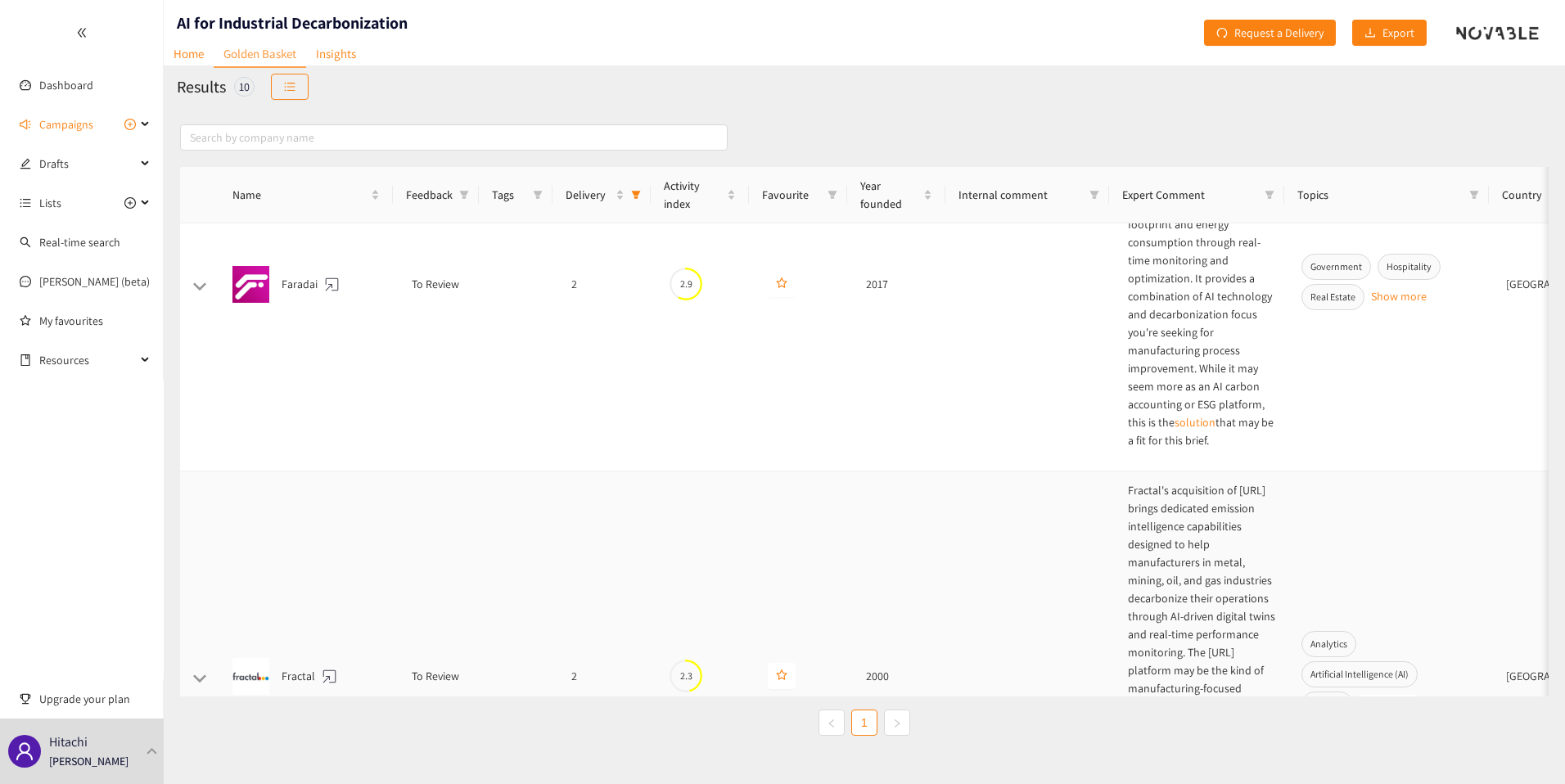
scroll to position [42, 0]
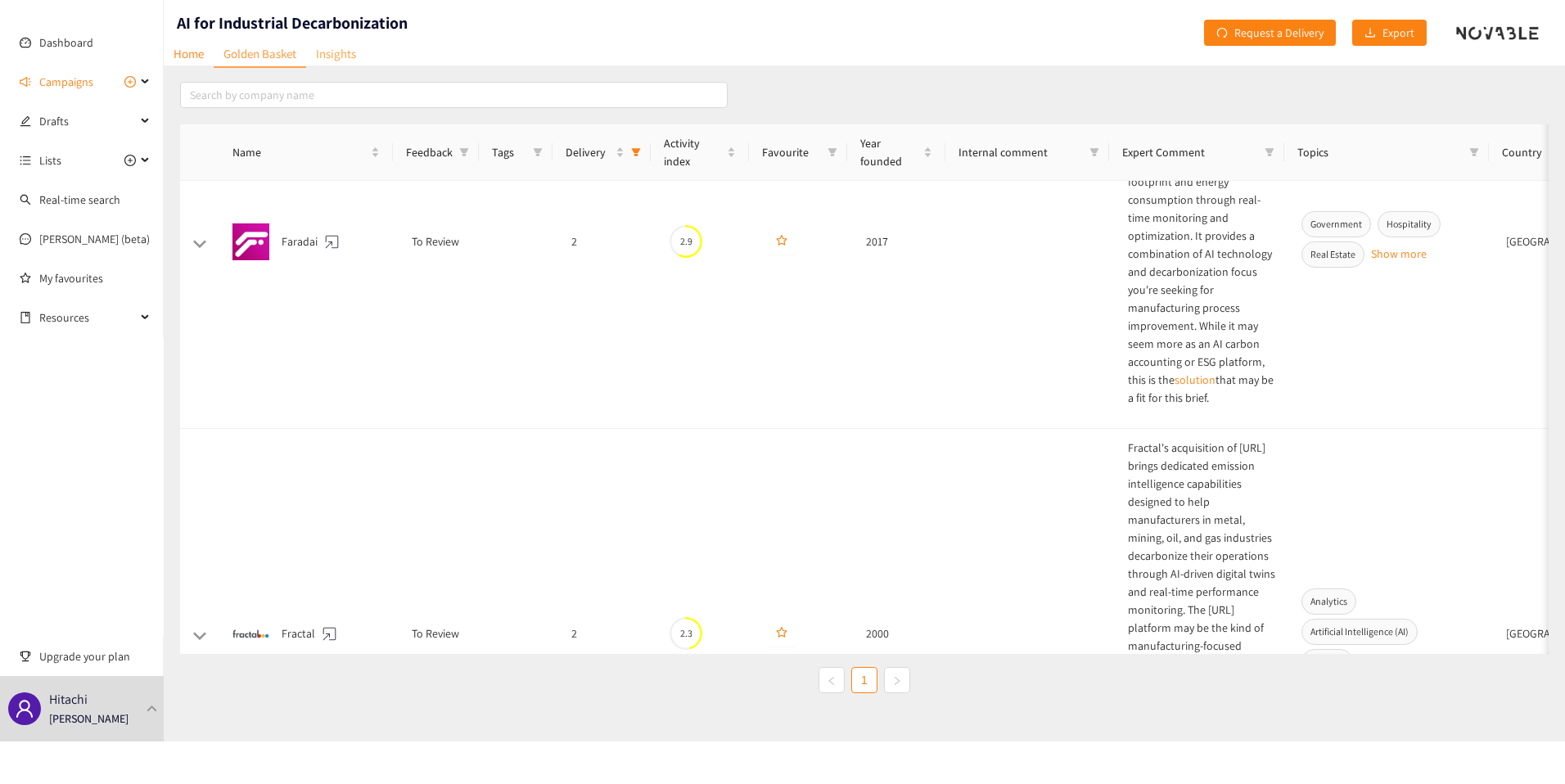
click at [330, 53] on link "Insights" at bounding box center [335, 53] width 59 height 25
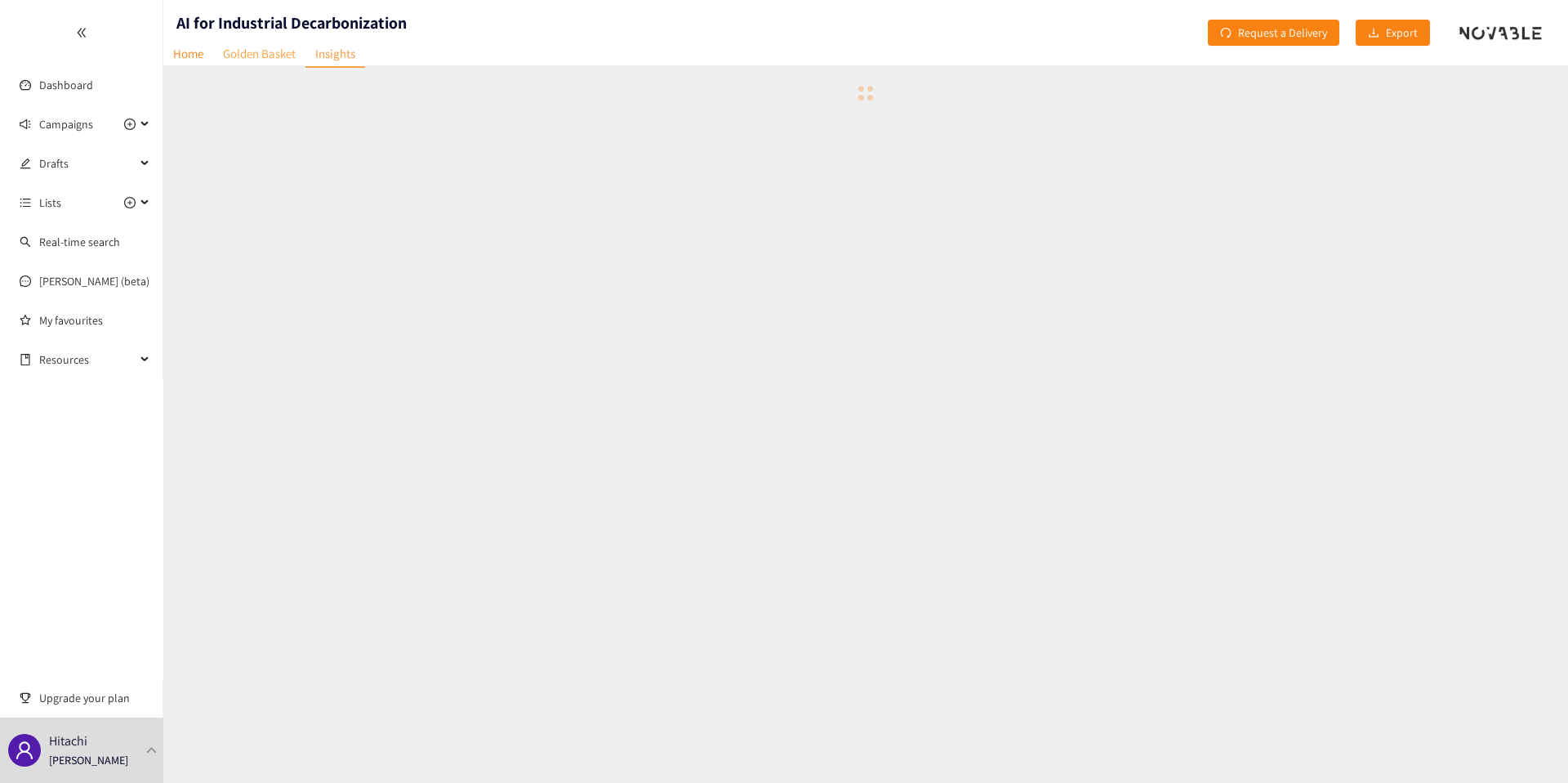
click at [267, 53] on link "Golden Basket" at bounding box center [259, 53] width 92 height 25
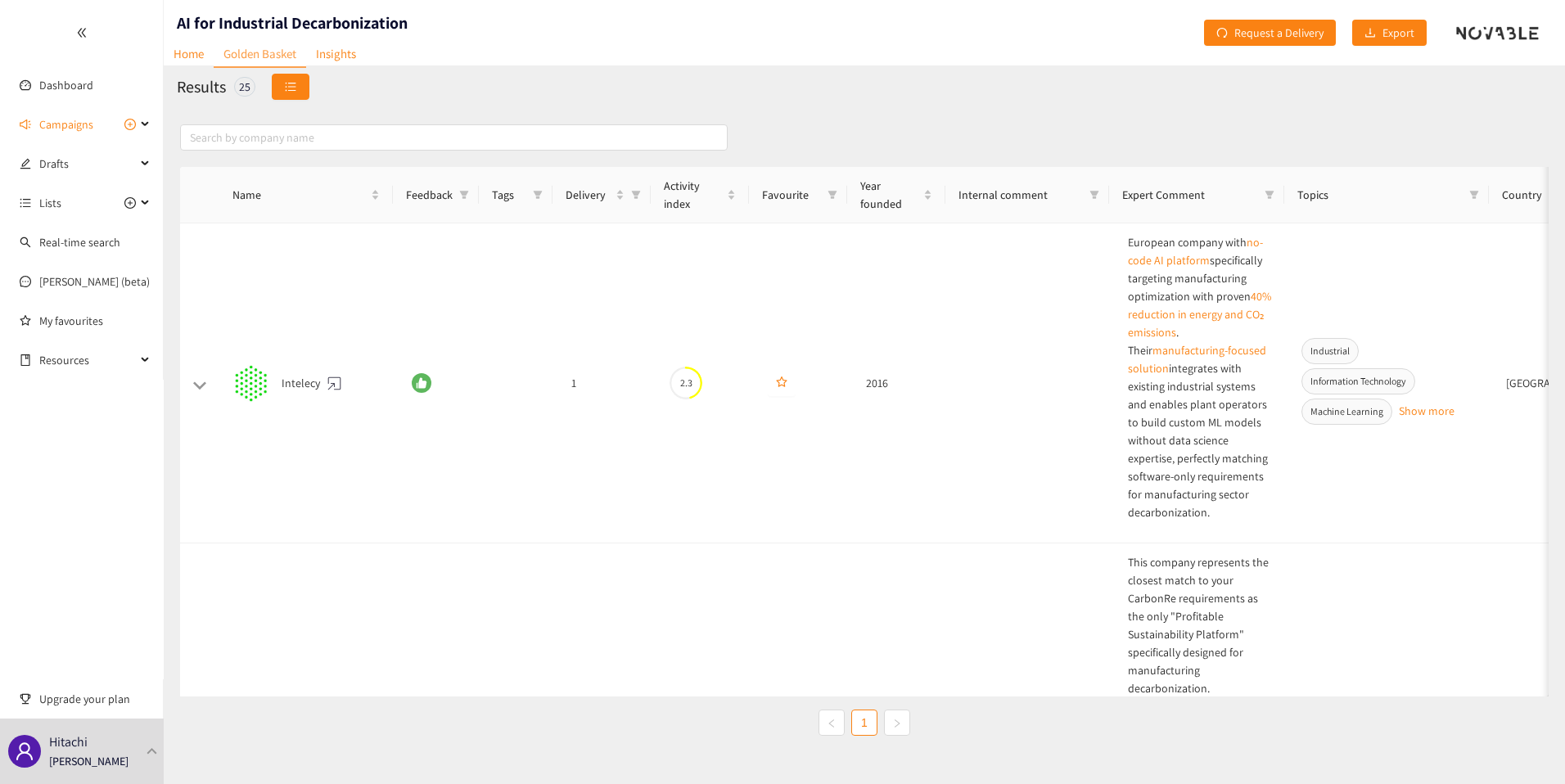
click at [286, 90] on icon "unordered-list" at bounding box center [291, 87] width 10 height 9
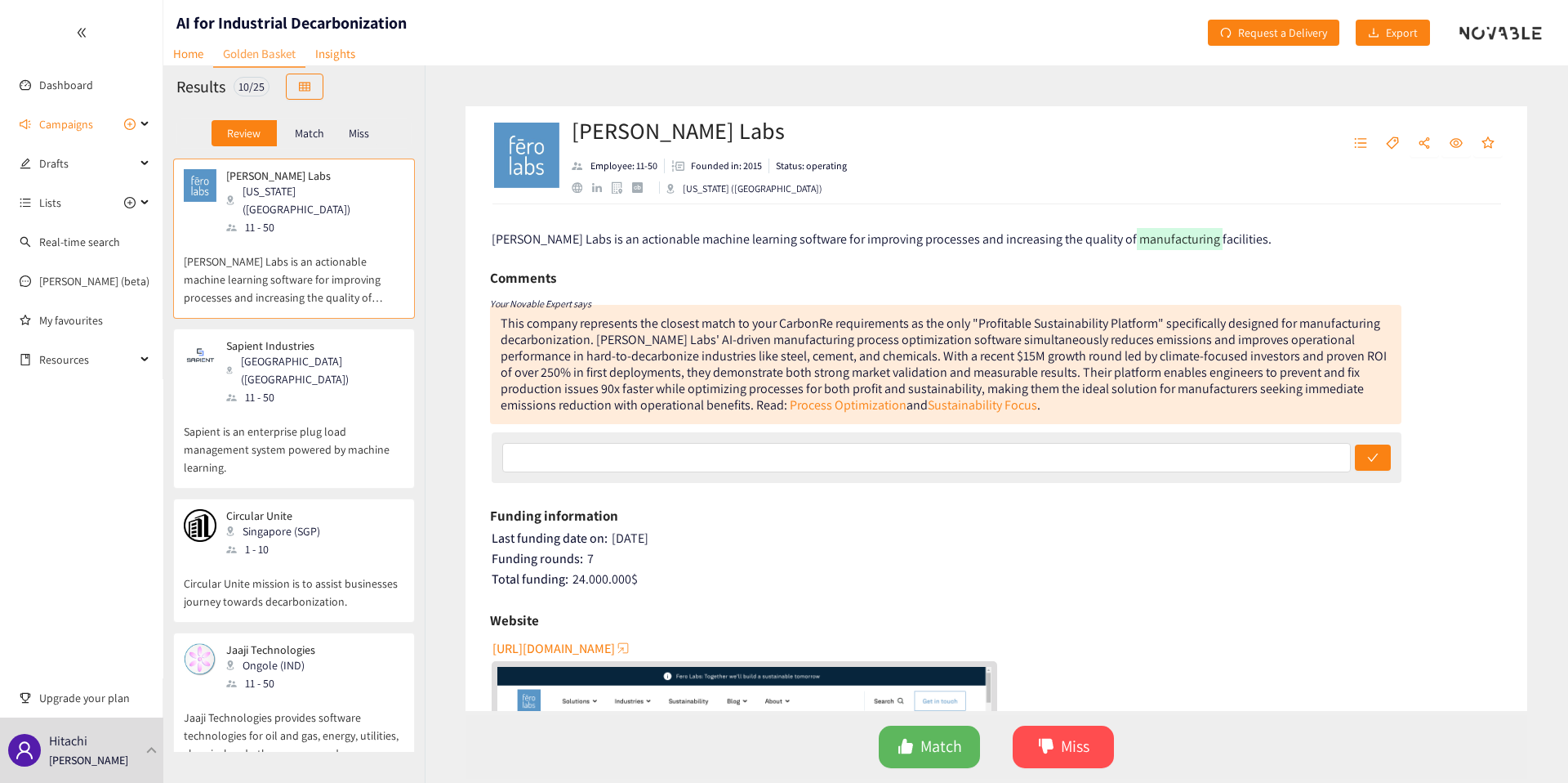
click at [354, 365] on div "Sapient Industries Philadelphia (USA) 11 - 50" at bounding box center [294, 372] width 220 height 67
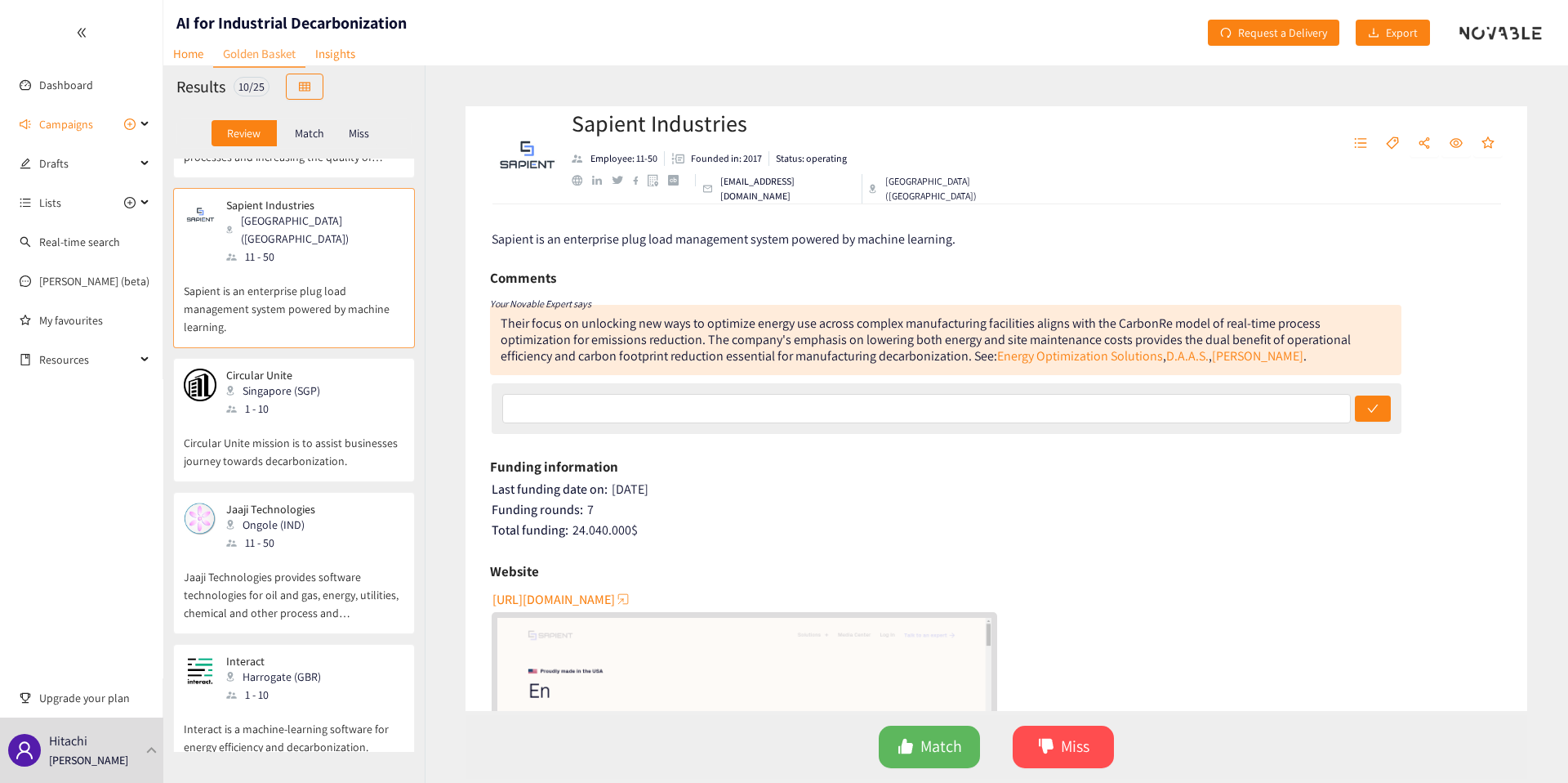
scroll to position [152, 0]
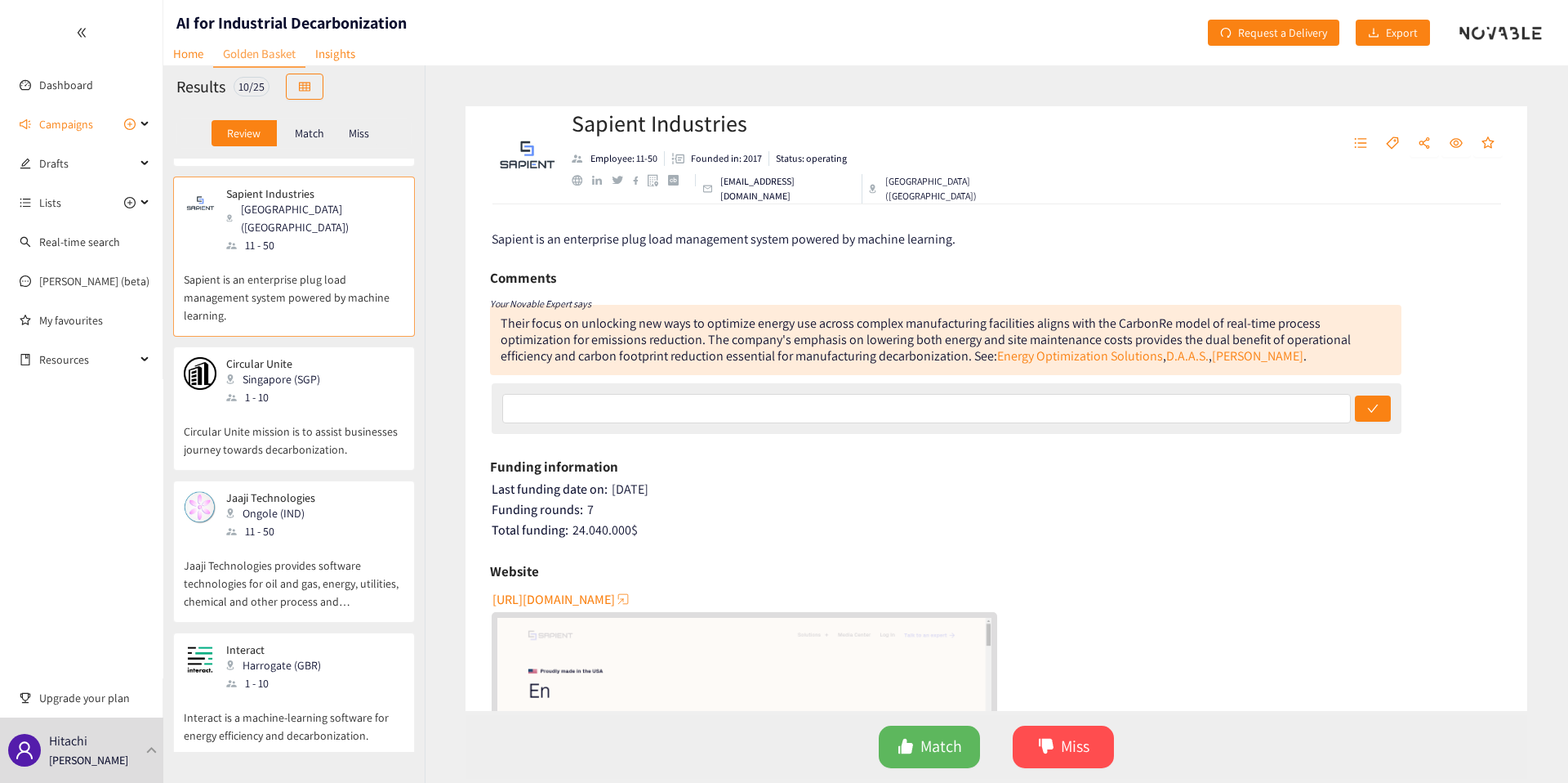
click at [334, 481] on div "Jaaji Technologies Ongole (IND) 11 - 50 Jaaji Technologies provides software te…" at bounding box center [294, 551] width 242 height 142
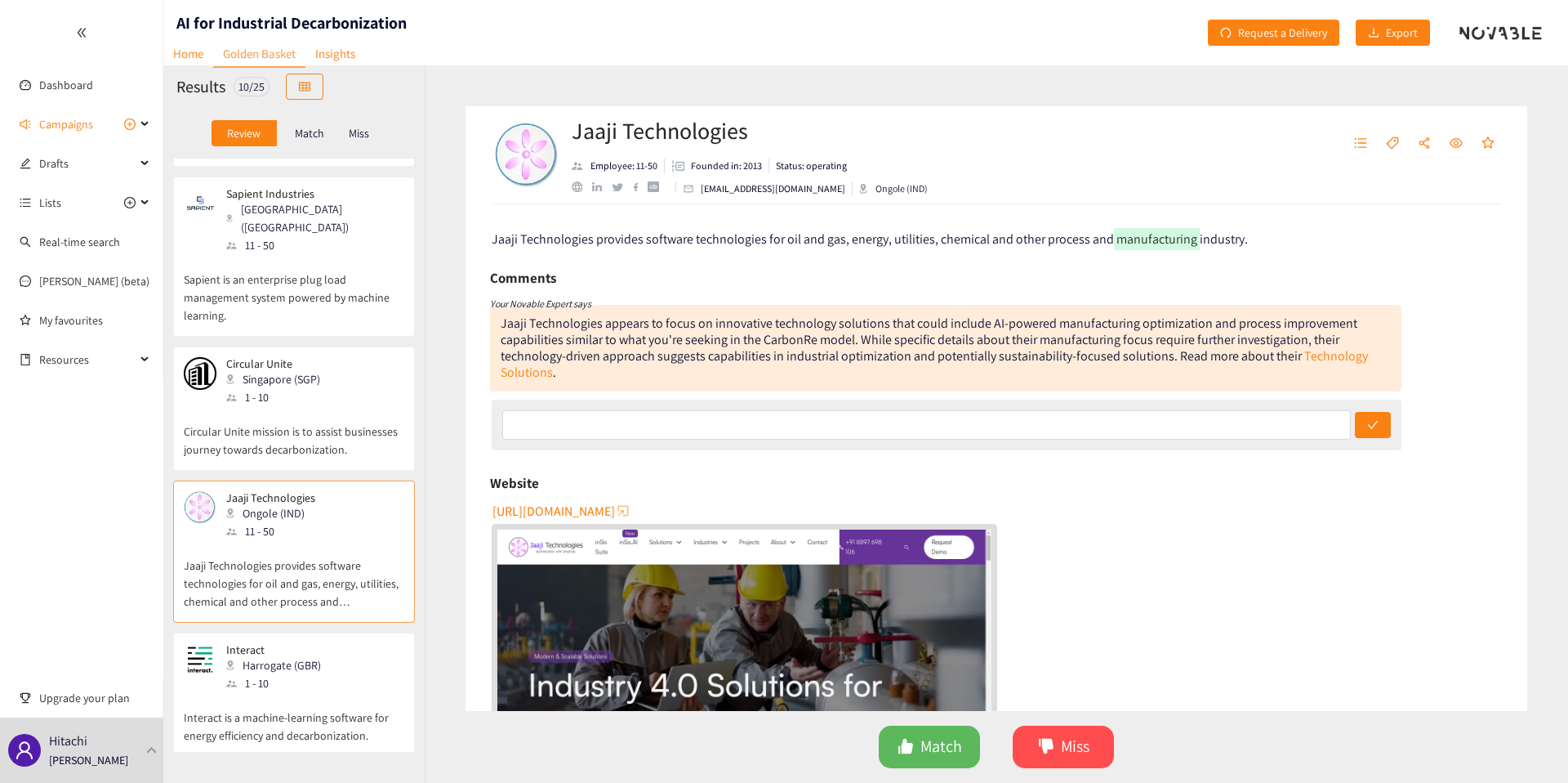
click at [334, 406] on p "Circular Unite mission is to assist businesses journey towards decarbonization." at bounding box center [294, 432] width 220 height 53
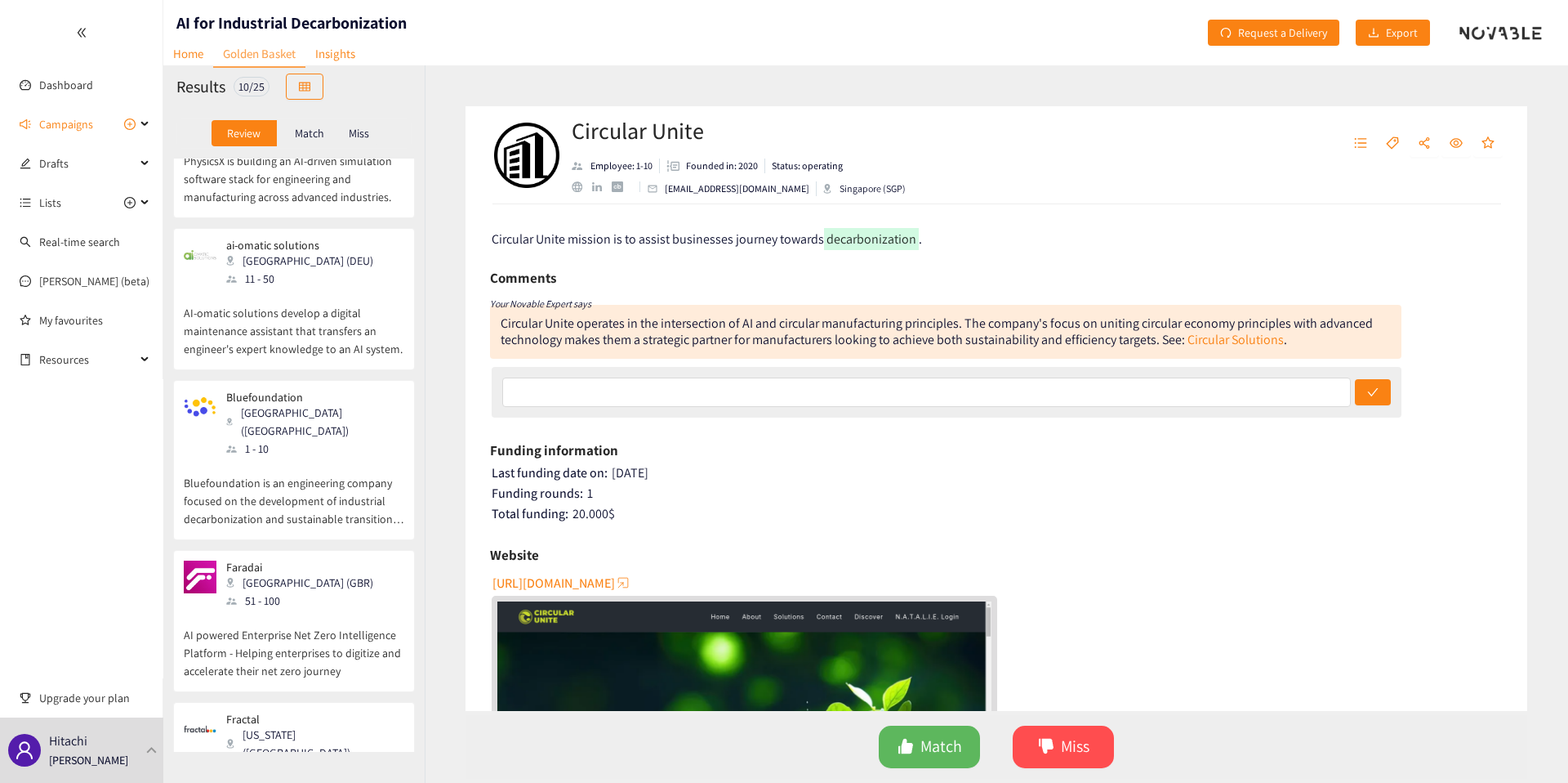
scroll to position [873, 0]
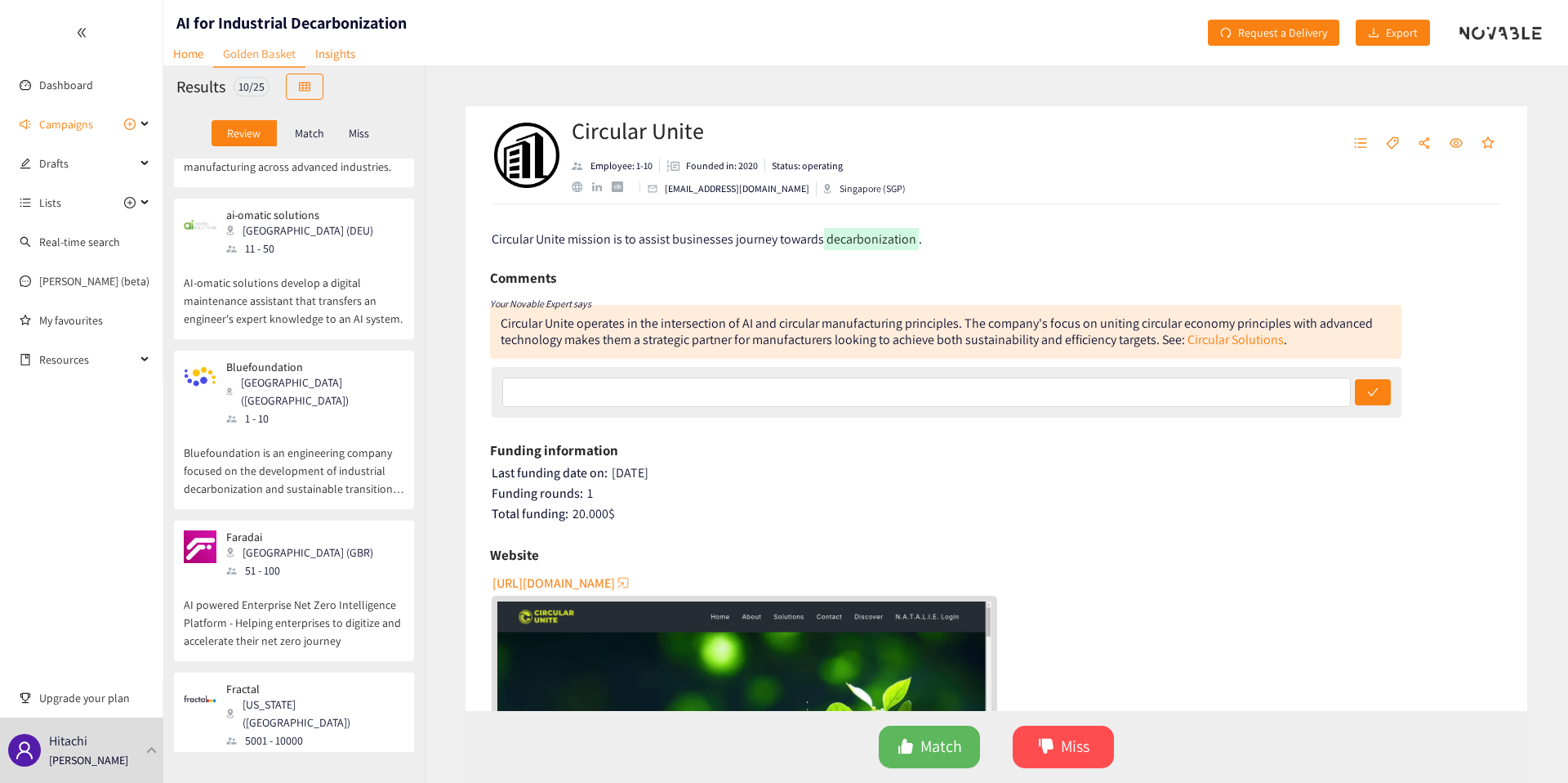
click at [330, 579] on p "AI powered Enterprise Net Zero Intelligence Platform - Helping enterprises to d…" at bounding box center [294, 614] width 220 height 71
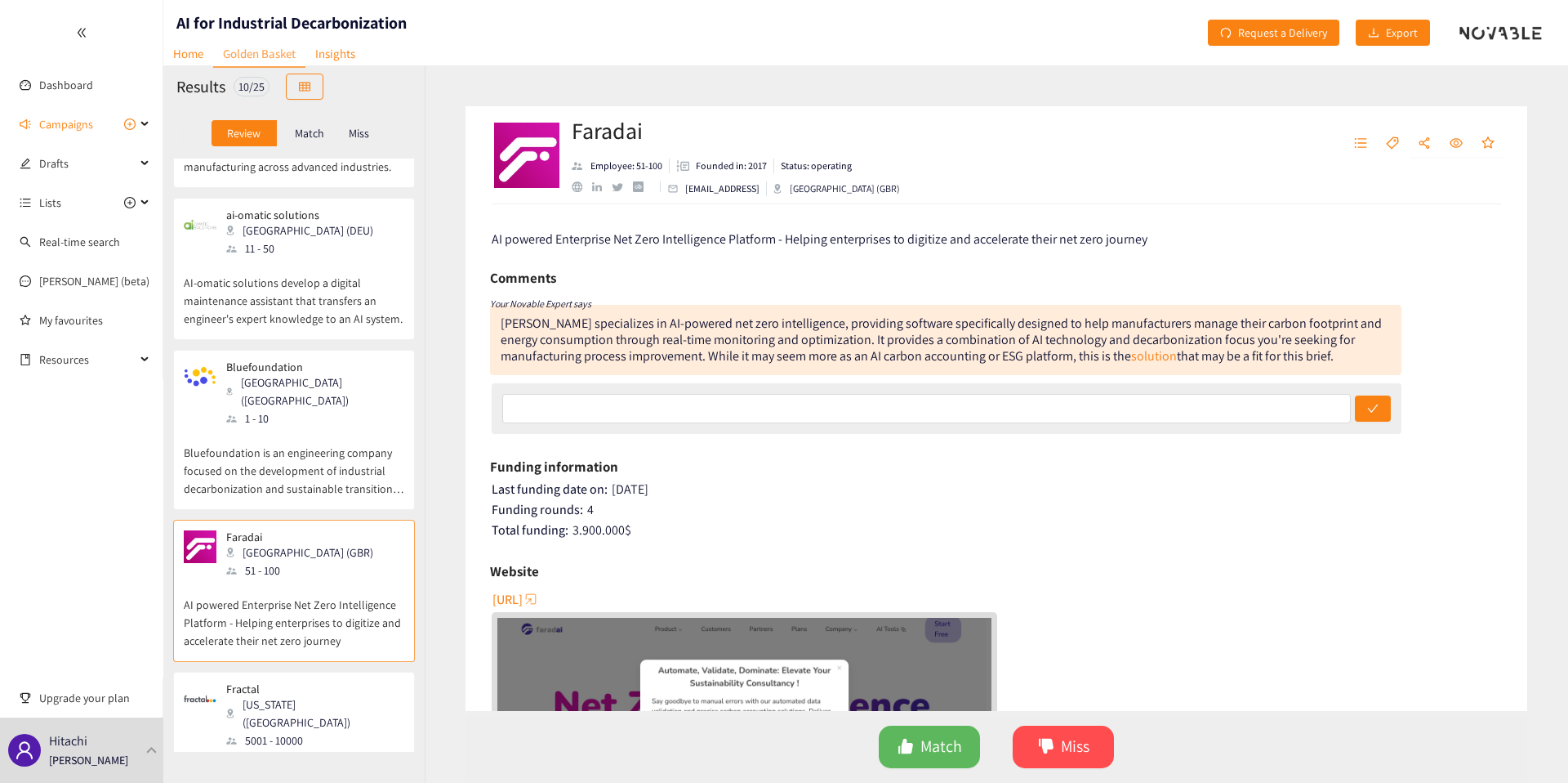
click at [333, 682] on div "Fractal New York (USA) 5001 - 10000" at bounding box center [294, 715] width 220 height 67
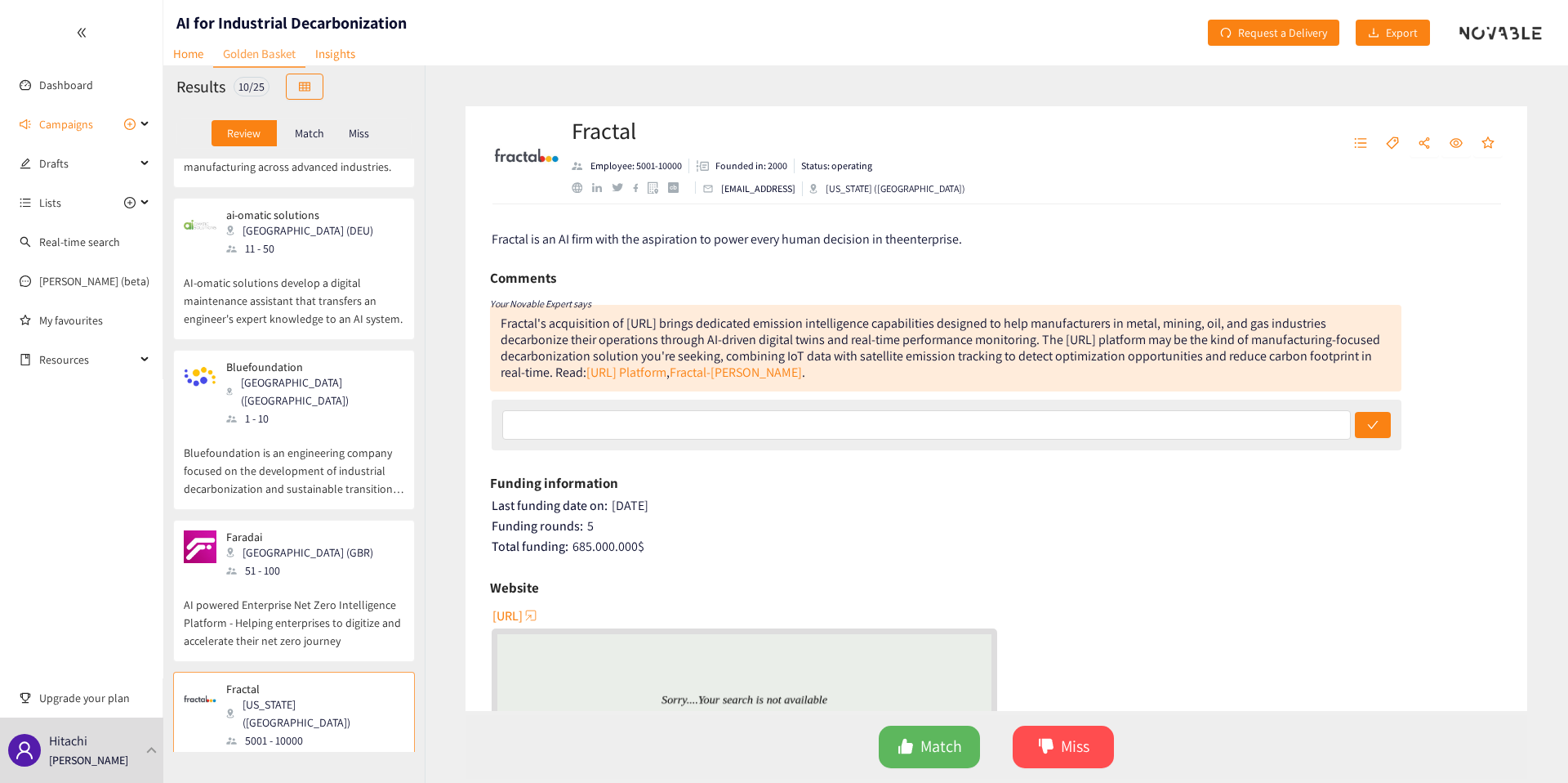
click at [342, 579] on p "AI powered Enterprise Net Zero Intelligence Platform - Helping enterprises to d…" at bounding box center [294, 614] width 220 height 71
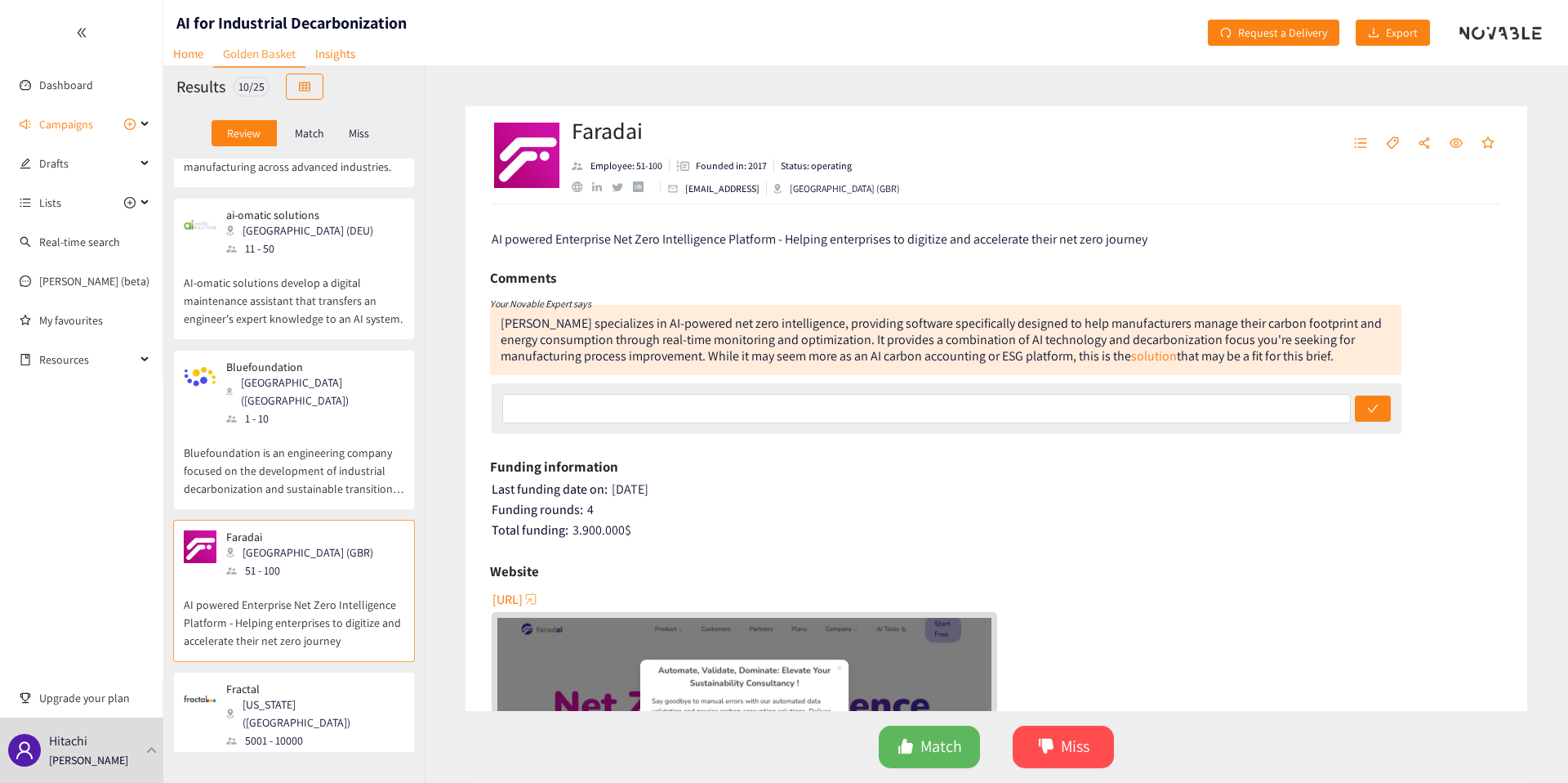
click at [314, 428] on p "Bluefoundation is an engineering company focused on the development of industri…" at bounding box center [294, 463] width 220 height 71
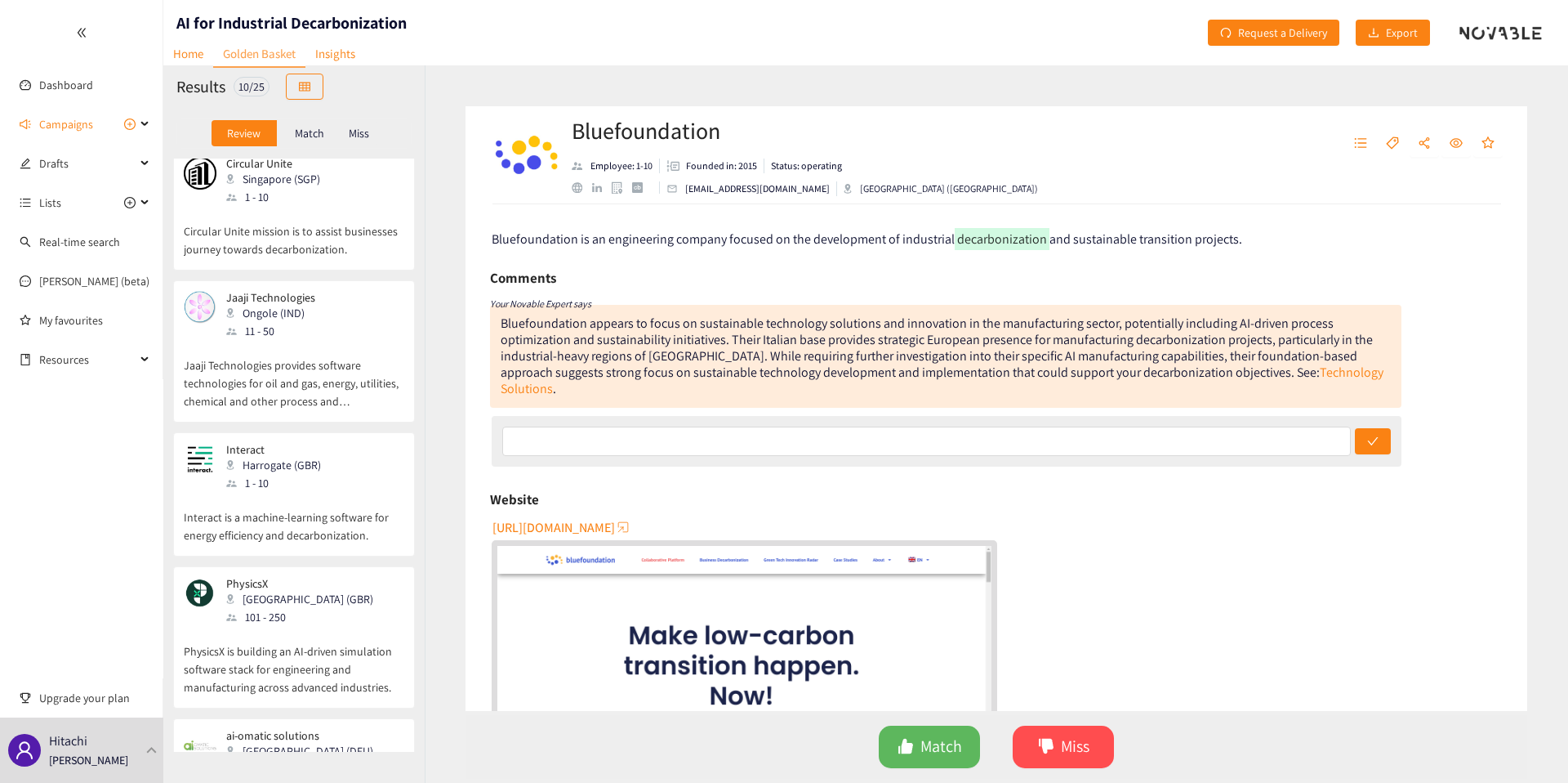
scroll to position [0, 0]
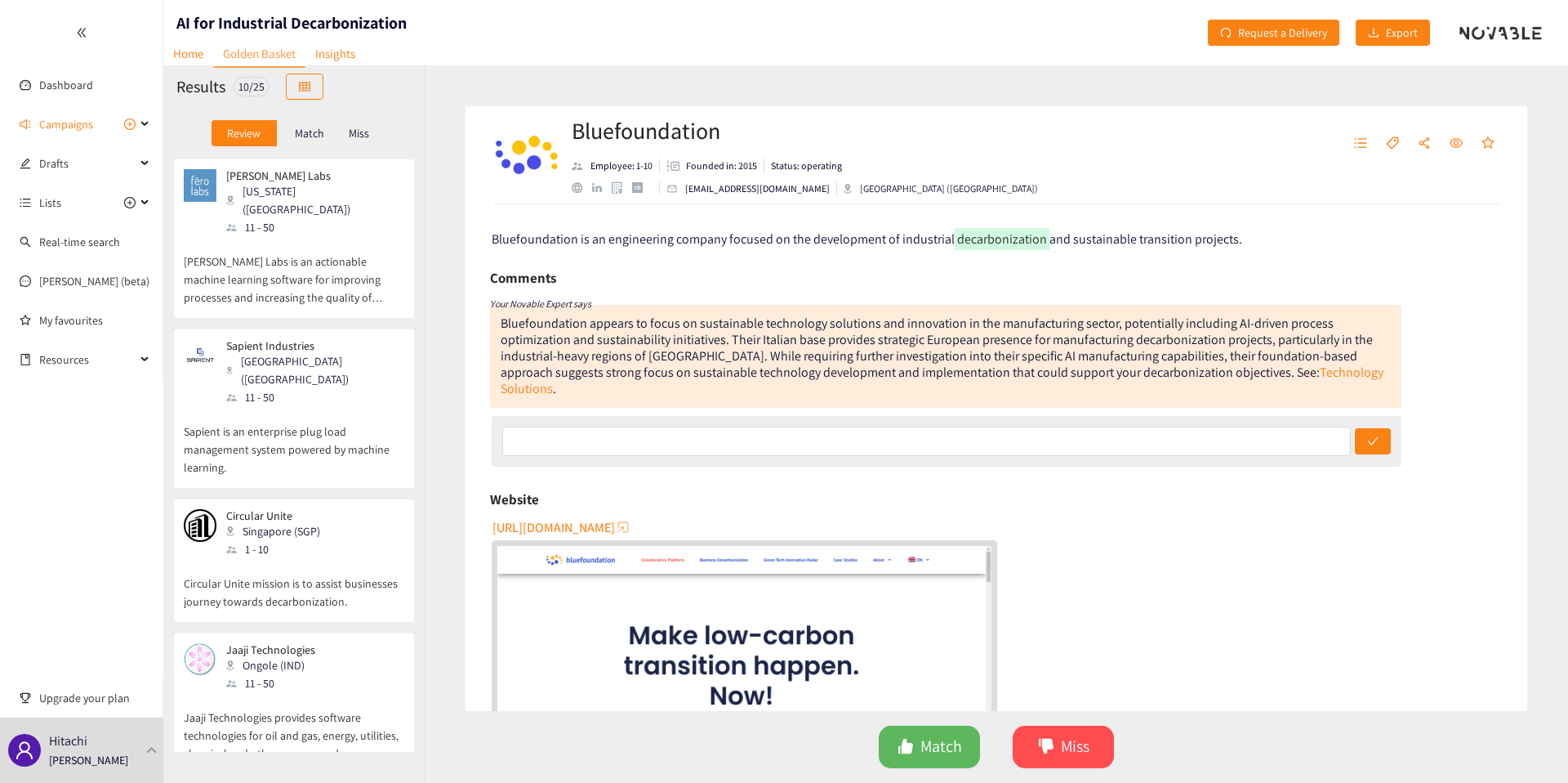
click at [213, 18] on h1 "AI for Industrial Decarbonization" at bounding box center [291, 23] width 231 height 23
copy h1 "AI for Industrial Decarbonization"
click at [81, 107] on span "Campaigns" at bounding box center [66, 123] width 54 height 33
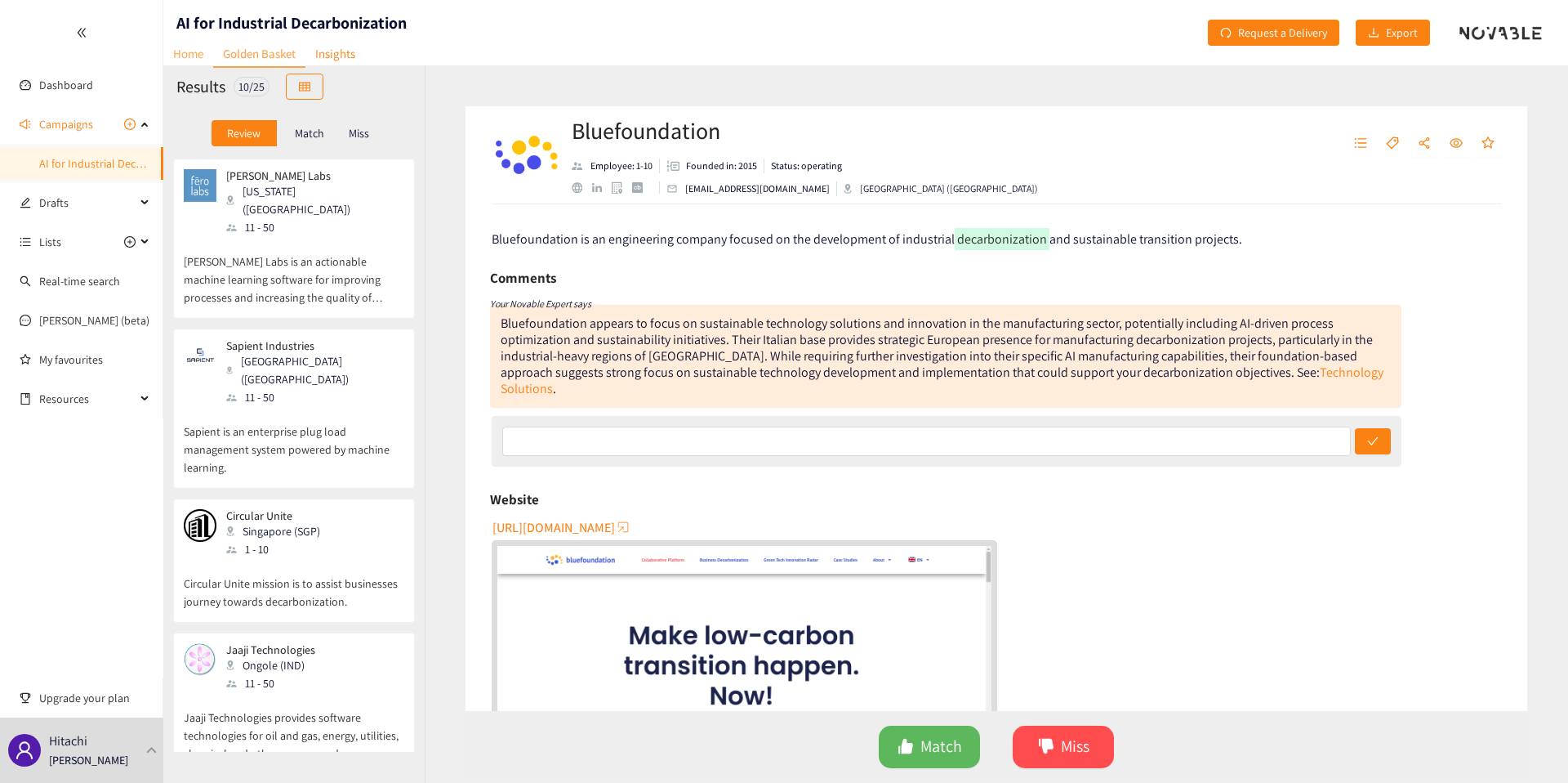
click at [175, 49] on link "Home" at bounding box center [187, 53] width 50 height 25
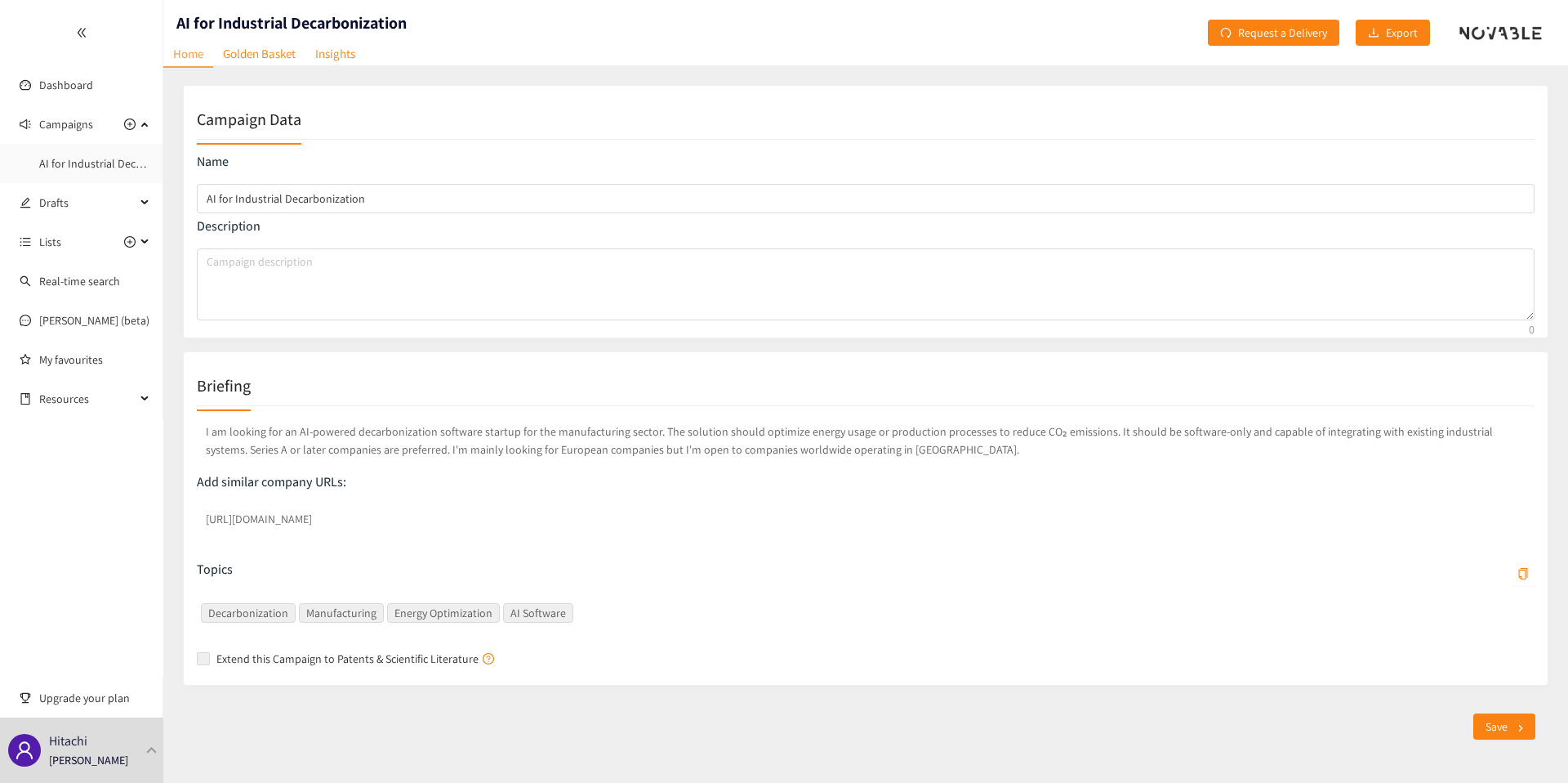
click at [400, 476] on p "Add similar company URLs:" at bounding box center [865, 481] width 1338 height 18
click at [412, 445] on p "I am looking for an AI-powered decarbonization software startup for the manufac…" at bounding box center [865, 440] width 1338 height 42
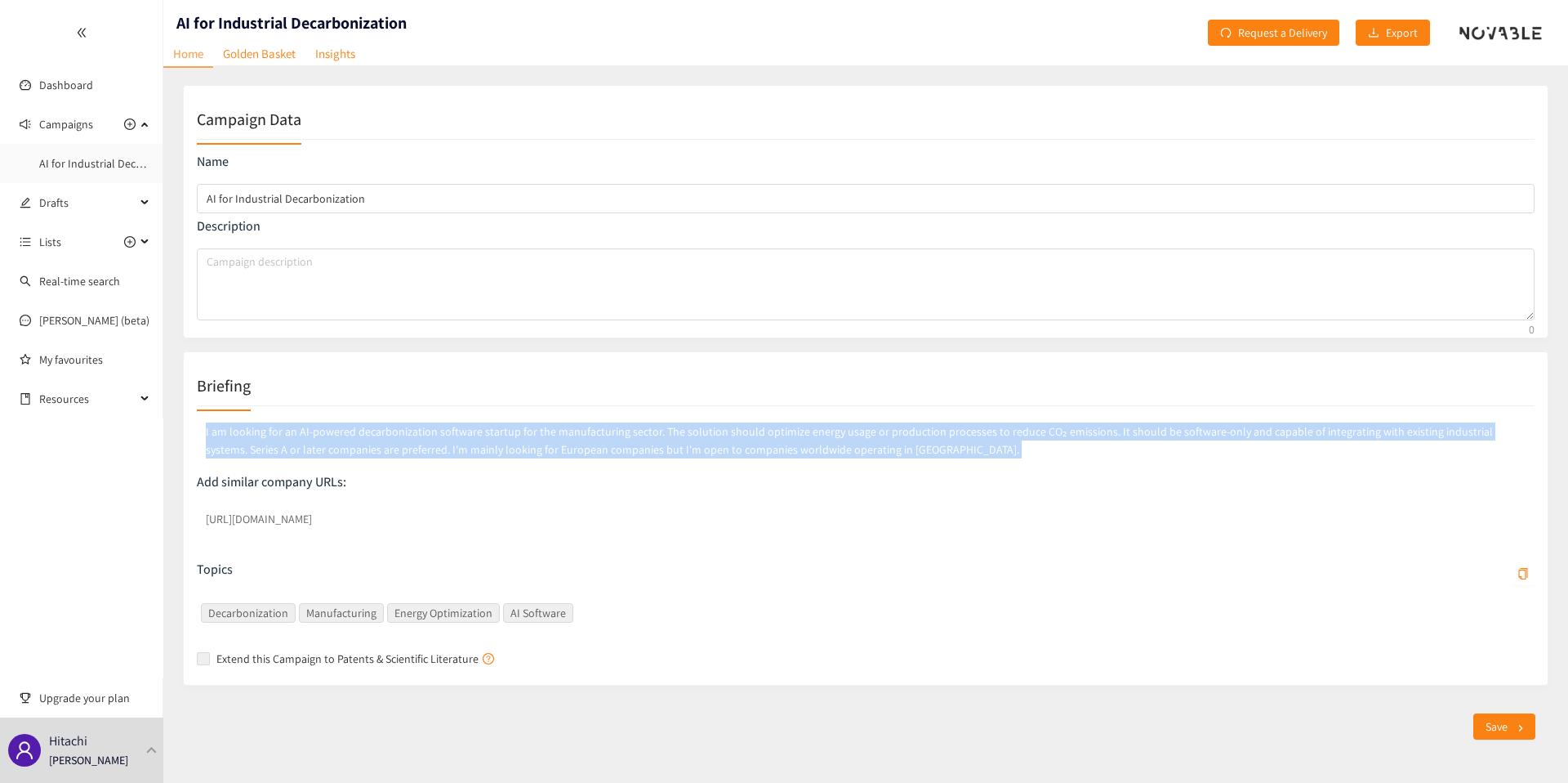
click at [412, 445] on p "I am looking for an AI-powered decarbonization software startup for the manufac…" at bounding box center [865, 440] width 1338 height 42
copy p "I am looking for an AI-powered decarbonization software startup for the manufac…"
click at [251, 42] on link "Golden Basket" at bounding box center [259, 53] width 92 height 25
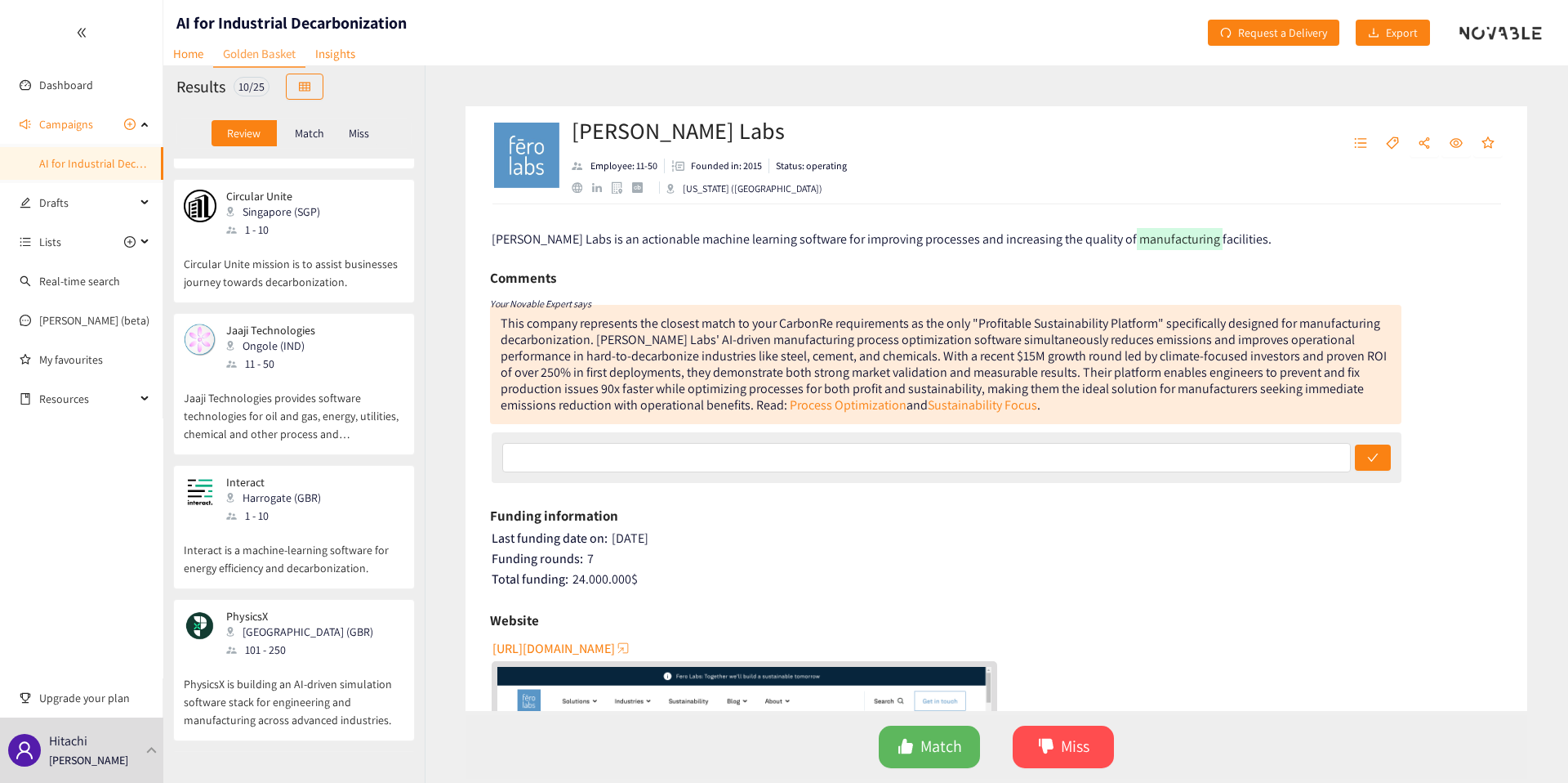
scroll to position [341, 0]
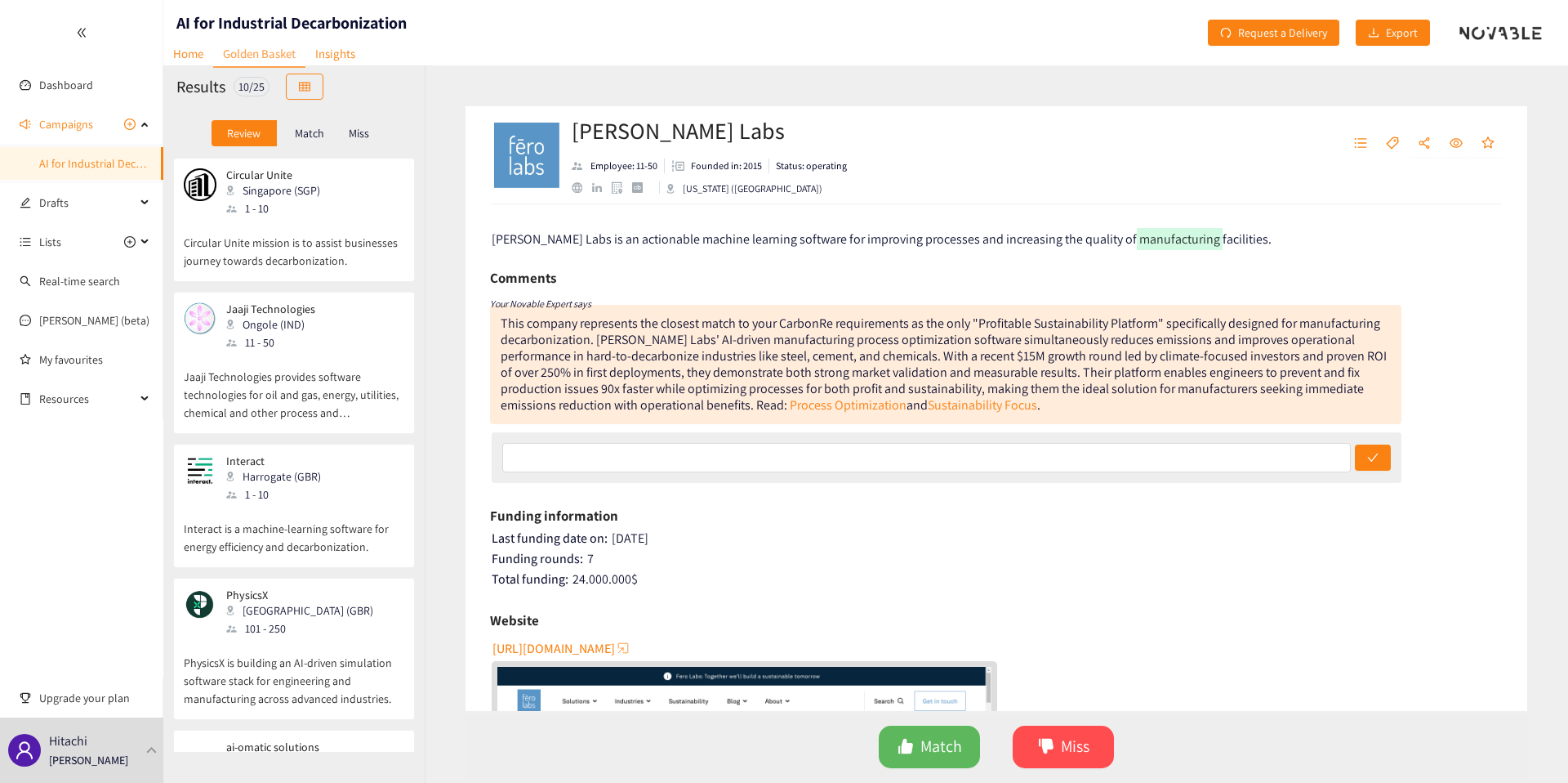
click at [576, 127] on h2 "Fero Labs" at bounding box center [709, 130] width 275 height 33
copy h2 "Fero Labs"
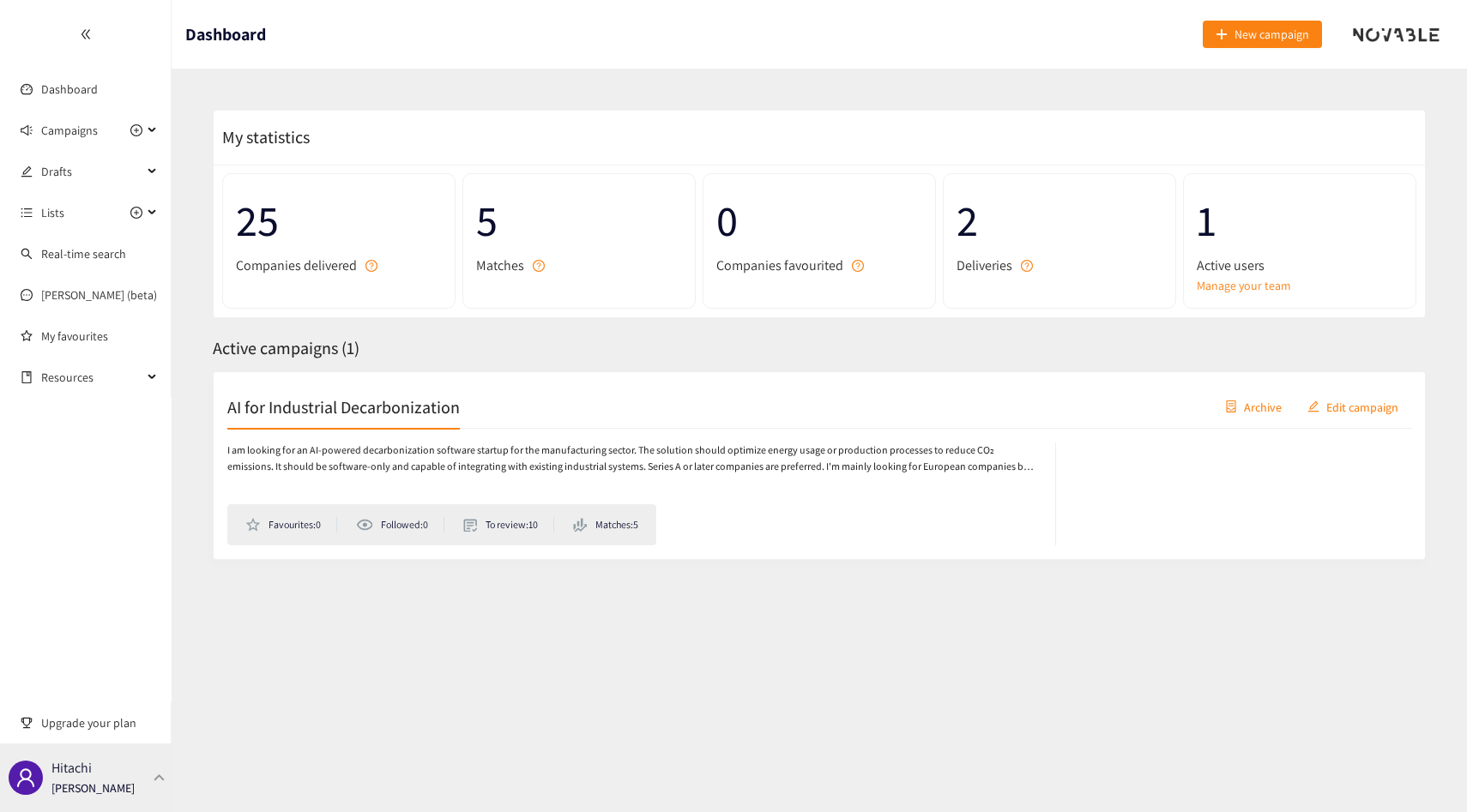
click at [136, 783] on div "Hitachi Thibaut Jacobs" at bounding box center [85, 777] width 171 height 68
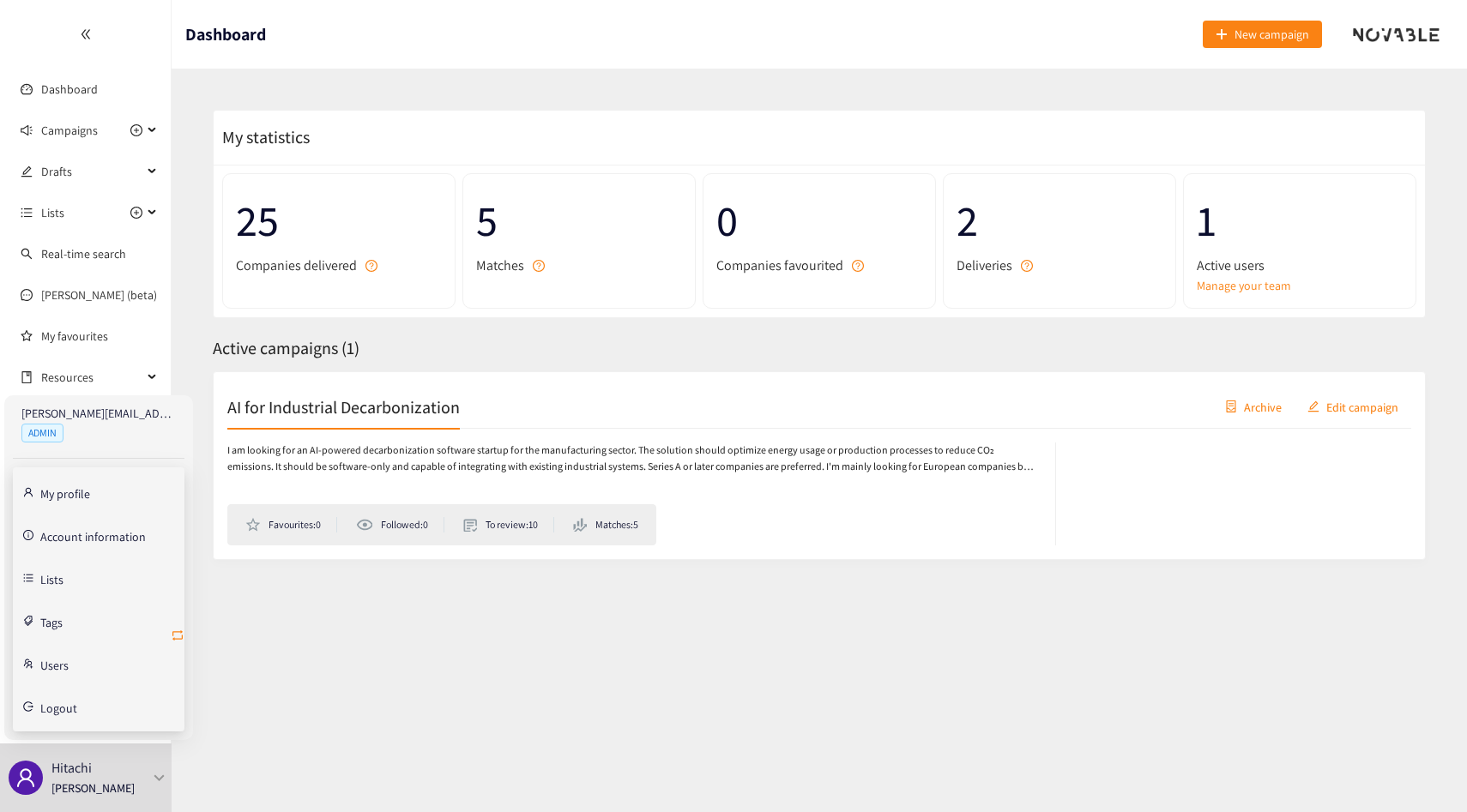
click at [178, 636] on icon "retweet" at bounding box center [178, 636] width 14 height 14
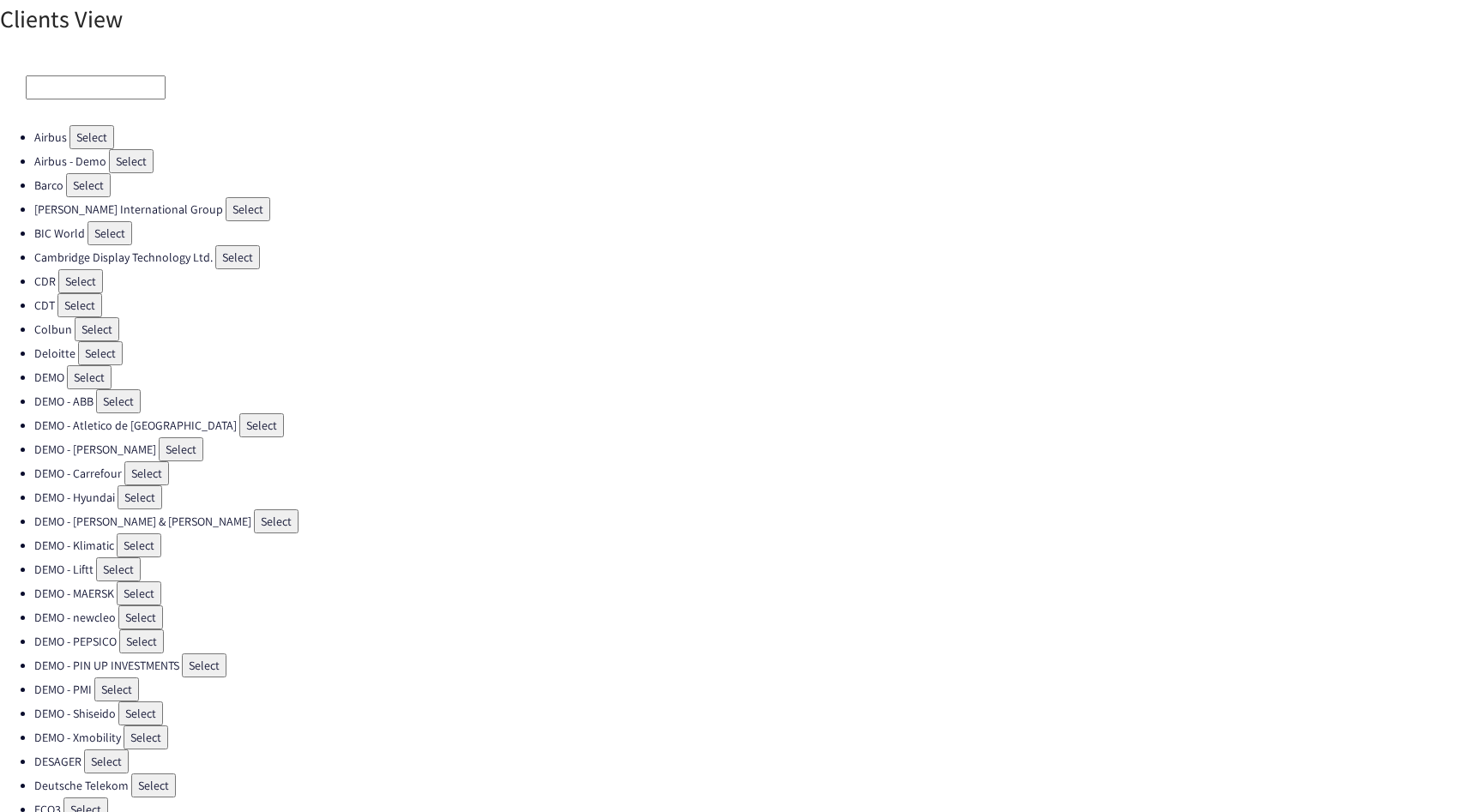
click at [100, 76] on input at bounding box center [95, 87] width 139 height 24
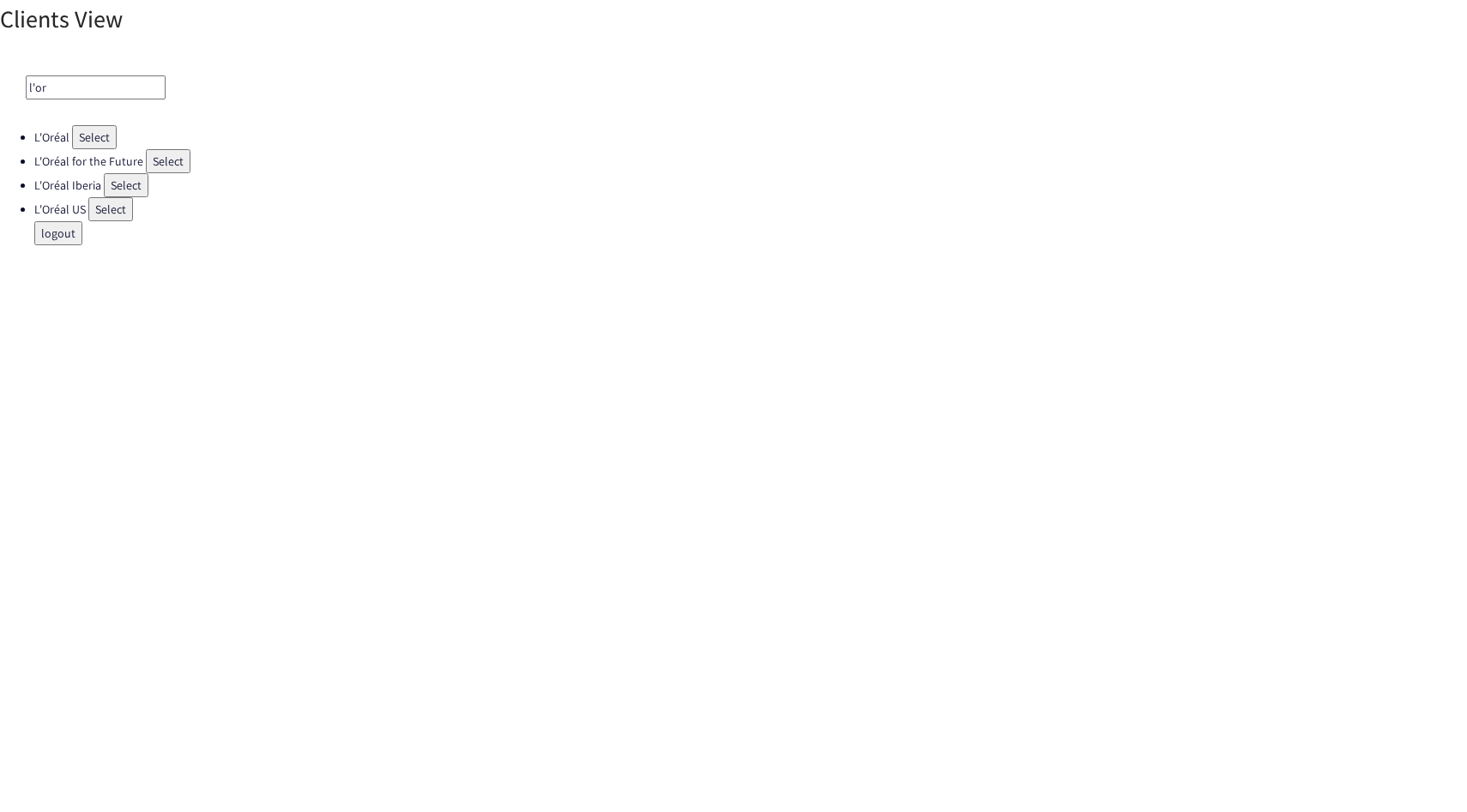
type input "l'or"
click at [86, 133] on button "Select" at bounding box center [94, 137] width 45 height 24
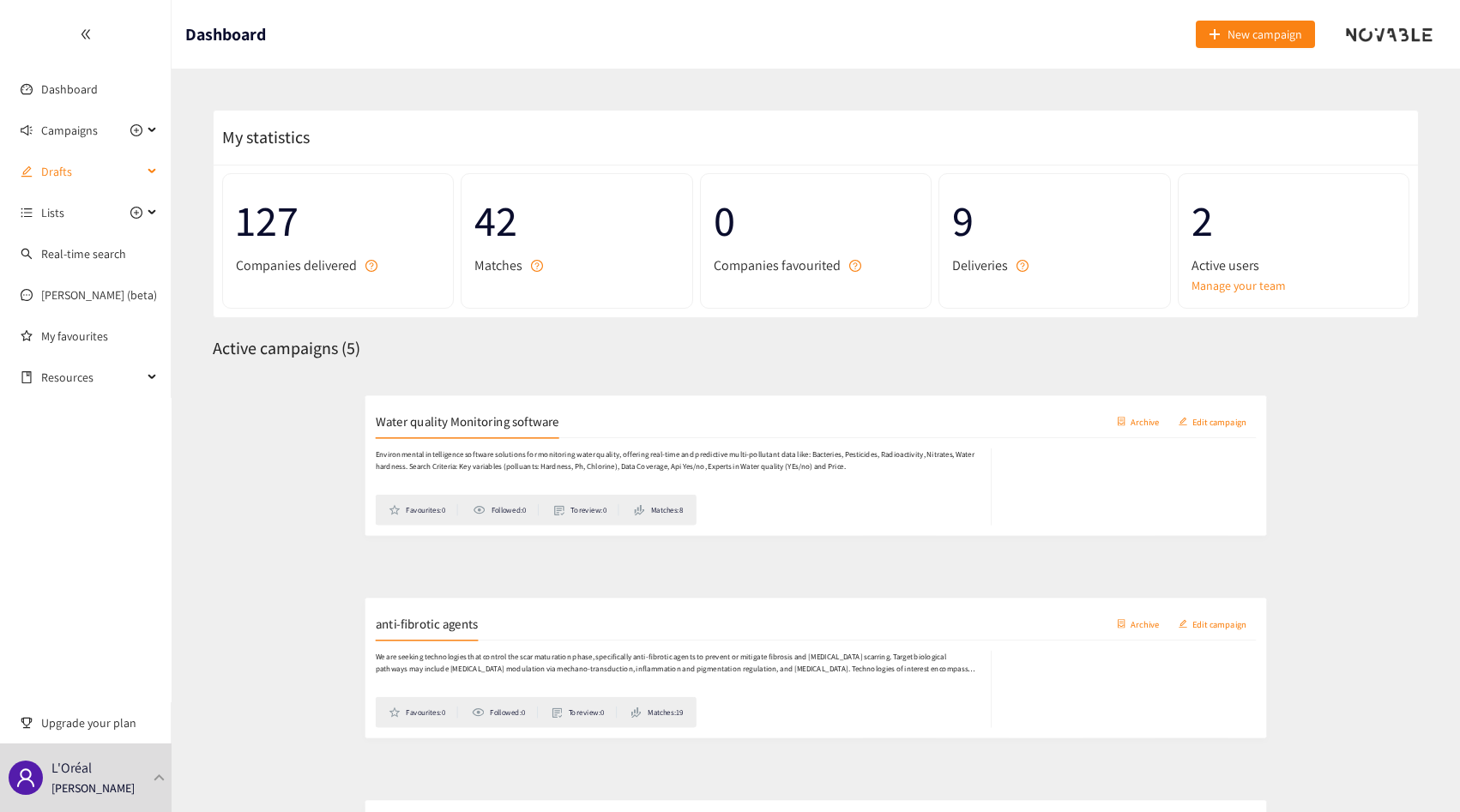
click at [68, 158] on span "Drafts" at bounding box center [92, 171] width 101 height 35
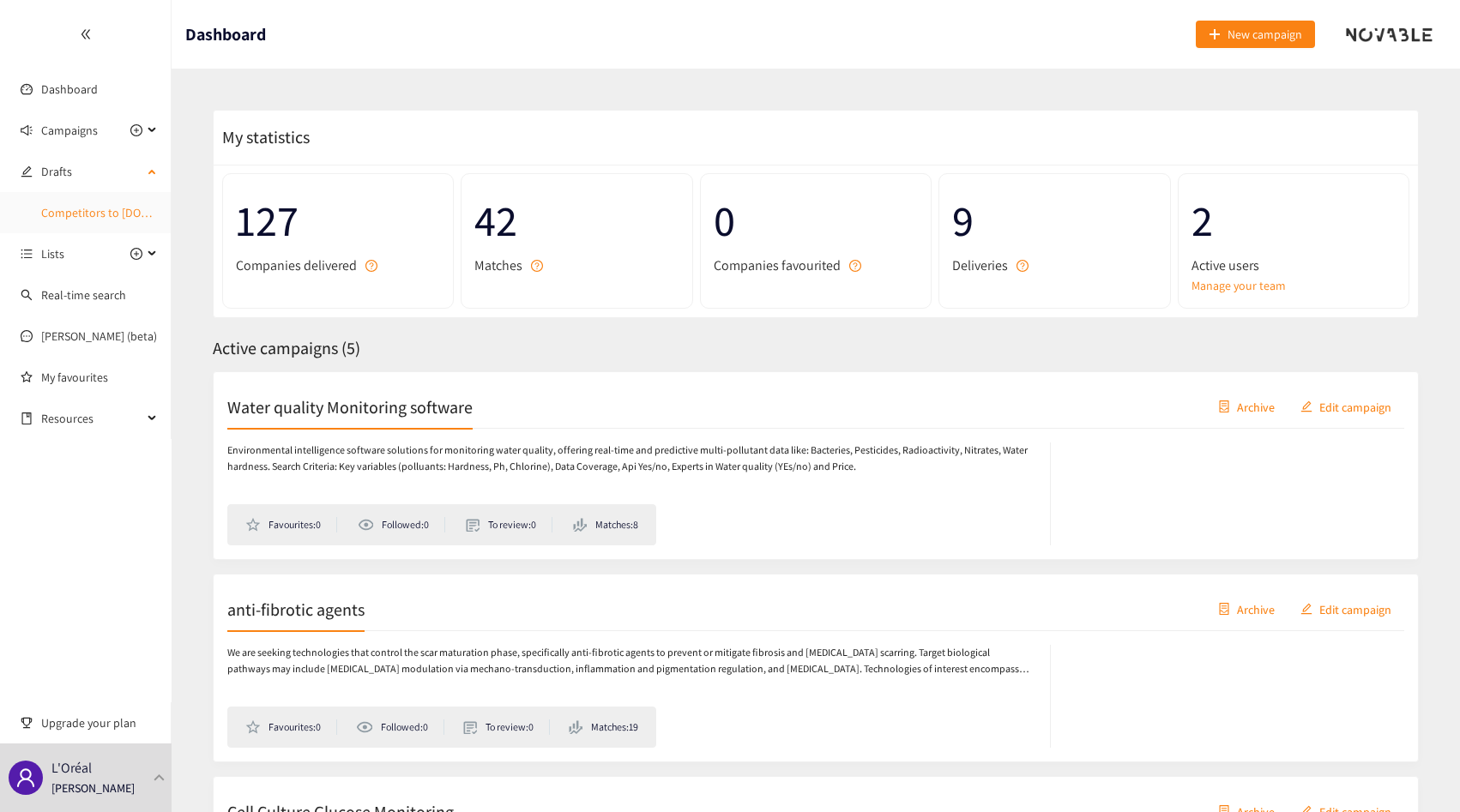
click at [79, 212] on link "Competitors to [DOMAIN_NAME]" at bounding box center [124, 213] width 165 height 16
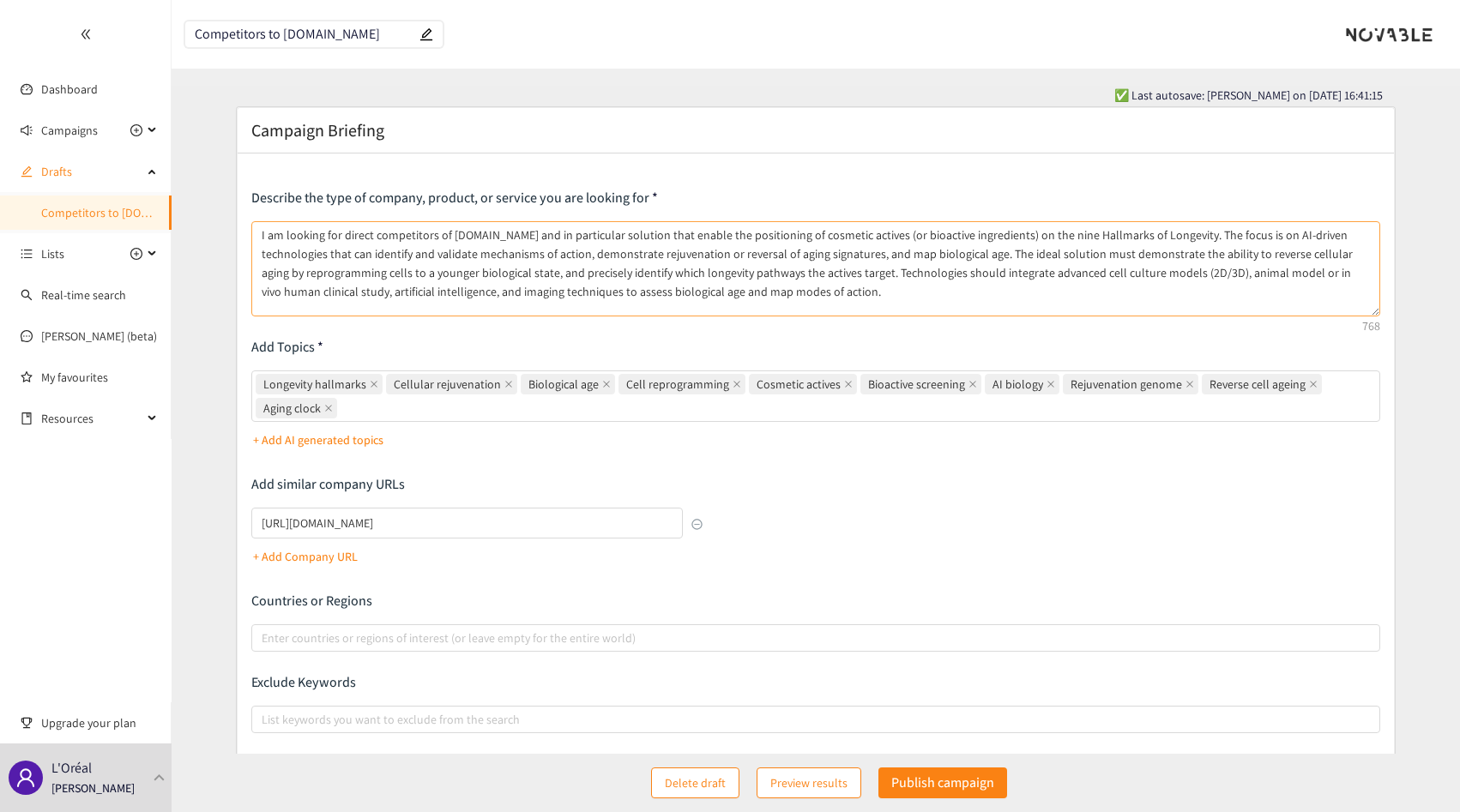
drag, startPoint x: 1375, startPoint y: 293, endPoint x: 1371, endPoint y: 313, distance: 20.4
click at [1371, 313] on textarea "I am looking for direct competitors of clock.bio and in particular solution tha…" at bounding box center [815, 269] width 1129 height 95
click at [944, 774] on p "Publish campaign" at bounding box center [943, 783] width 103 height 22
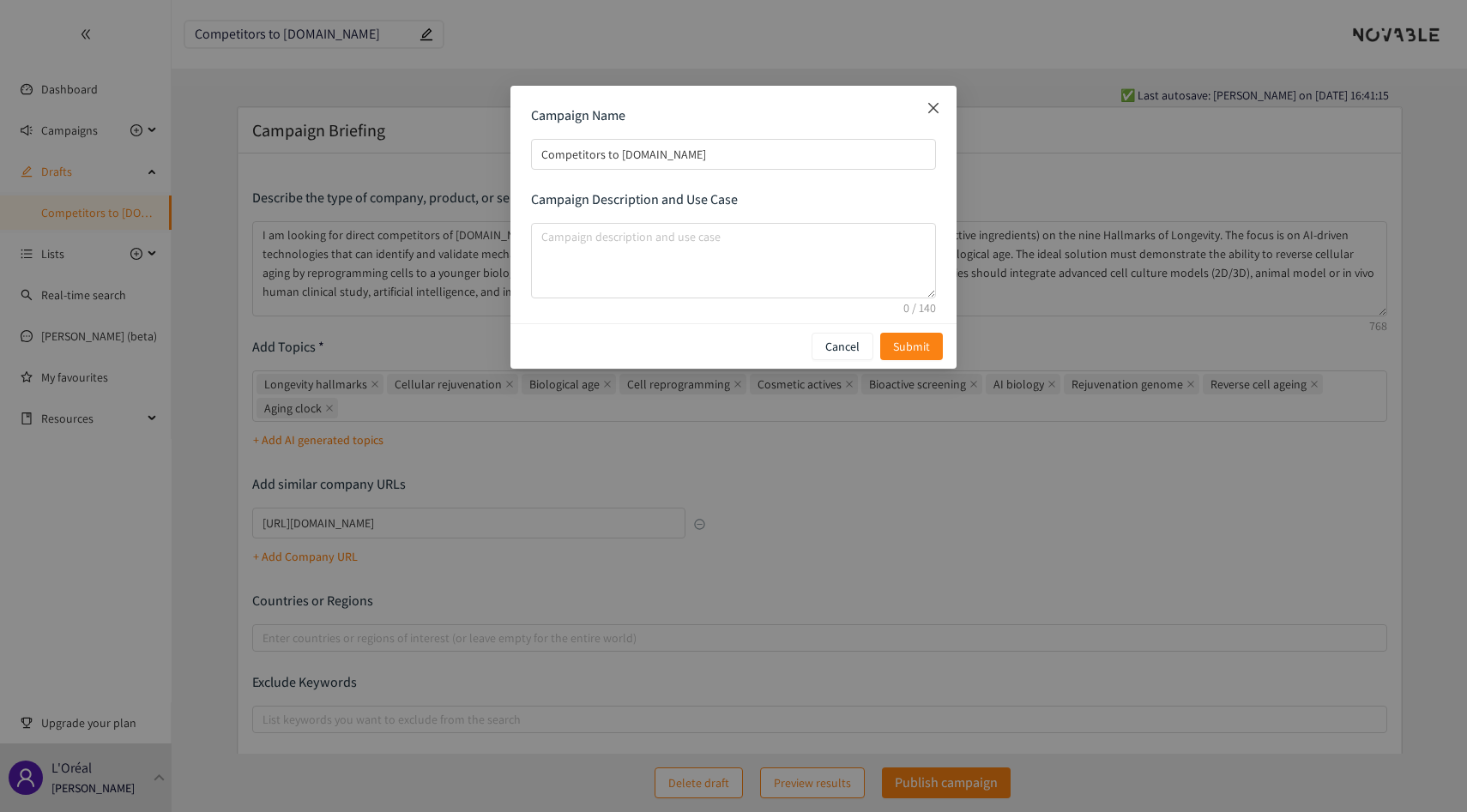
click at [932, 115] on icon "close" at bounding box center [934, 108] width 14 height 14
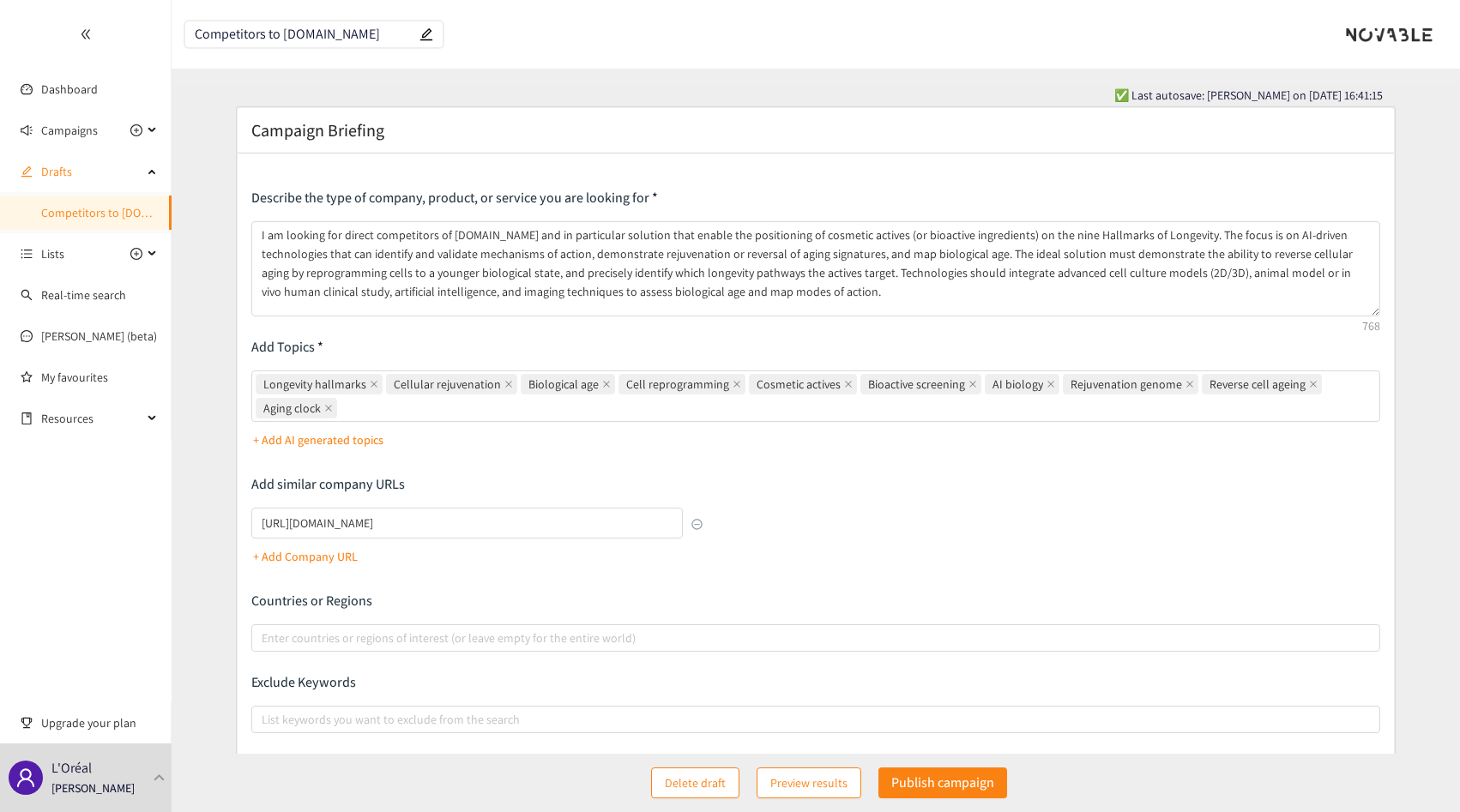
click at [1048, 461] on div "Describe the type of company, product, or service you are looking for I am look…" at bounding box center [815, 486] width 1129 height 593
